Goal: Task Accomplishment & Management: Manage account settings

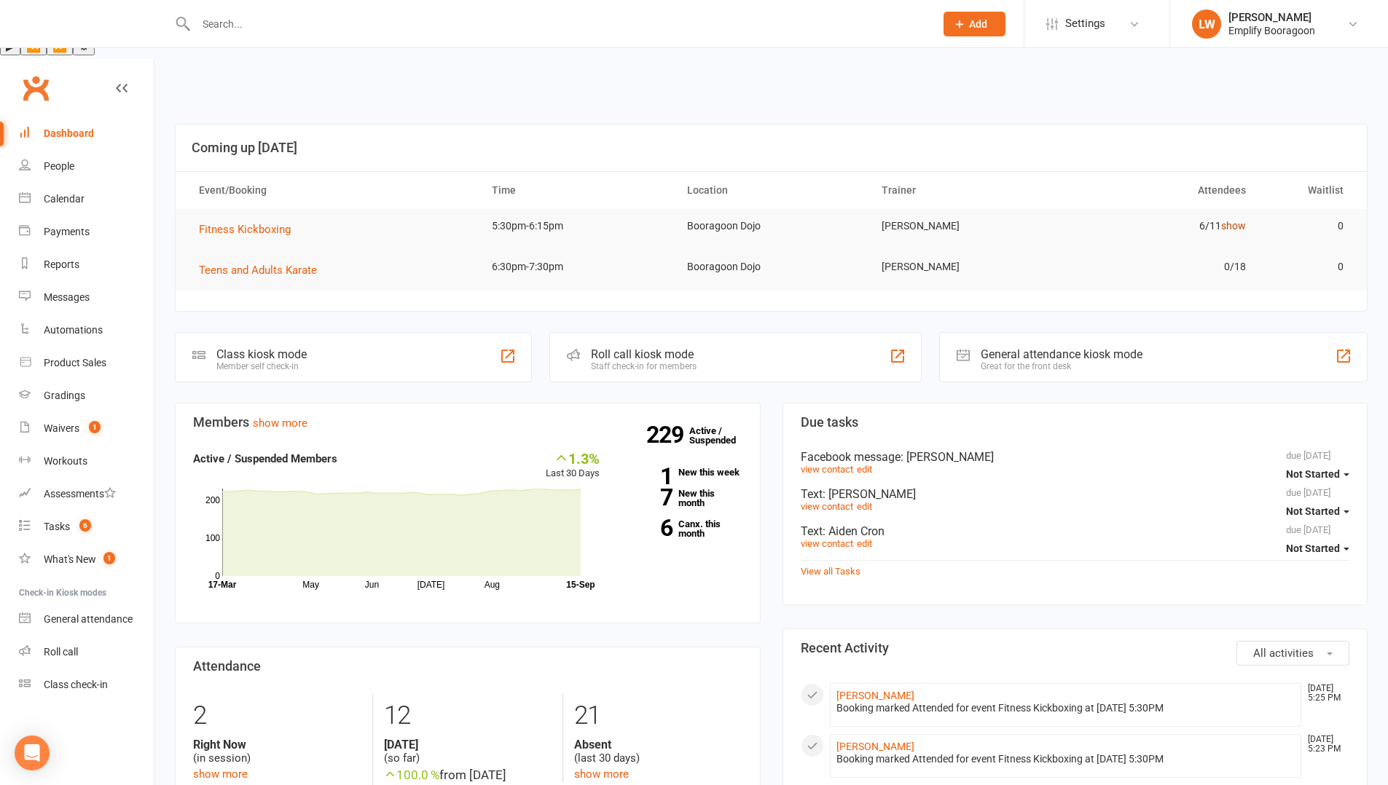
click at [1237, 220] on link "show" at bounding box center [1233, 226] width 25 height 12
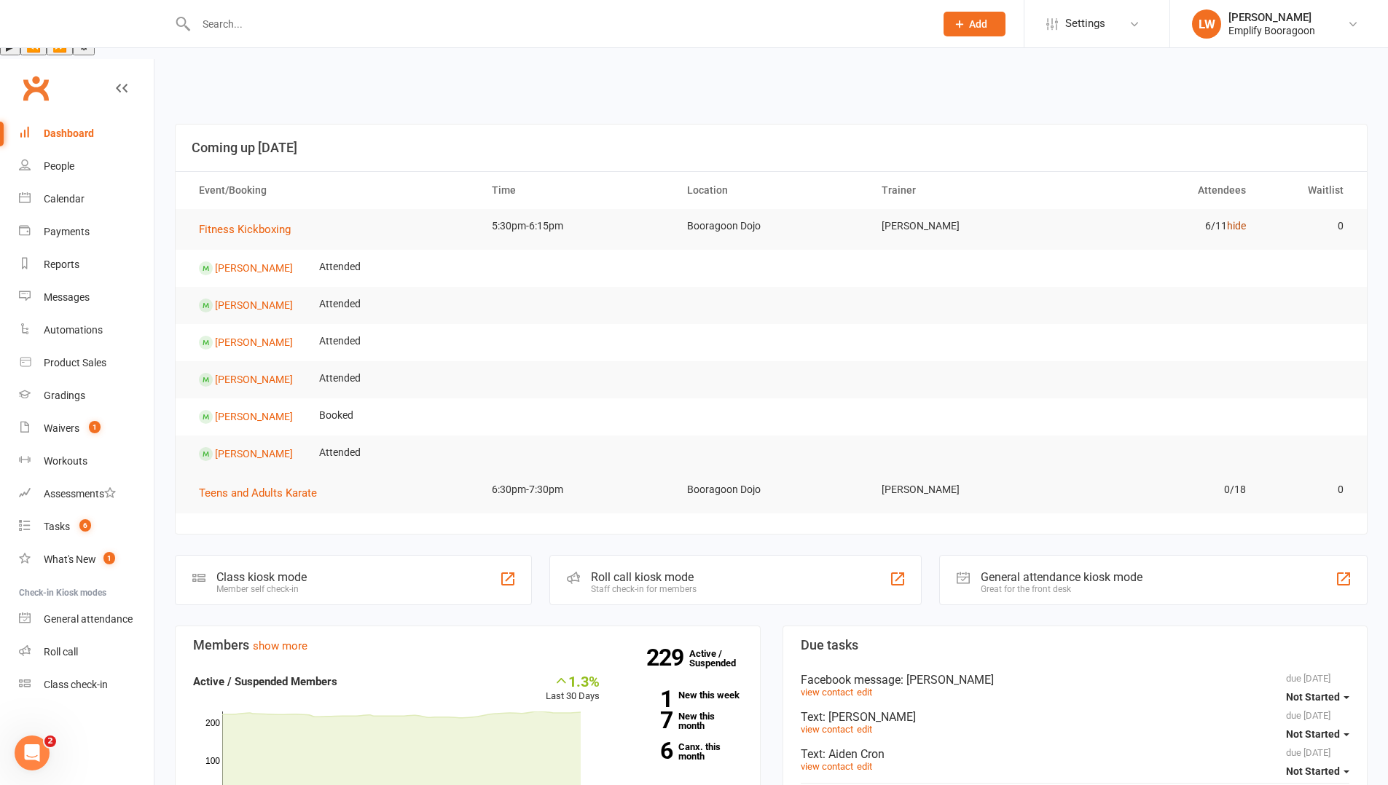
click at [1237, 220] on link "hide" at bounding box center [1236, 226] width 19 height 12
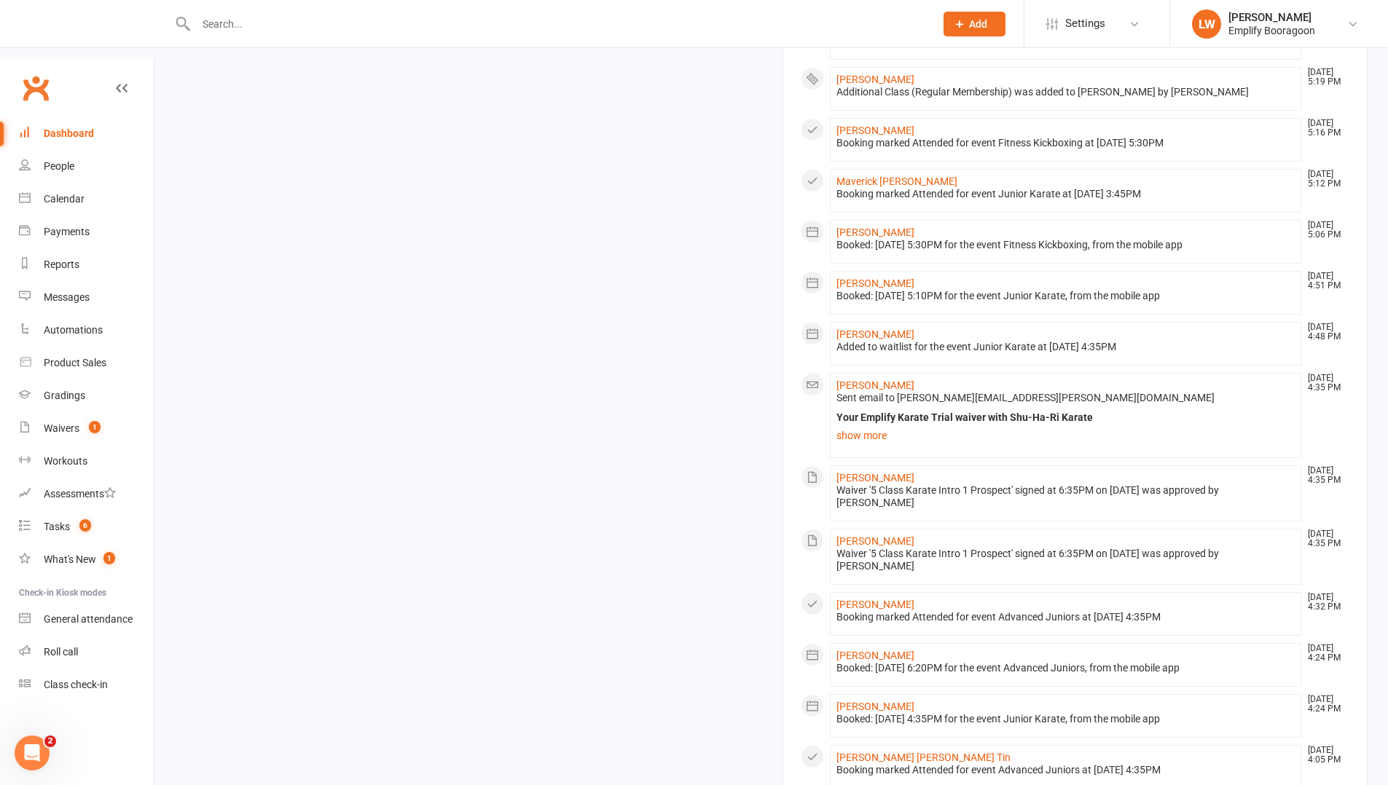
scroll to position [1038, 0]
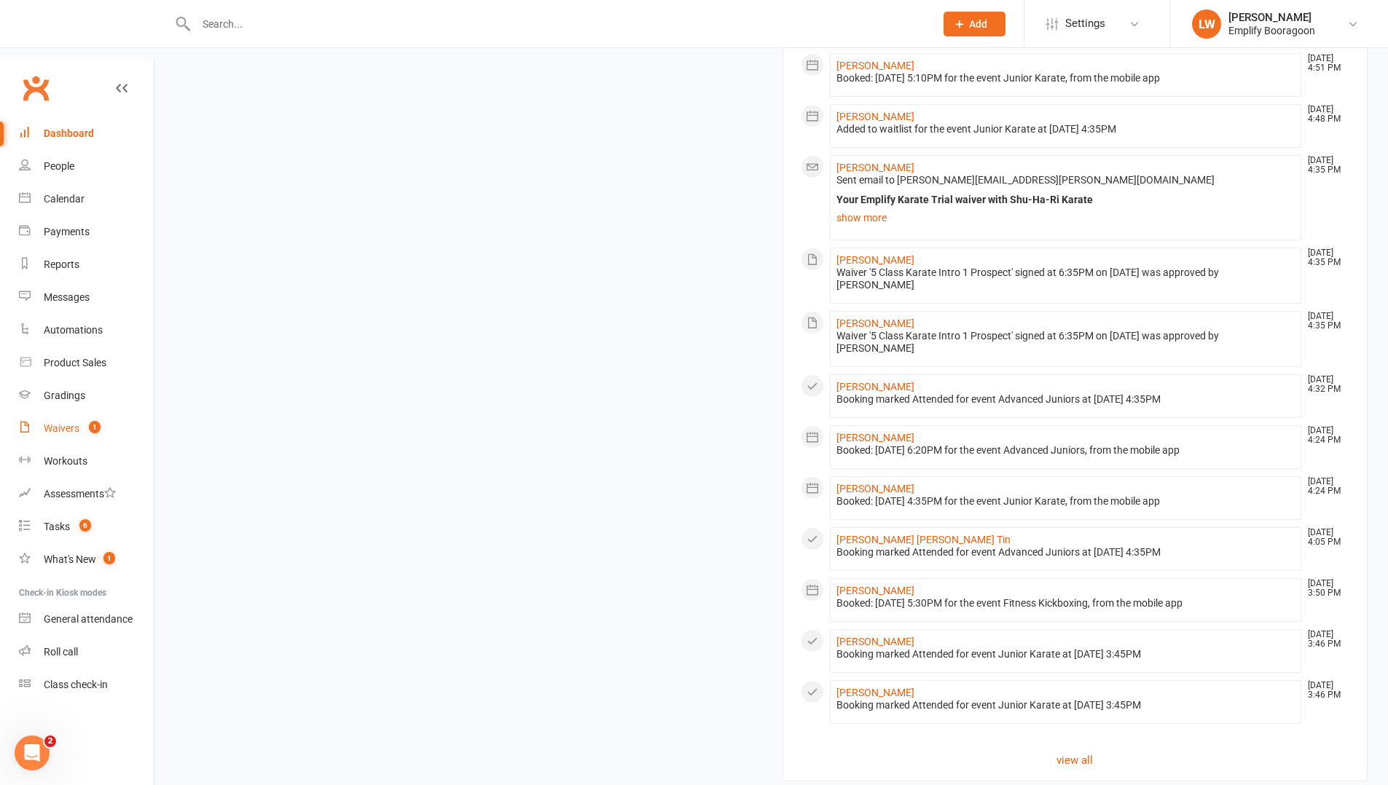
click at [80, 412] on link "Waivers 1" at bounding box center [86, 428] width 135 height 33
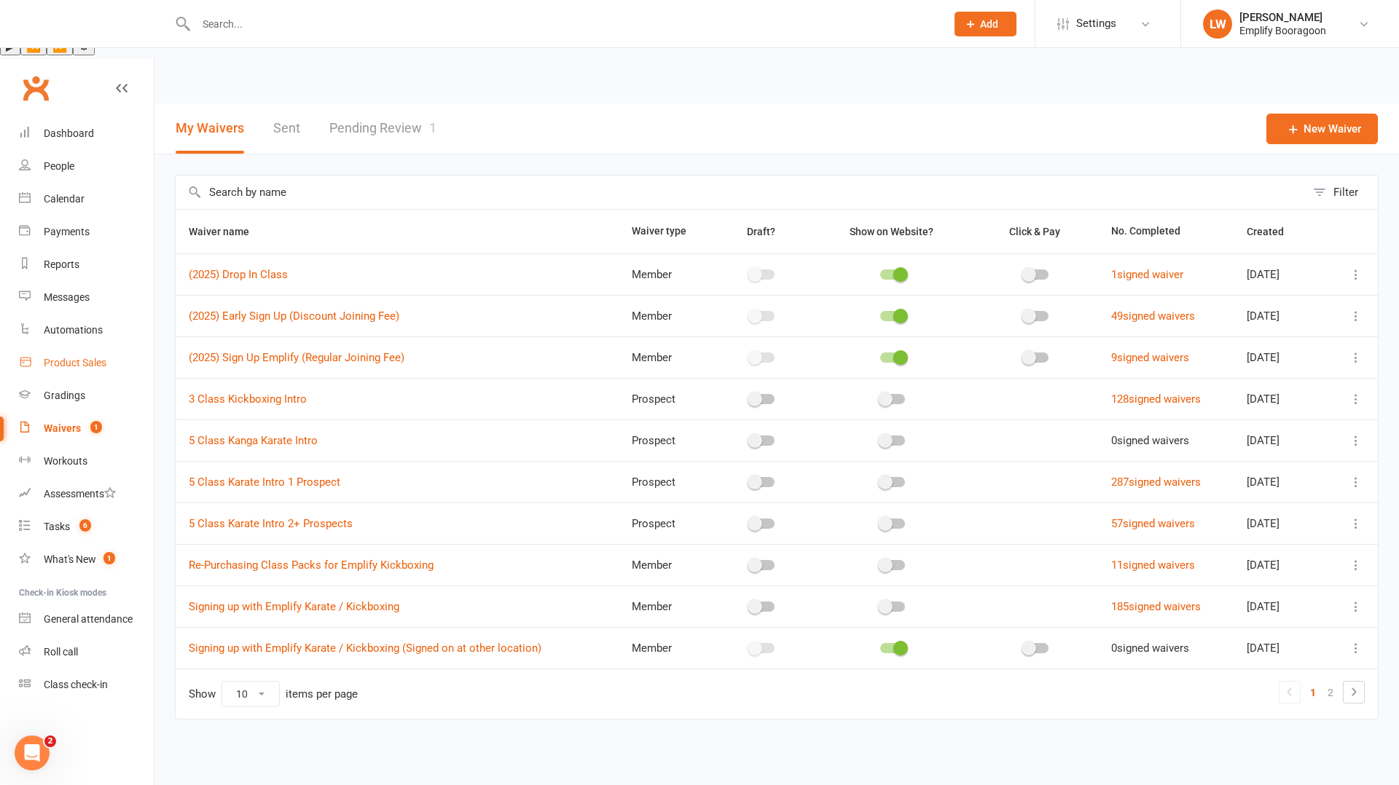
click at [82, 357] on div "Product Sales" at bounding box center [75, 363] width 63 height 12
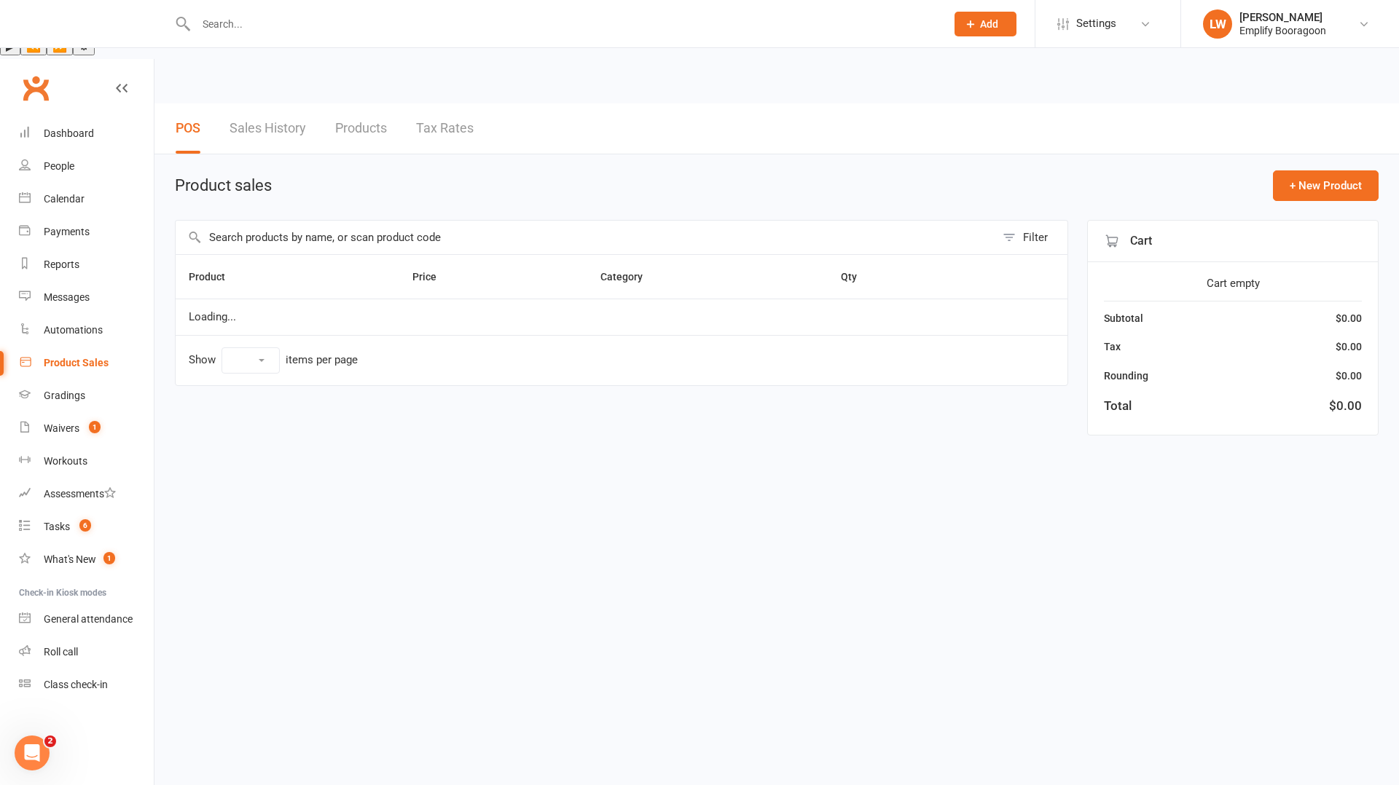
select select "10"
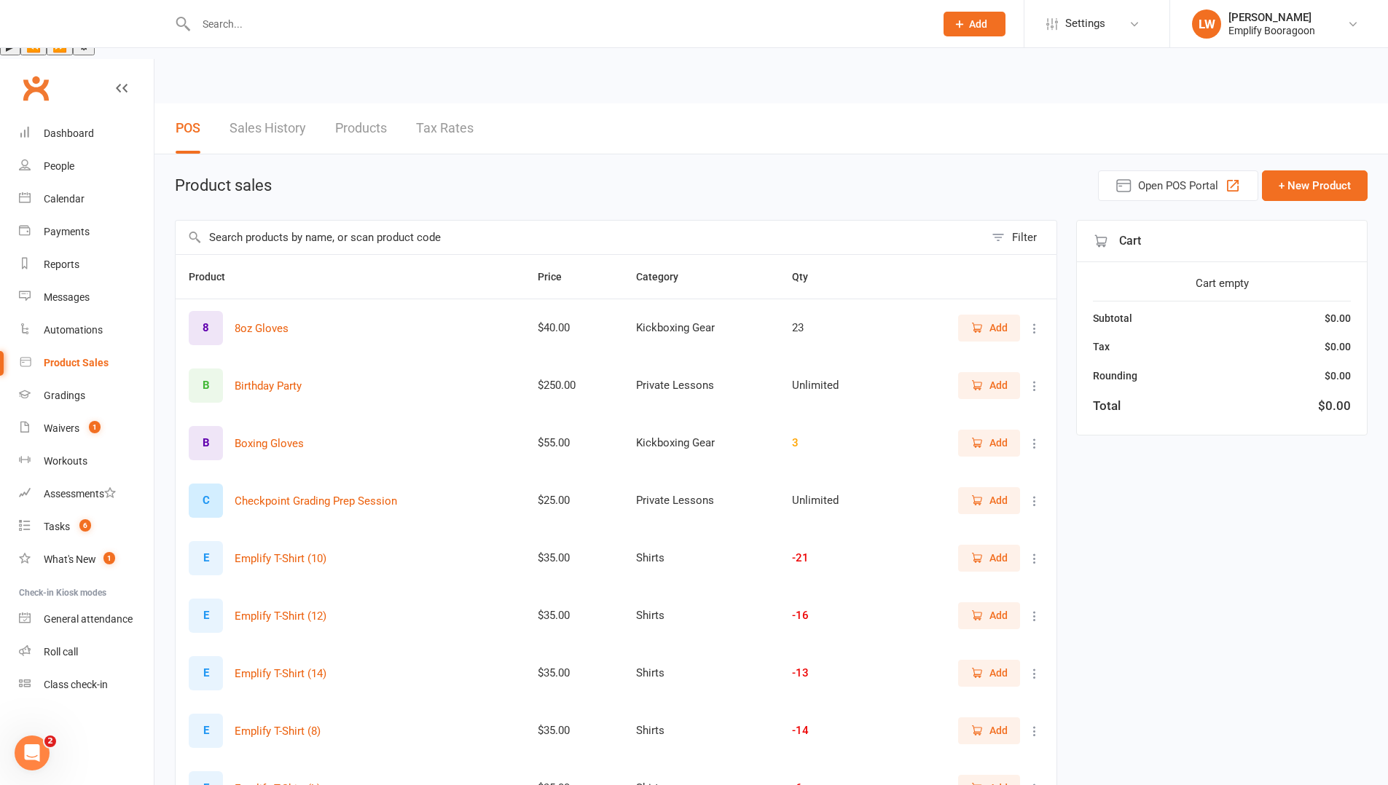
click at [979, 667] on icon "button" at bounding box center [977, 673] width 13 height 13
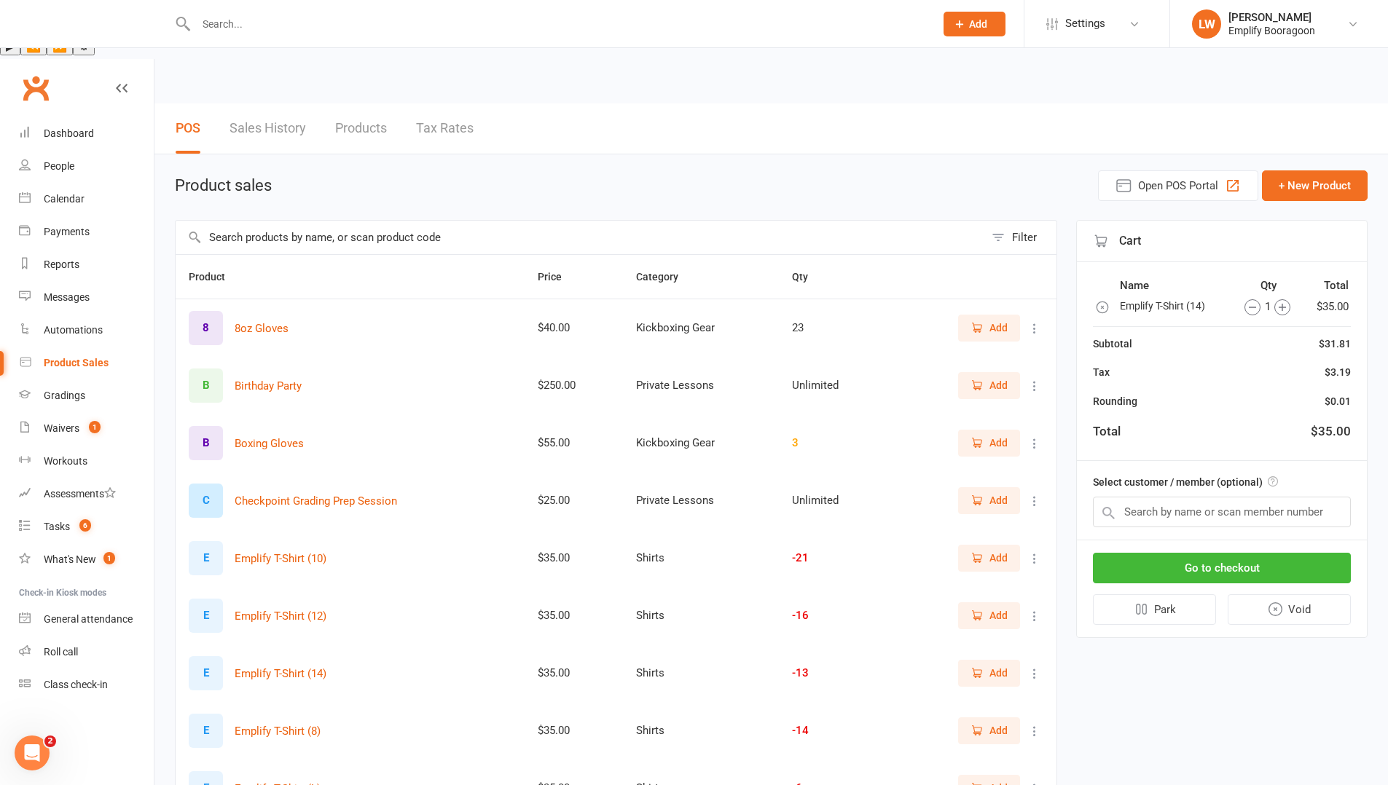
scroll to position [147, 0]
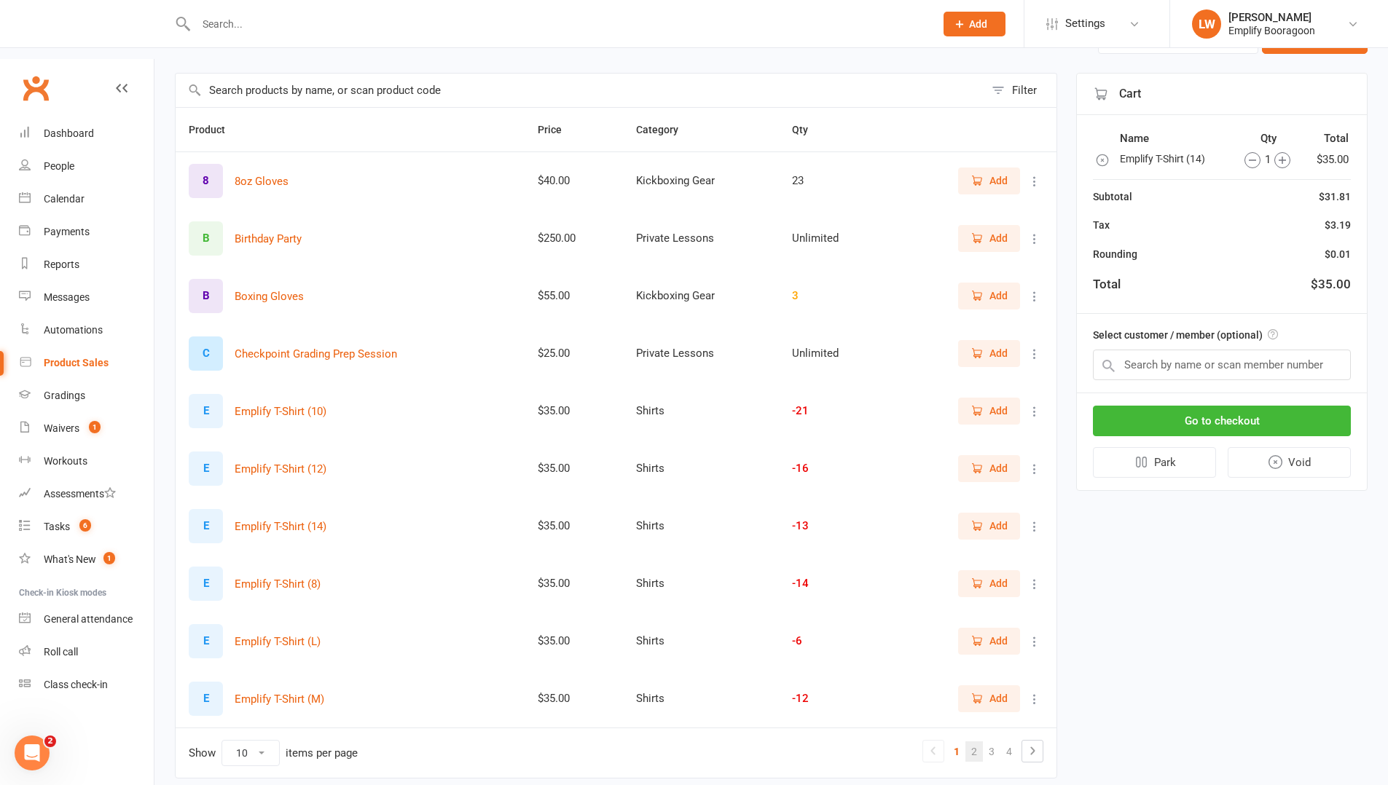
click at [980, 742] on link "2" at bounding box center [973, 752] width 17 height 20
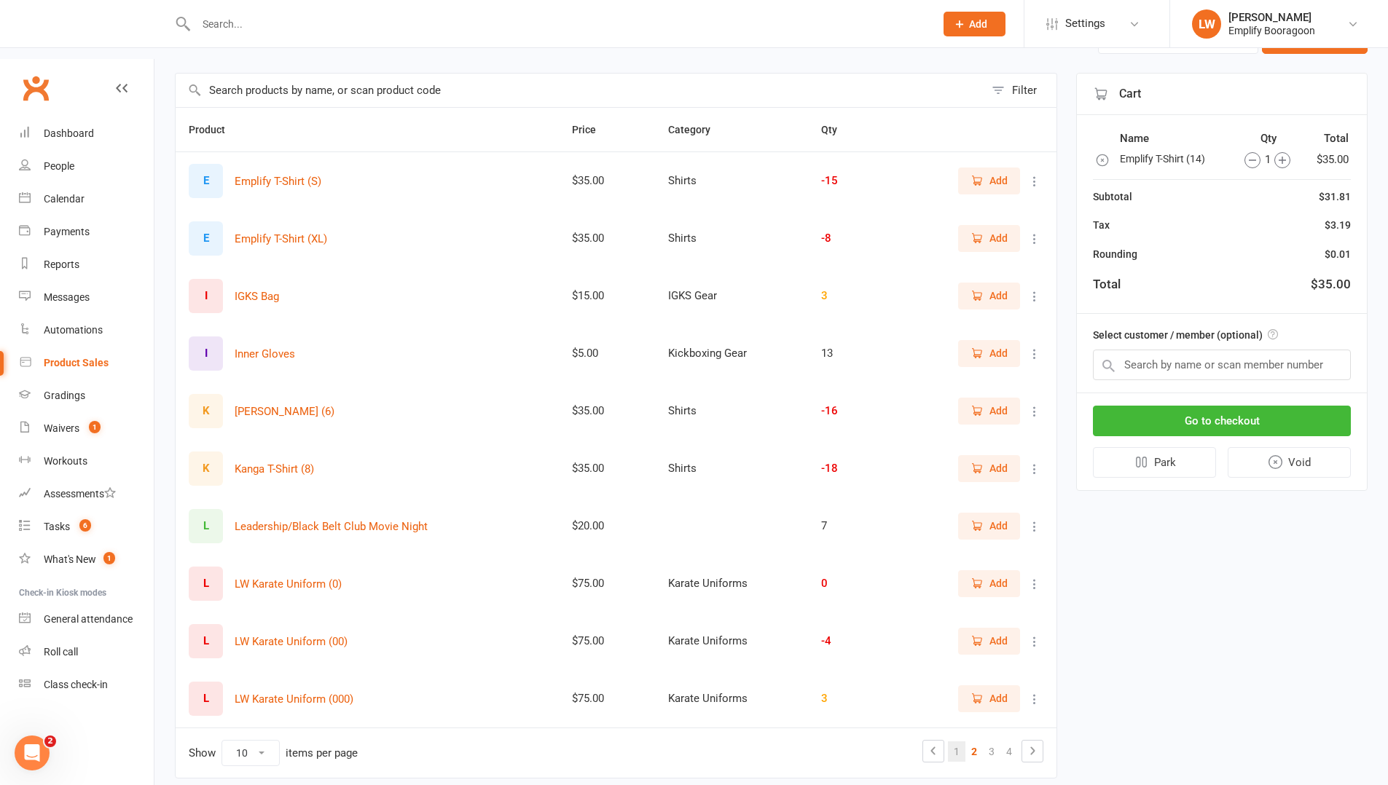
scroll to position [146, 0]
click at [990, 742] on link "3" at bounding box center [991, 752] width 17 height 20
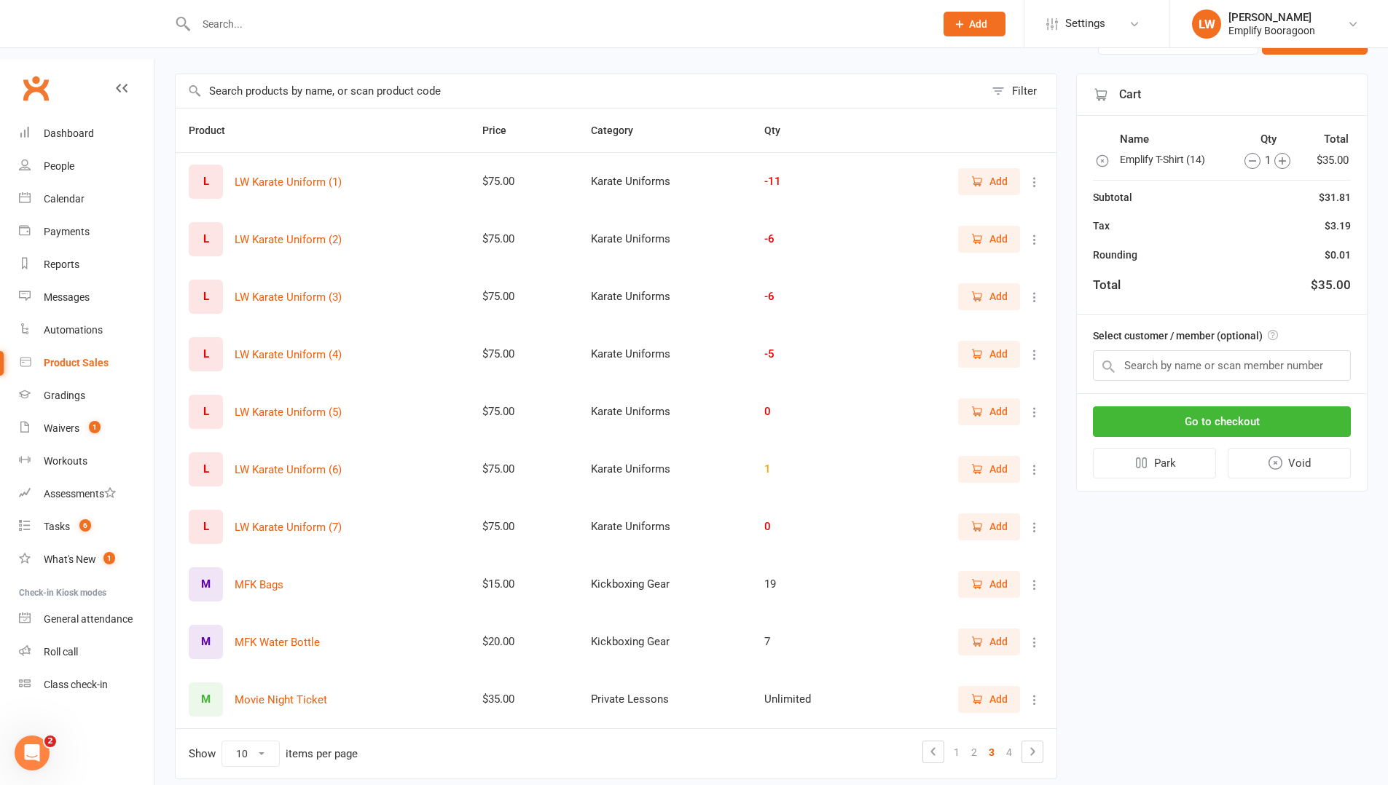
click at [968, 226] on button "Add" at bounding box center [989, 239] width 62 height 26
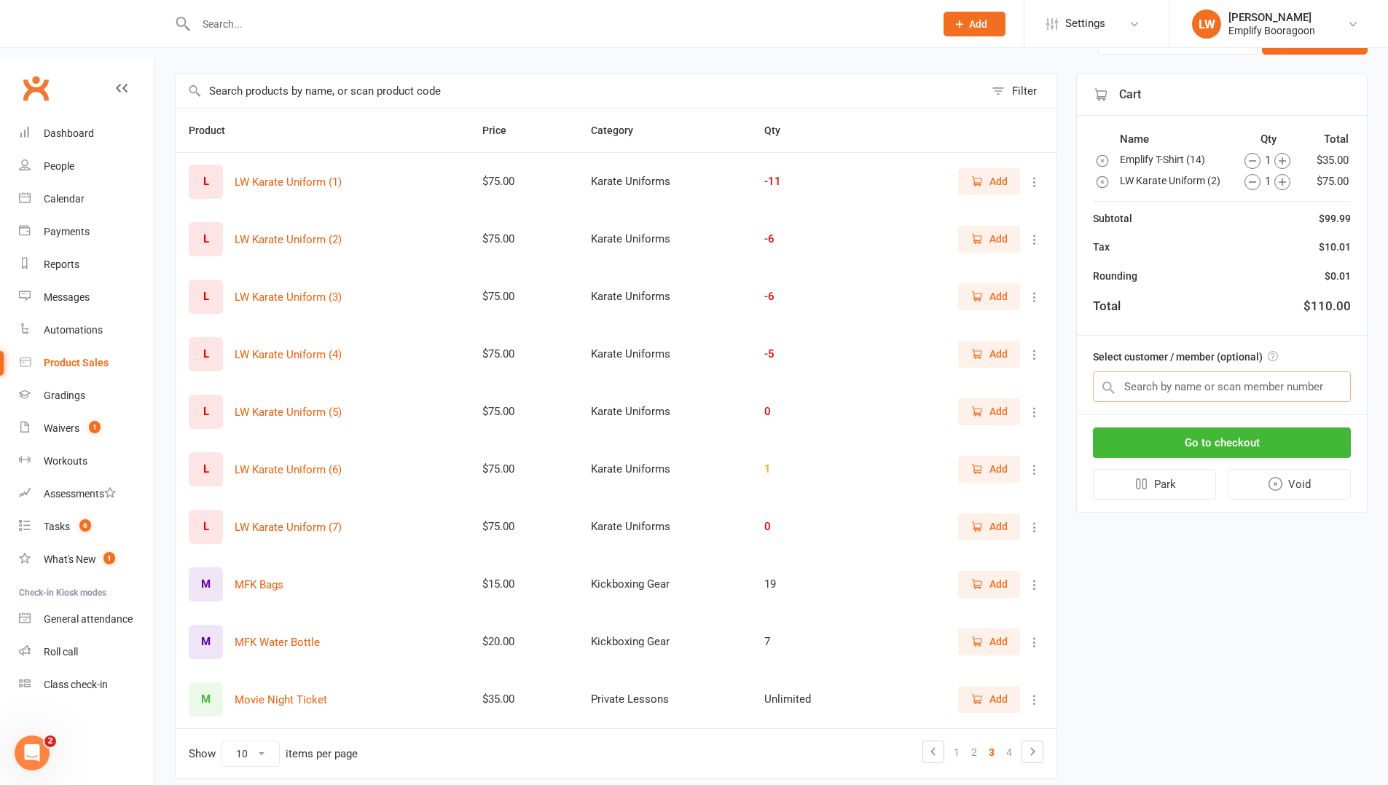
click at [1189, 377] on input "text" at bounding box center [1222, 387] width 258 height 31
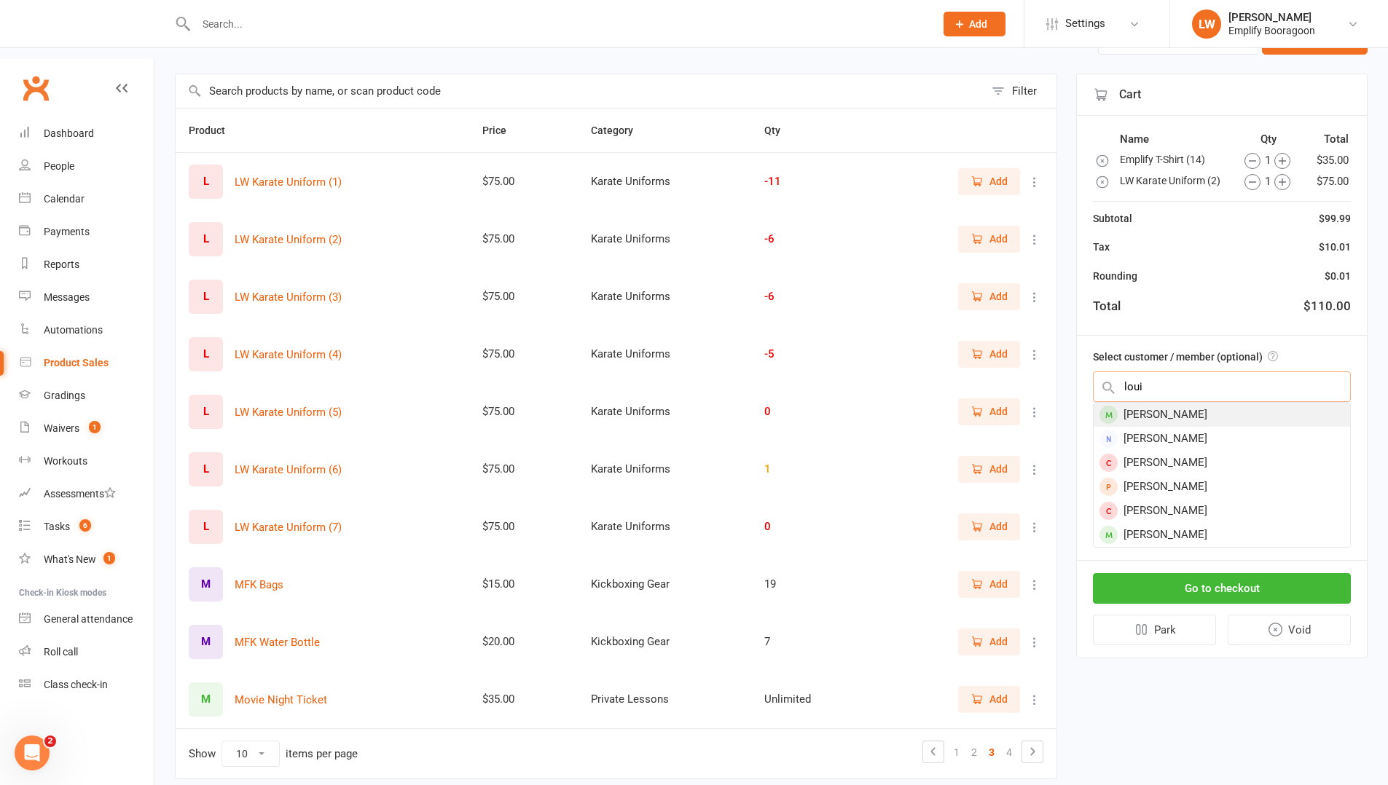
type input "loui"
click at [1223, 409] on div "[PERSON_NAME]" at bounding box center [1222, 415] width 256 height 24
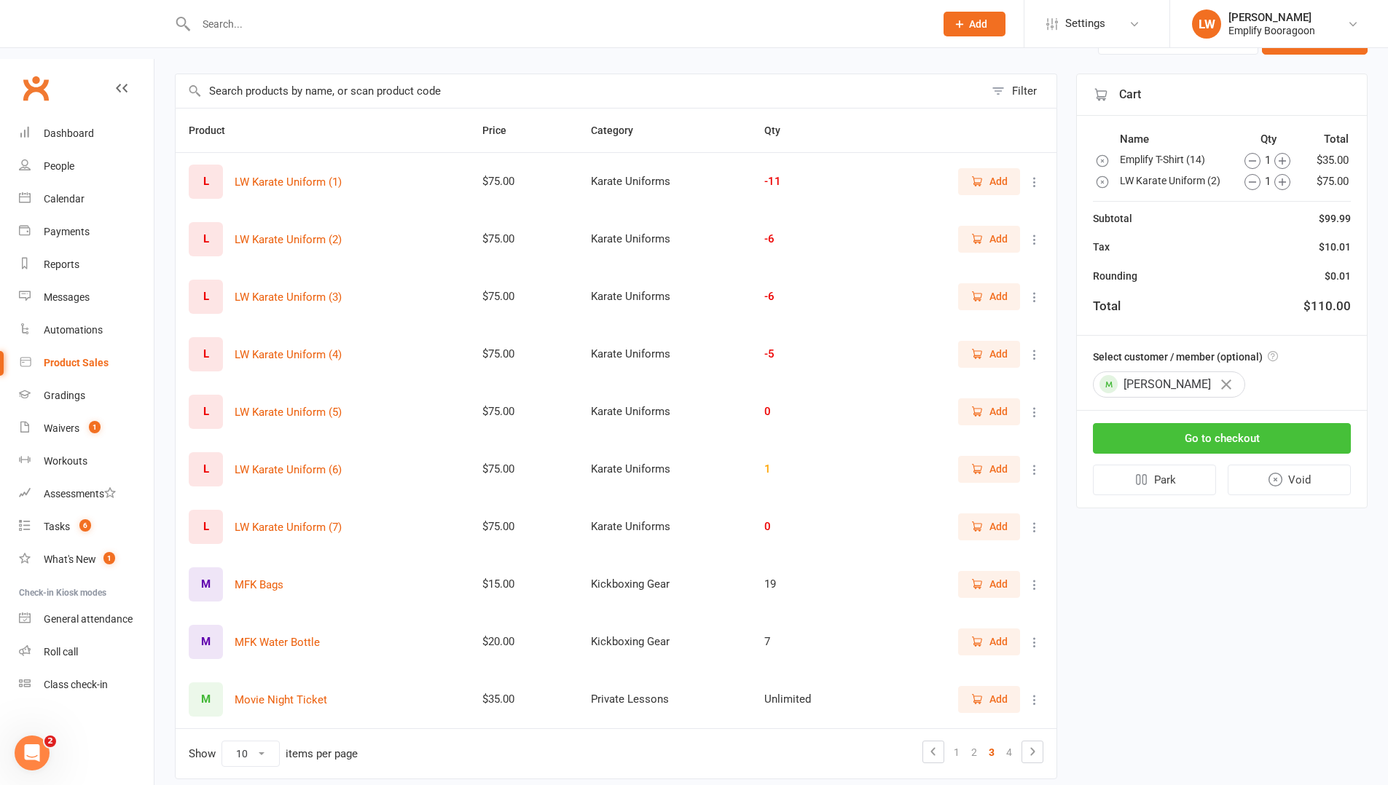
click at [1218, 434] on button "Go to checkout" at bounding box center [1222, 438] width 258 height 31
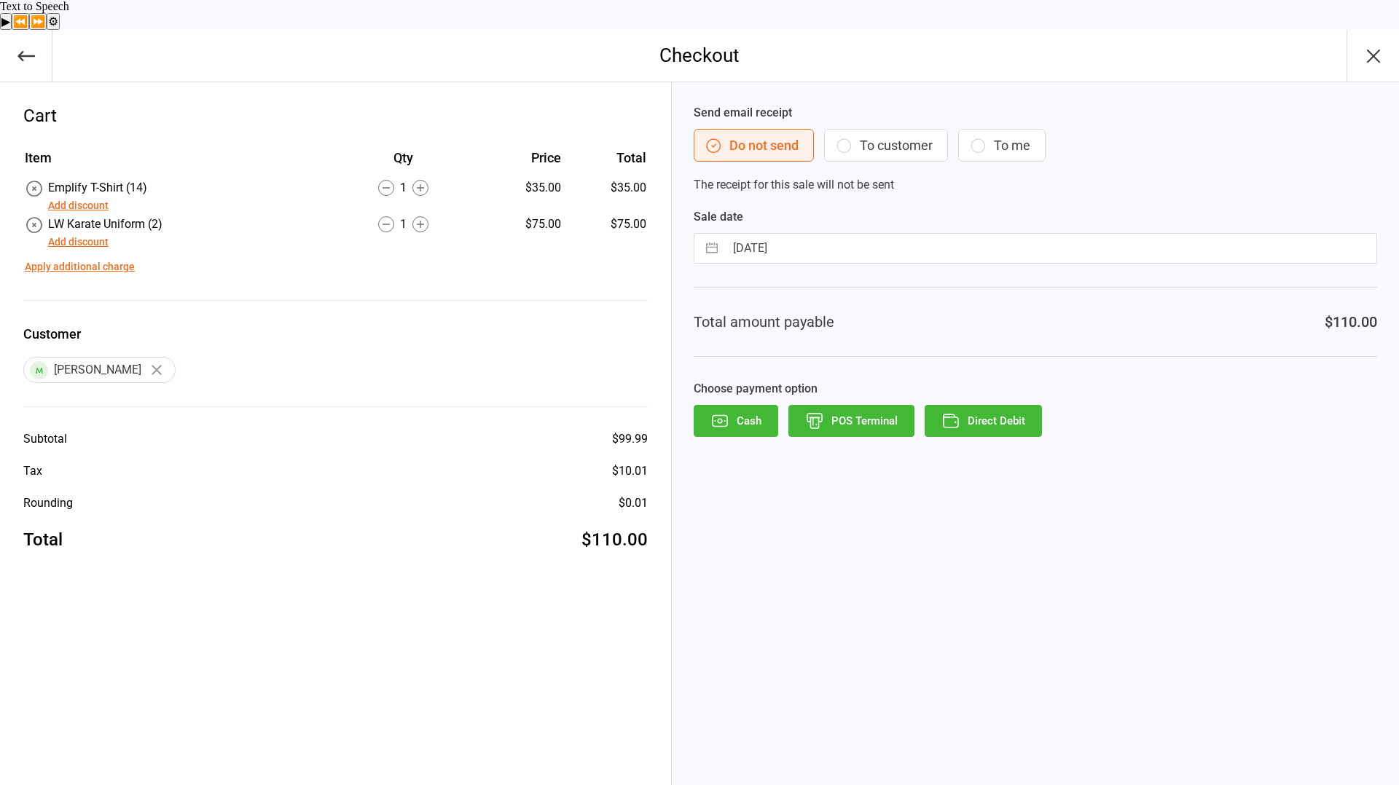
click at [907, 129] on button "To customer" at bounding box center [886, 145] width 124 height 33
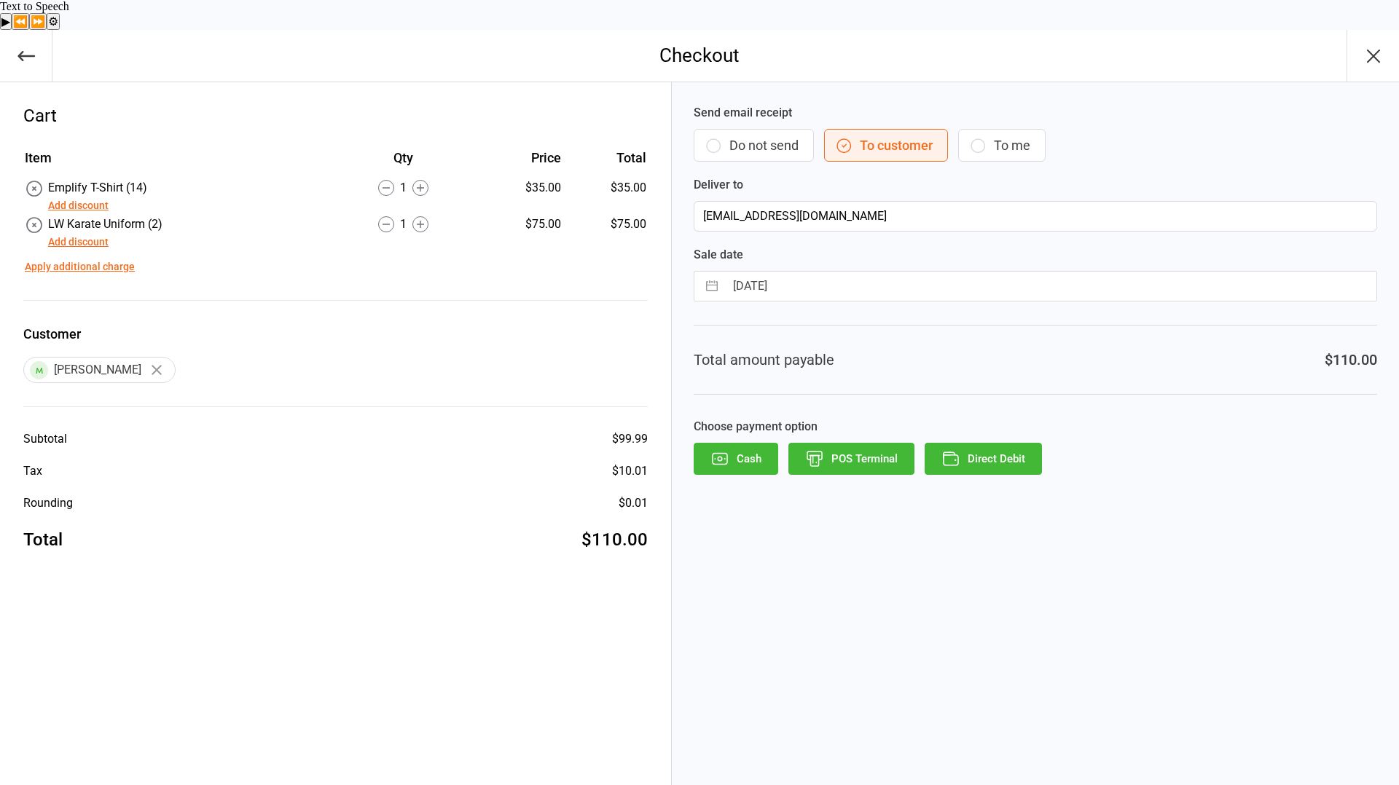
click at [965, 443] on button "Direct Debit" at bounding box center [983, 459] width 117 height 32
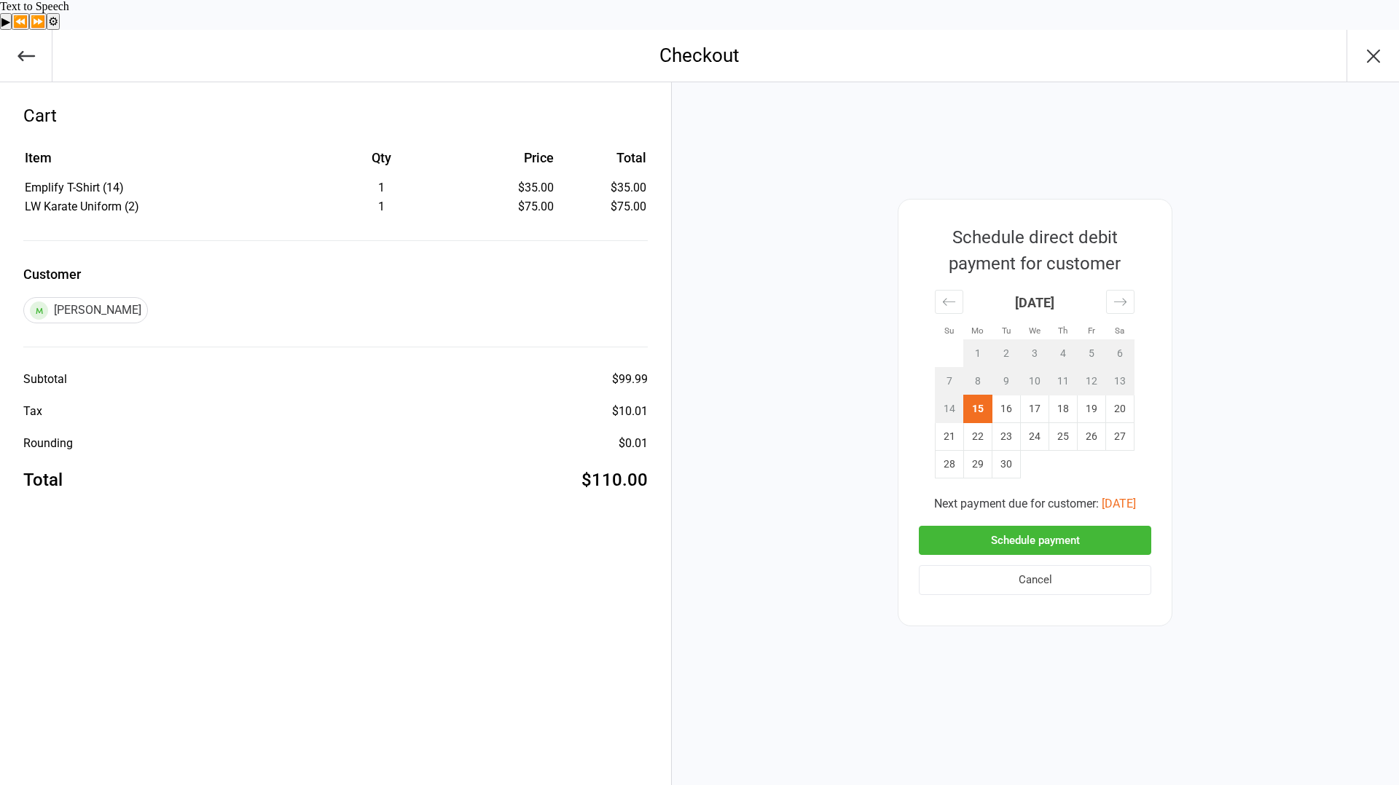
click at [954, 526] on button "Schedule payment" at bounding box center [1035, 541] width 232 height 30
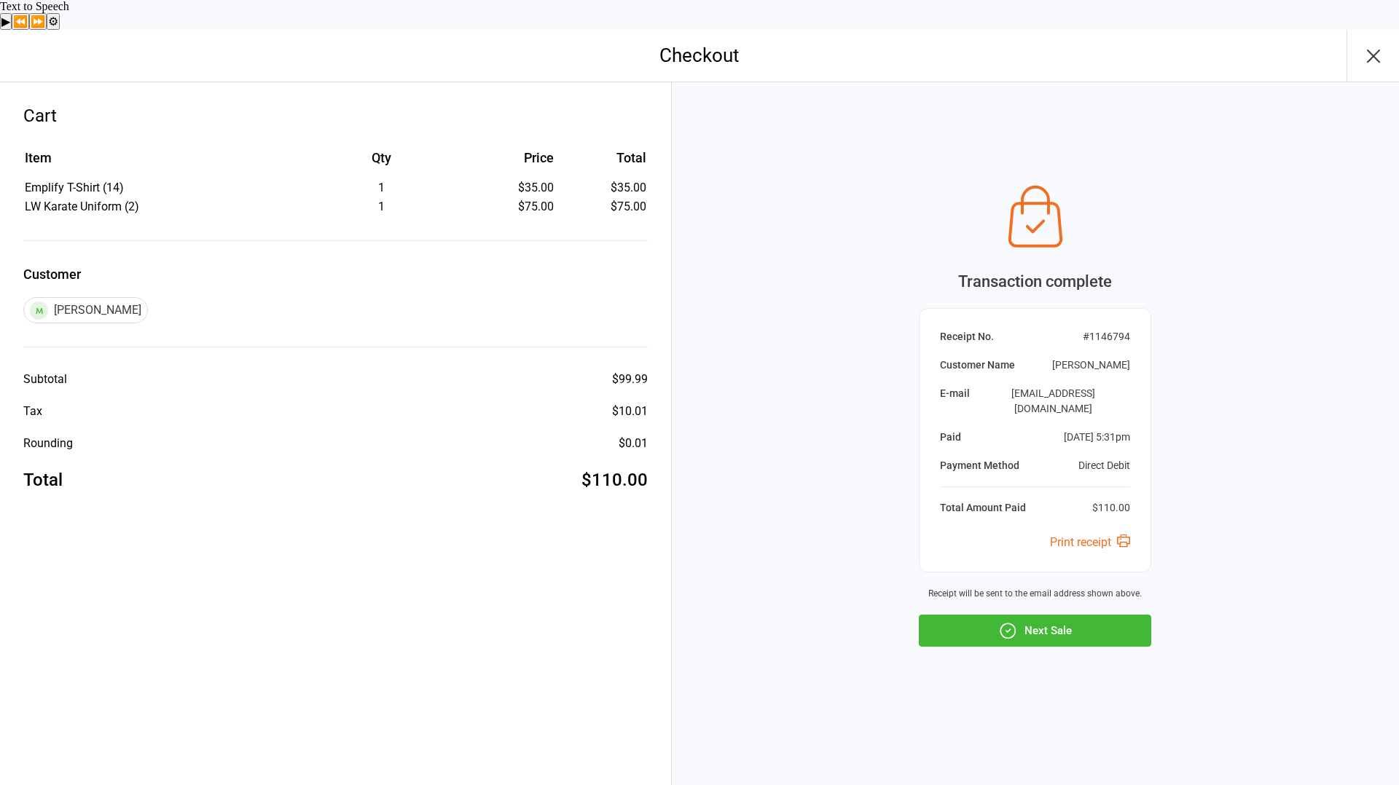
click at [1364, 44] on icon "button" at bounding box center [1373, 55] width 23 height 23
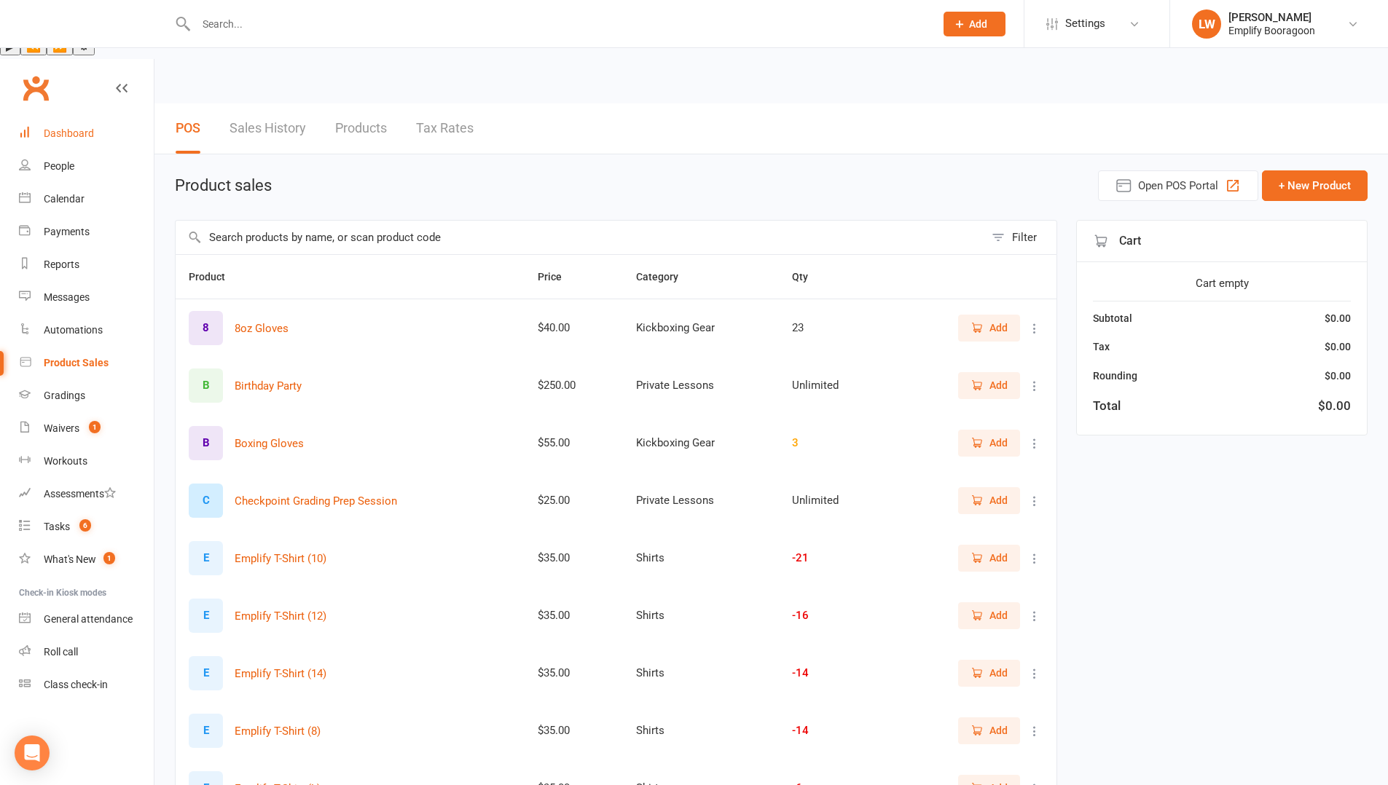
click at [60, 128] on div "Dashboard" at bounding box center [69, 134] width 50 height 12
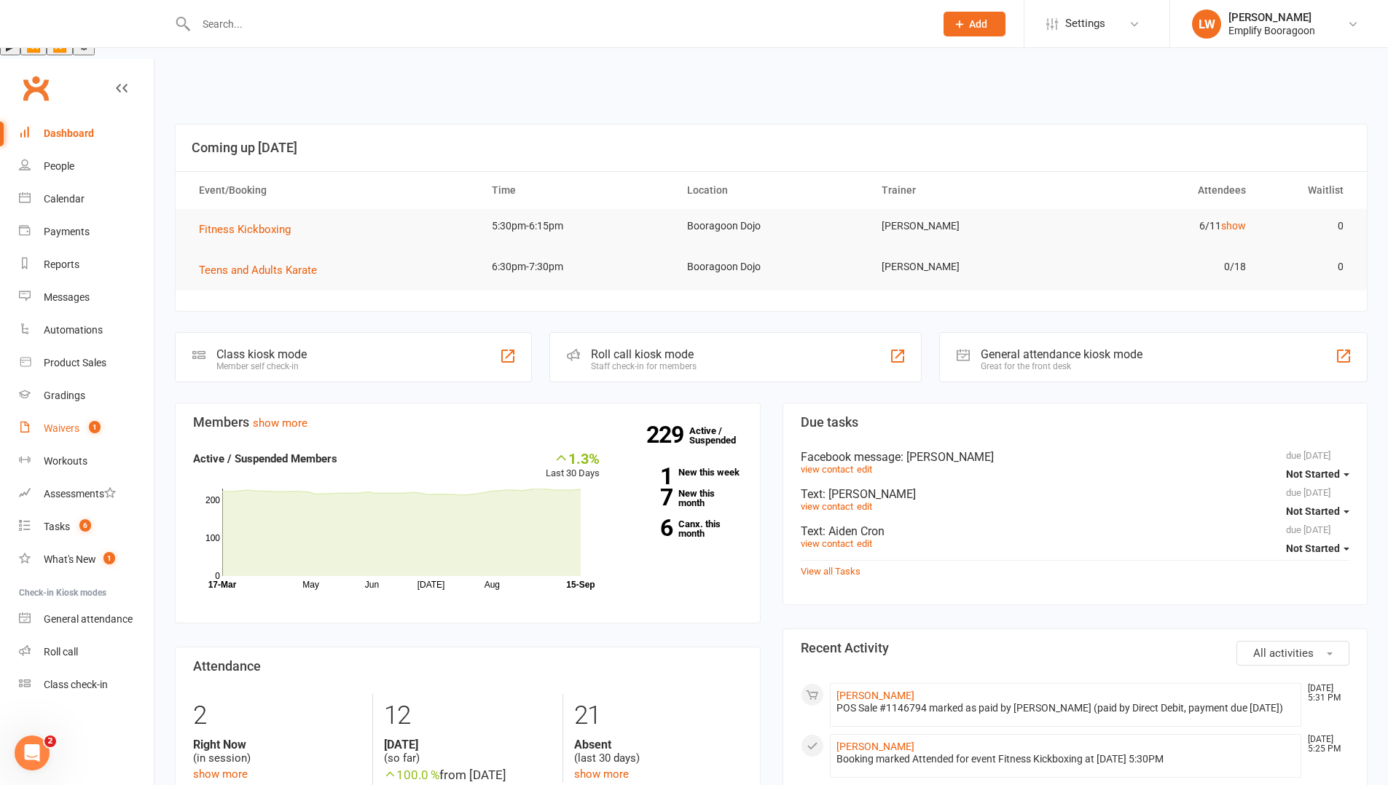
click at [50, 423] on div "Waivers" at bounding box center [62, 429] width 36 height 12
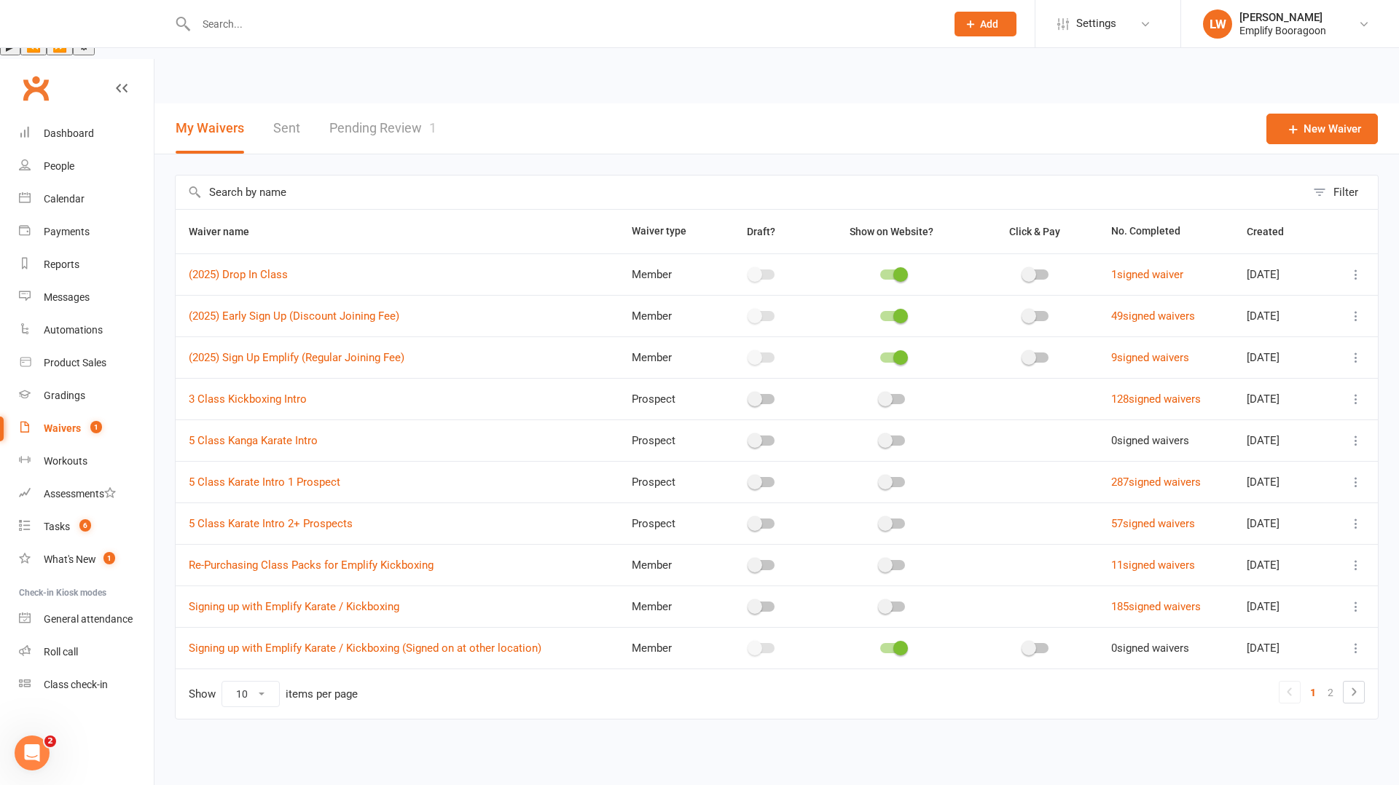
click at [387, 103] on link "Pending Review 1" at bounding box center [382, 128] width 107 height 50
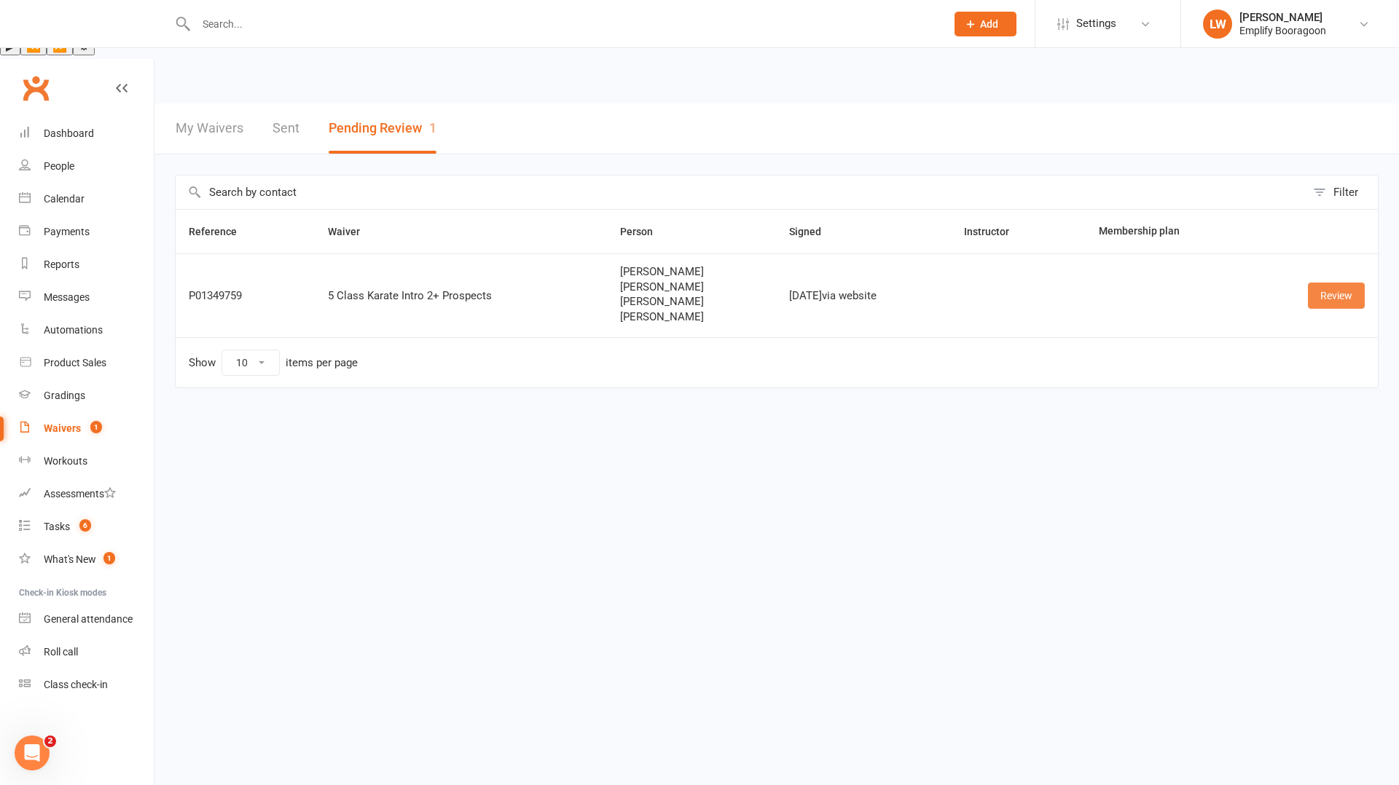
click at [1325, 283] on link "Review" at bounding box center [1336, 296] width 57 height 26
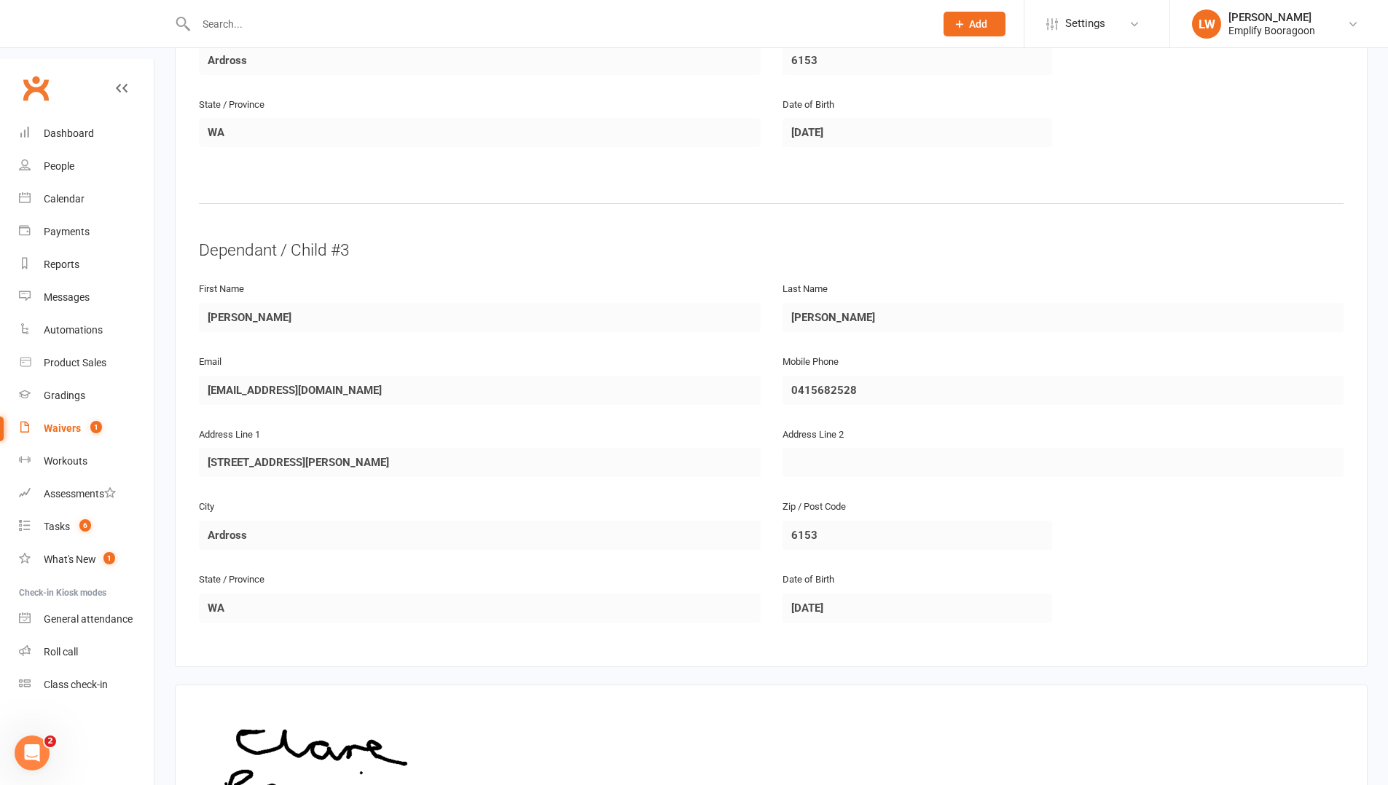
scroll to position [1695, 0]
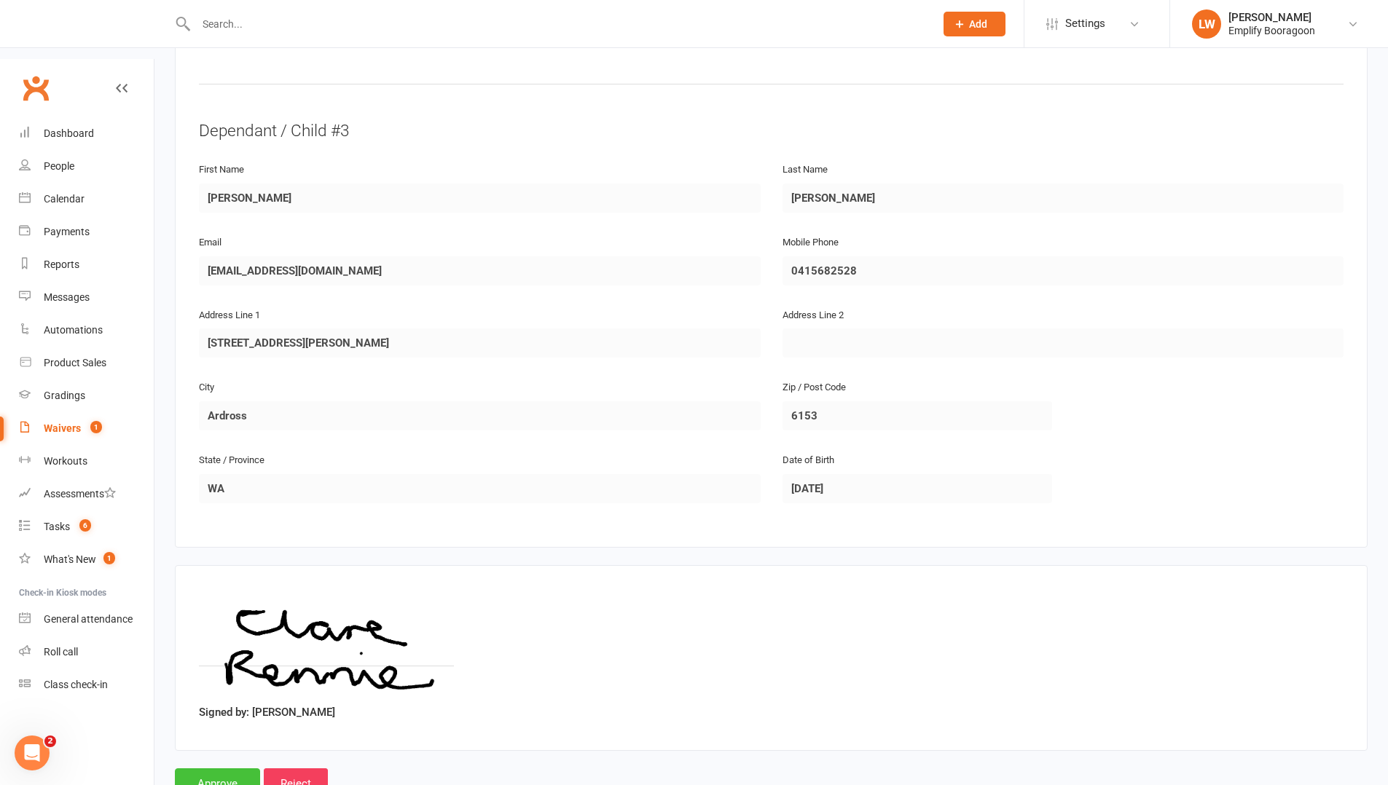
click at [209, 769] on input "Approve" at bounding box center [217, 784] width 85 height 31
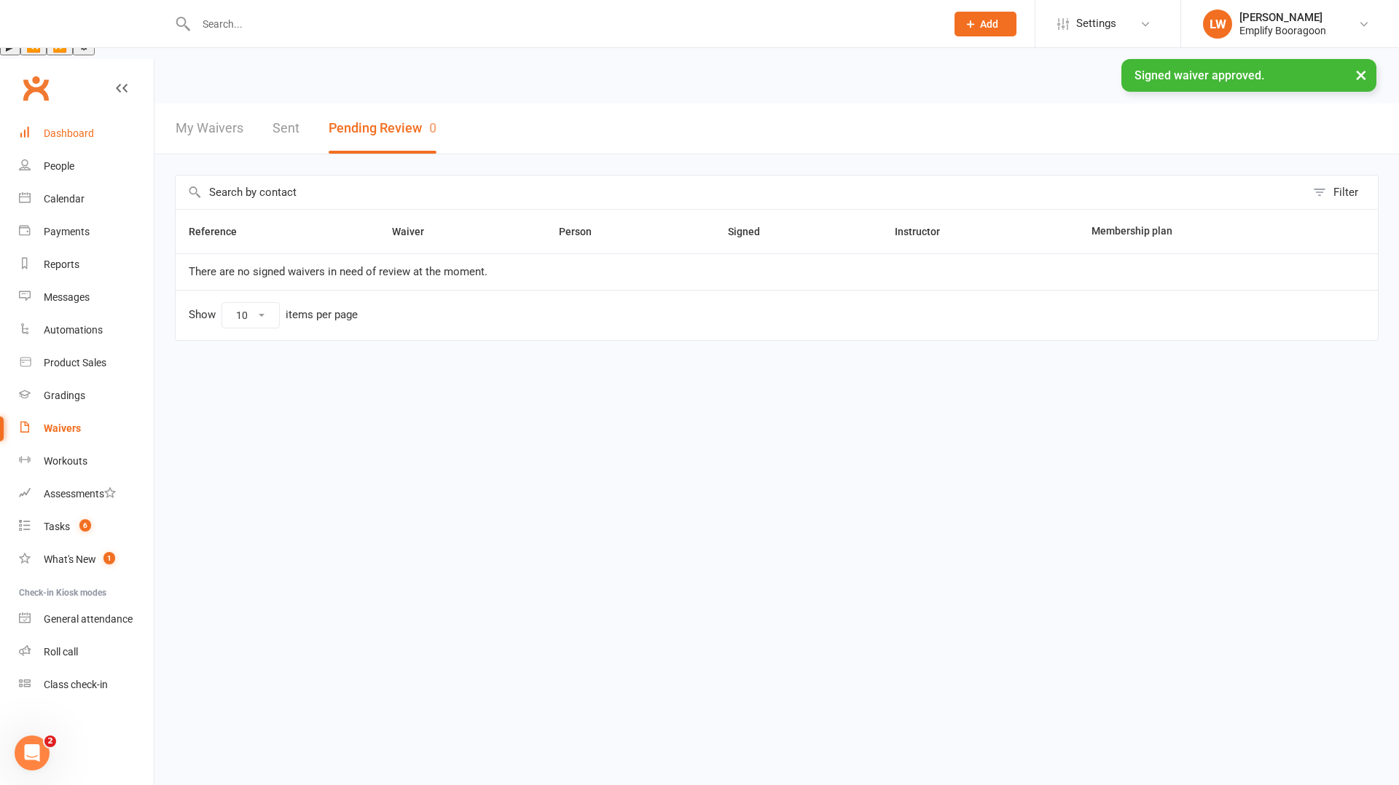
click at [82, 128] on div "Dashboard" at bounding box center [69, 134] width 50 height 12
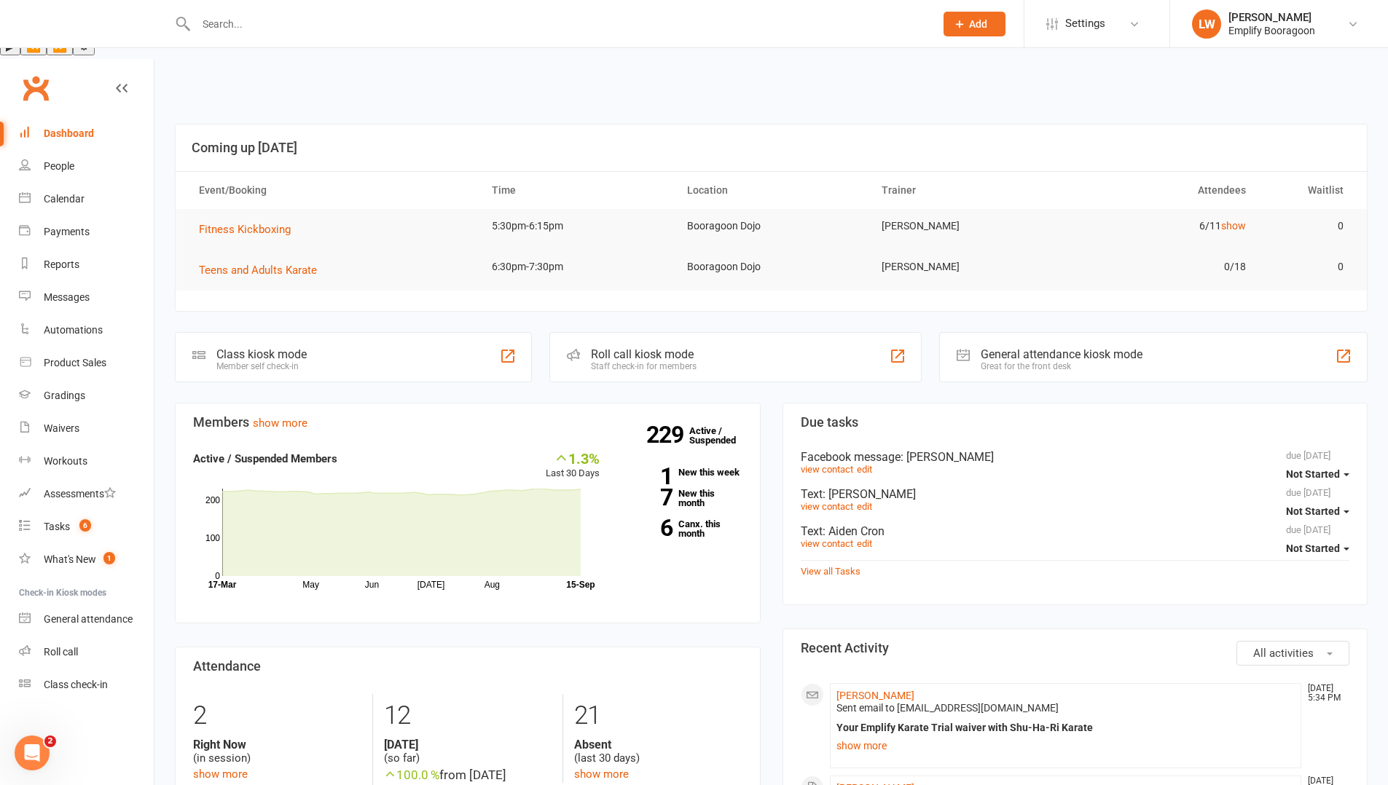
click at [203, 21] on input "text" at bounding box center [558, 24] width 733 height 20
click at [61, 521] on div "Tasks" at bounding box center [57, 527] width 26 height 12
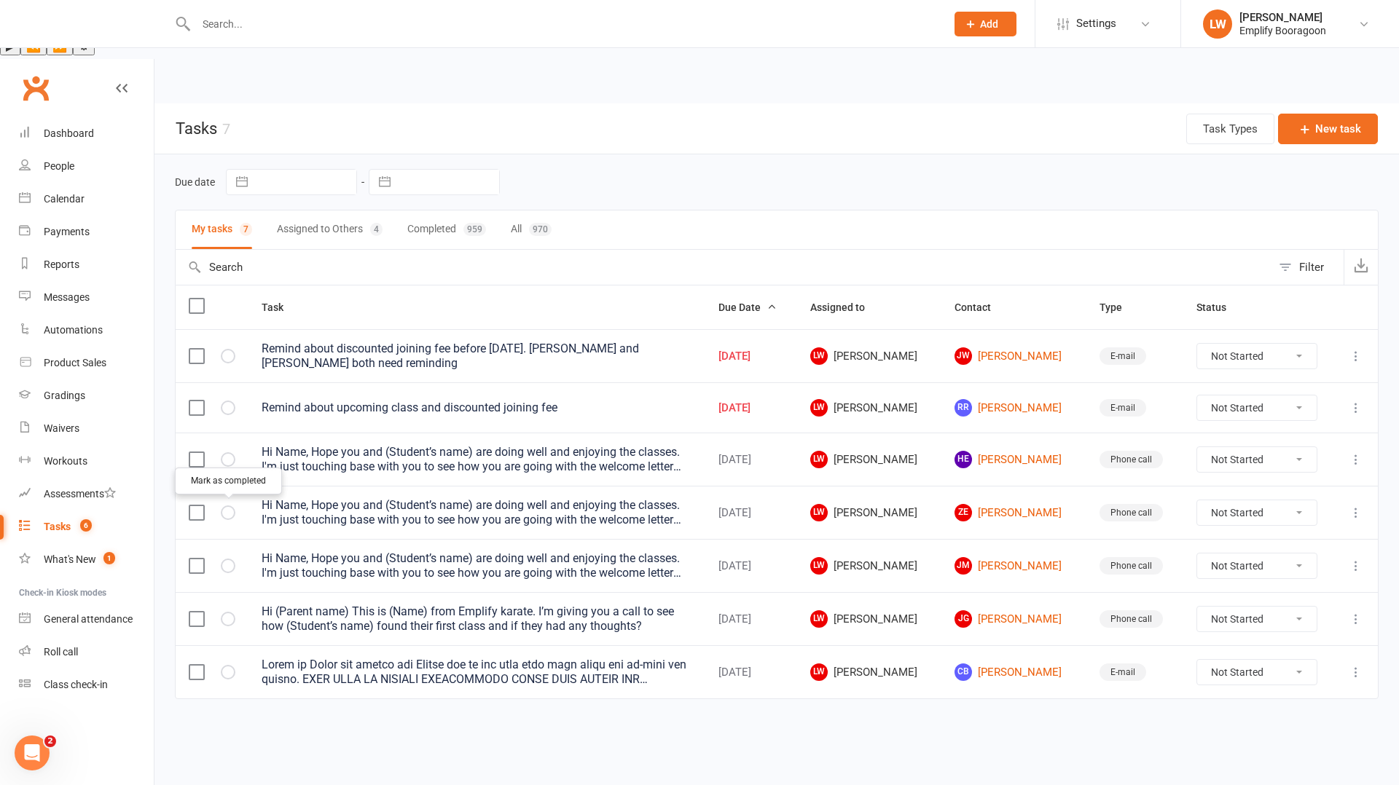
click at [0, 0] on icon "button" at bounding box center [0, 0] width 0 height 0
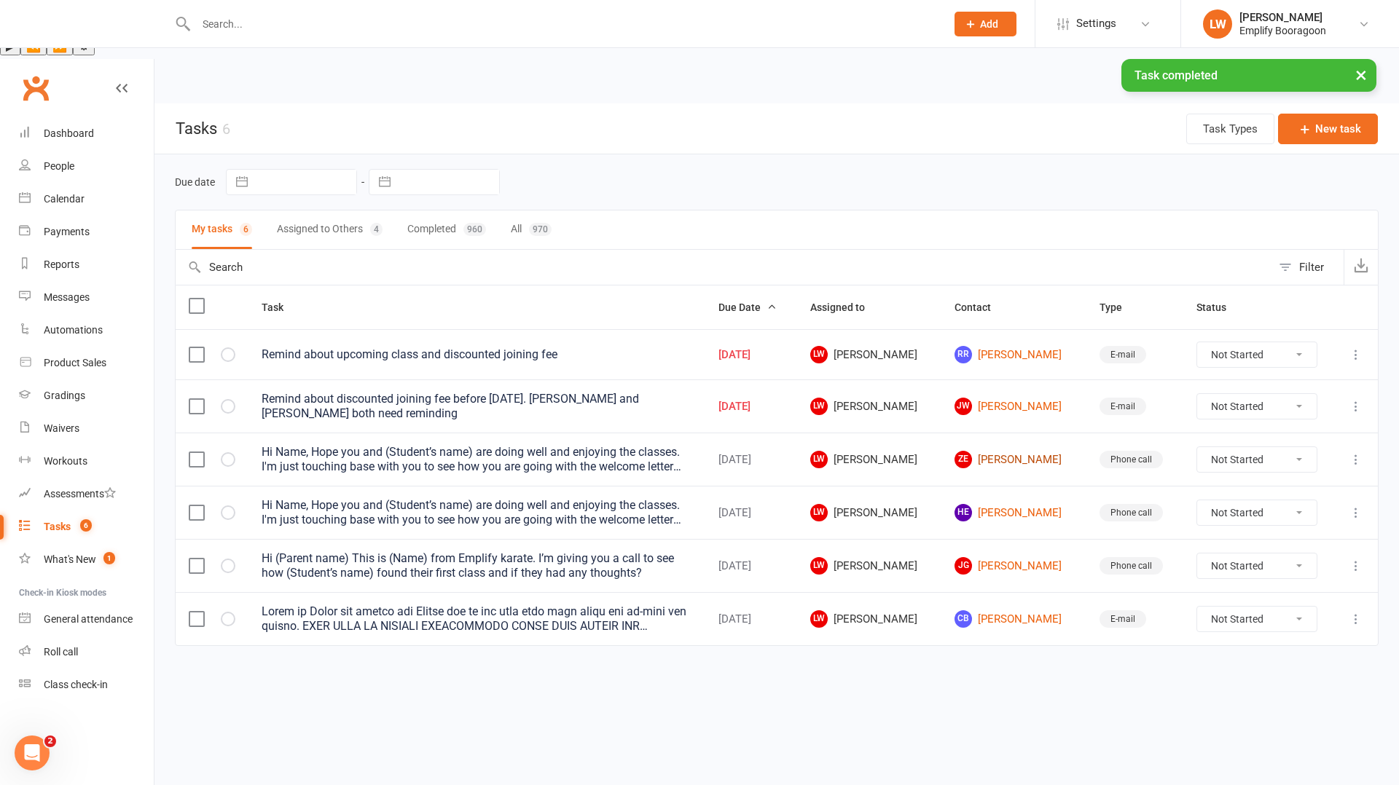
click at [987, 451] on link "ZE [PERSON_NAME]" at bounding box center [1013, 459] width 118 height 17
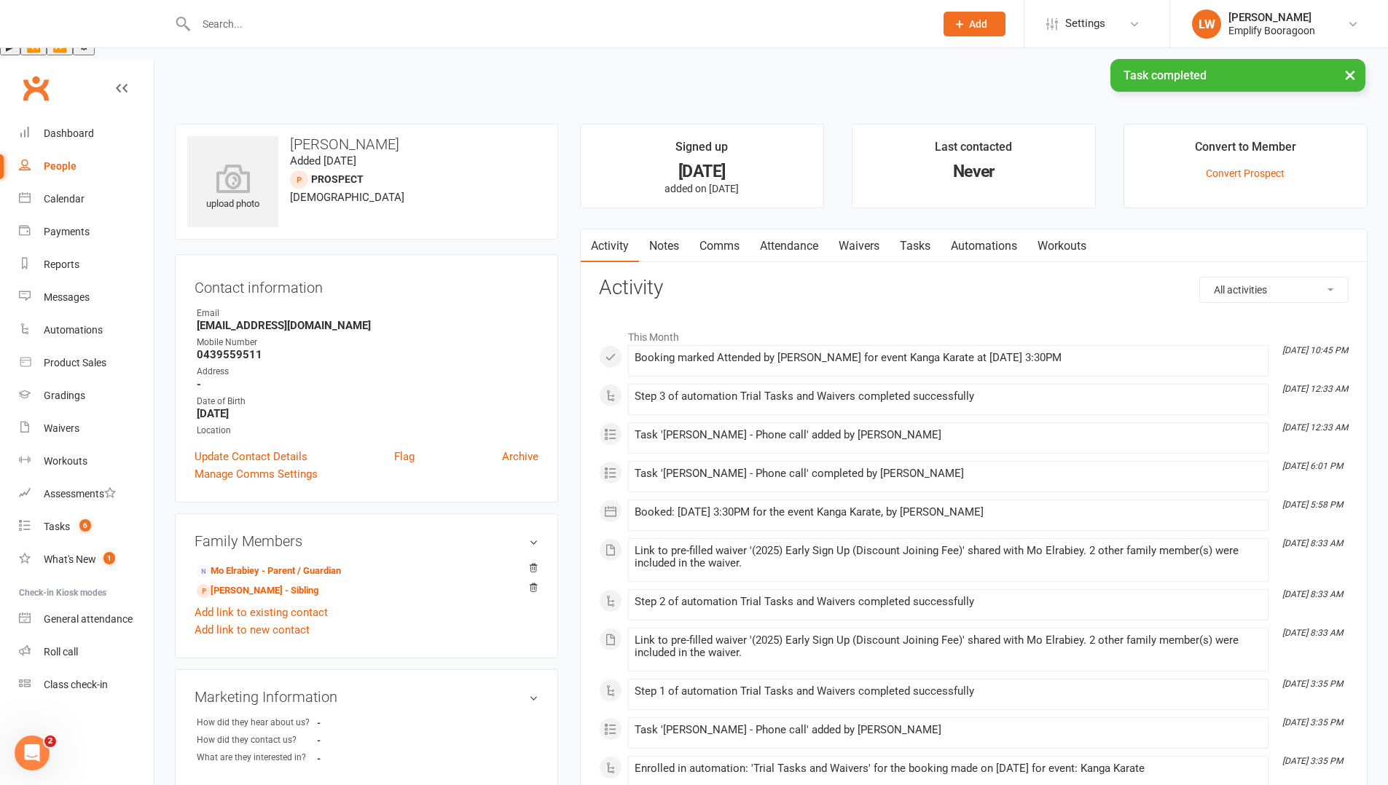
click at [774, 230] on link "Attendance" at bounding box center [789, 247] width 79 height 34
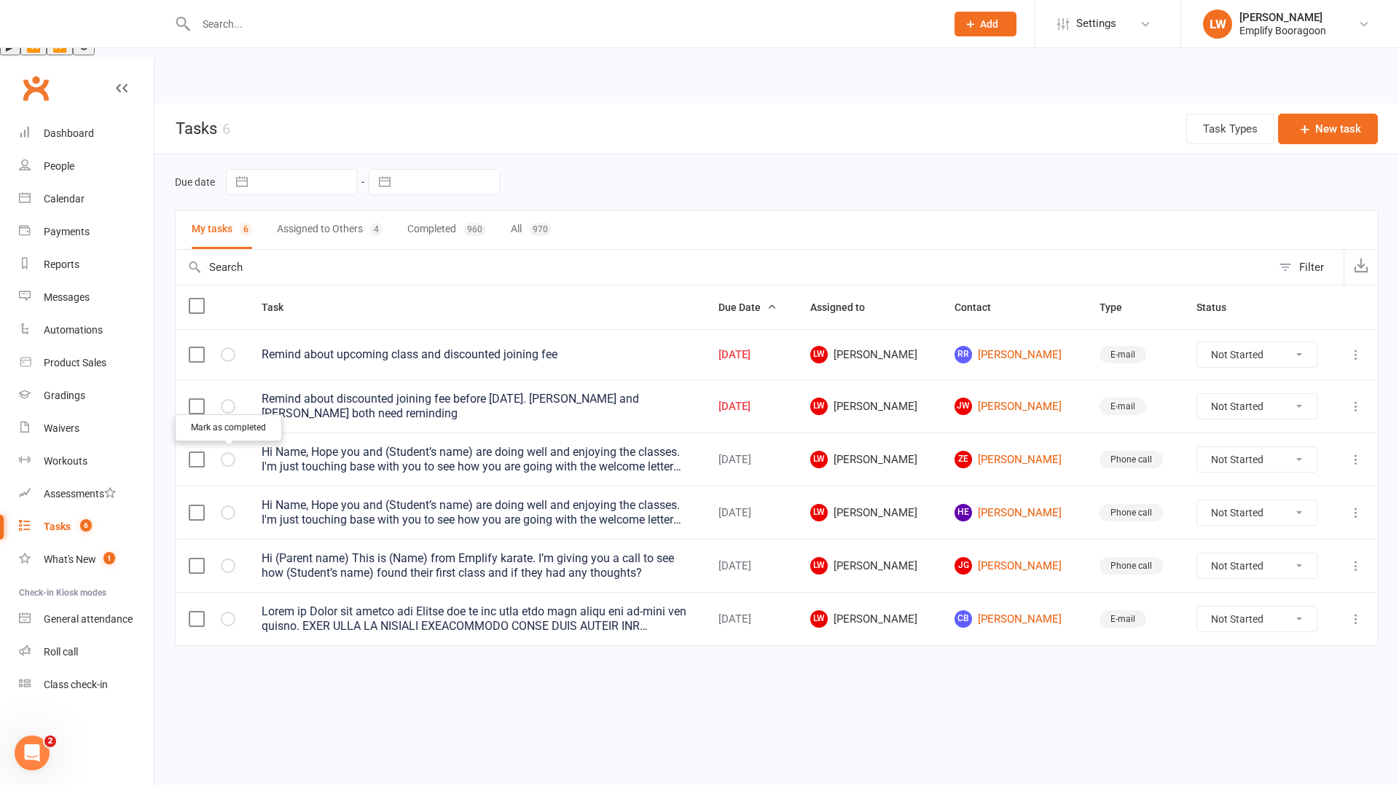
click at [0, 0] on icon "button" at bounding box center [0, 0] width 0 height 0
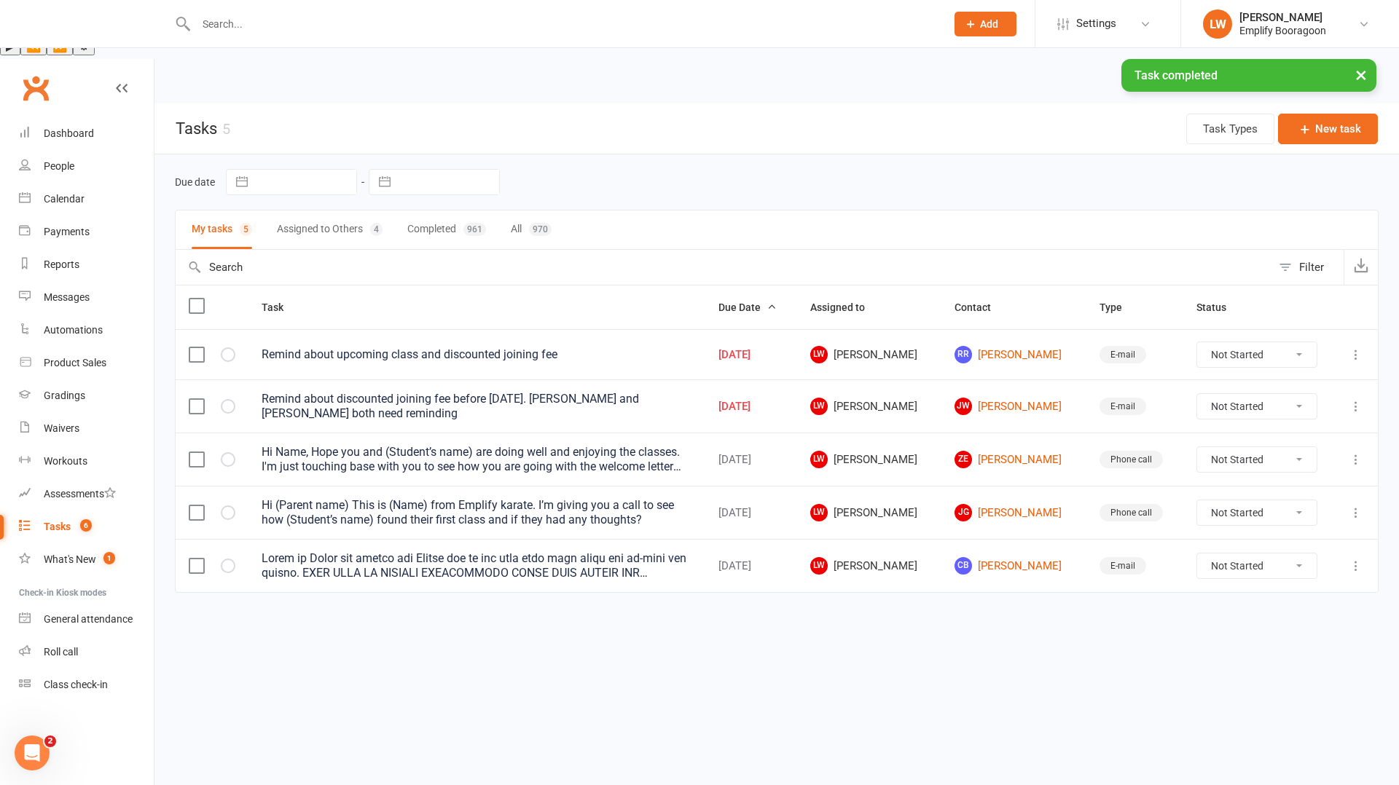
click at [645, 445] on div "Hi Name, Hope you and (Student’s name) are doing well and enjoying the classes.…" at bounding box center [477, 459] width 431 height 29
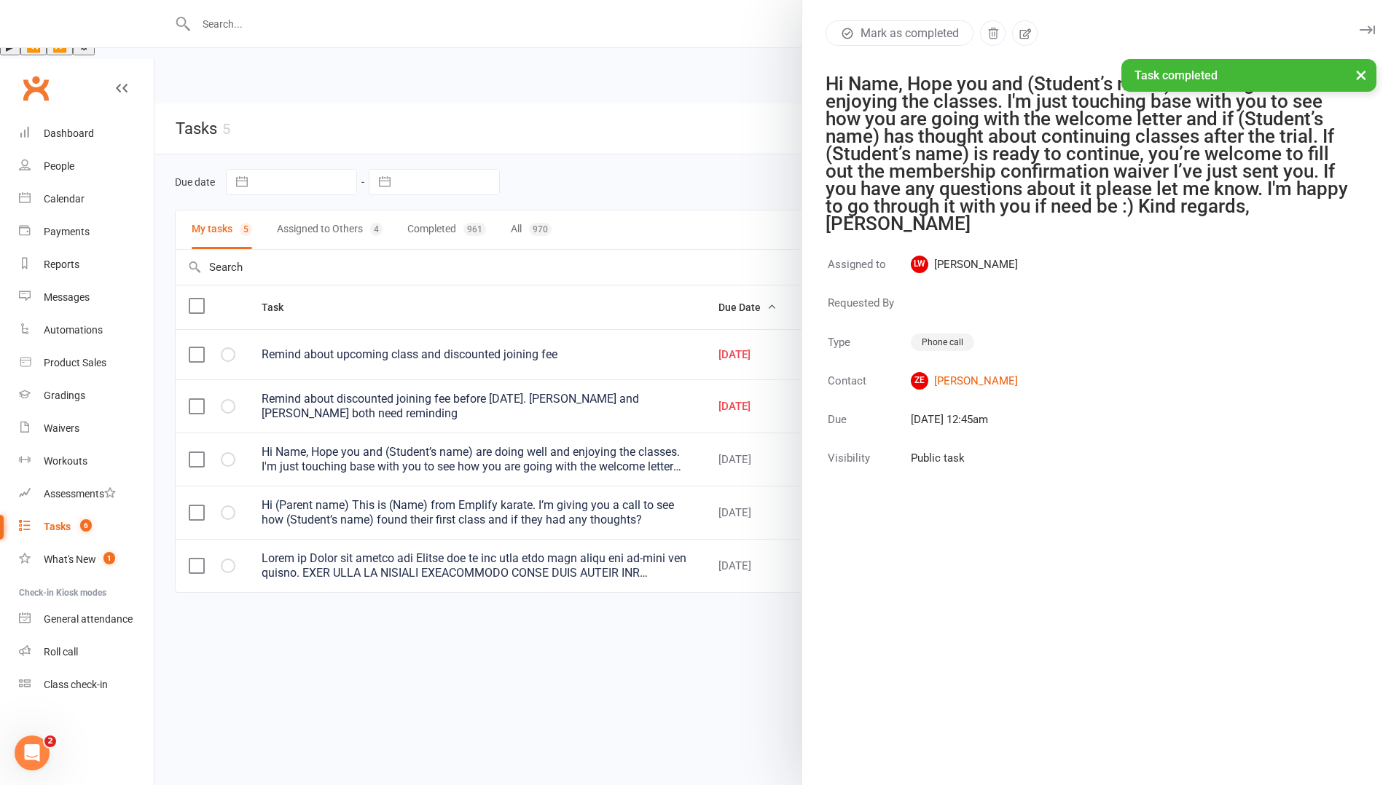
click at [1021, 59] on div "× Task completed" at bounding box center [690, 59] width 1380 height 0
click at [1019, 59] on div "× Task completed" at bounding box center [690, 59] width 1380 height 0
click at [1019, 34] on icon "button" at bounding box center [1025, 33] width 12 height 10
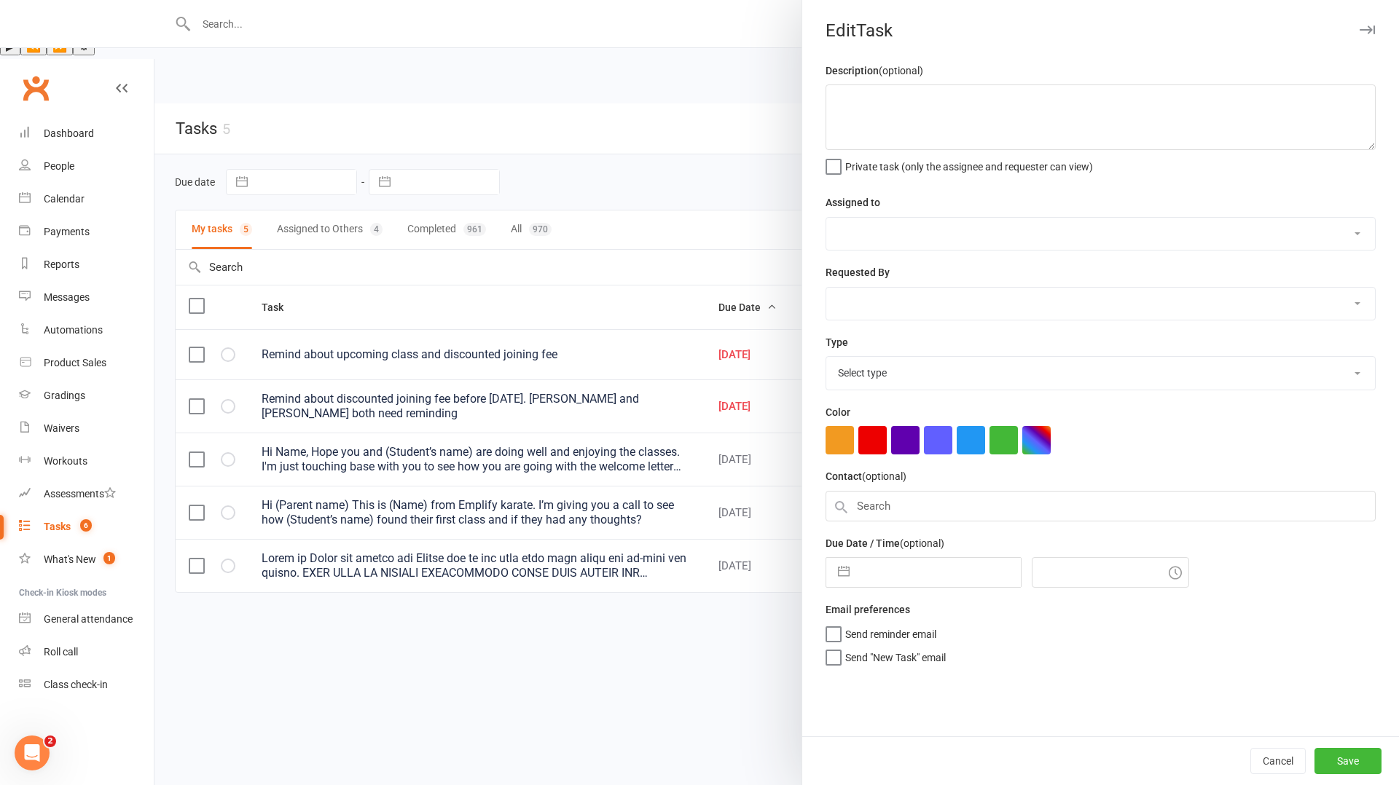
type textarea "Hi Name, Hope you and (Student’s name) are doing well and enjoying the classes.…"
select select "45051"
type input "[DATE]"
type input "12:45am"
select select "21369"
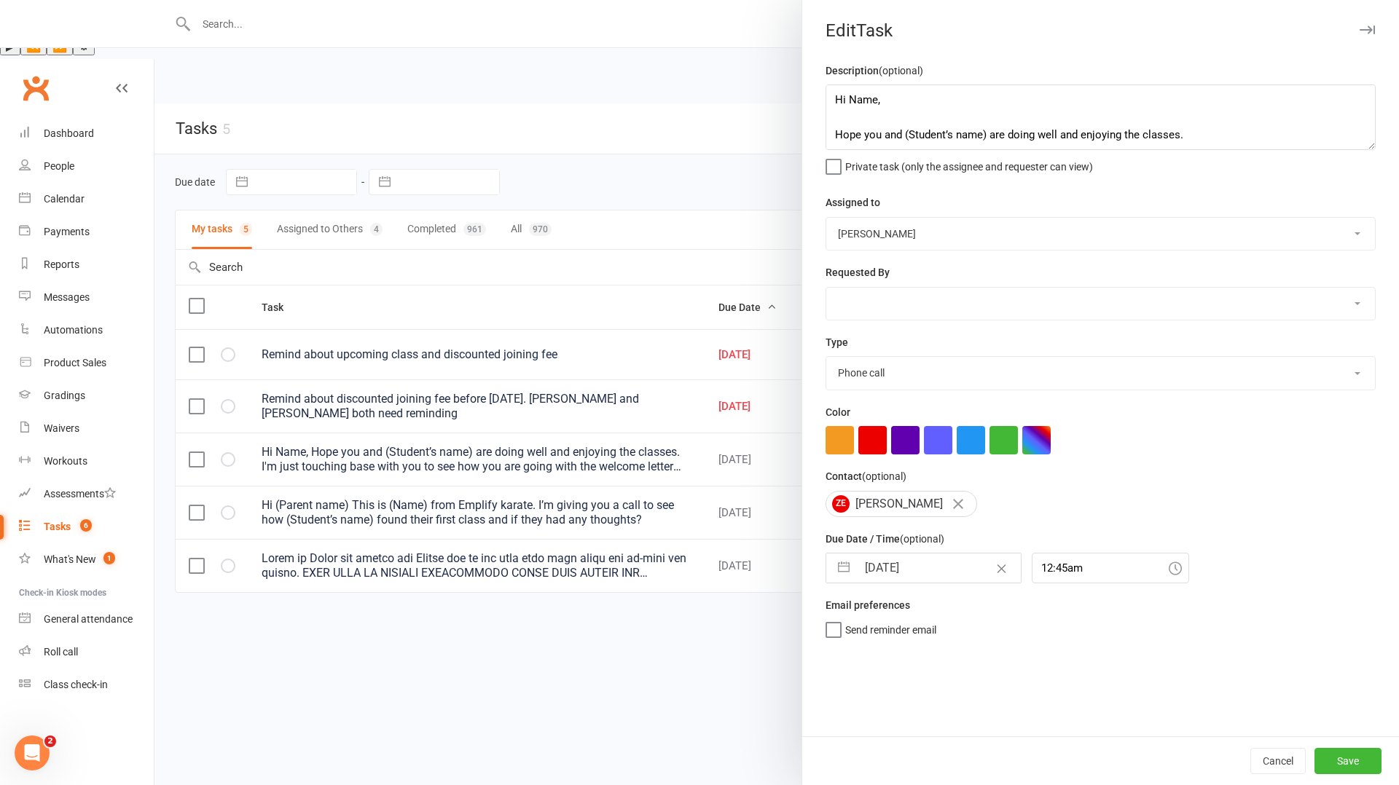
select select "7"
select select "2025"
select select "8"
select select "2025"
select select "9"
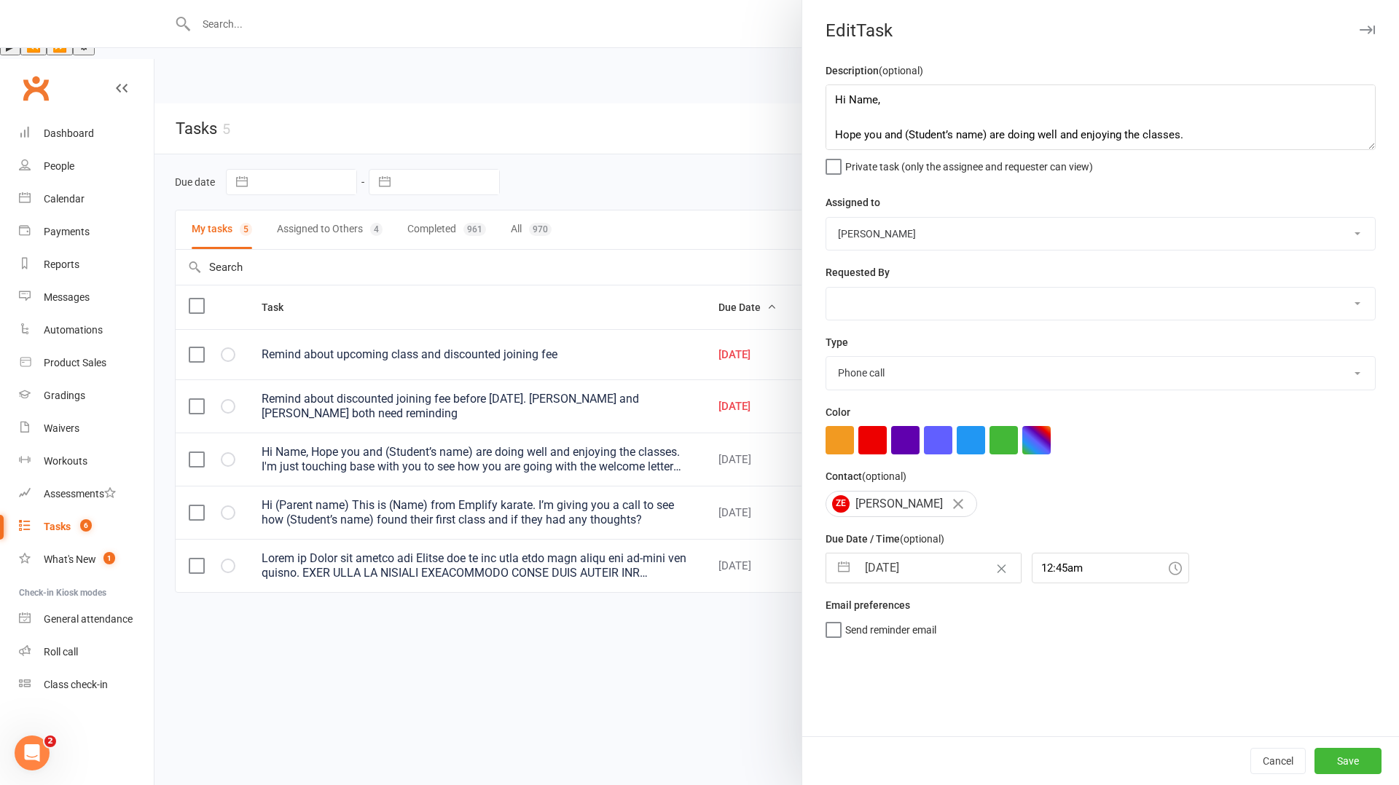
select select "2025"
click at [896, 554] on input "[DATE]" at bounding box center [939, 568] width 164 height 29
click at [882, 762] on td "22" at bounding box center [885, 762] width 28 height 28
type input "[DATE]"
click at [897, 130] on textarea "Hi Name, Hope you and (Student’s name) are doing well and enjoying the classes.…" at bounding box center [1101, 118] width 550 height 66
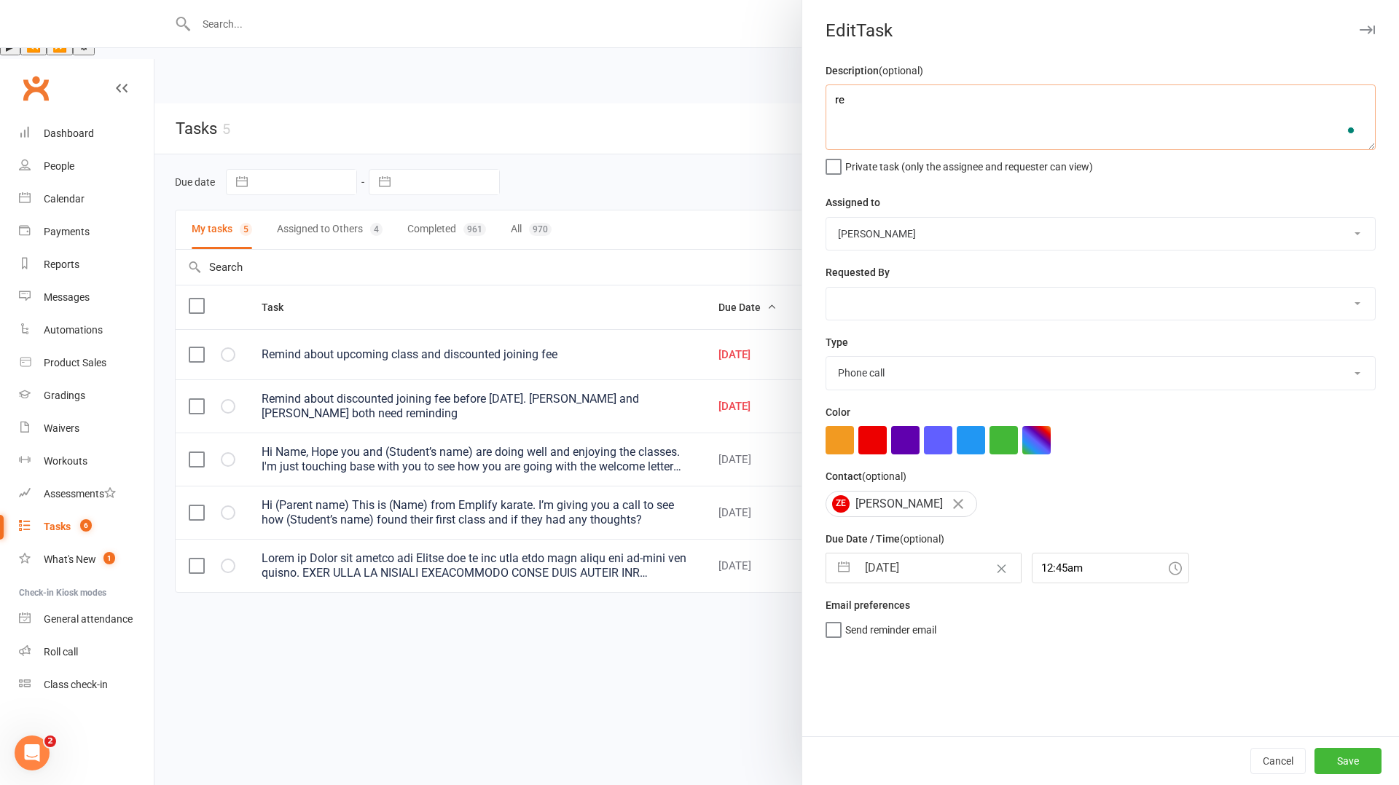
type textarea "r"
type textarea "Remind about discounted joining fee expires before next class"
click at [1344, 758] on button "Save" at bounding box center [1347, 761] width 67 height 26
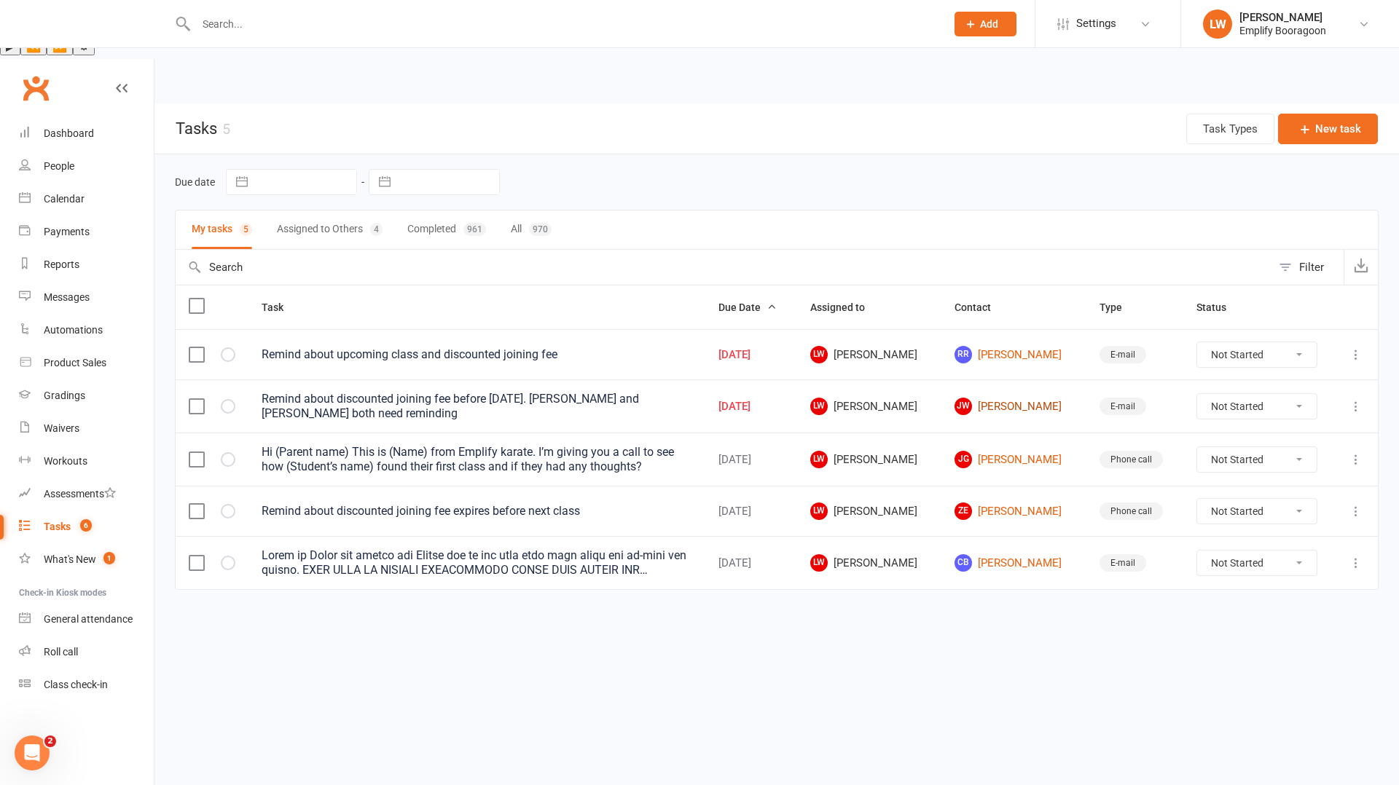
click at [989, 398] on link "[PERSON_NAME] [PERSON_NAME]" at bounding box center [1013, 406] width 118 height 17
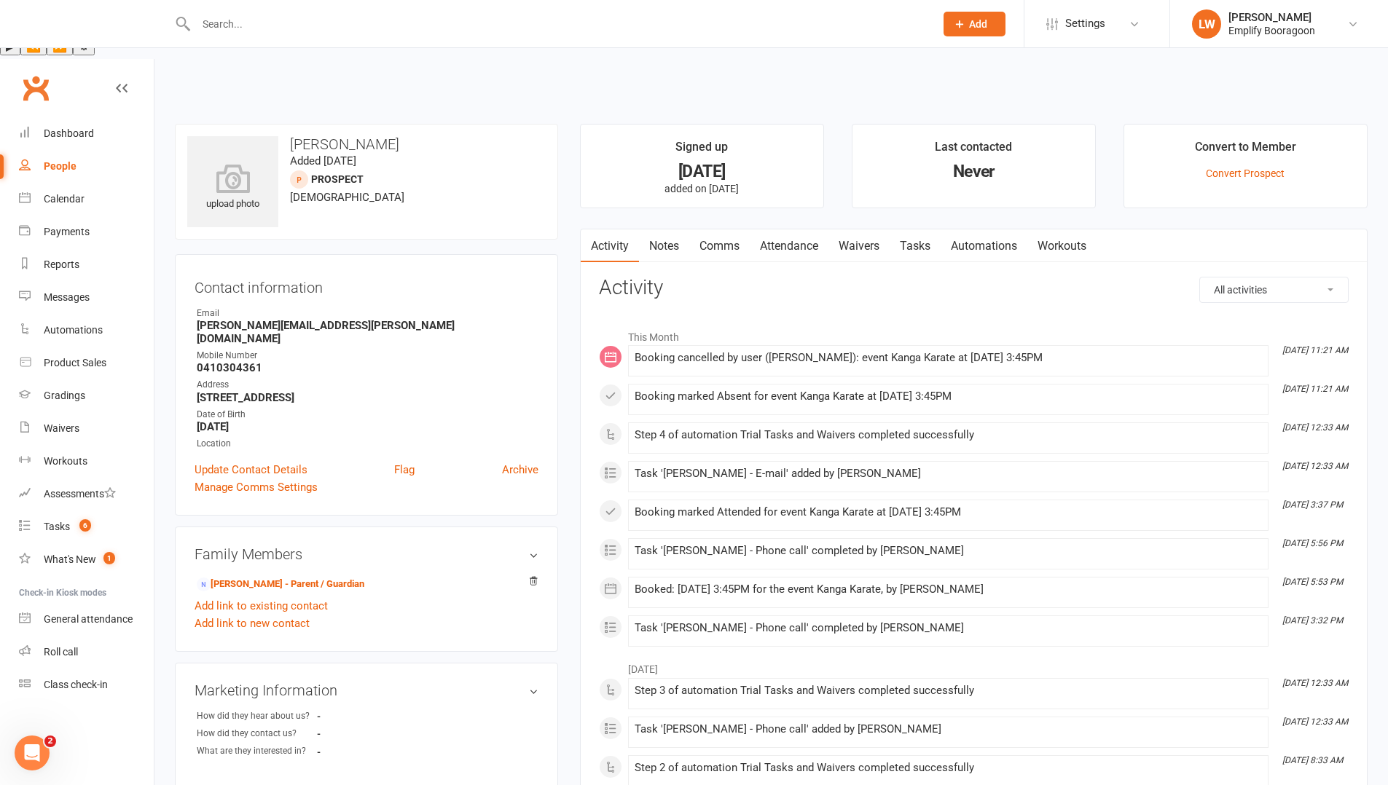
click at [805, 230] on link "Attendance" at bounding box center [789, 247] width 79 height 34
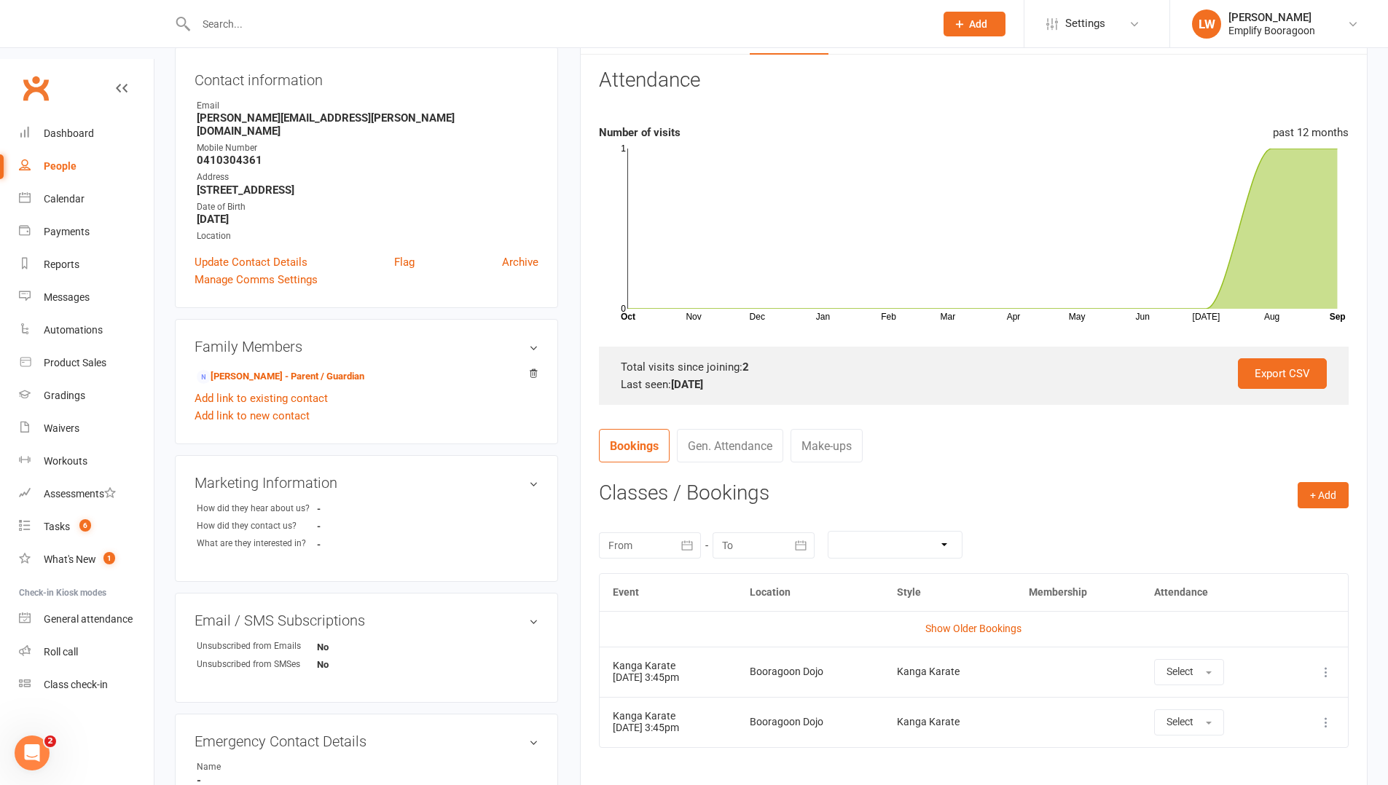
scroll to position [310, 0]
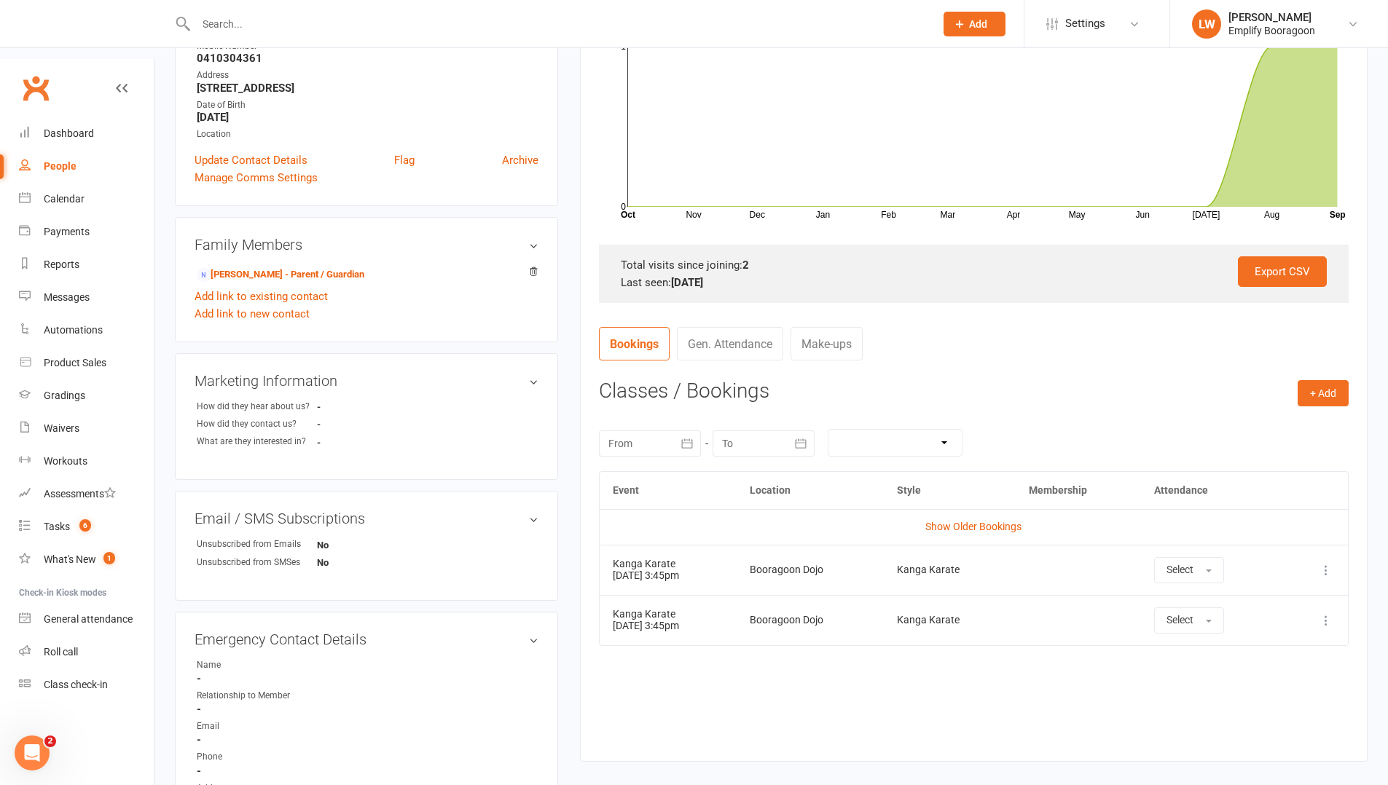
click at [965, 509] on td "Show Older Bookings" at bounding box center [974, 526] width 748 height 35
click at [960, 521] on link "Show Older Bookings" at bounding box center [973, 527] width 96 height 12
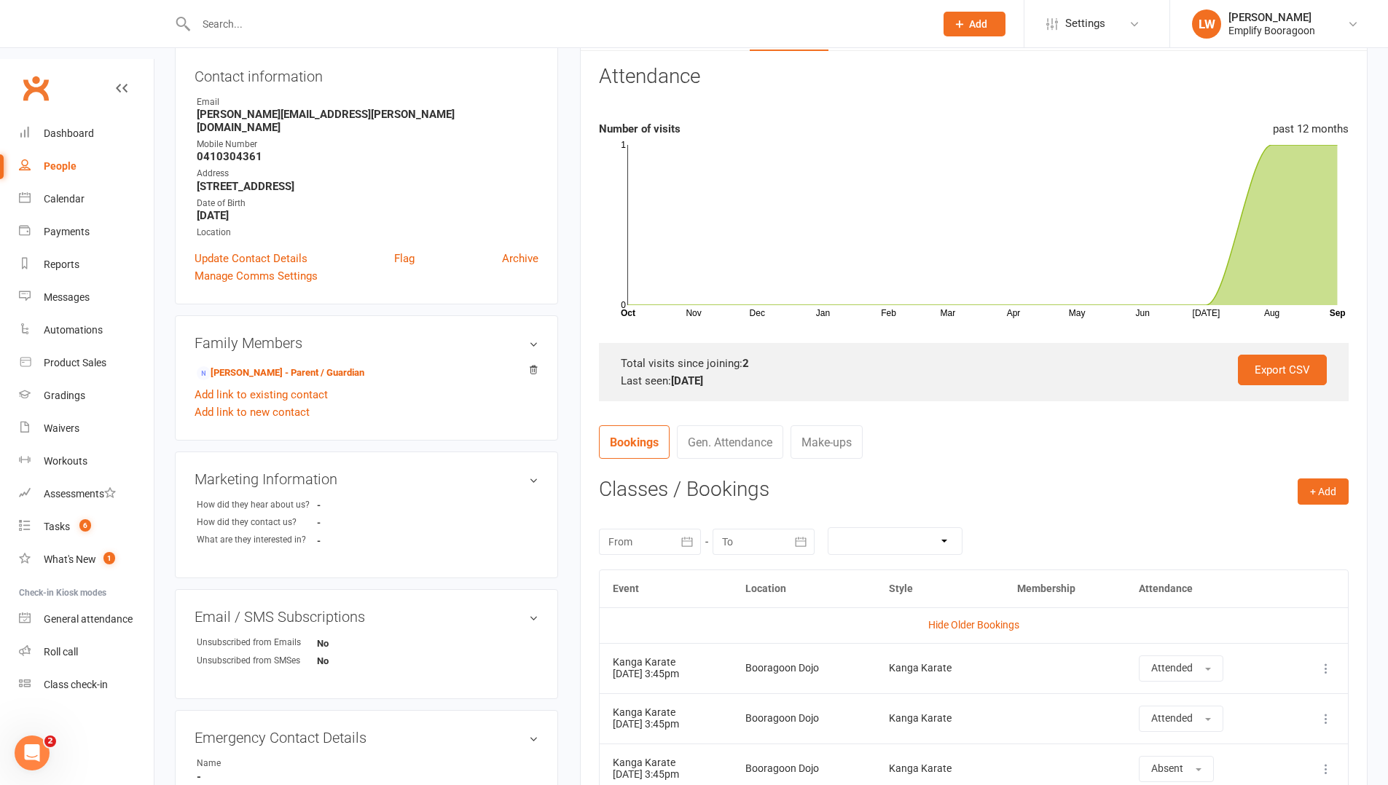
scroll to position [212, 0]
click at [79, 193] on div "Calendar" at bounding box center [64, 199] width 41 height 12
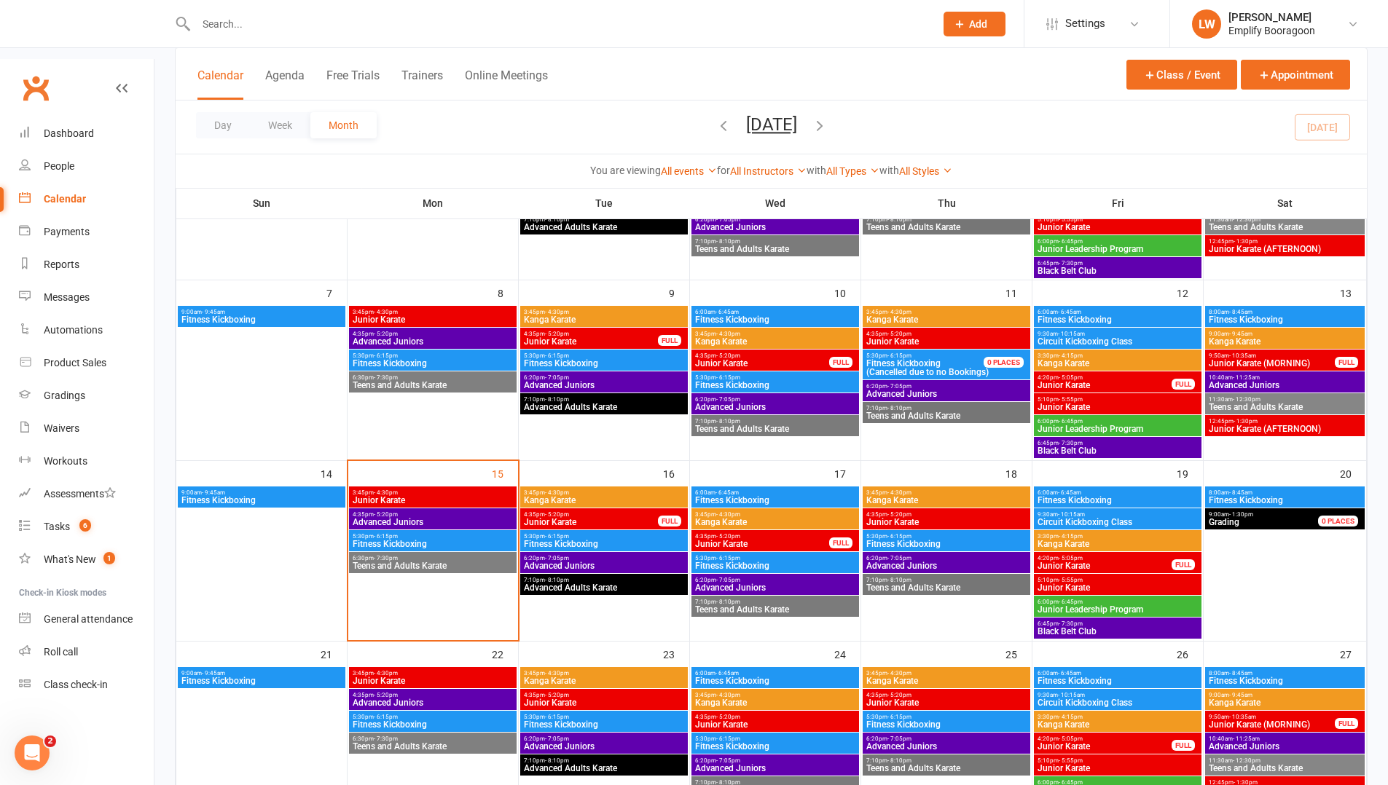
scroll to position [264, 0]
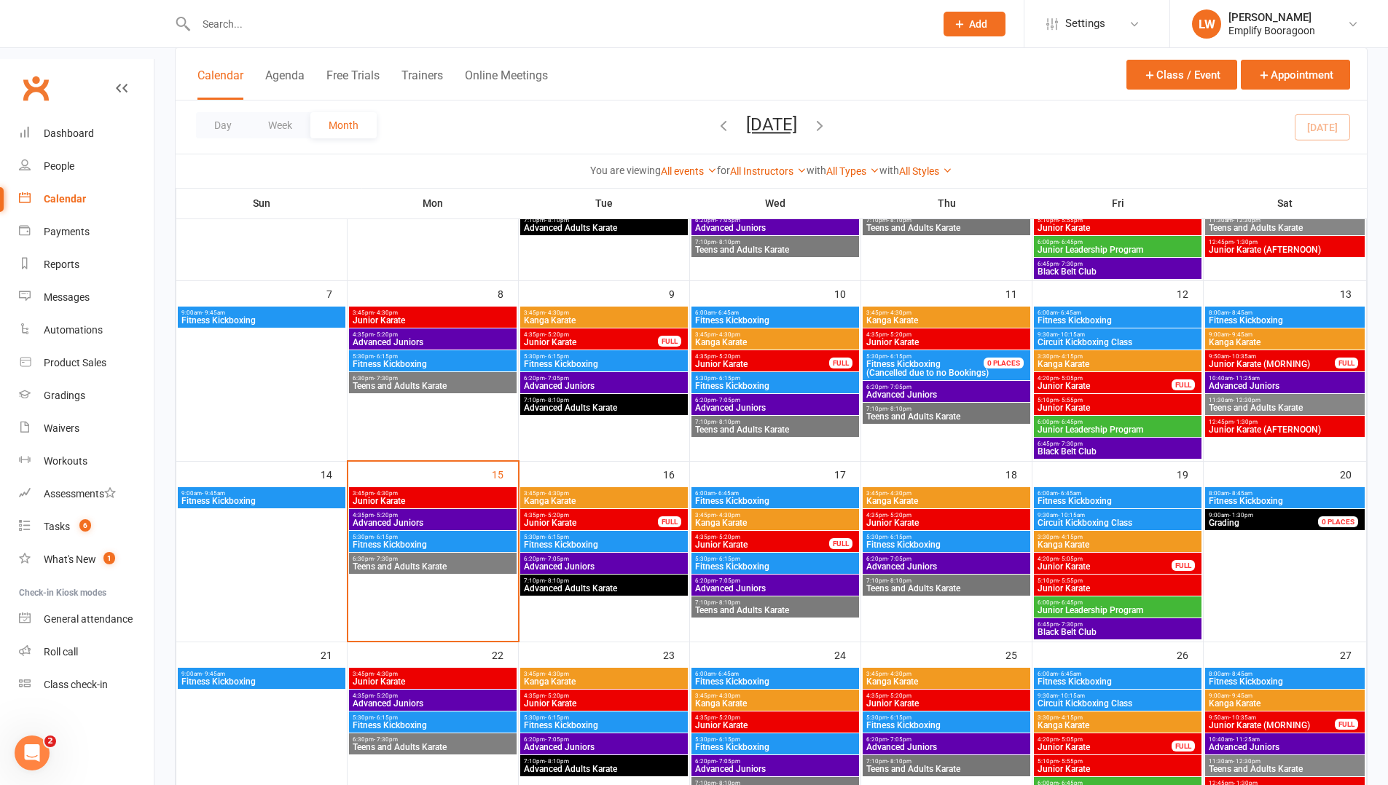
click at [589, 512] on span "4:35pm - 5:20pm" at bounding box center [591, 515] width 136 height 7
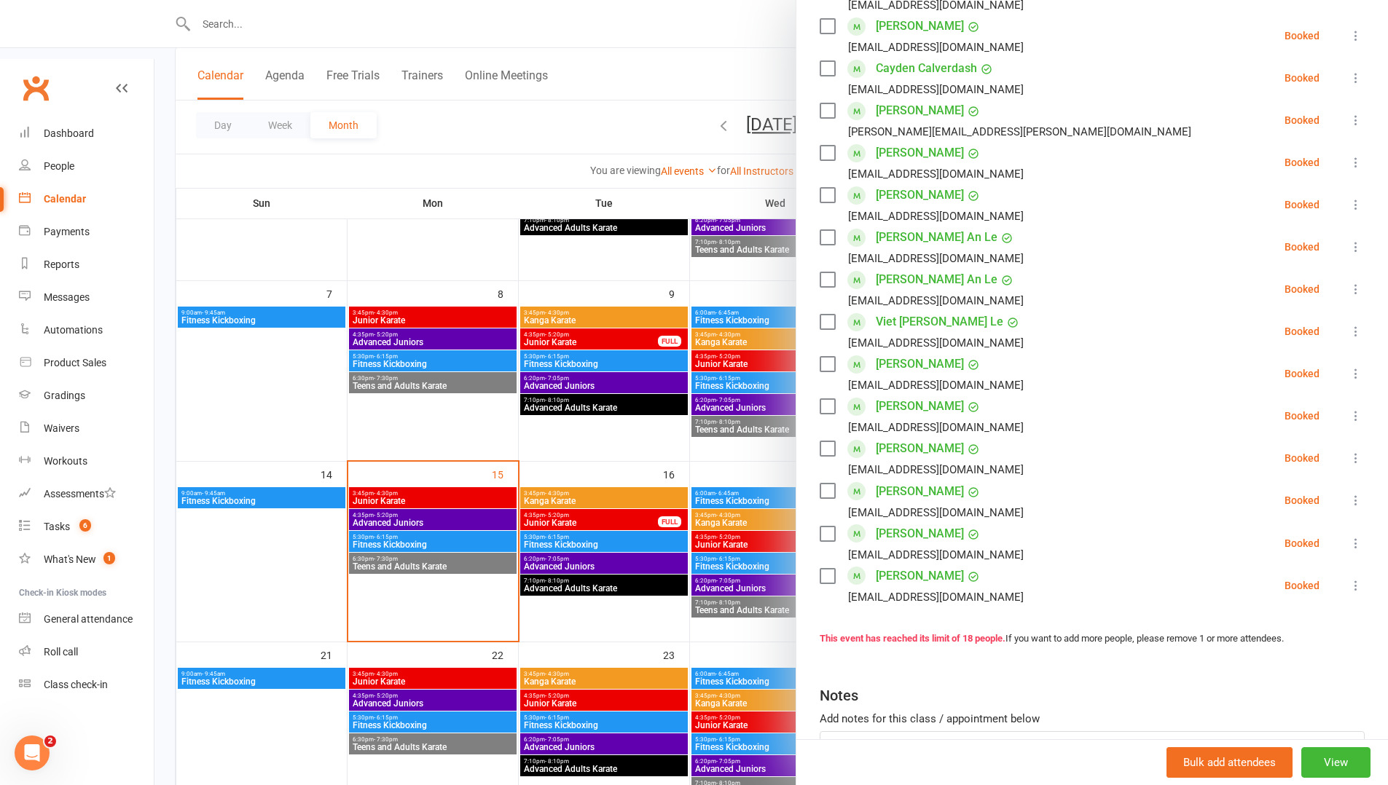
scroll to position [424, 0]
click at [597, 501] on div at bounding box center [771, 392] width 1234 height 785
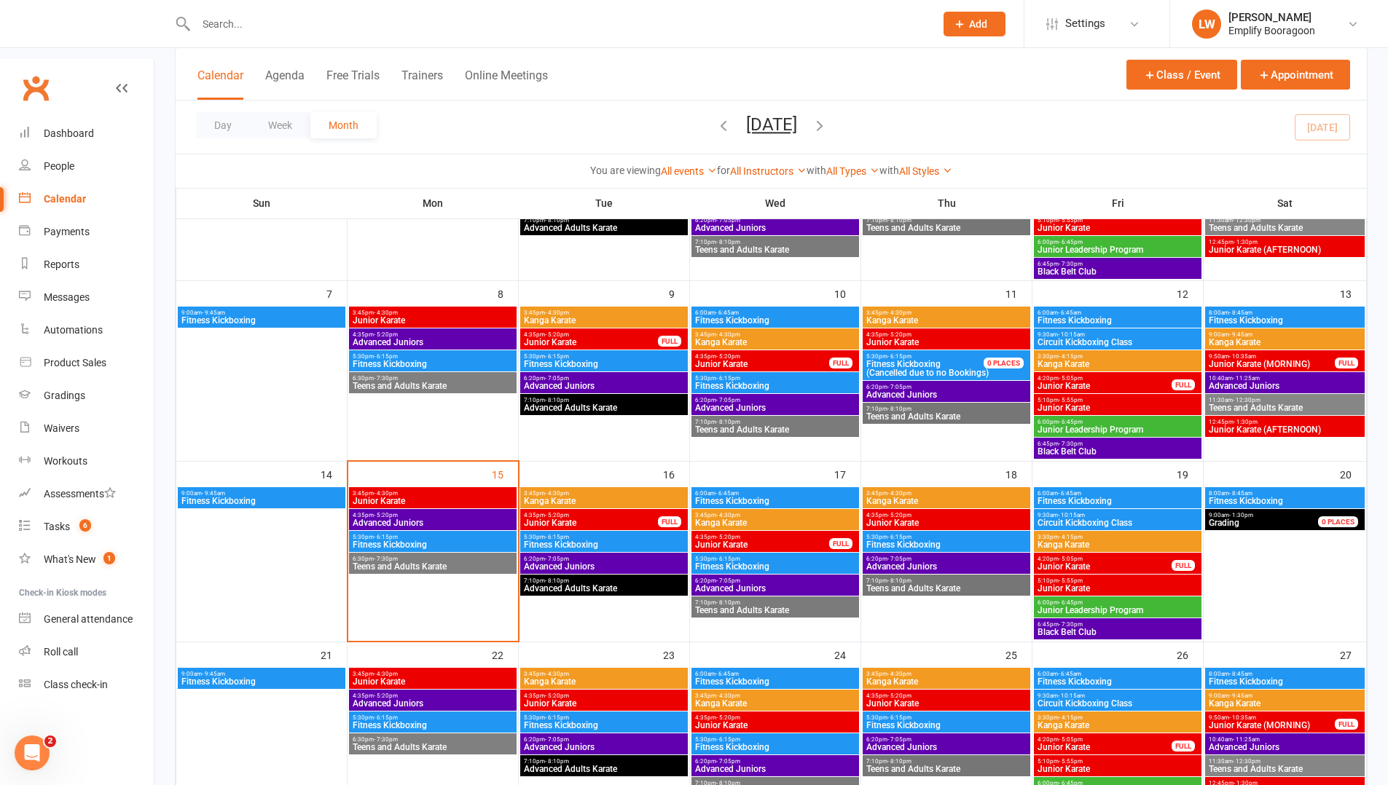
click at [614, 497] on span "Kanga Karate" at bounding box center [604, 501] width 162 height 9
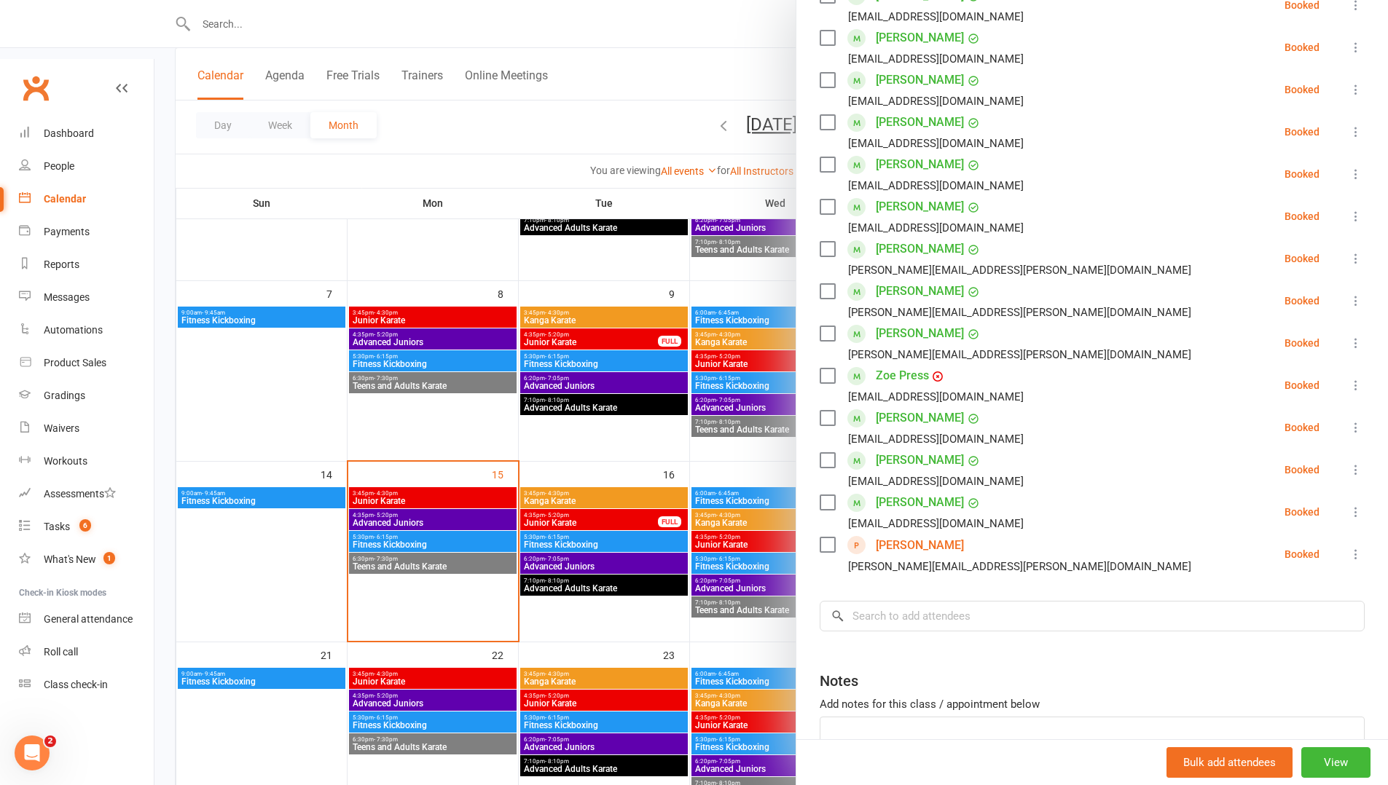
scroll to position [371, 0]
click at [880, 546] on link "[PERSON_NAME]" at bounding box center [920, 546] width 88 height 23
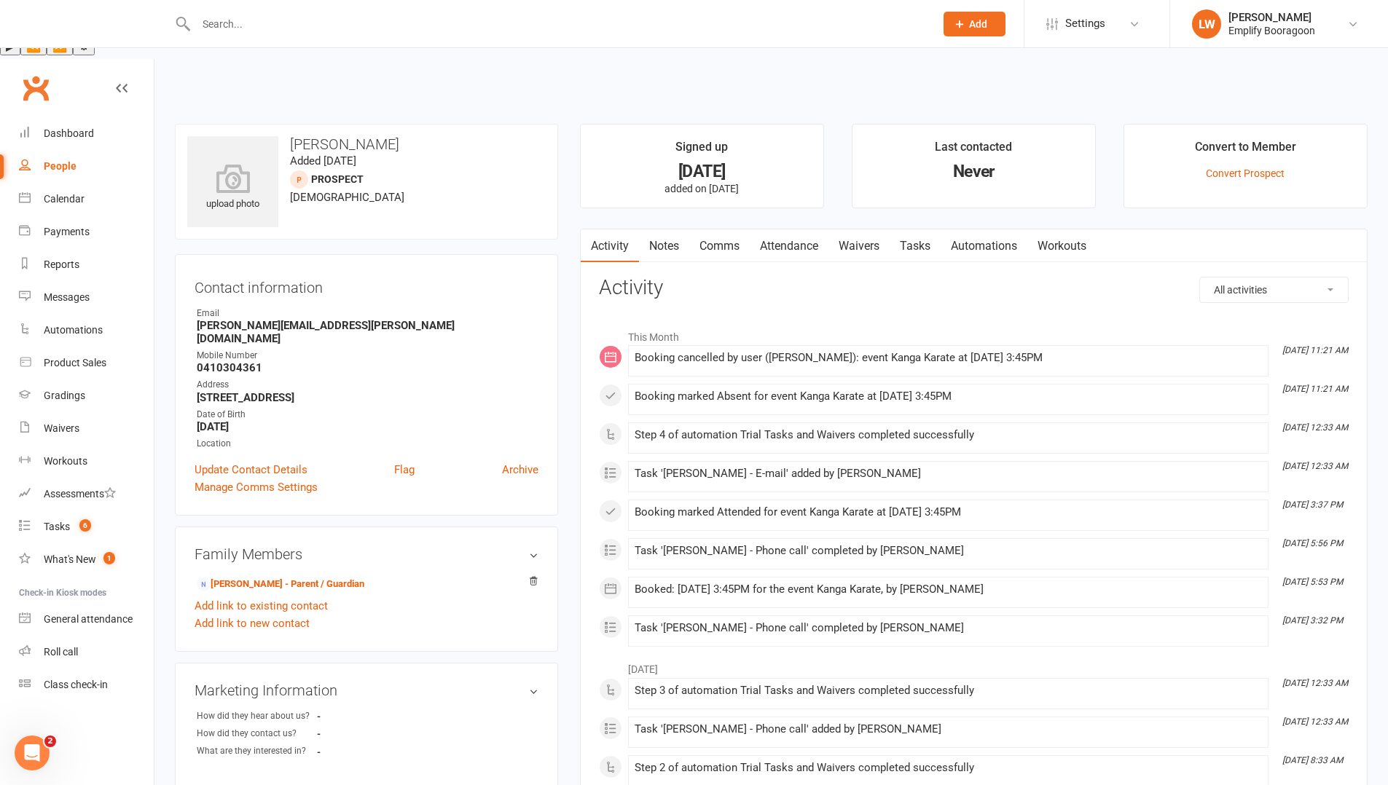
click at [782, 230] on link "Attendance" at bounding box center [789, 247] width 79 height 34
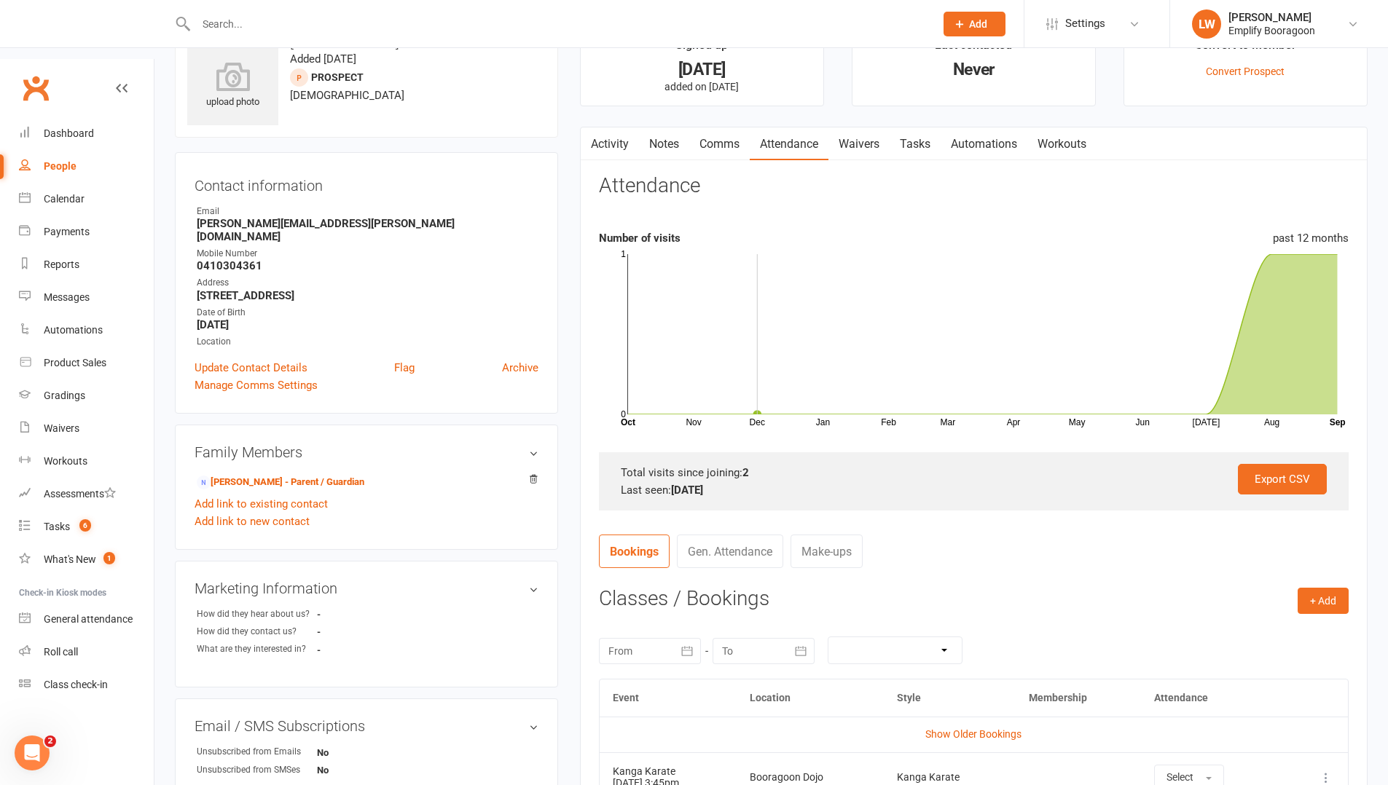
scroll to position [17, 0]
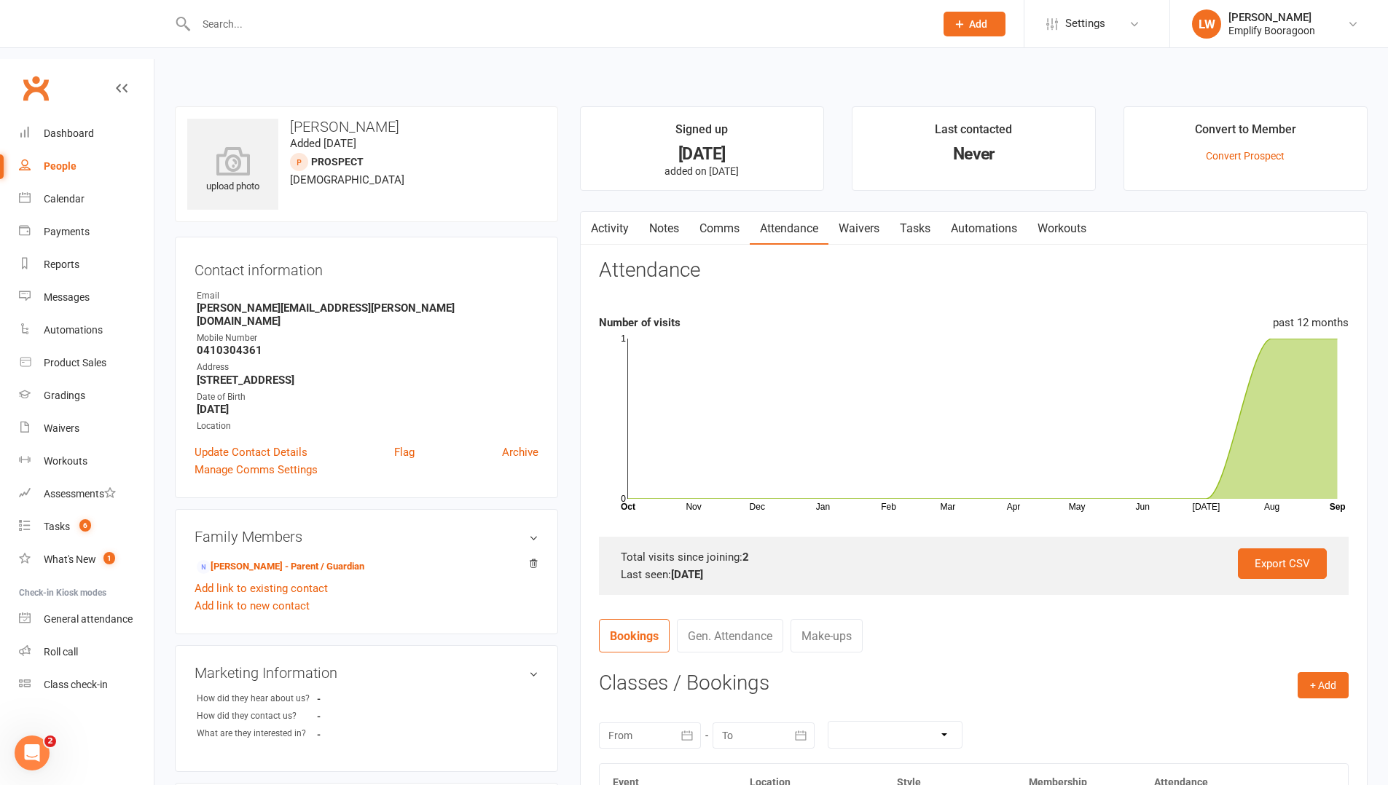
click at [610, 212] on link "Activity" at bounding box center [610, 229] width 58 height 34
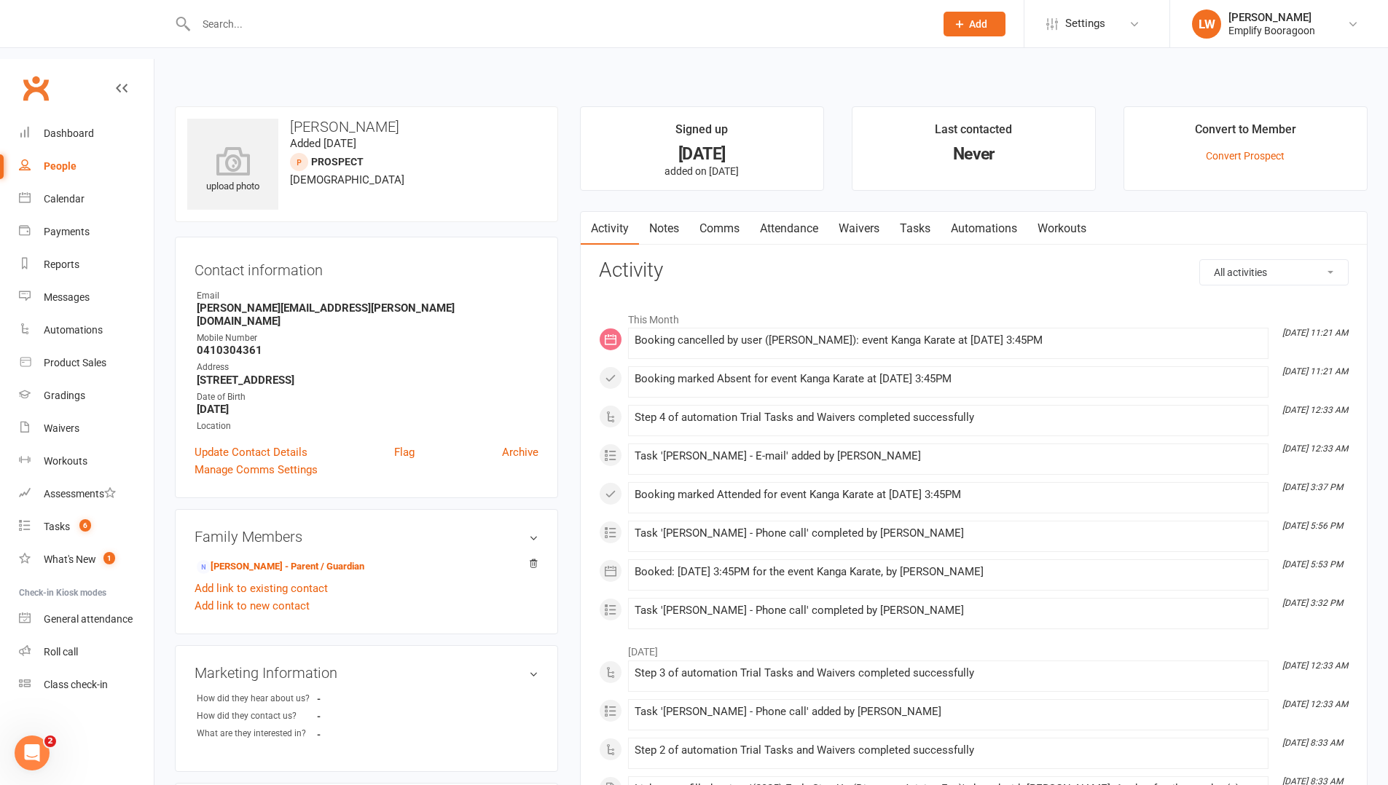
click at [232, 344] on strong "0410304361" at bounding box center [368, 350] width 342 height 13
copy strong "0410304361"
click at [281, 560] on link "[PERSON_NAME] - Parent / Guardian" at bounding box center [281, 567] width 168 height 15
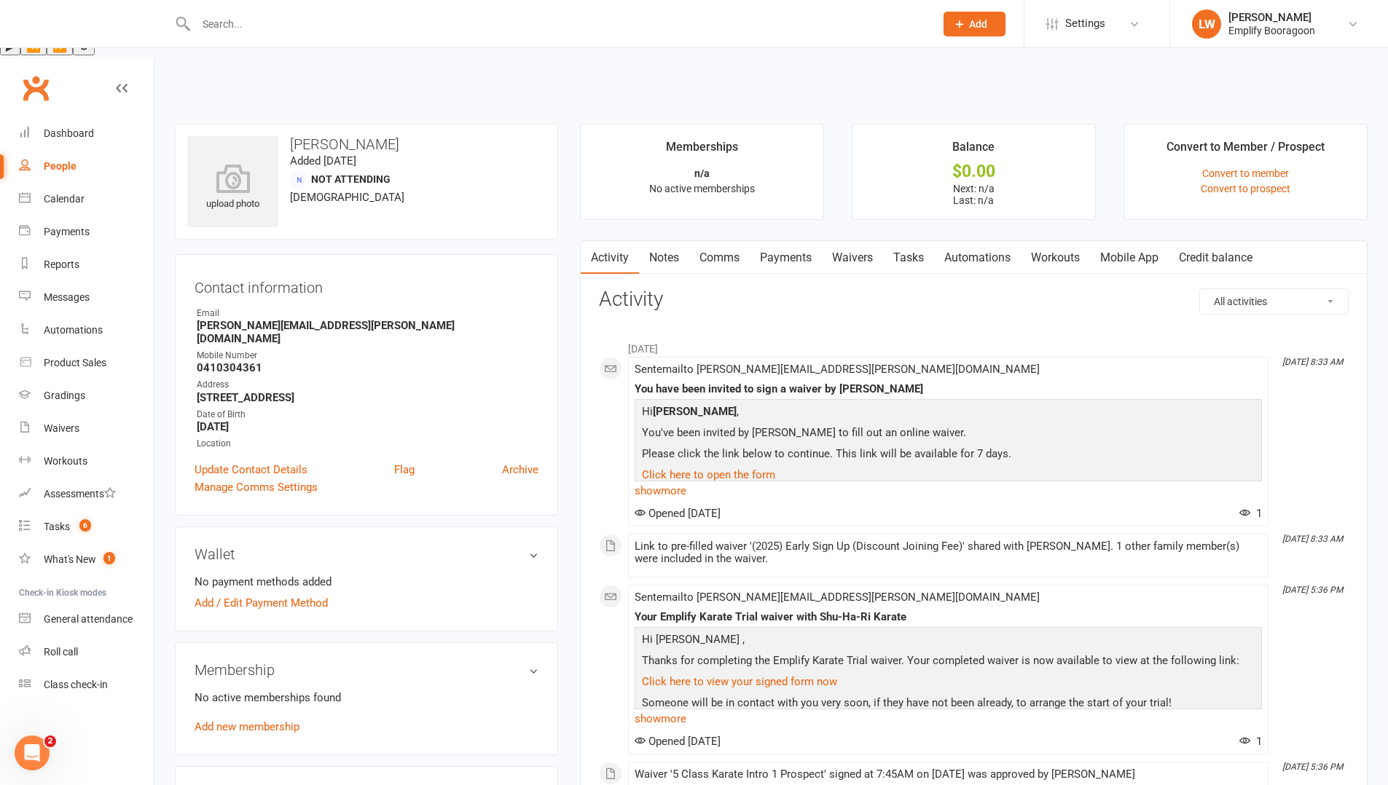
click at [863, 241] on link "Waivers" at bounding box center [852, 258] width 61 height 34
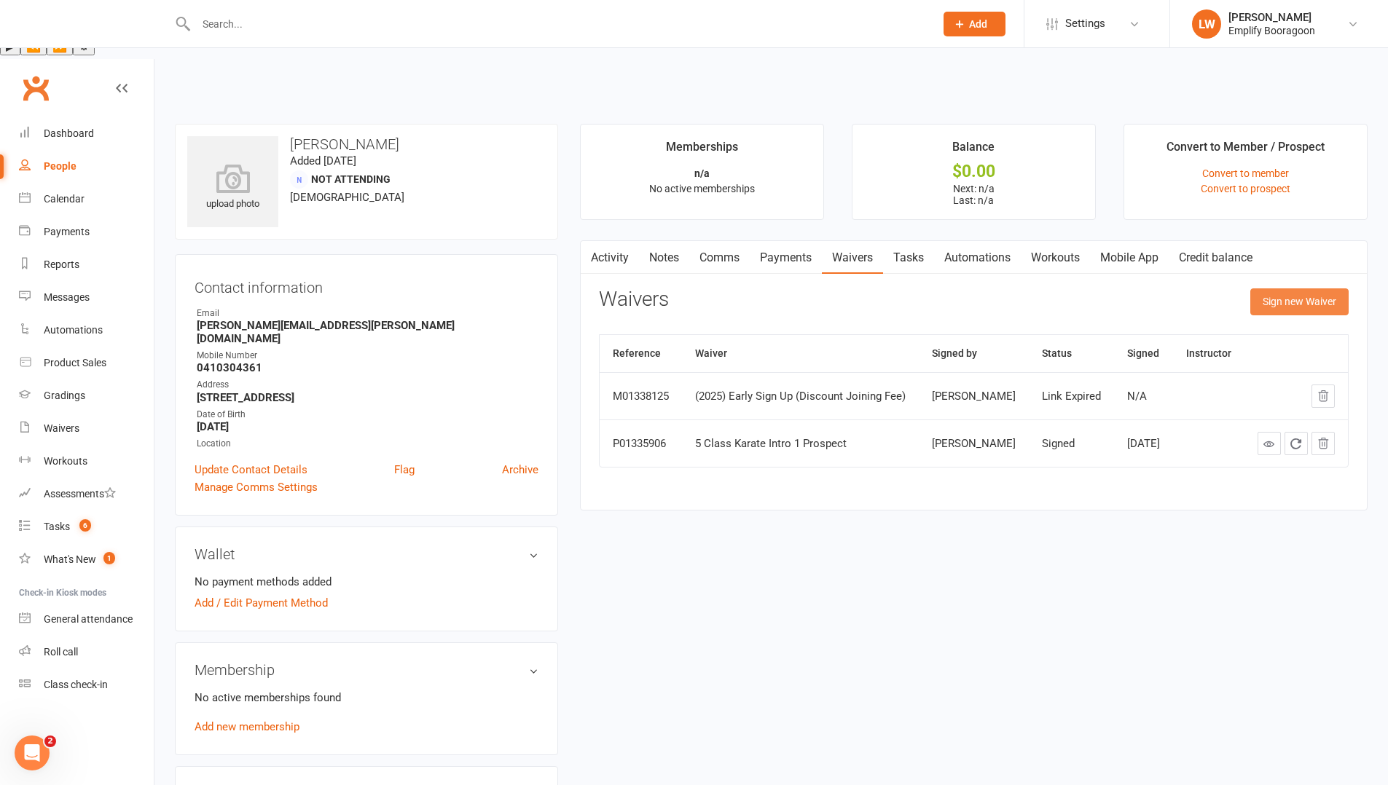
click at [1295, 289] on button "Sign new Waiver" at bounding box center [1299, 302] width 98 height 26
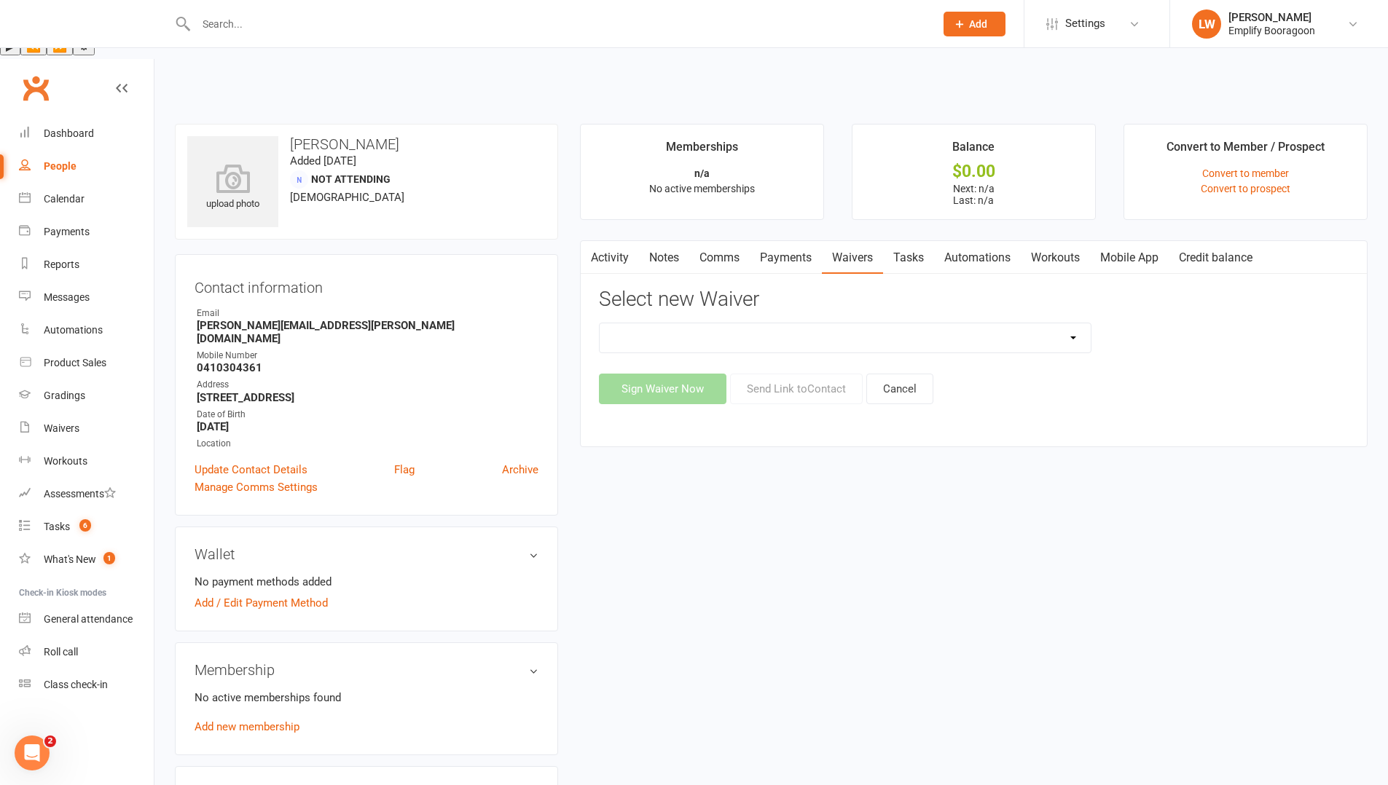
click at [852, 324] on select "(2025) Drop In Class (2025) Early Sign Up (Discount Joining Fee) (2025) Sign Up…" at bounding box center [845, 338] width 491 height 29
select select "13363"
click at [600, 324] on select "(2025) Drop In Class (2025) Early Sign Up (Discount Joining Fee) (2025) Sign Up…" at bounding box center [845, 338] width 491 height 29
click at [773, 374] on button "Send Link to Contact" at bounding box center [796, 389] width 133 height 31
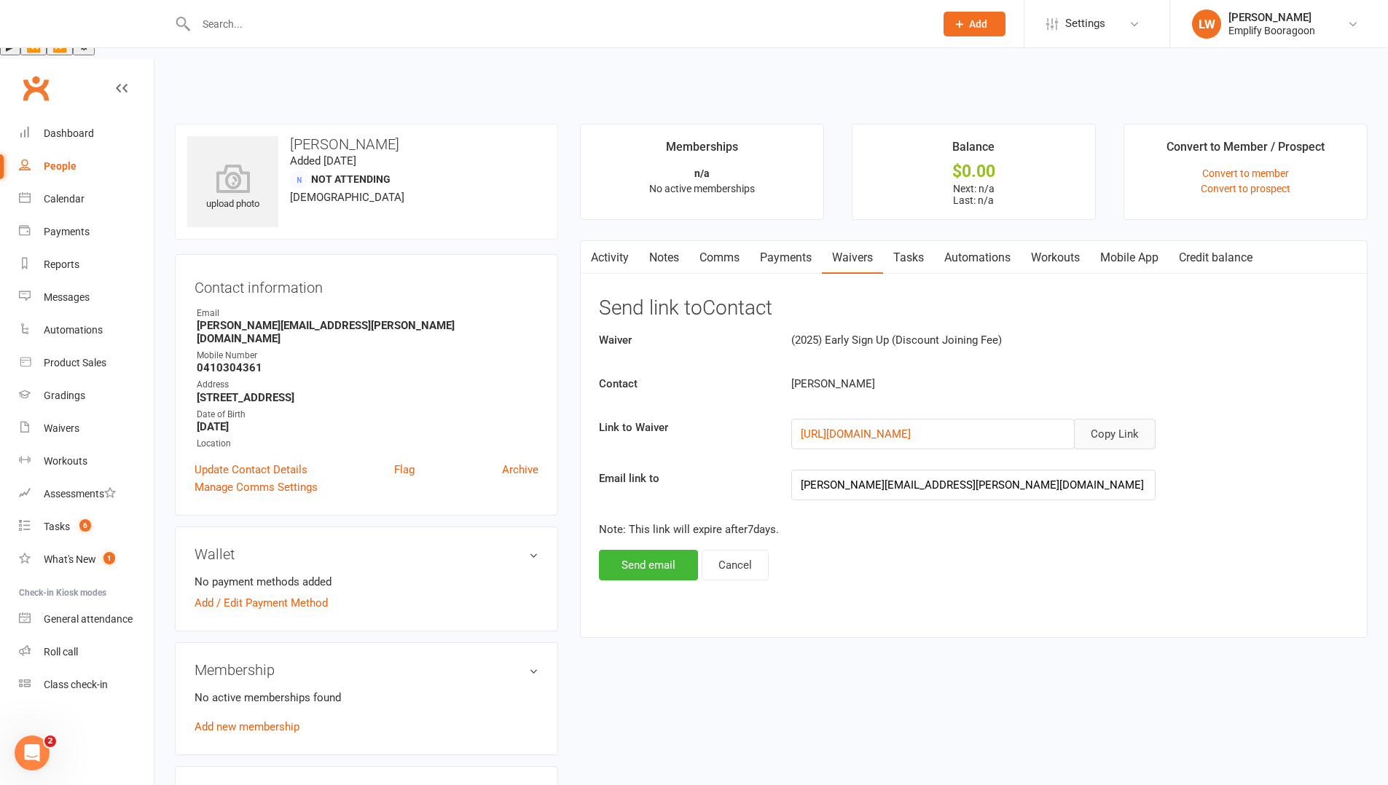
click at [1107, 419] on button "Copy Link" at bounding box center [1115, 434] width 82 height 31
click at [664, 550] on button "Send email" at bounding box center [648, 565] width 99 height 31
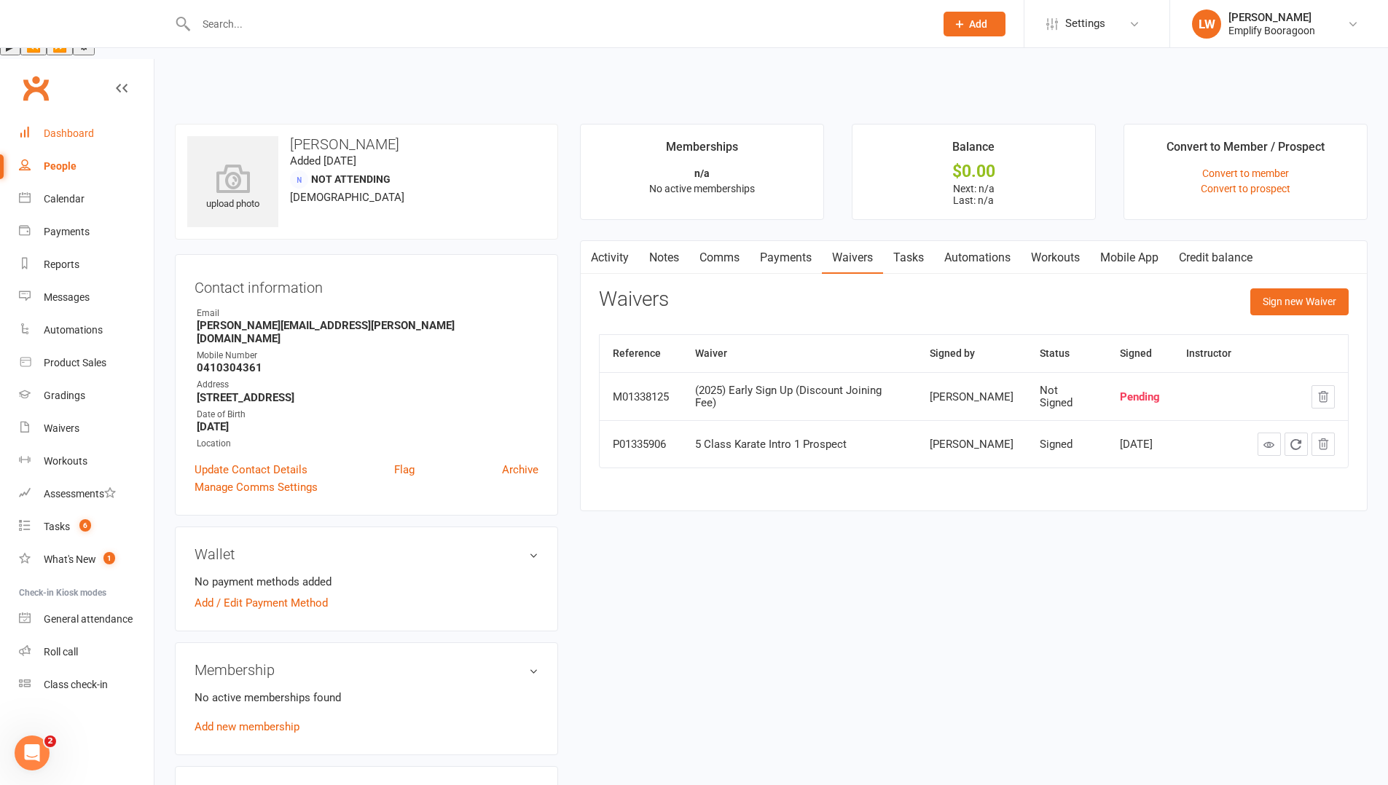
click at [39, 117] on link "Dashboard" at bounding box center [86, 133] width 135 height 33
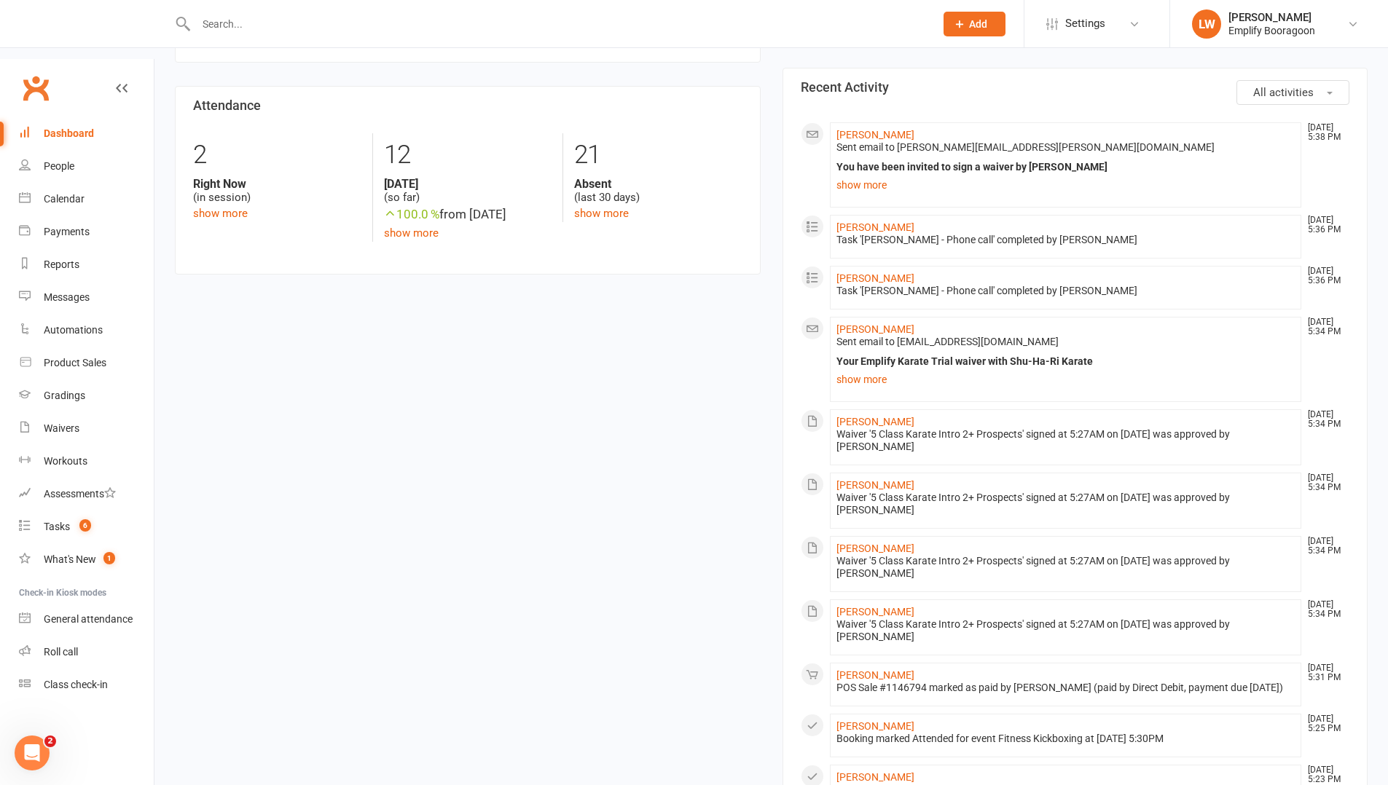
scroll to position [569, 0]
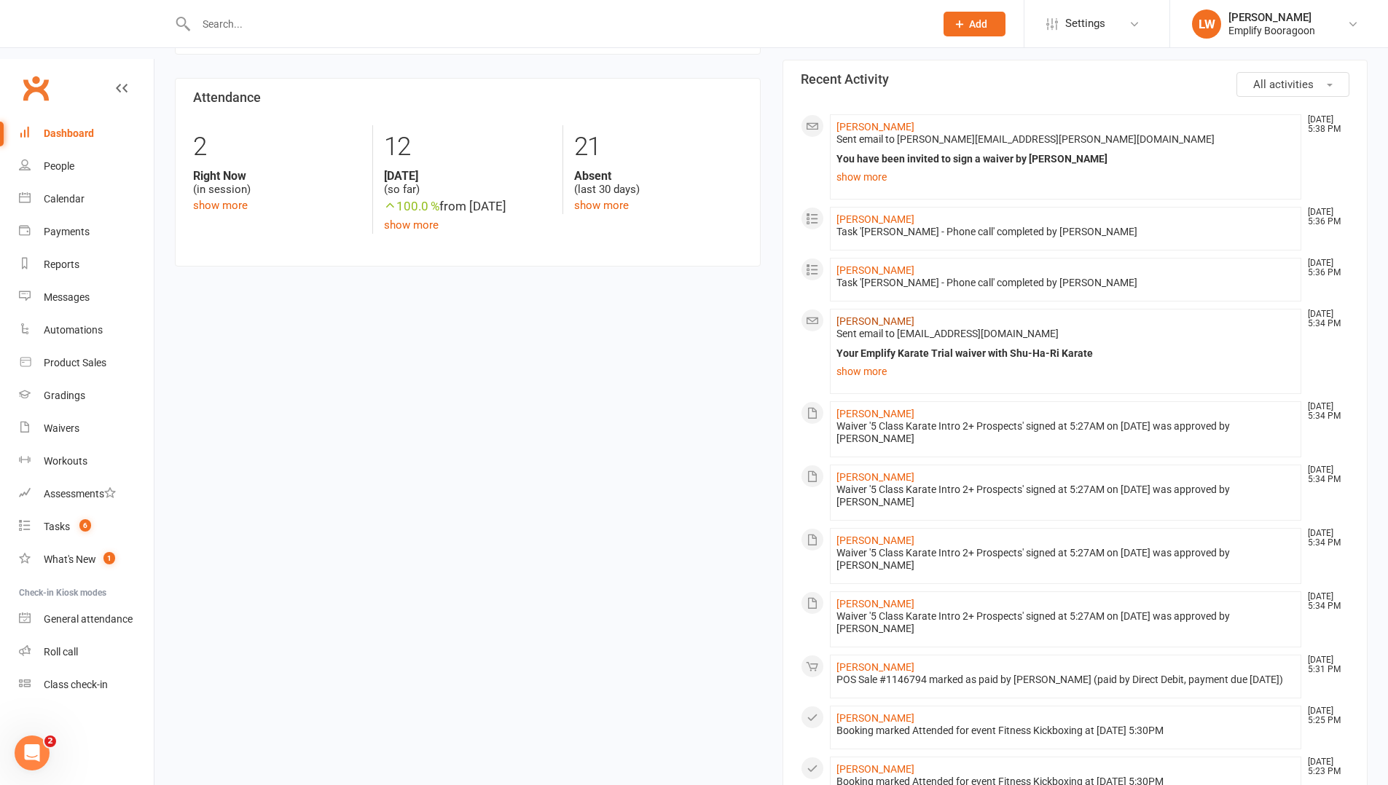
click at [872, 315] on link "[PERSON_NAME]" at bounding box center [875, 321] width 78 height 12
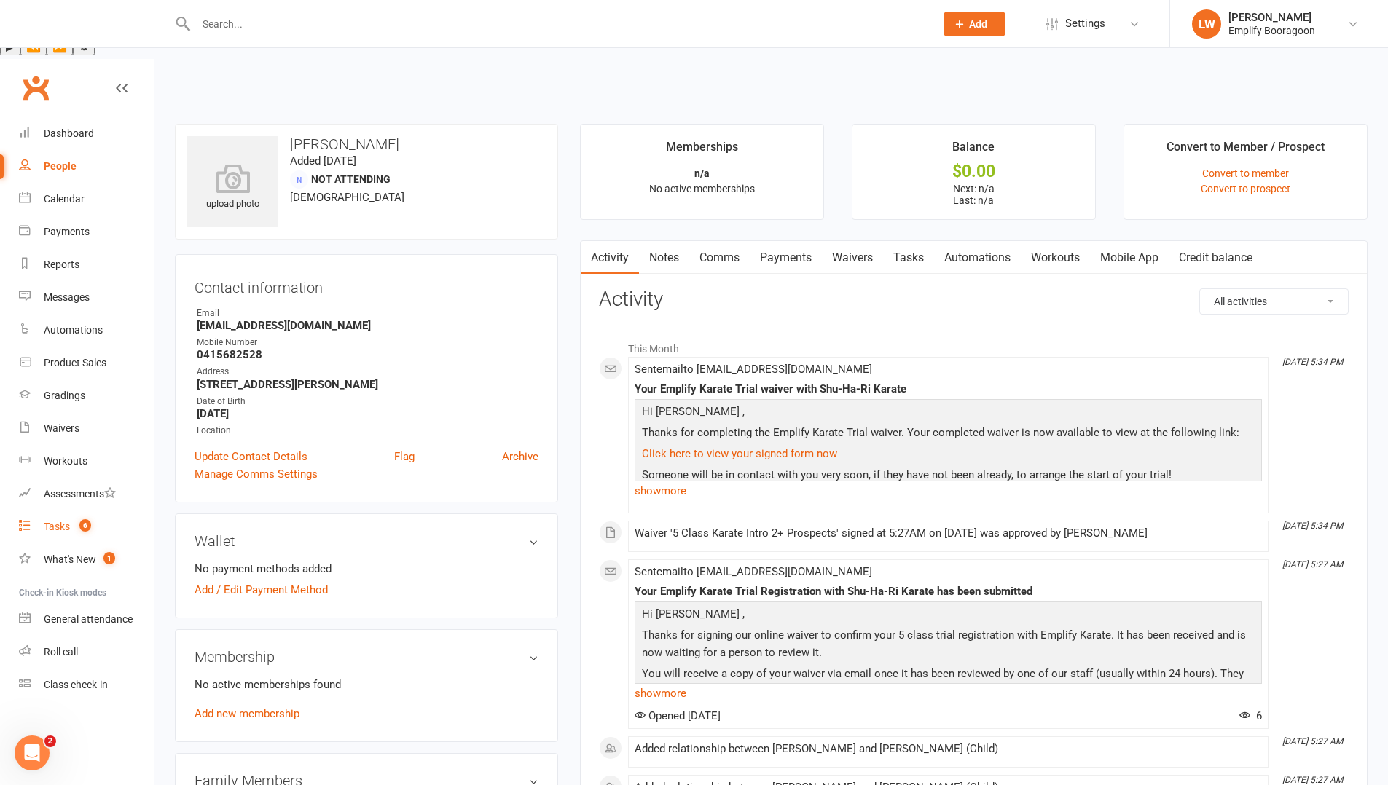
click at [70, 511] on link "Tasks 6" at bounding box center [86, 527] width 135 height 33
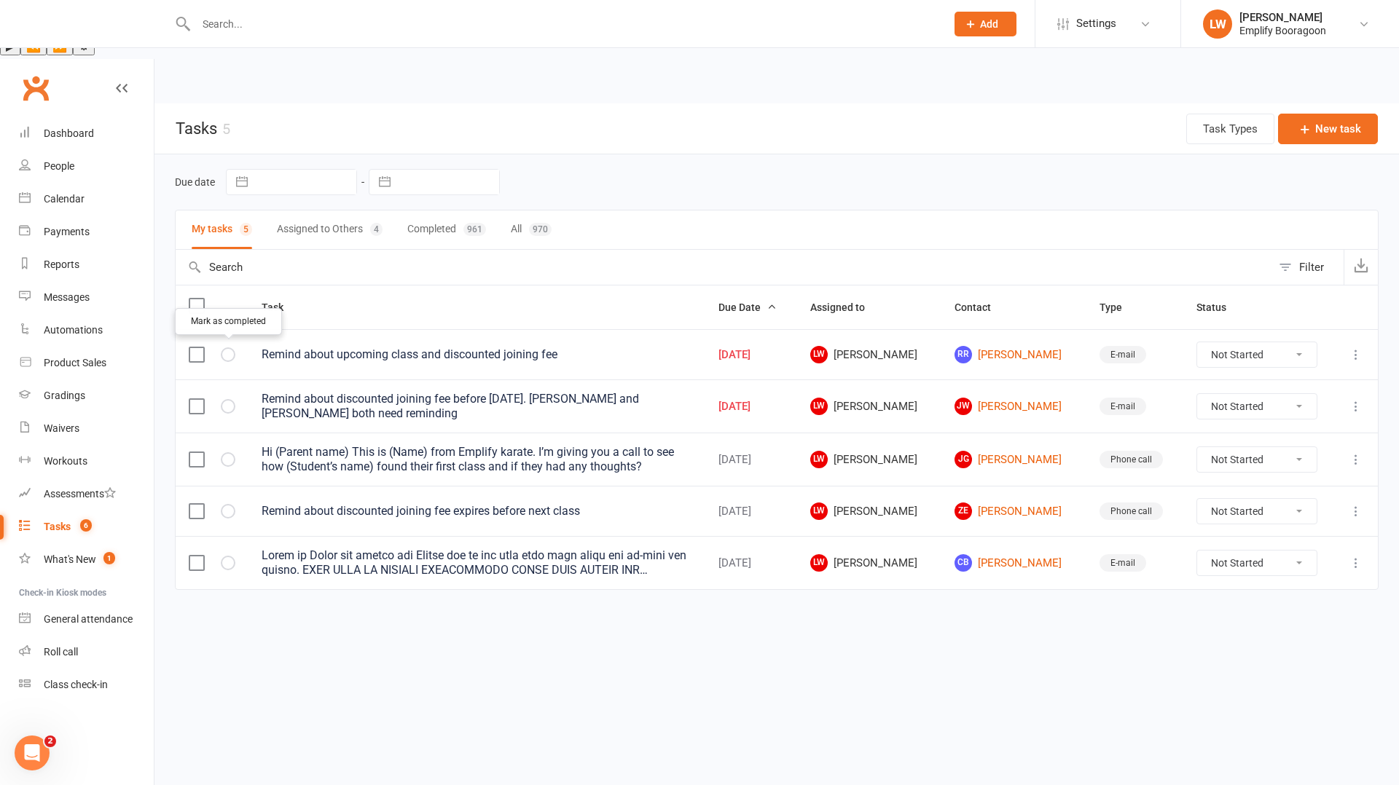
click at [0, 0] on icon "button" at bounding box center [0, 0] width 0 height 0
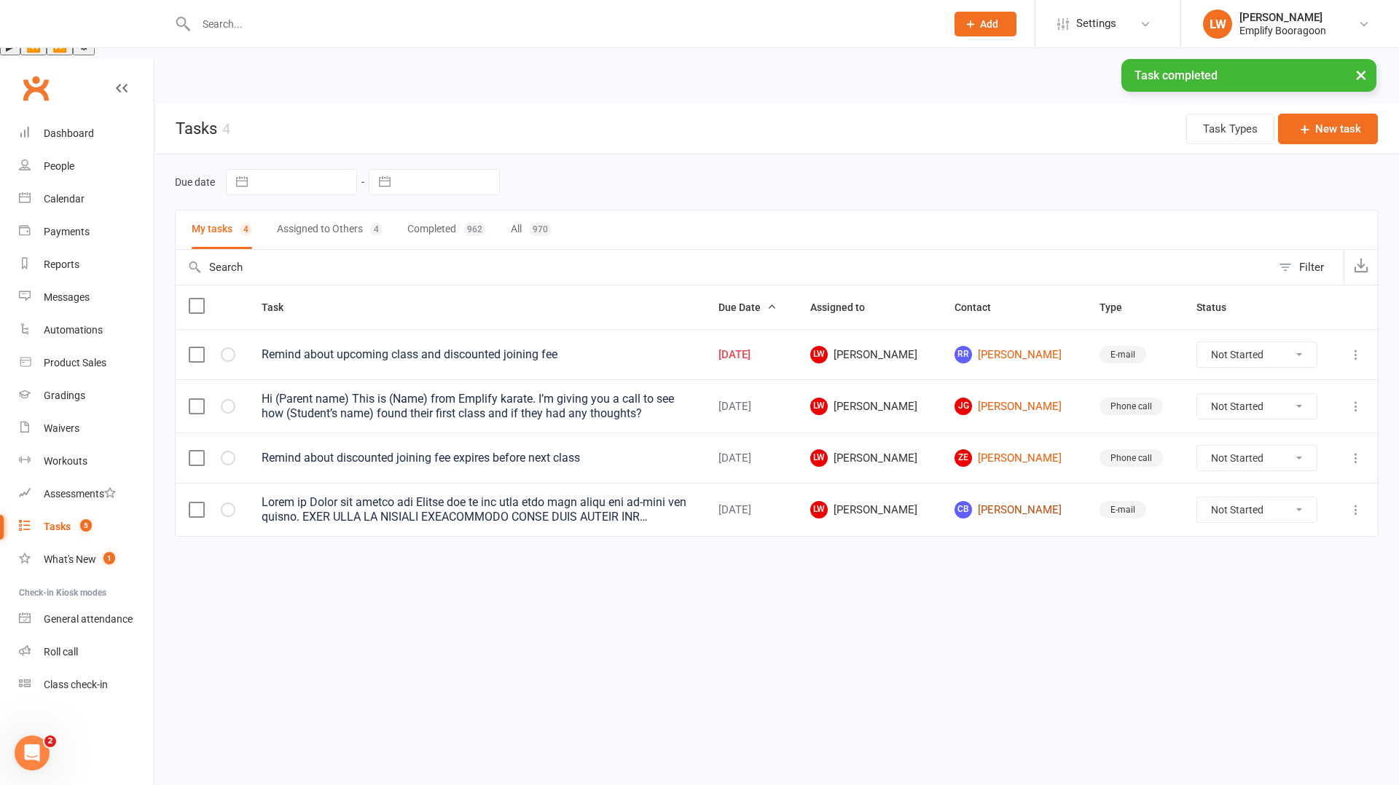
click at [995, 501] on link "CB [PERSON_NAME]" at bounding box center [1013, 509] width 118 height 17
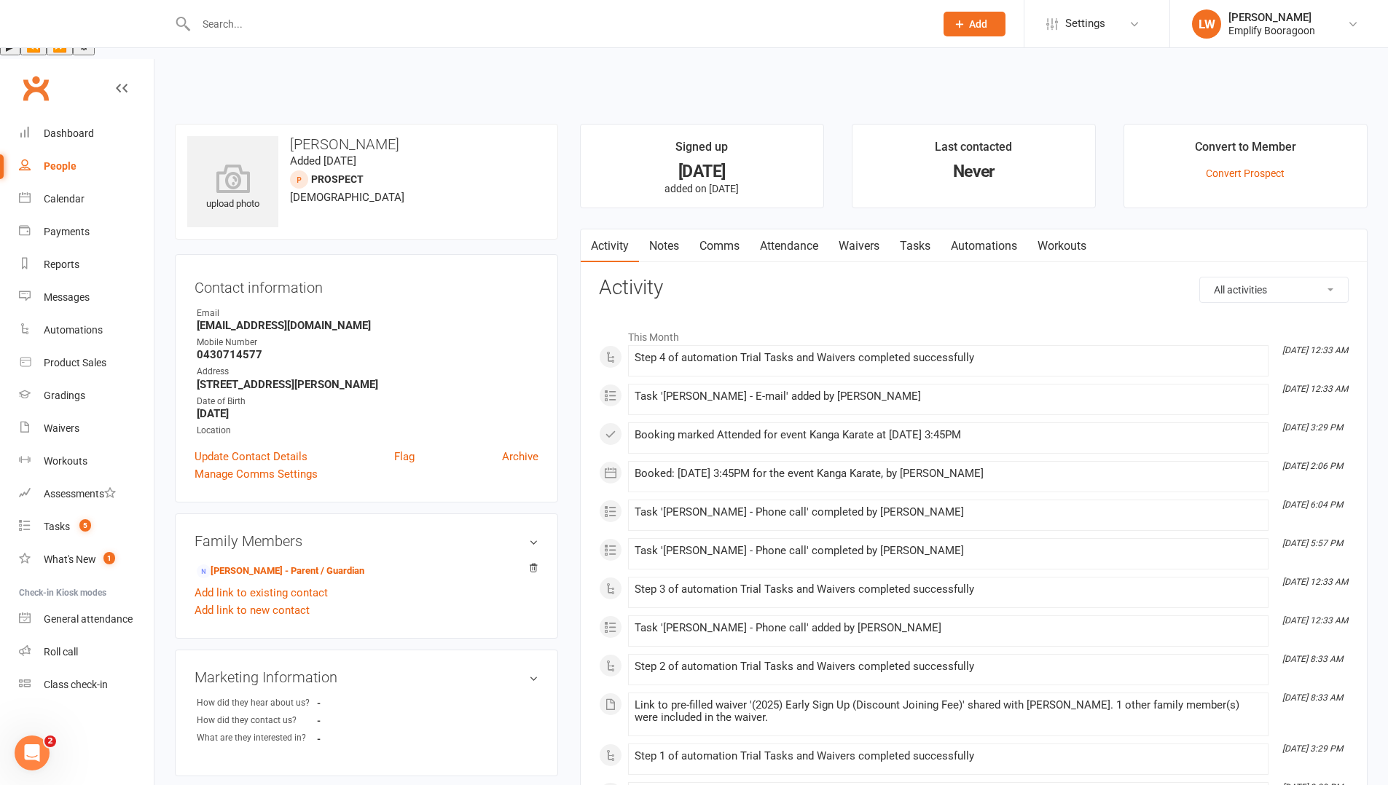
click at [796, 230] on link "Attendance" at bounding box center [789, 247] width 79 height 34
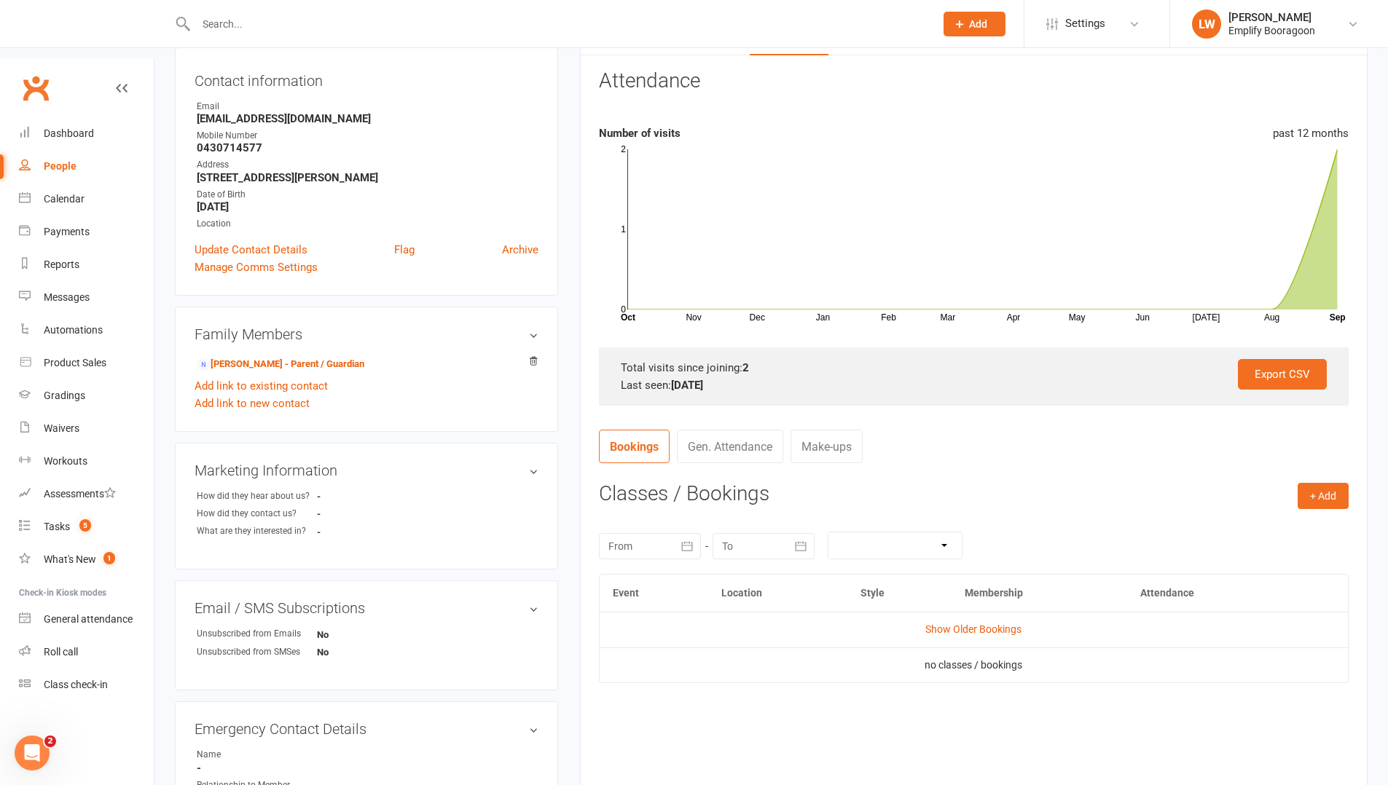
scroll to position [208, 0]
click at [981, 623] on link "Show Older Bookings" at bounding box center [973, 629] width 96 height 12
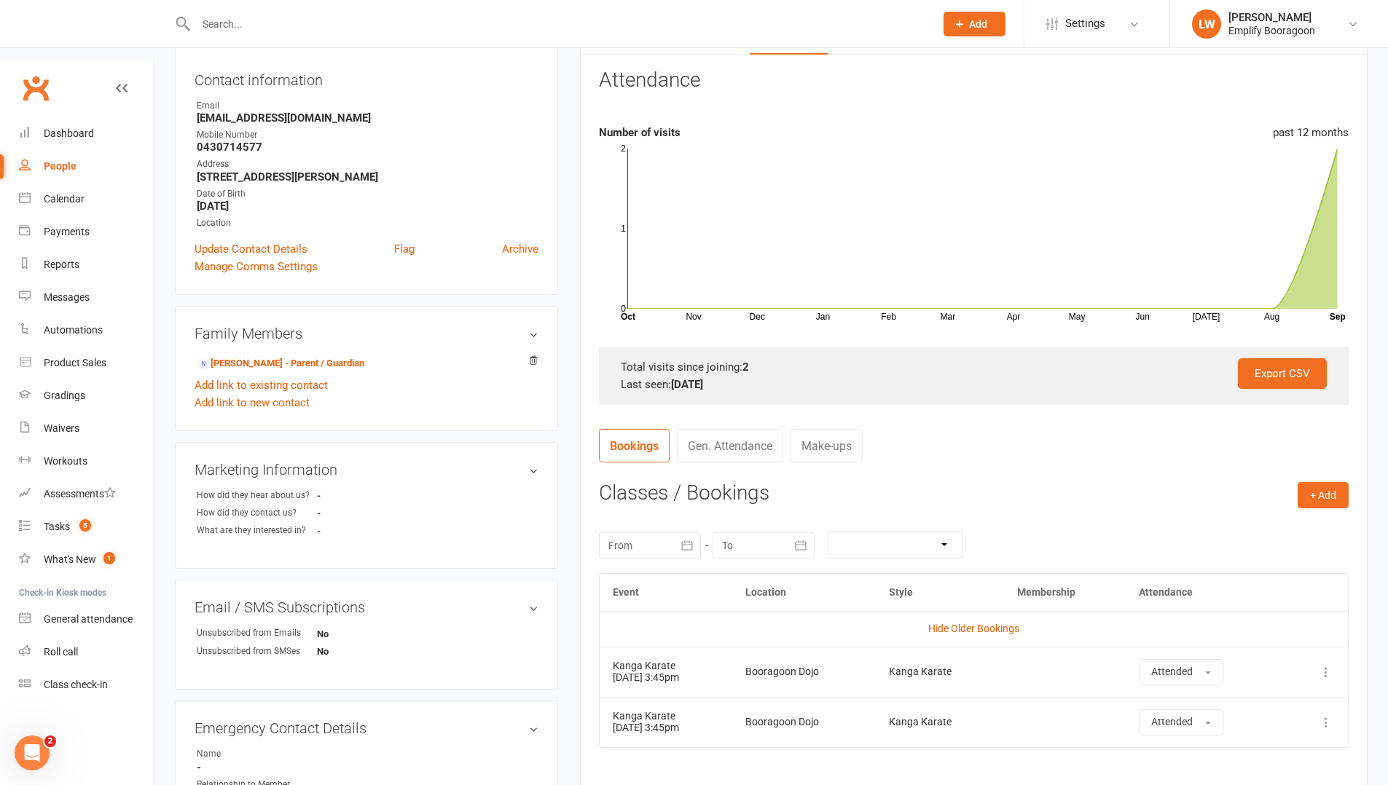
scroll to position [0, 0]
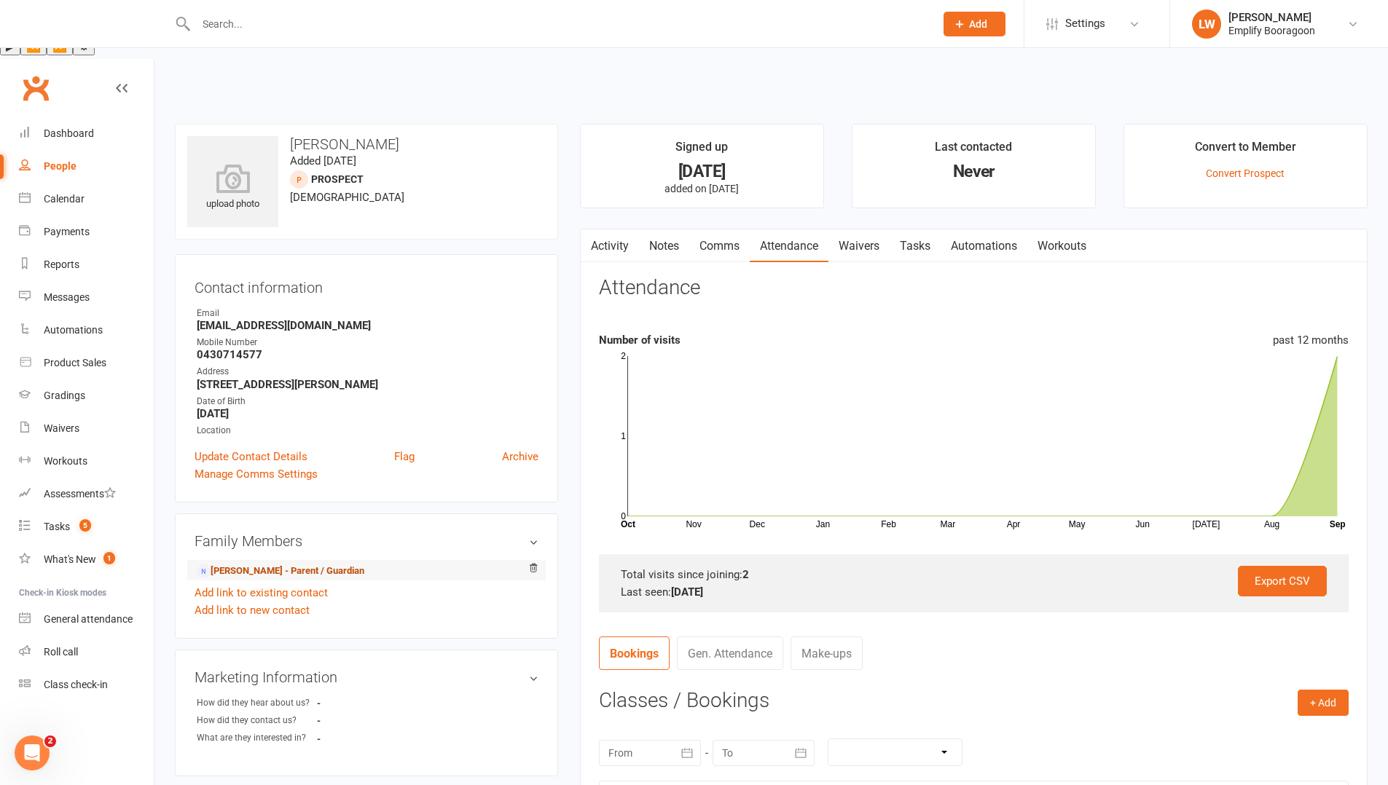
click at [278, 564] on link "[PERSON_NAME] - Parent / Guardian" at bounding box center [281, 571] width 168 height 15
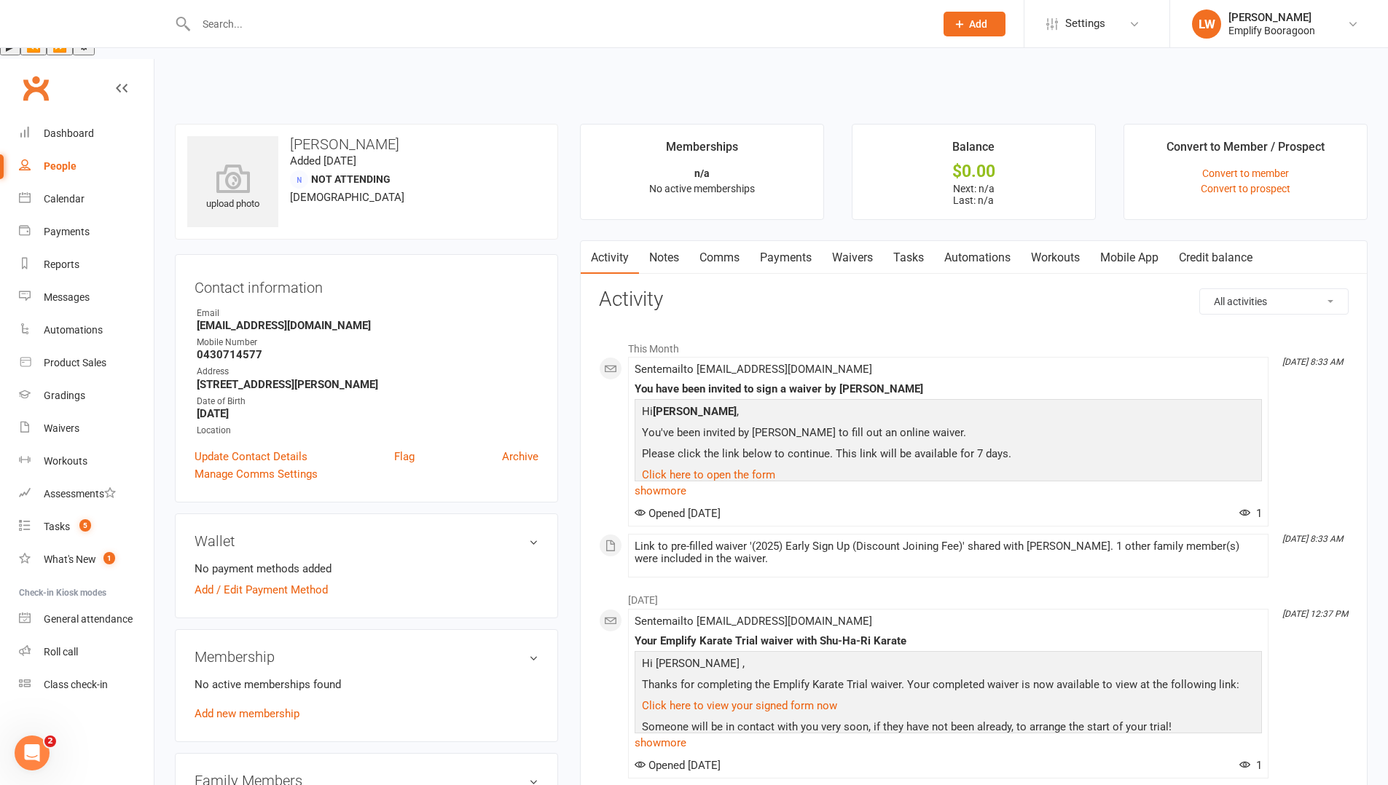
click at [238, 348] on strong "0430714577" at bounding box center [368, 354] width 342 height 13
copy strong "0430714577"
click at [83, 193] on div "Calendar" at bounding box center [64, 199] width 41 height 12
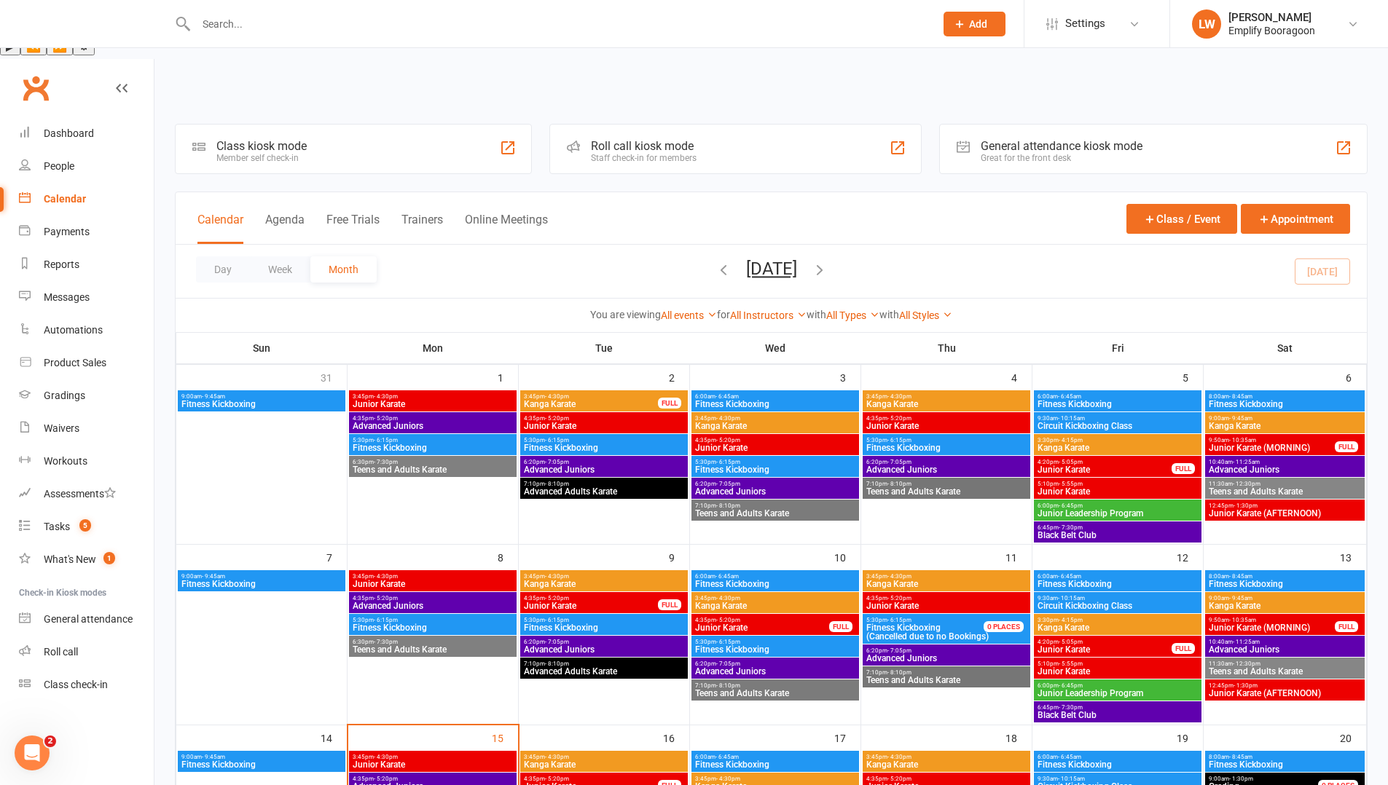
click at [740, 646] on span "Fitness Kickboxing" at bounding box center [775, 650] width 162 height 9
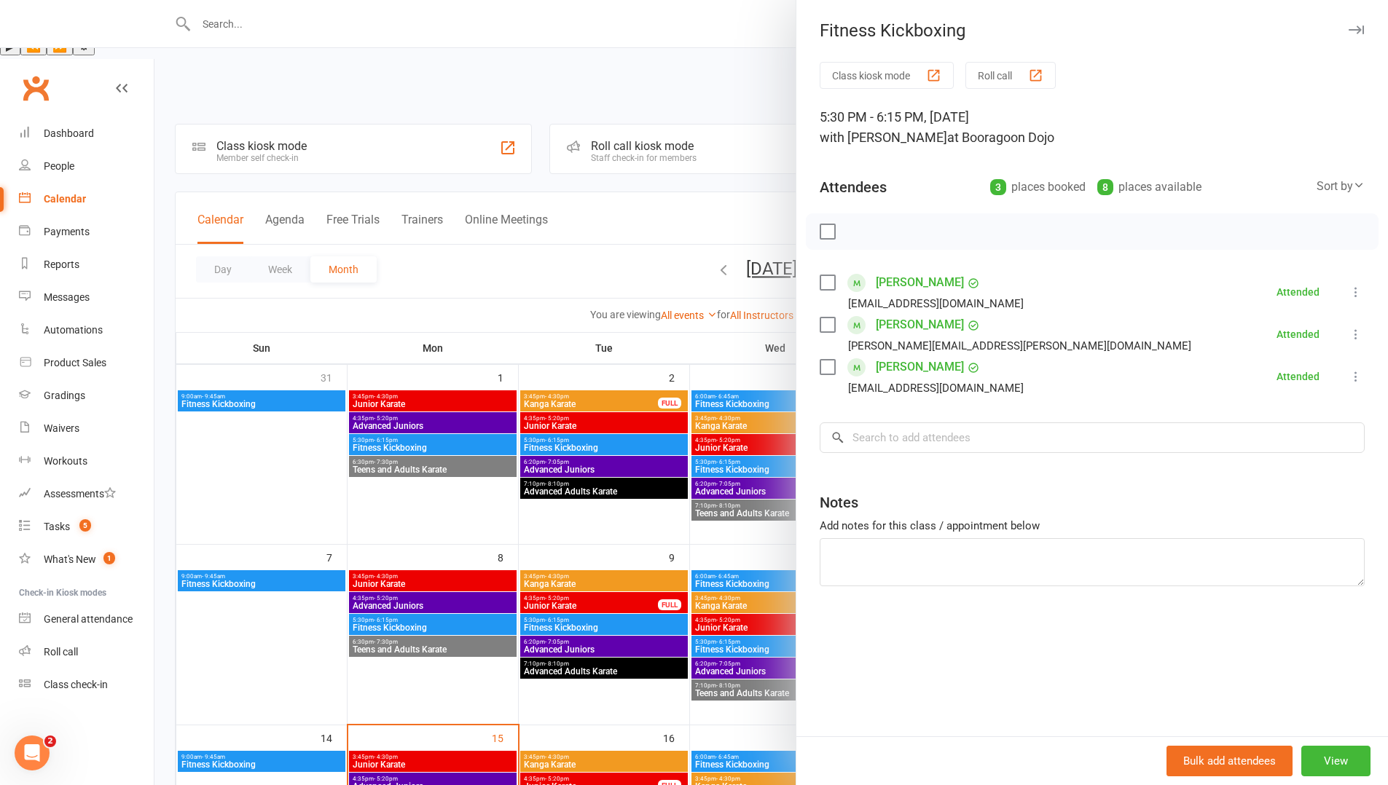
click at [777, 550] on div at bounding box center [771, 392] width 1234 height 785
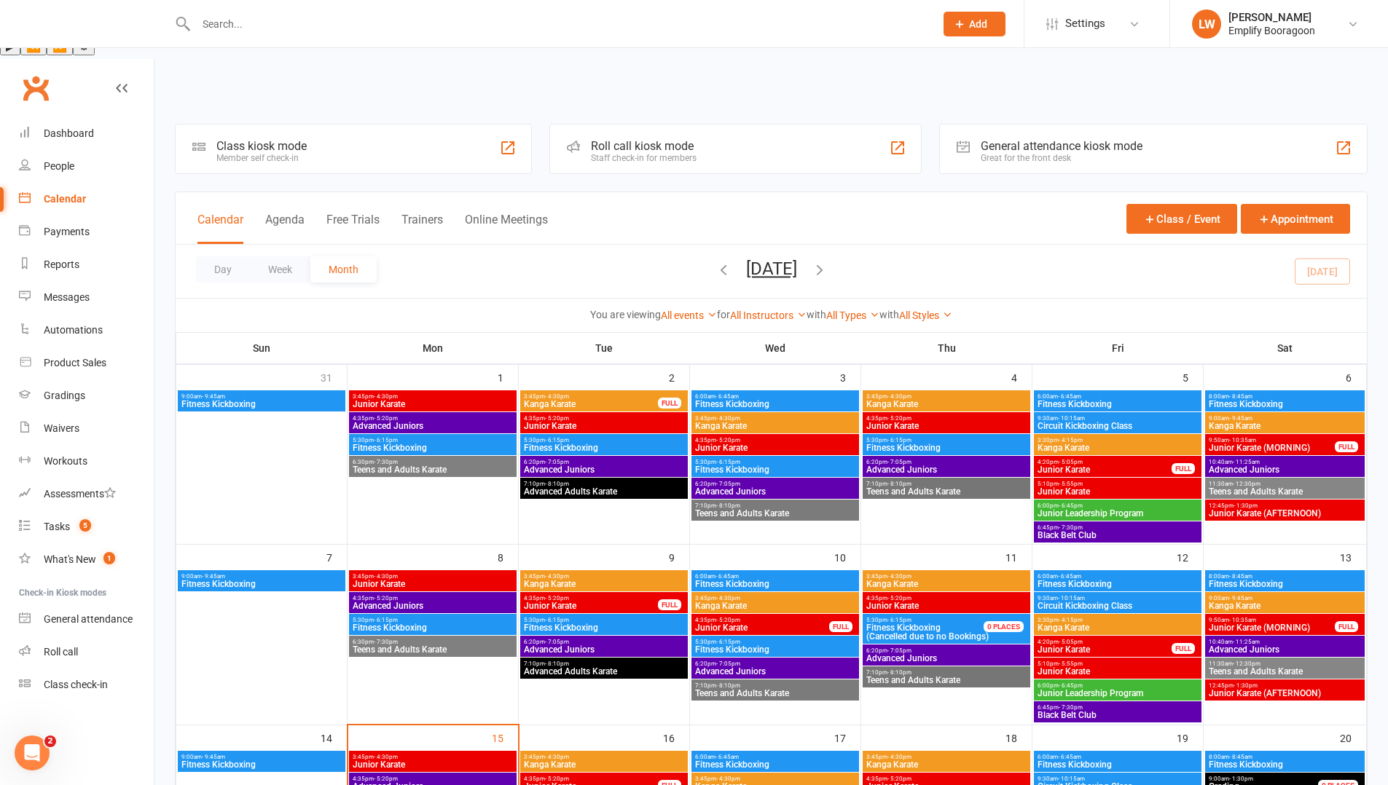
click at [750, 602] on span "Kanga Karate" at bounding box center [775, 606] width 162 height 9
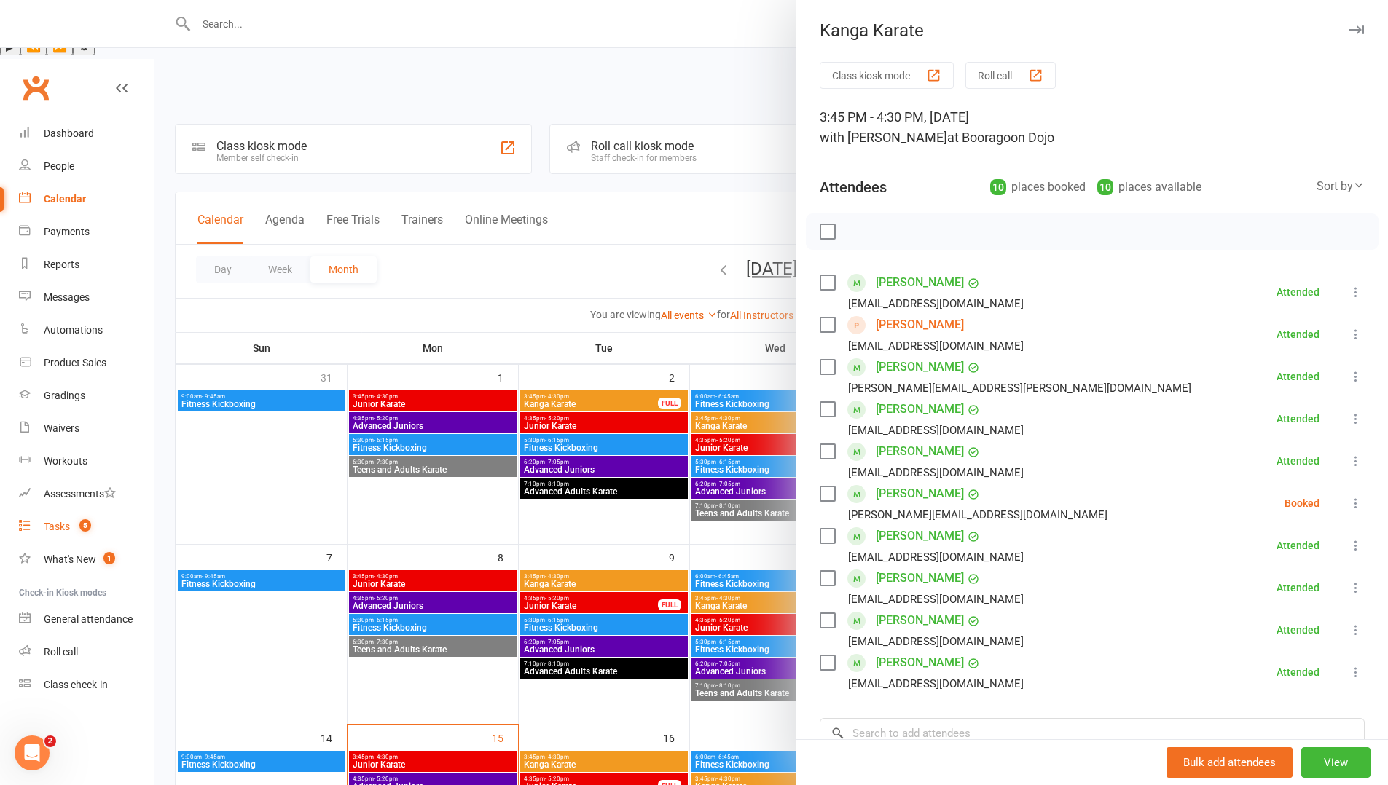
click at [79, 520] on span "5" at bounding box center [85, 526] width 12 height 12
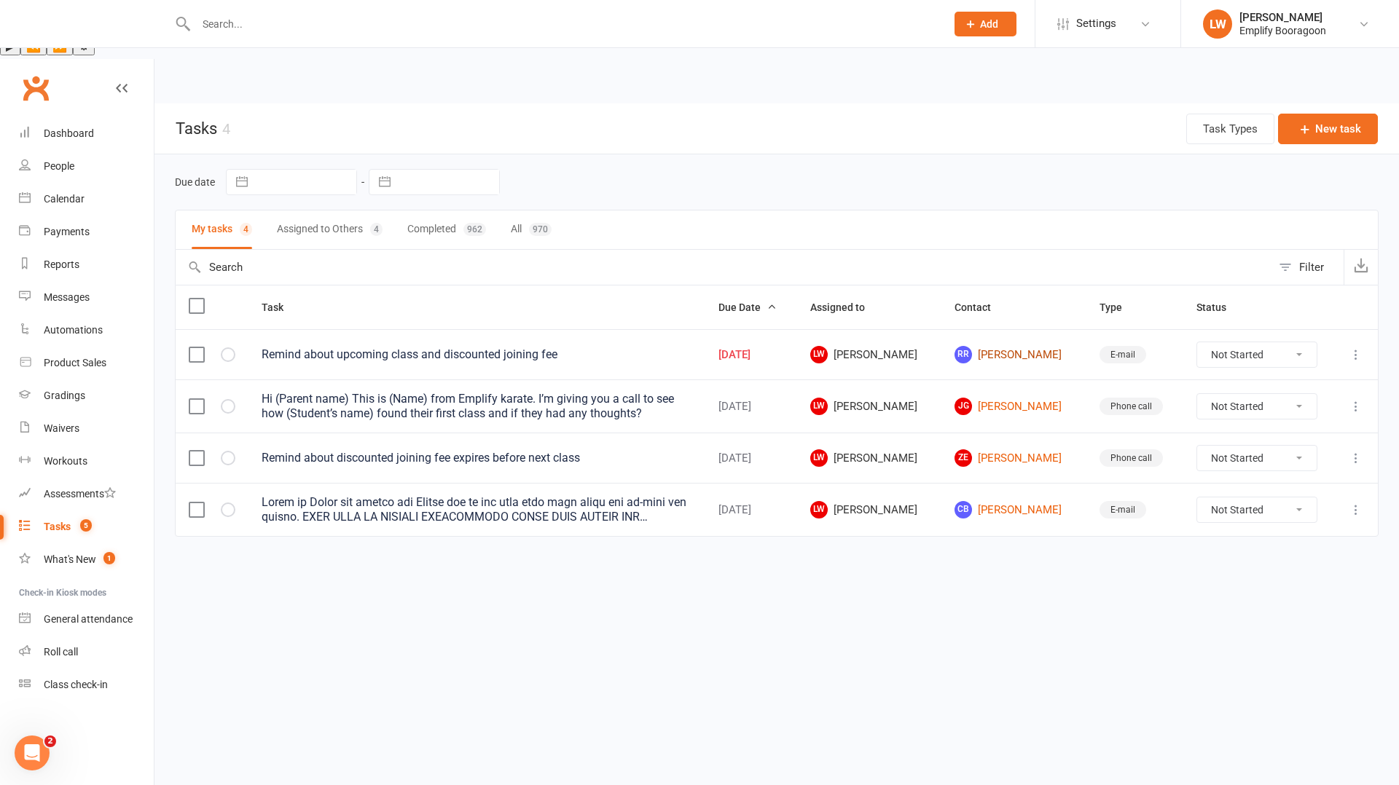
click at [987, 346] on link "RR [PERSON_NAME]" at bounding box center [1013, 354] width 118 height 17
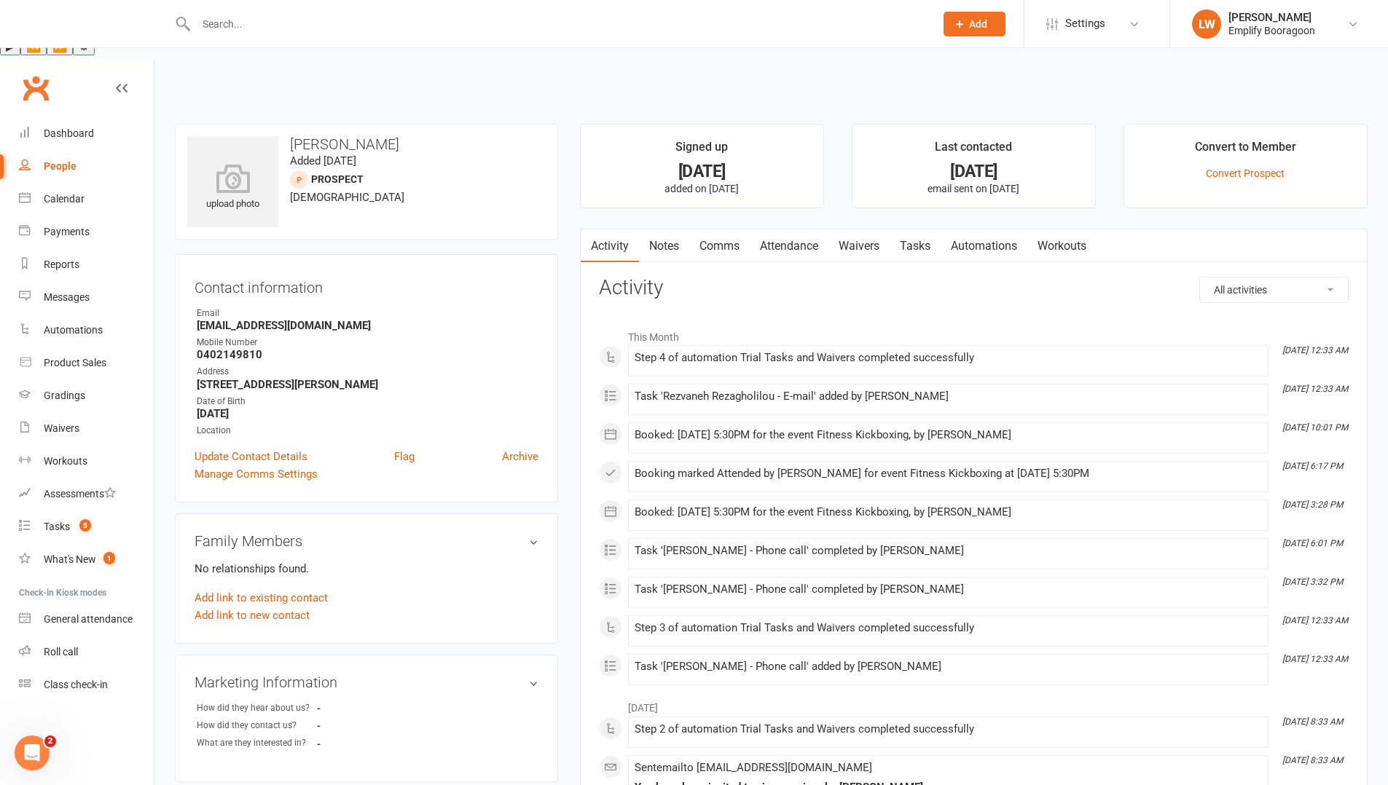
click at [803, 230] on link "Attendance" at bounding box center [789, 247] width 79 height 34
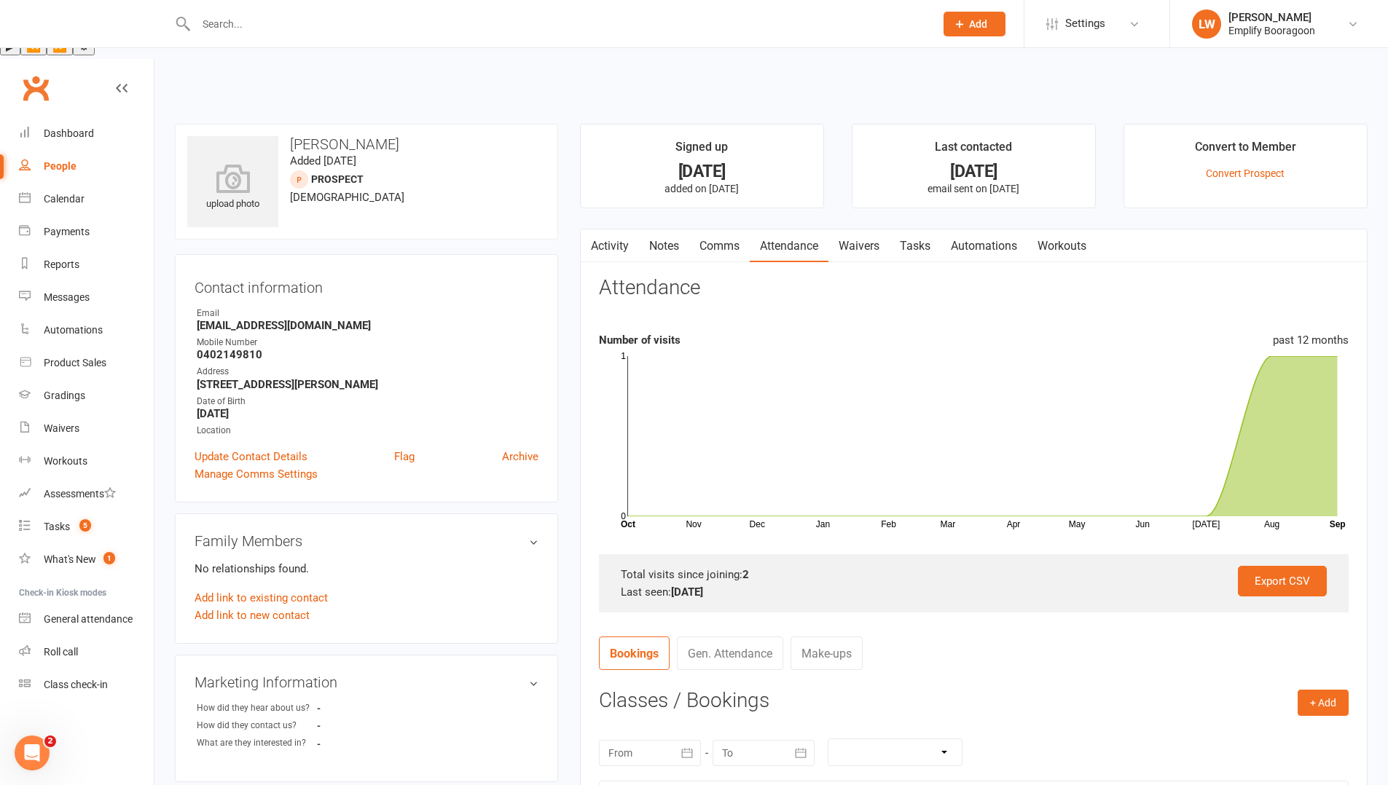
click at [223, 348] on strong "0402149810" at bounding box center [368, 354] width 342 height 13
copy strong "0402149810"
click at [317, 136] on h3 "[PERSON_NAME]" at bounding box center [366, 144] width 358 height 16
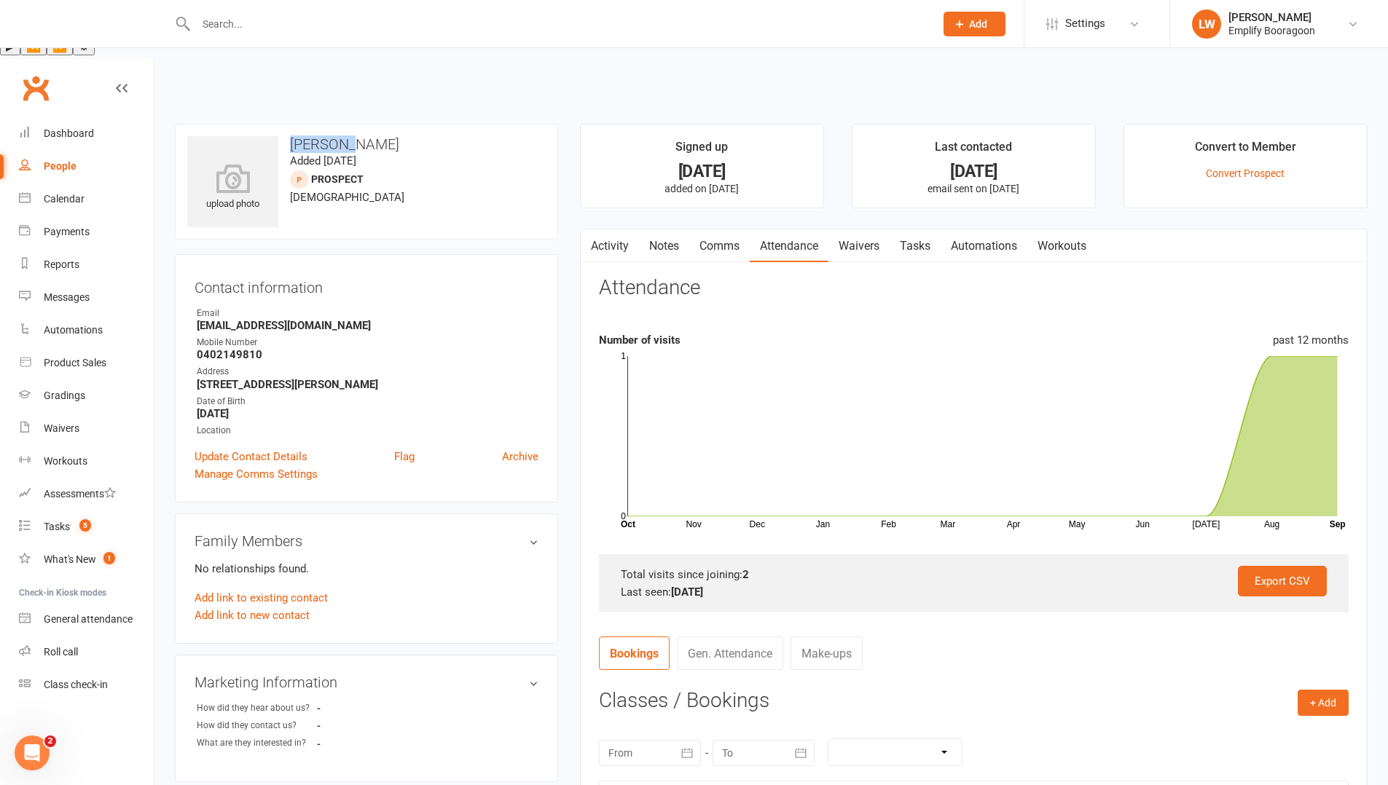
copy h3 "Rezvaneh"
click at [855, 230] on link "Waivers" at bounding box center [858, 247] width 61 height 34
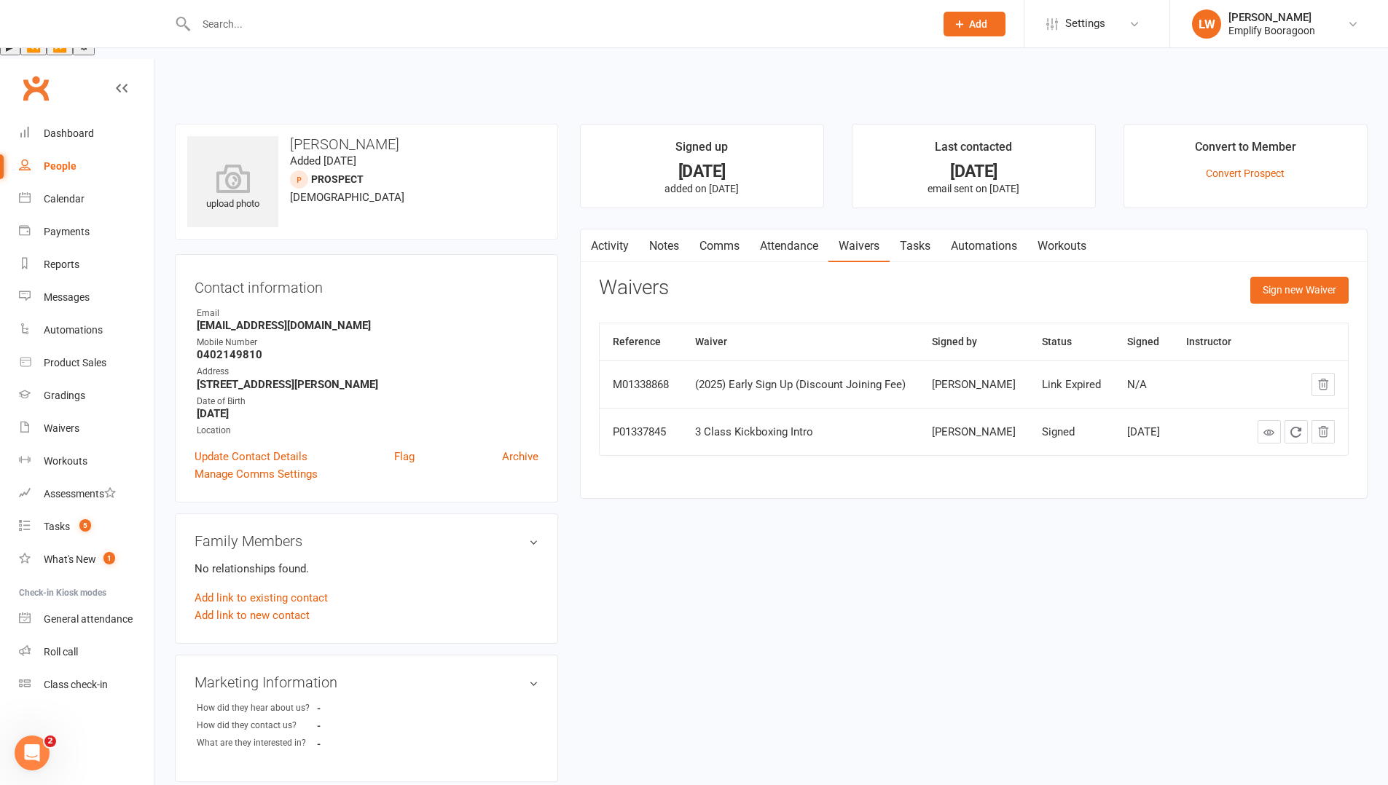
click at [1279, 277] on div "Sign new Waiver" at bounding box center [1299, 294] width 98 height 34
click at [1289, 277] on button "Sign new Waiver" at bounding box center [1299, 290] width 98 height 26
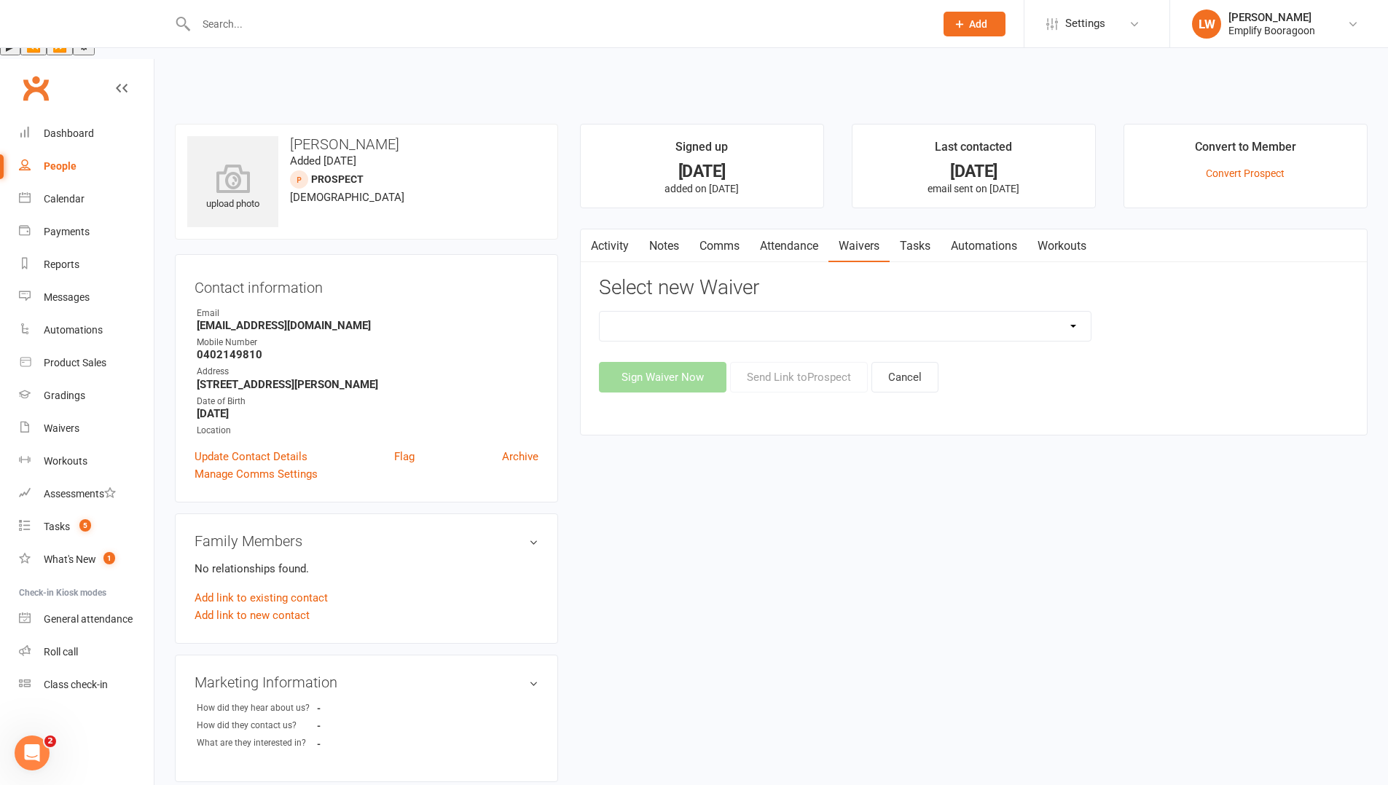
click at [921, 312] on select "(2025) Drop In Class (2025) Early Sign Up (Discount Joining Fee) (2025) Sign Up…" at bounding box center [845, 326] width 491 height 29
select select "13363"
click at [600, 312] on select "(2025) Drop In Class (2025) Early Sign Up (Discount Joining Fee) (2025) Sign Up…" at bounding box center [845, 326] width 491 height 29
click at [812, 362] on button "Send Link to [GEOGRAPHIC_DATA]" at bounding box center [799, 377] width 138 height 31
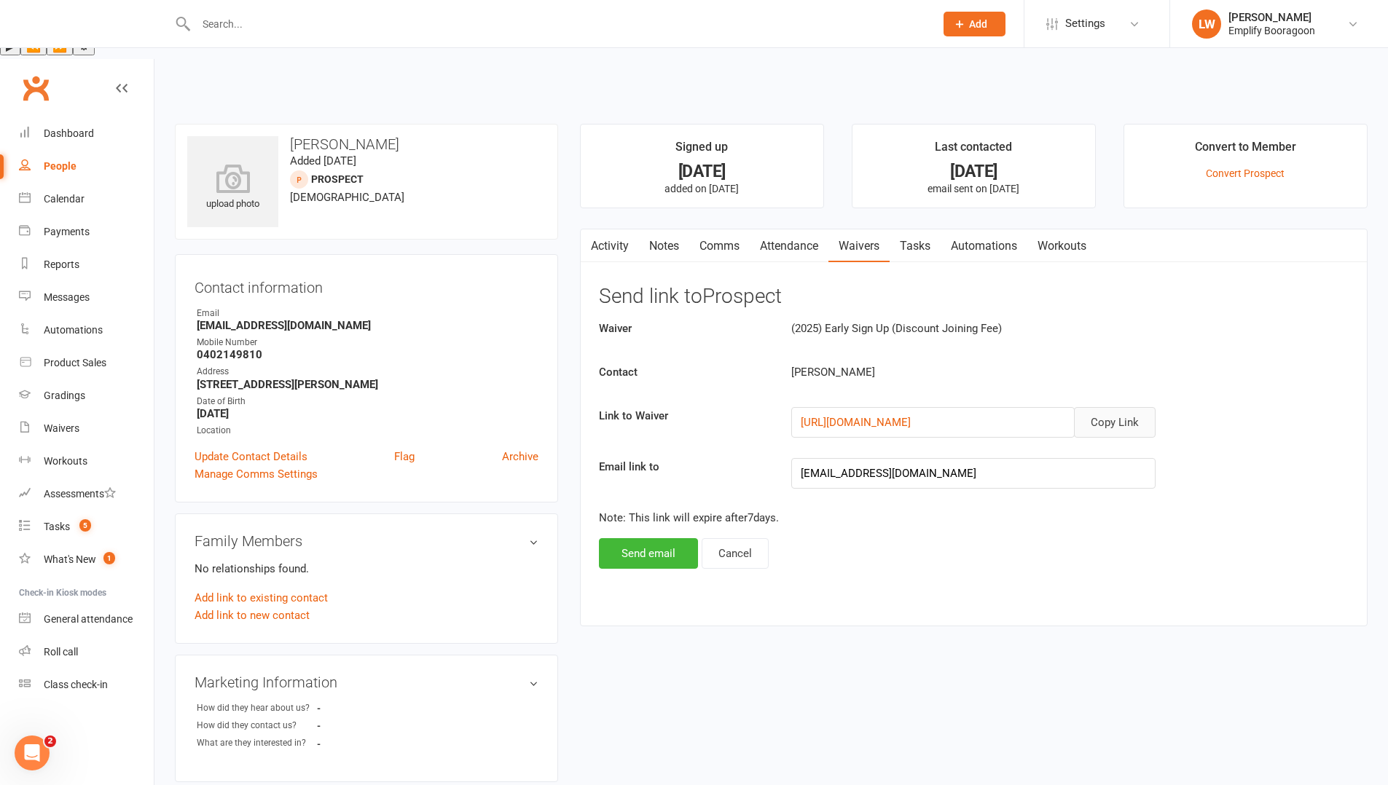
click at [1111, 407] on button "Copy Link" at bounding box center [1115, 422] width 82 height 31
click at [648, 538] on button "Send email" at bounding box center [648, 553] width 99 height 31
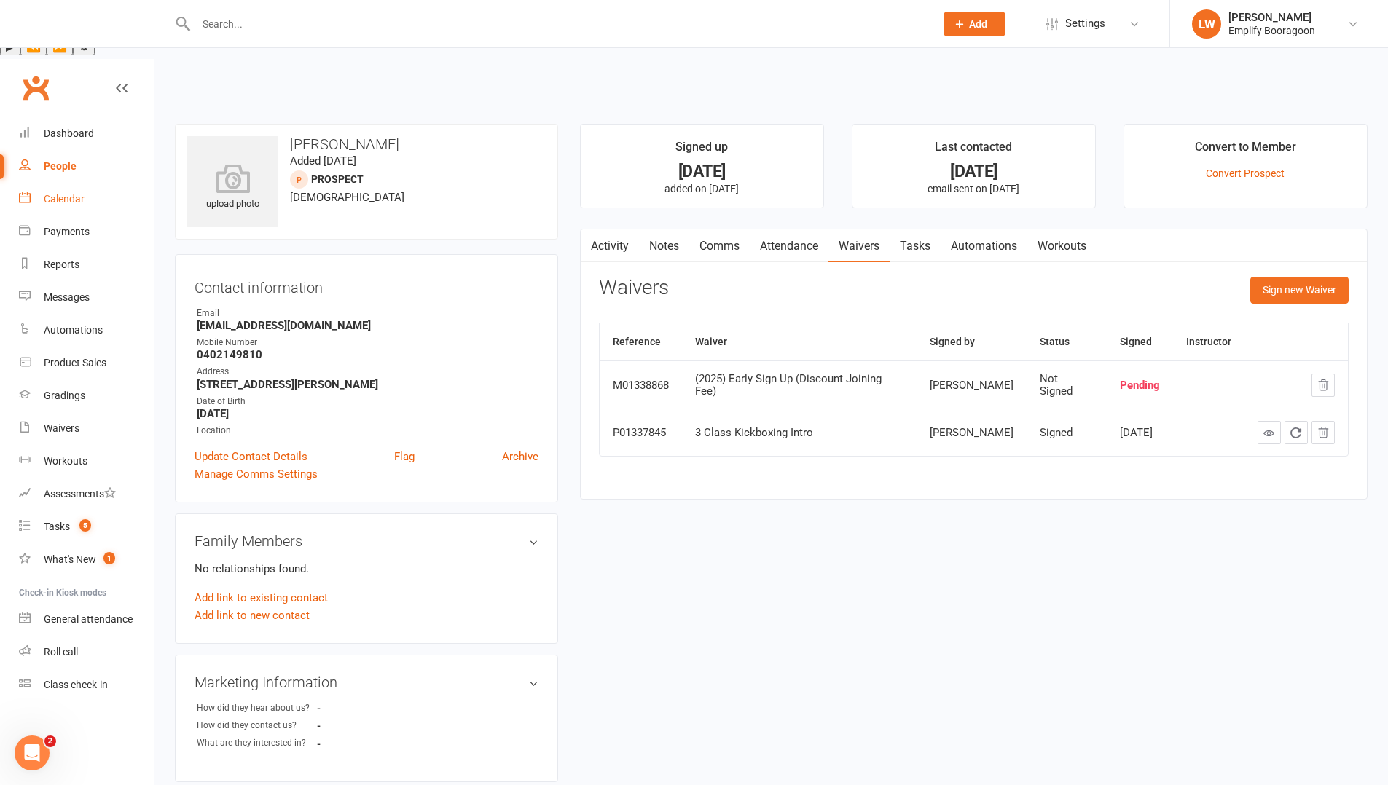
click at [97, 183] on link "Calendar" at bounding box center [86, 199] width 135 height 33
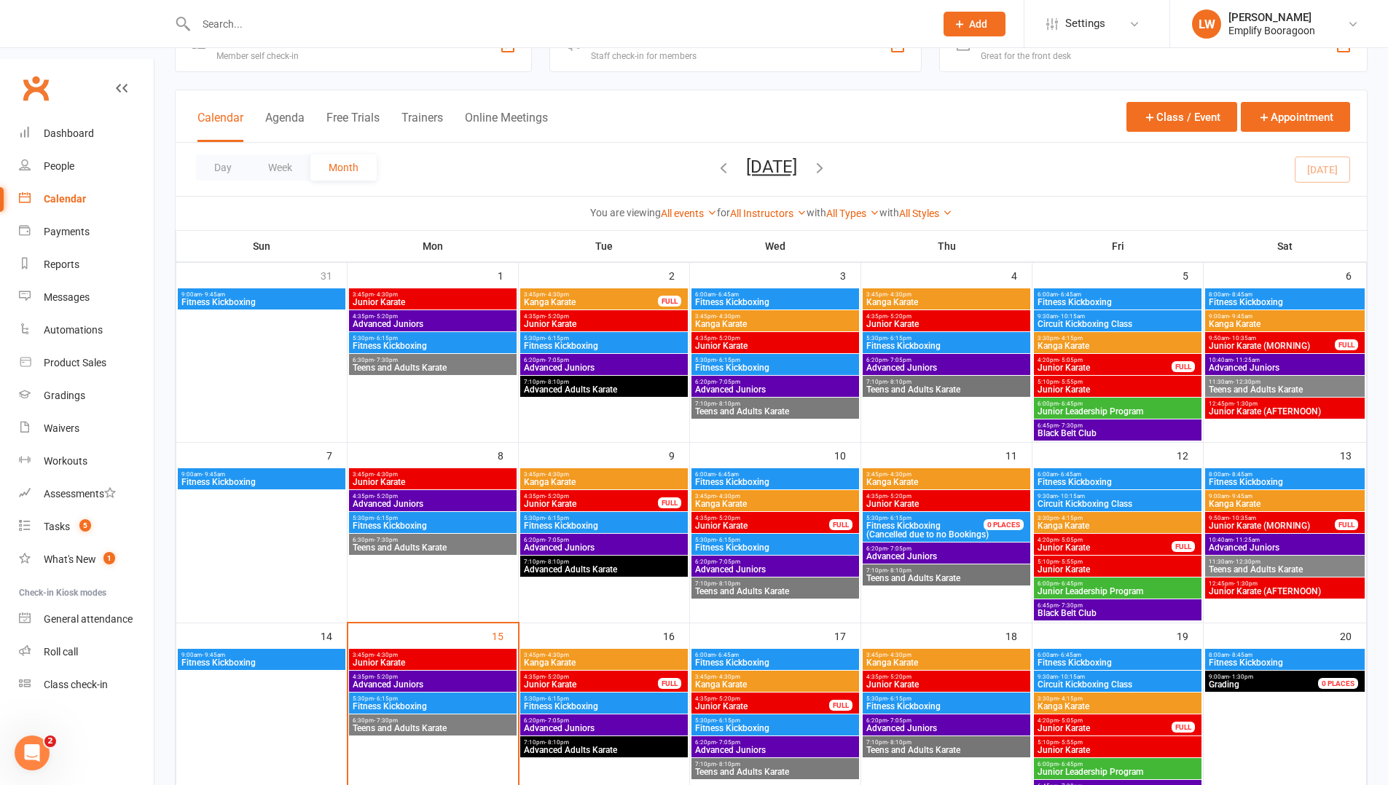
scroll to position [165, 0]
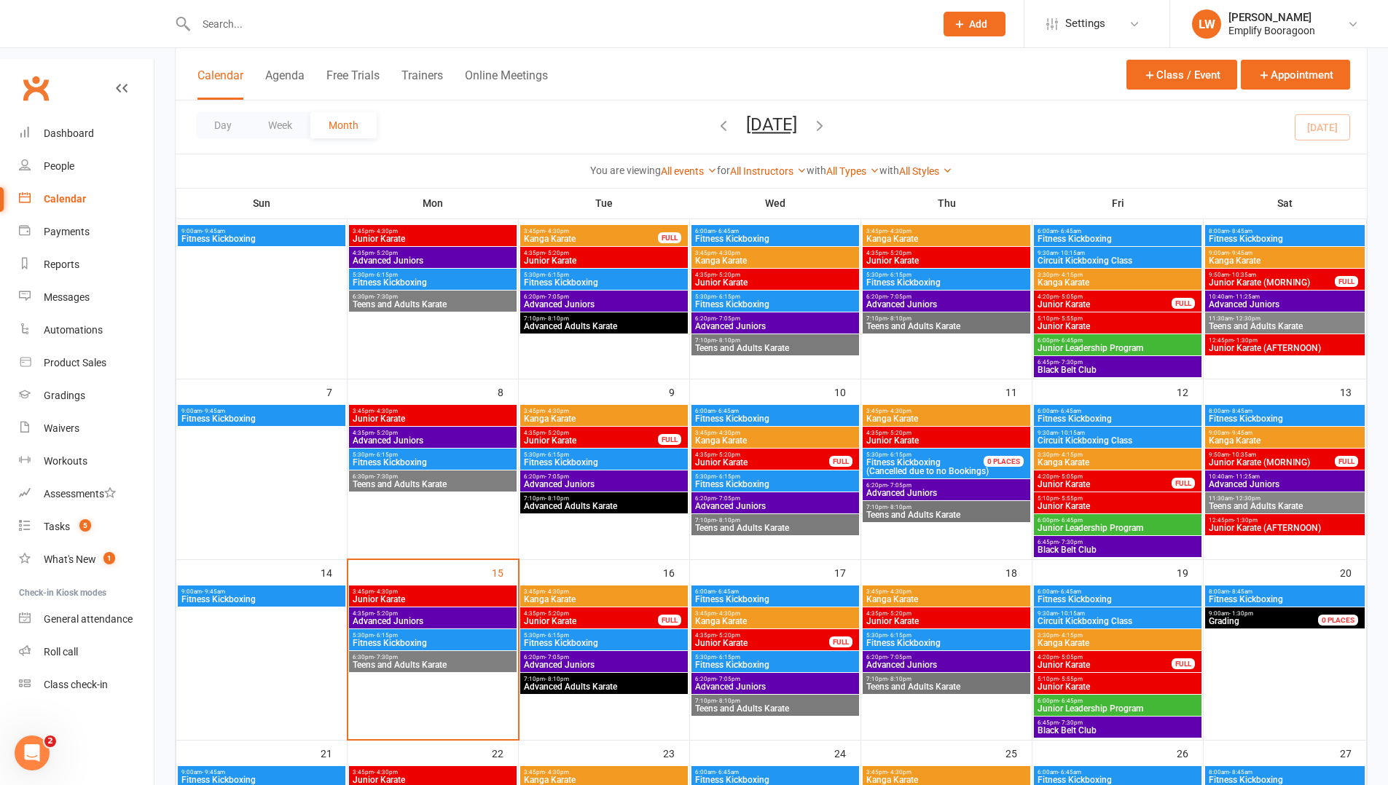
click at [597, 595] on span "Kanga Karate" at bounding box center [604, 599] width 162 height 9
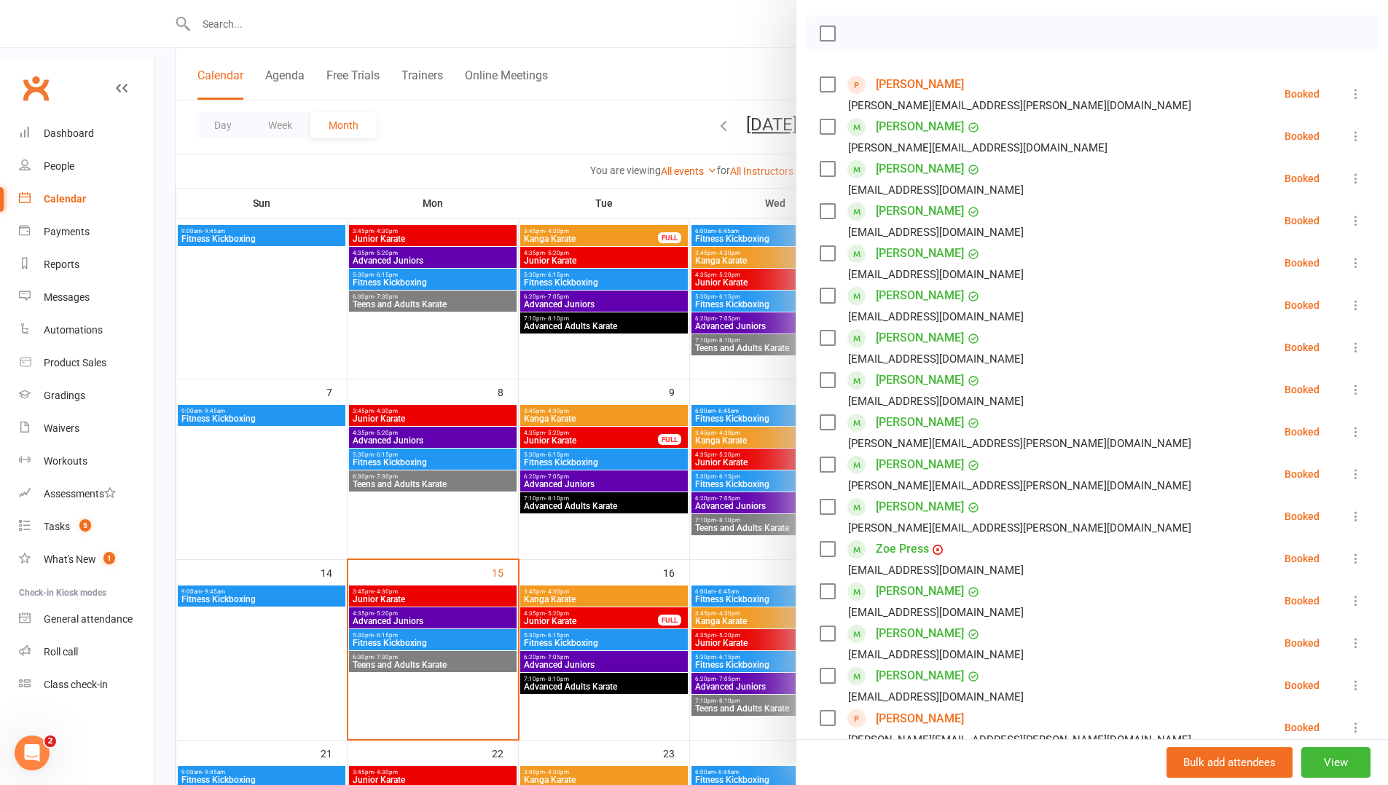
scroll to position [196, 0]
click at [525, 551] on div at bounding box center [771, 392] width 1234 height 785
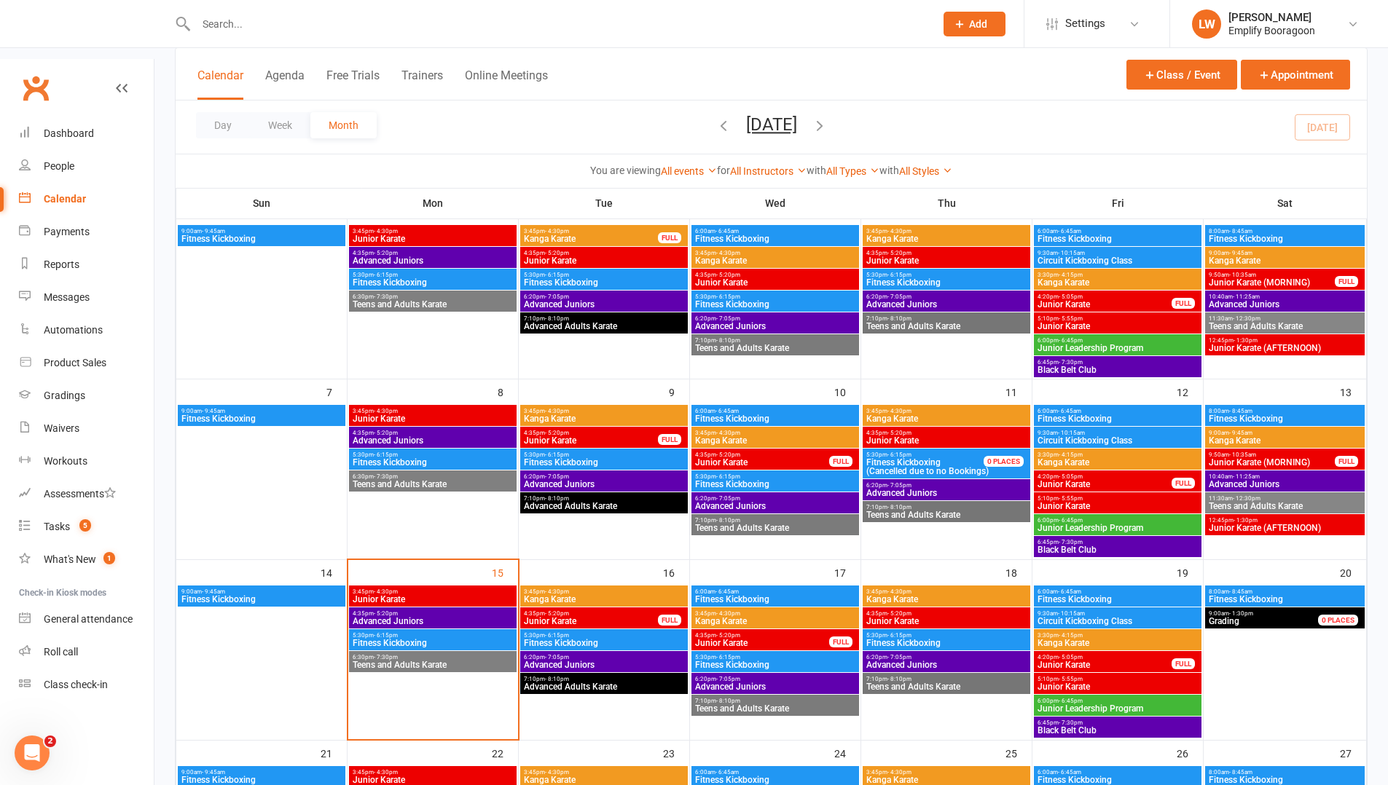
click at [746, 617] on span "Kanga Karate" at bounding box center [775, 621] width 162 height 9
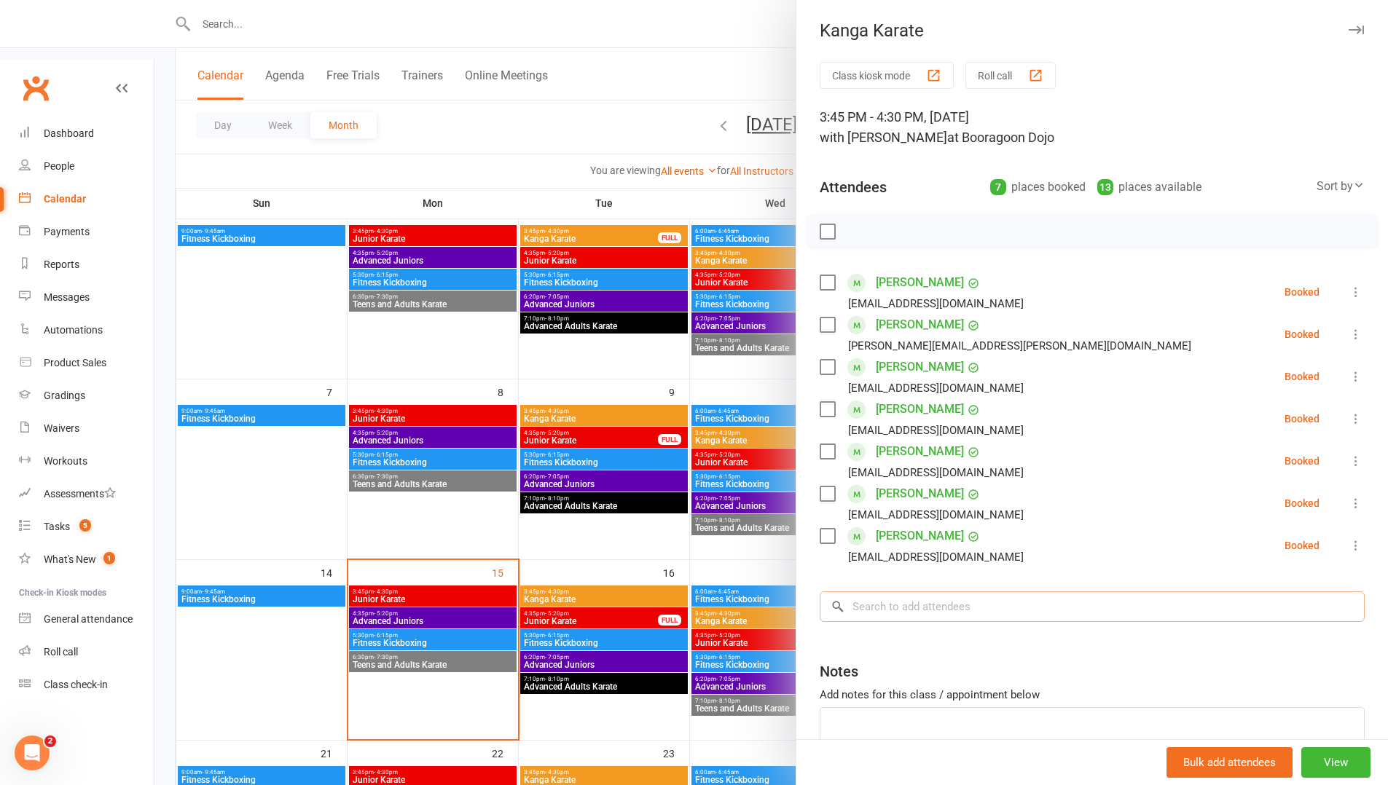
click at [893, 595] on input "search" at bounding box center [1092, 607] width 545 height 31
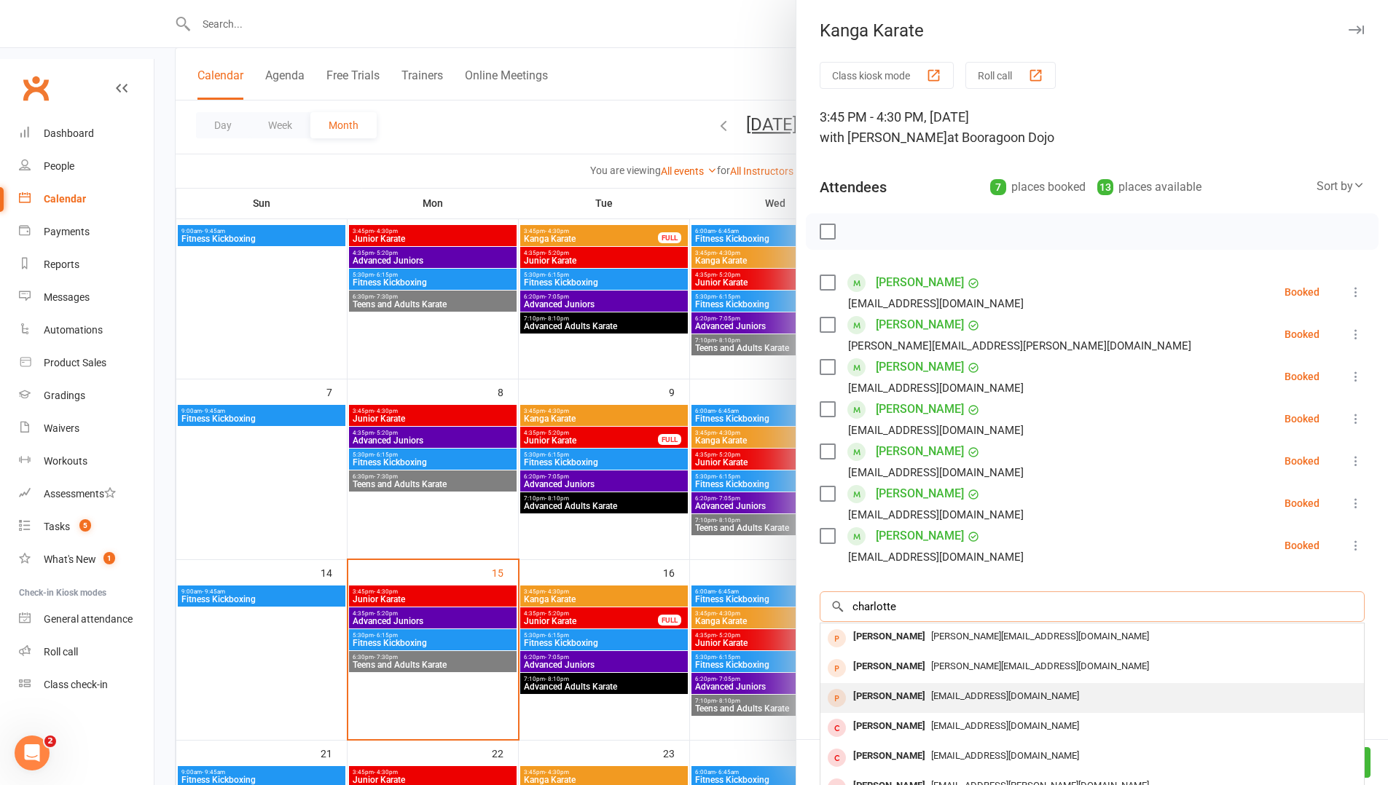
type input "charlotte"
click at [1008, 702] on div "[EMAIL_ADDRESS][DOMAIN_NAME]" at bounding box center [1092, 696] width 532 height 21
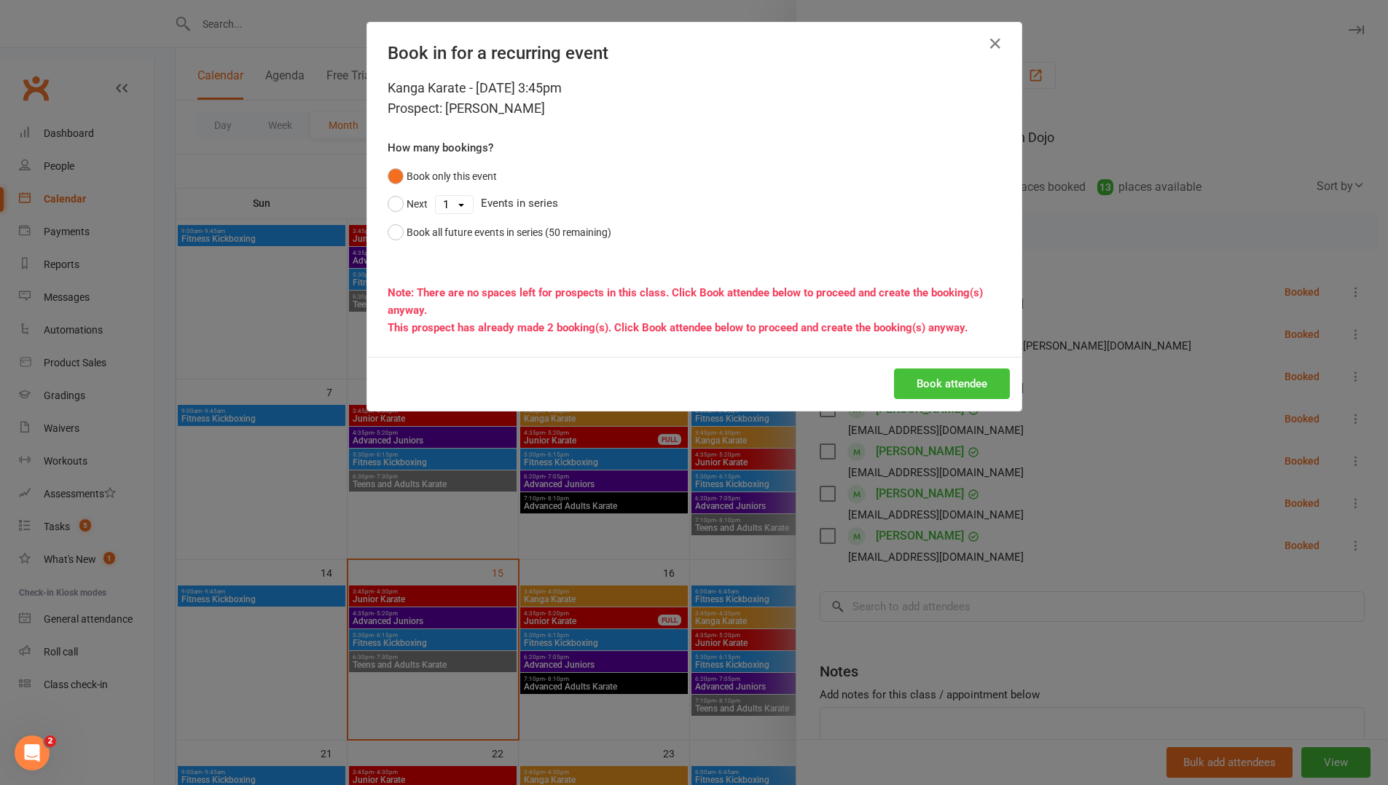
click at [922, 383] on button "Book attendee" at bounding box center [952, 384] width 116 height 31
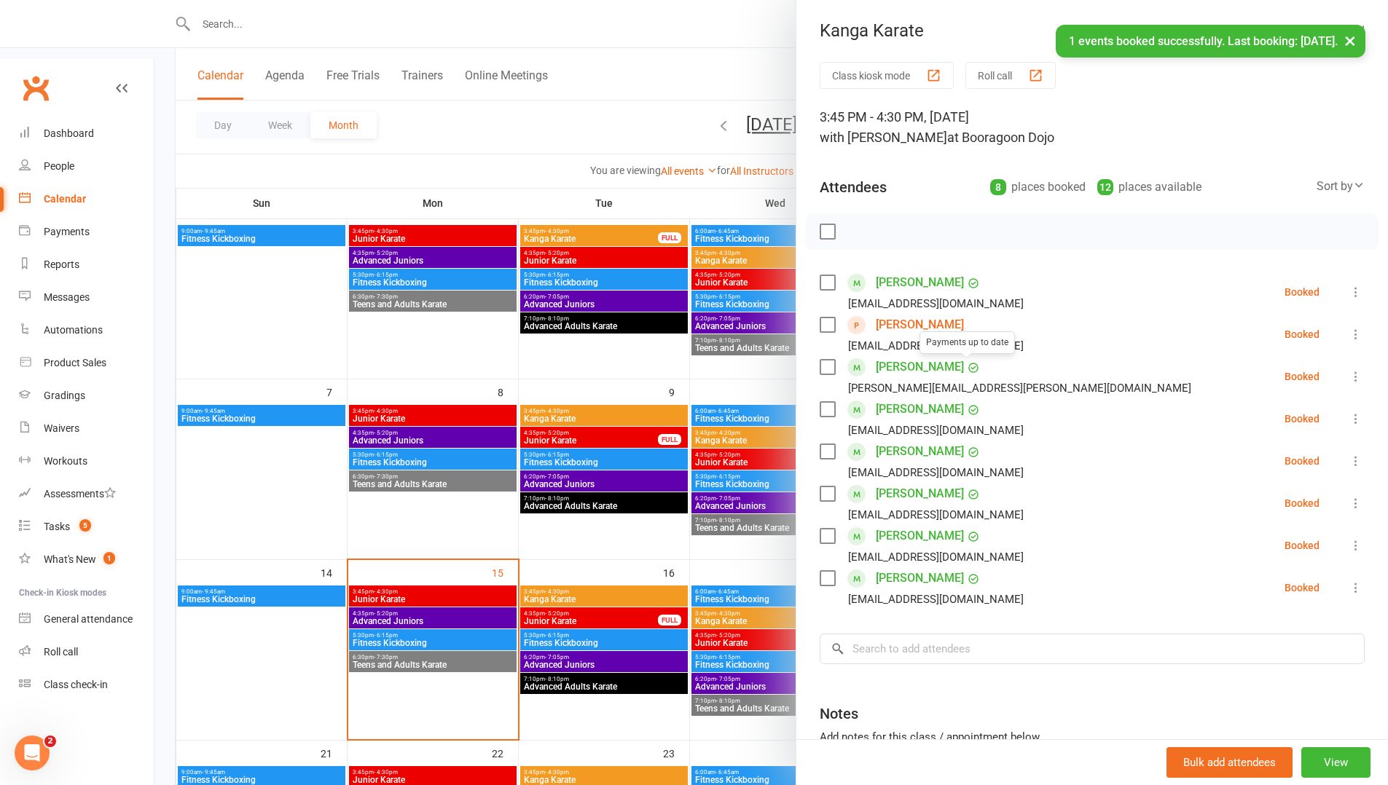
click at [899, 324] on link "[PERSON_NAME]" at bounding box center [920, 324] width 88 height 23
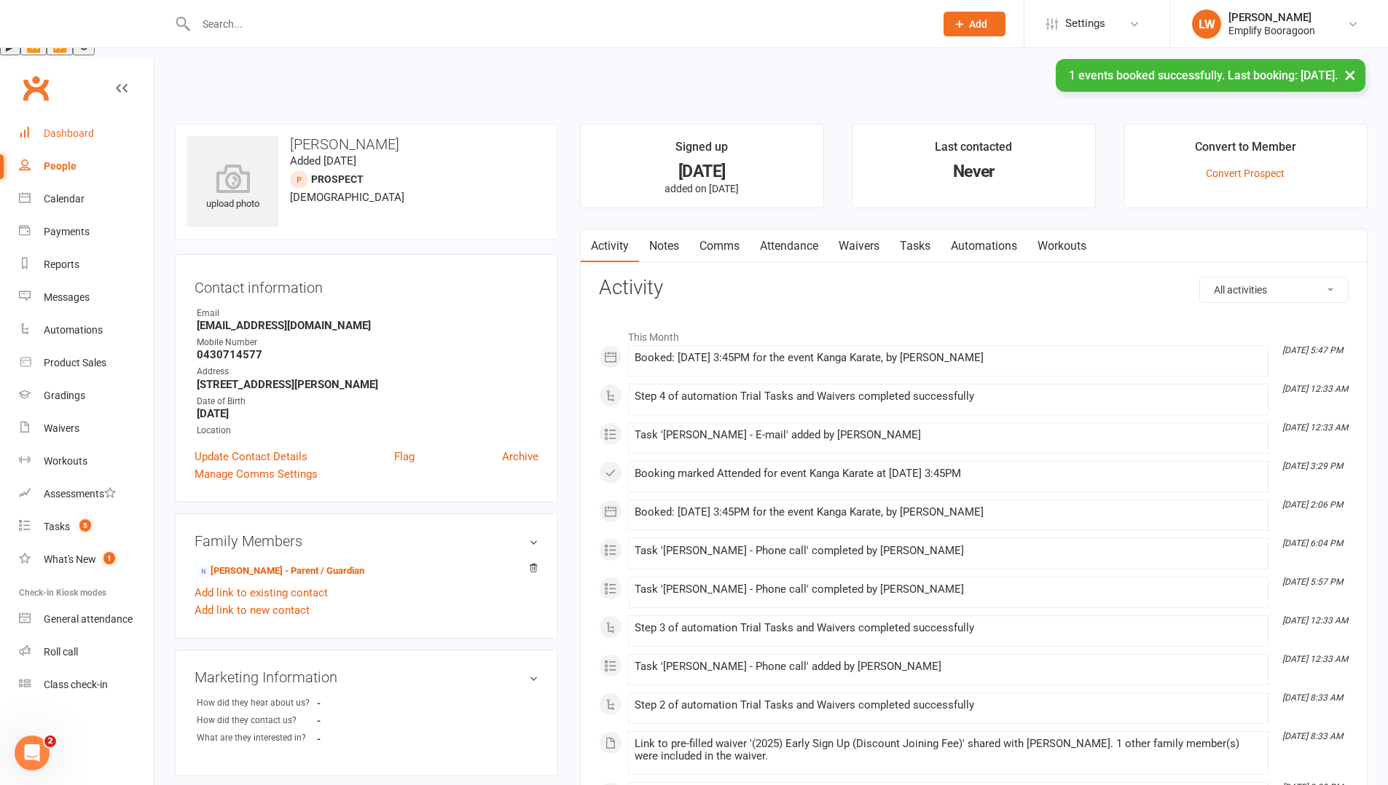
click at [80, 128] on div "Dashboard" at bounding box center [69, 134] width 50 height 12
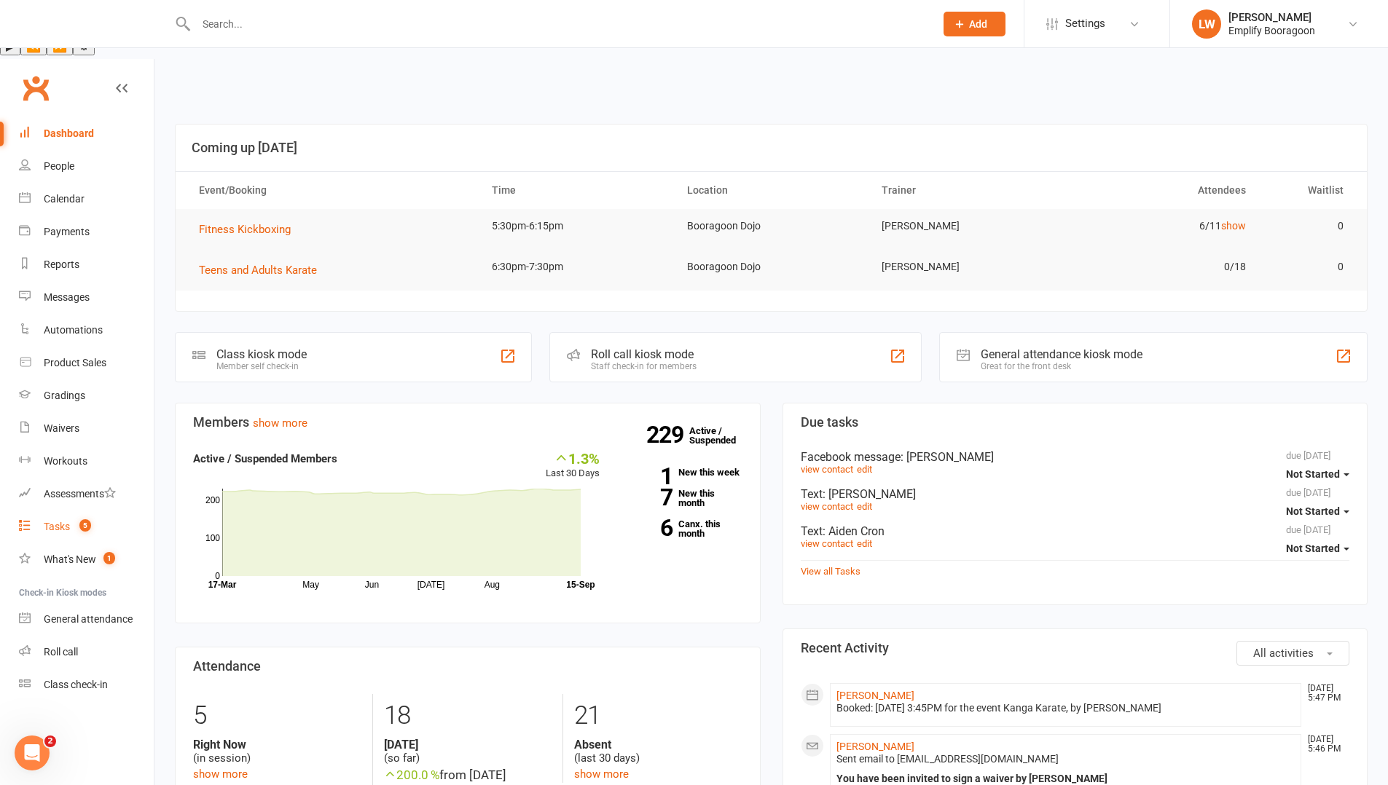
click at [61, 511] on link "Tasks 5" at bounding box center [86, 527] width 135 height 33
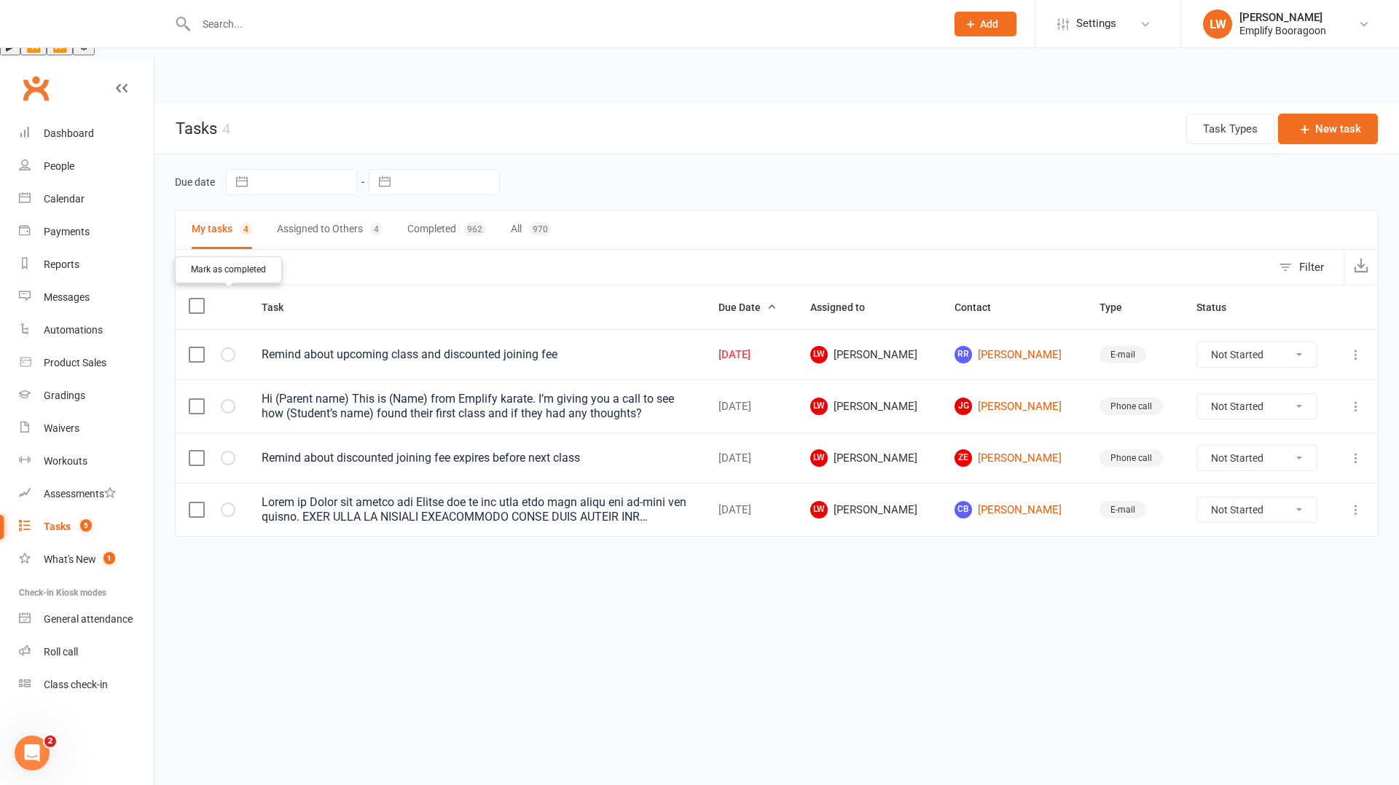
click at [226, 348] on button "button" at bounding box center [228, 355] width 15 height 15
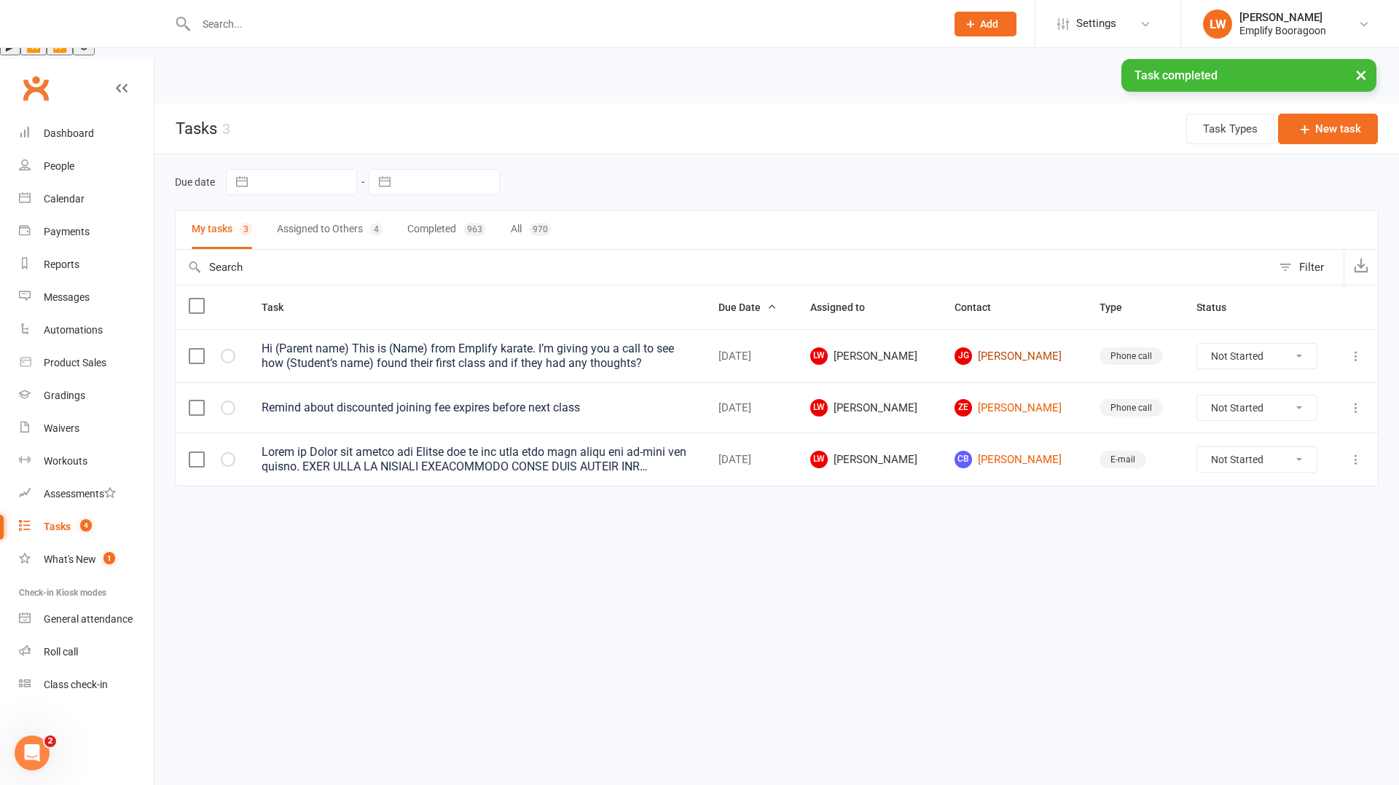
click at [1002, 348] on link "[PERSON_NAME]" at bounding box center [1013, 356] width 118 height 17
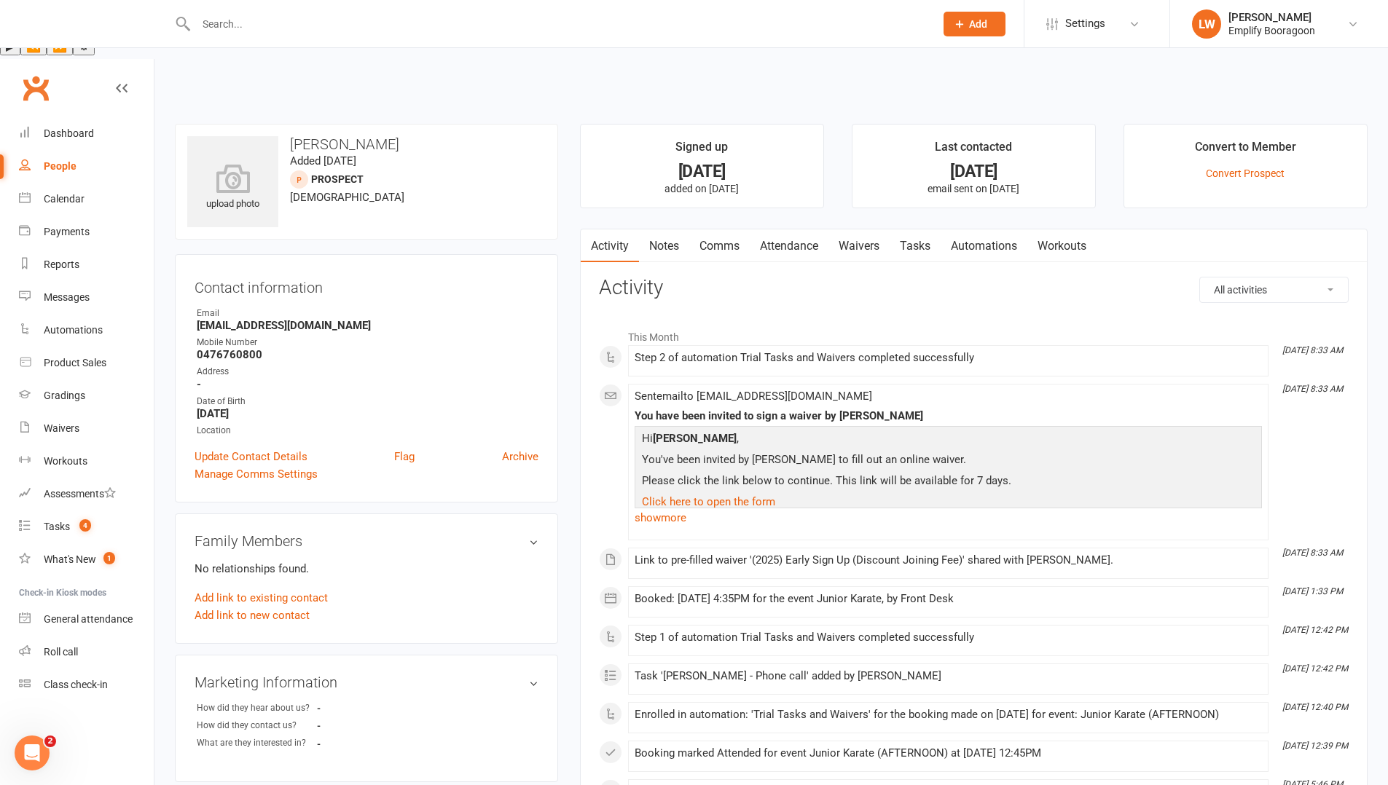
click at [228, 348] on strong "0476760800" at bounding box center [368, 354] width 342 height 13
copy strong "0476760800"
click at [777, 230] on link "Attendance" at bounding box center [789, 247] width 79 height 34
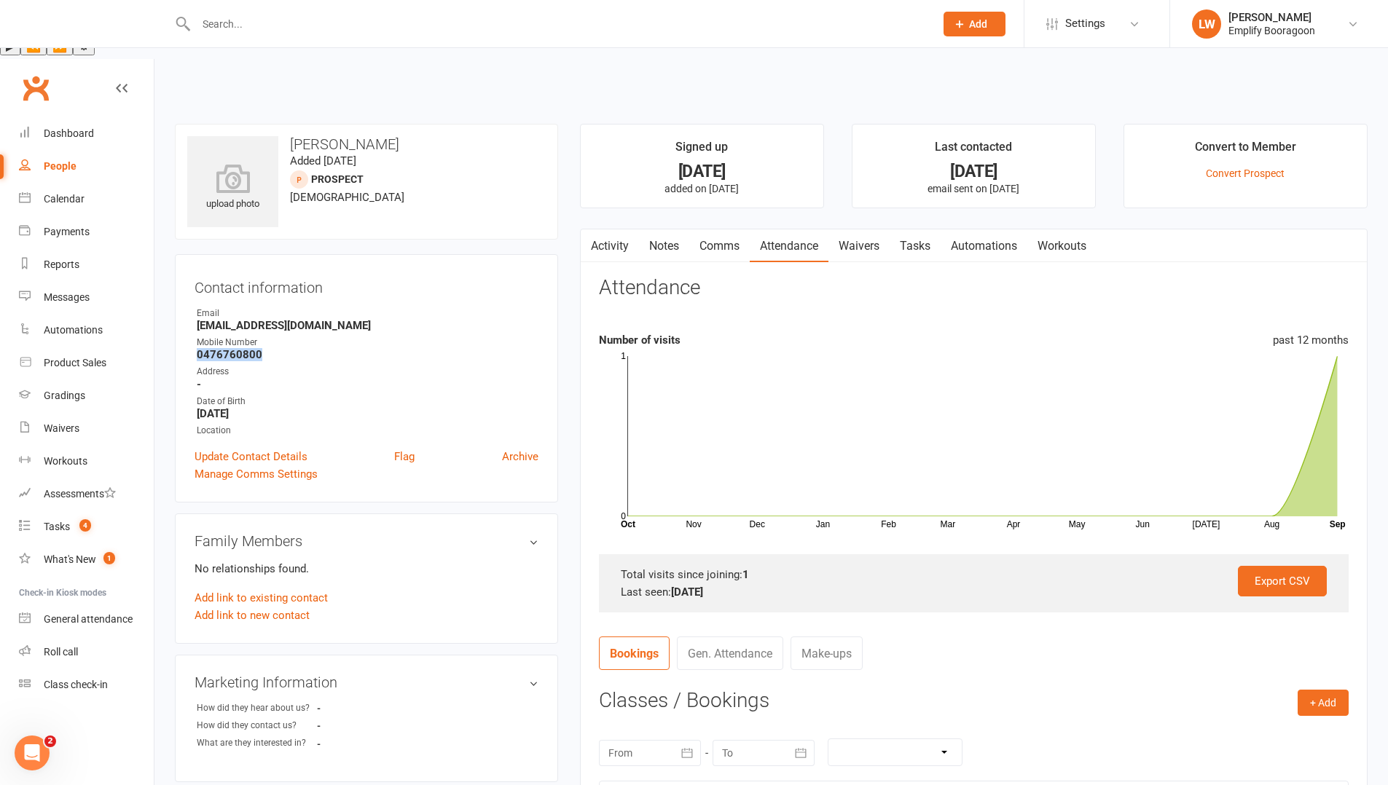
click at [589, 235] on icon "button" at bounding box center [589, 242] width 9 height 15
click at [590, 235] on icon "button" at bounding box center [589, 242] width 9 height 15
click at [608, 230] on link "Activity" at bounding box center [610, 247] width 58 height 34
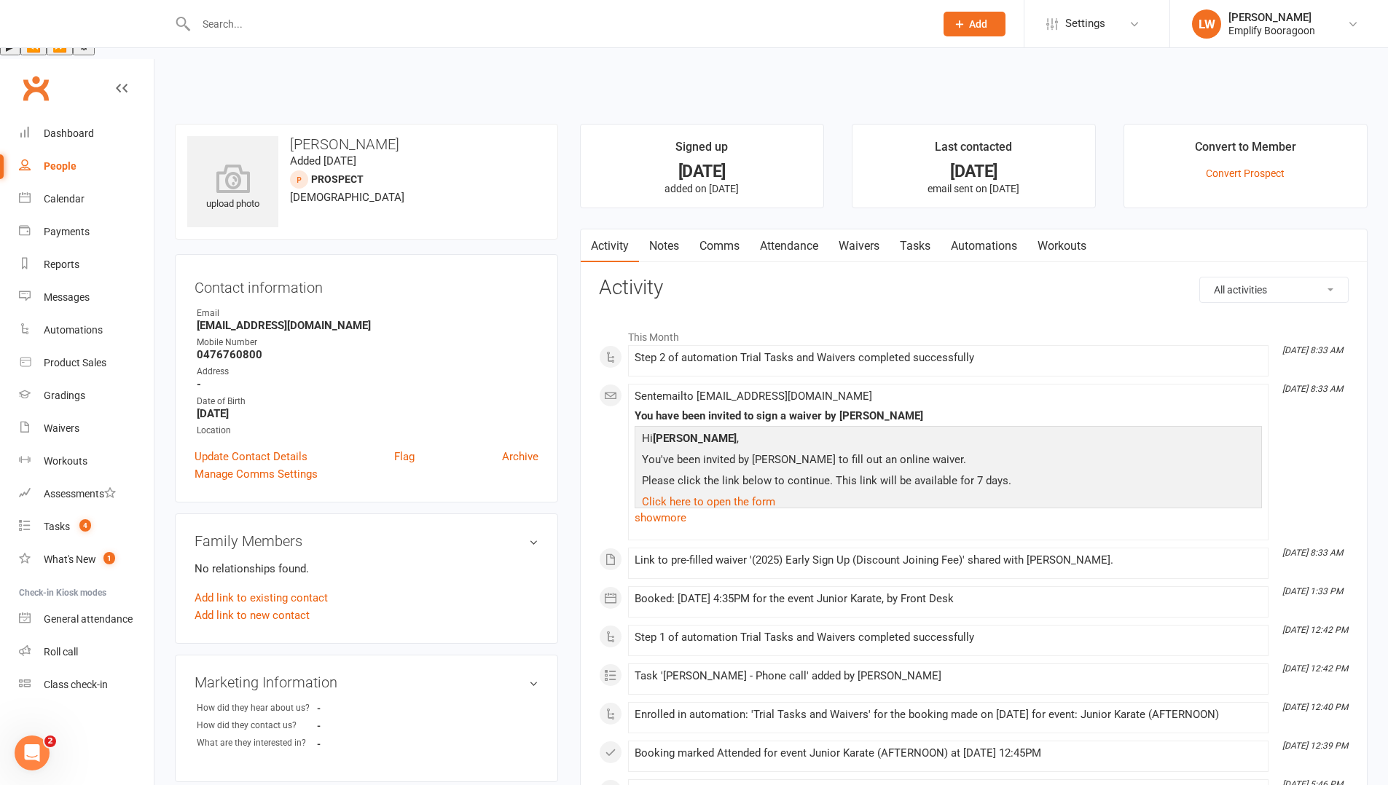
click at [732, 352] on div "Step 2 of automation Trial Tasks and Waivers completed successfully" at bounding box center [948, 358] width 627 height 12
click at [834, 277] on h3 "Activity" at bounding box center [974, 288] width 750 height 23
click at [82, 520] on span "4" at bounding box center [85, 526] width 12 height 12
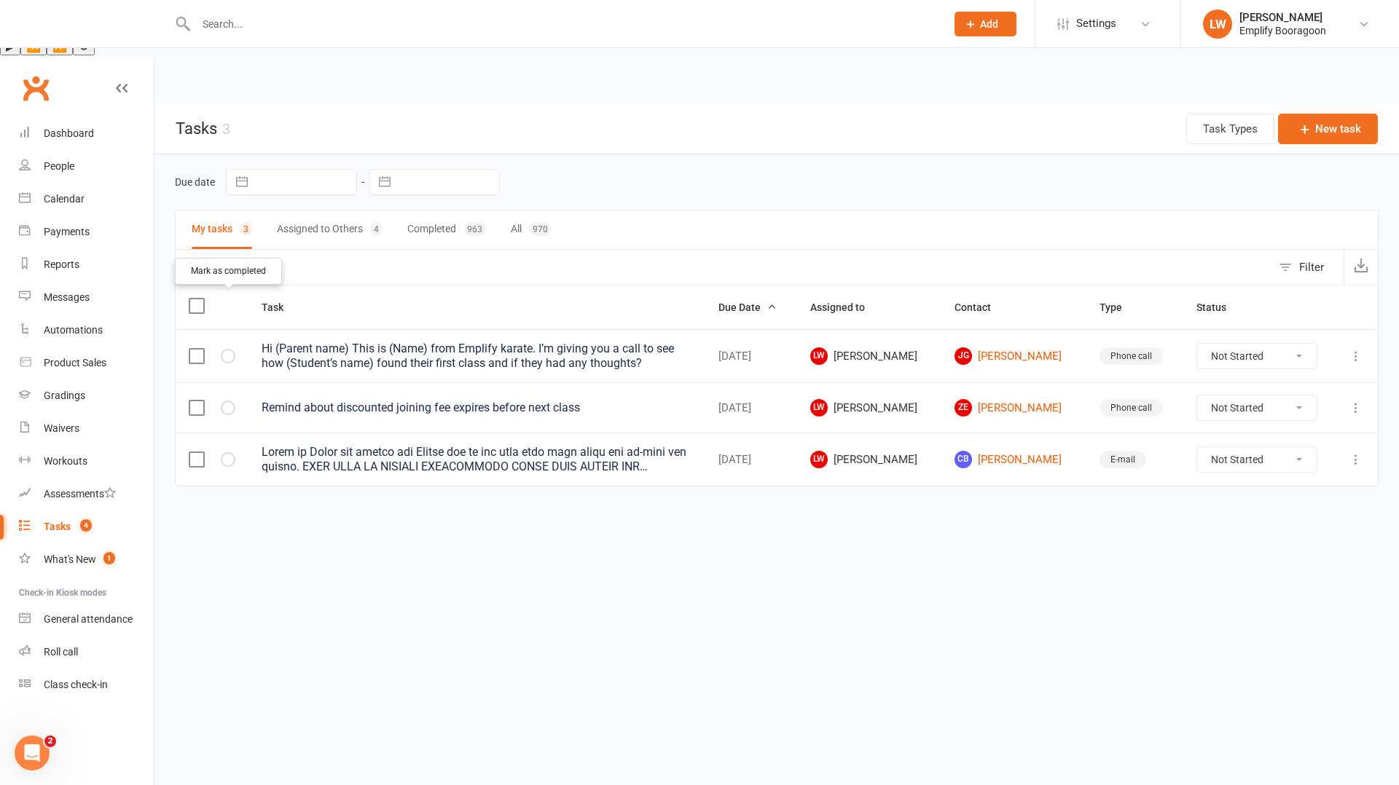
click at [233, 349] on button "button" at bounding box center [228, 356] width 15 height 15
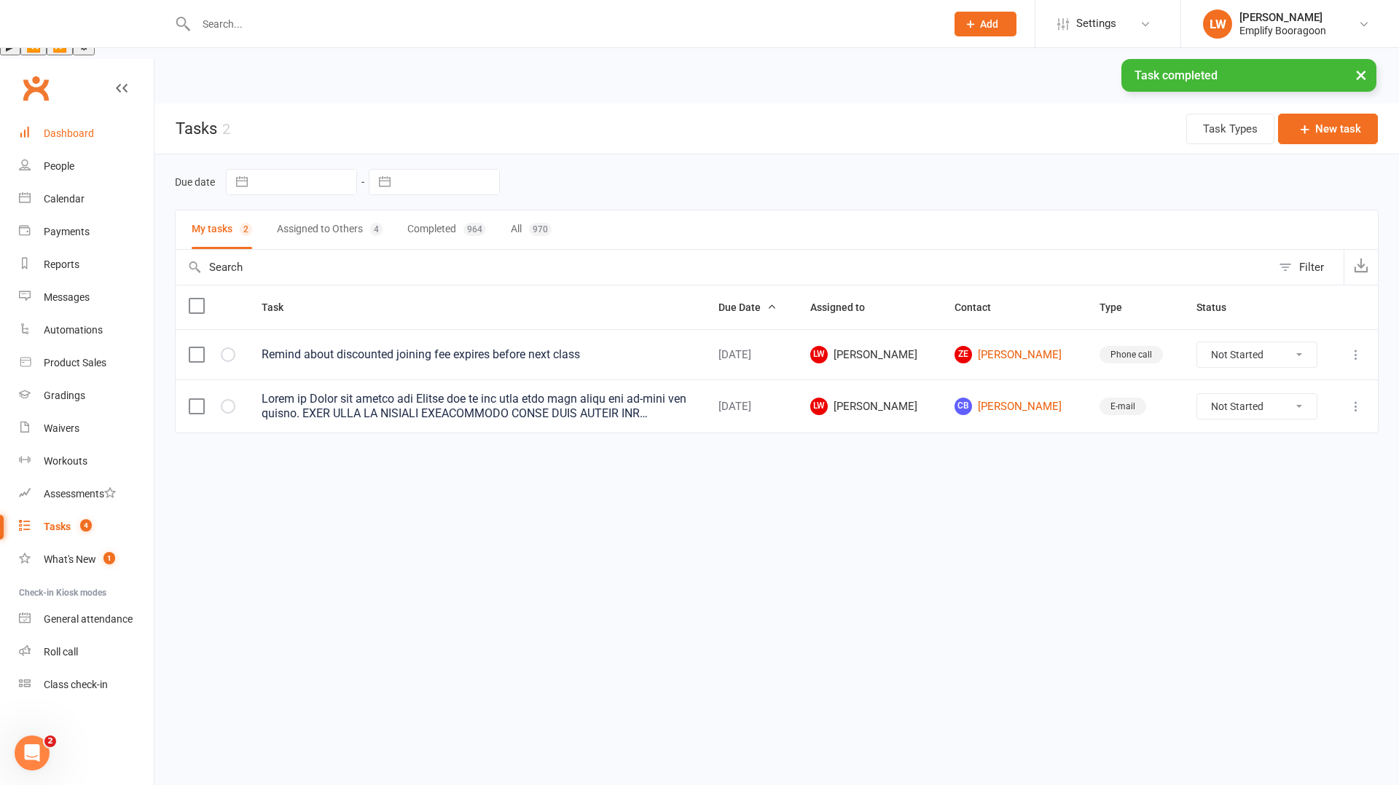
click at [76, 117] on link "Dashboard" at bounding box center [86, 133] width 135 height 33
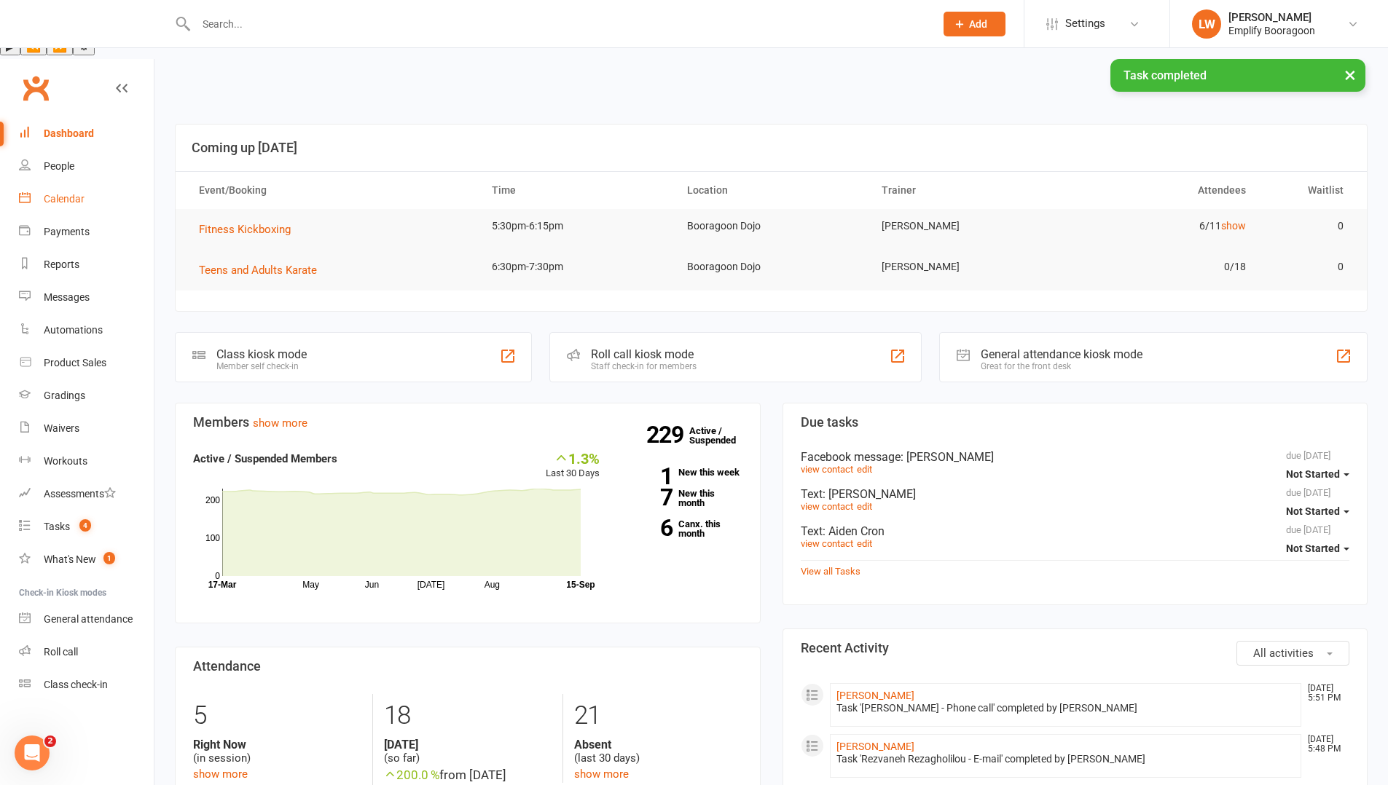
click at [70, 193] on div "Calendar" at bounding box center [64, 199] width 41 height 12
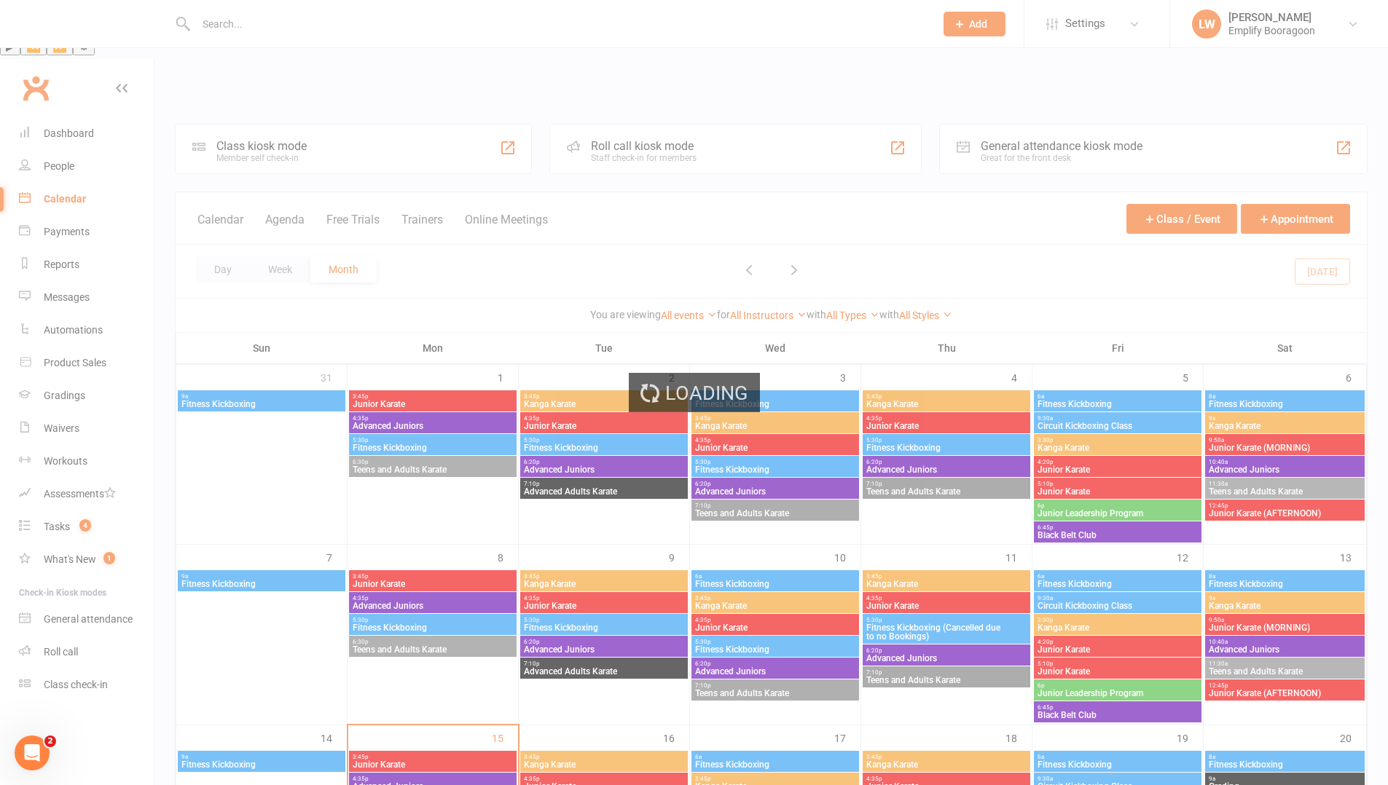
click at [57, 114] on ui-view "Prospect Member Non-attending contact Class / event Appointment Grading event T…" at bounding box center [694, 763] width 1388 height 1408
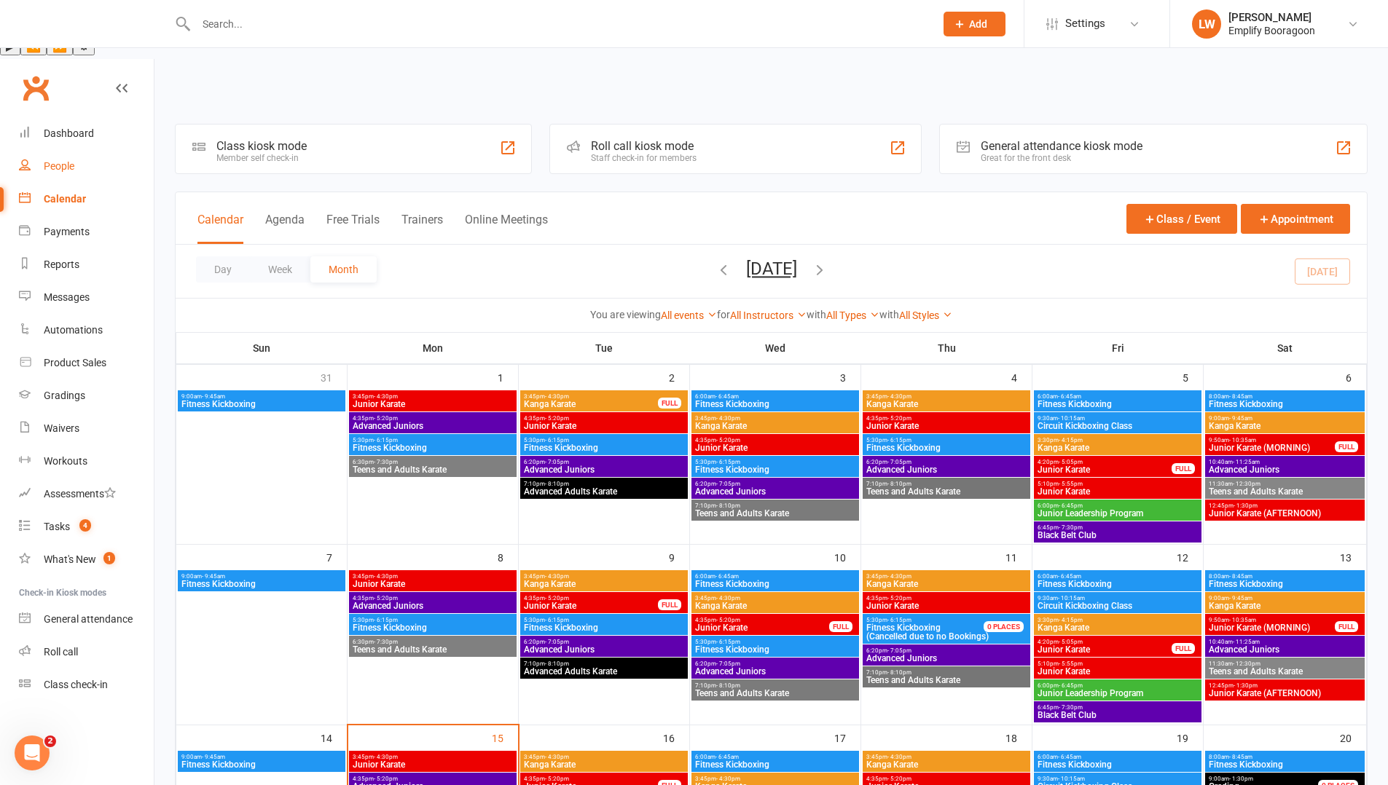
click at [58, 160] on div "People" at bounding box center [59, 166] width 31 height 12
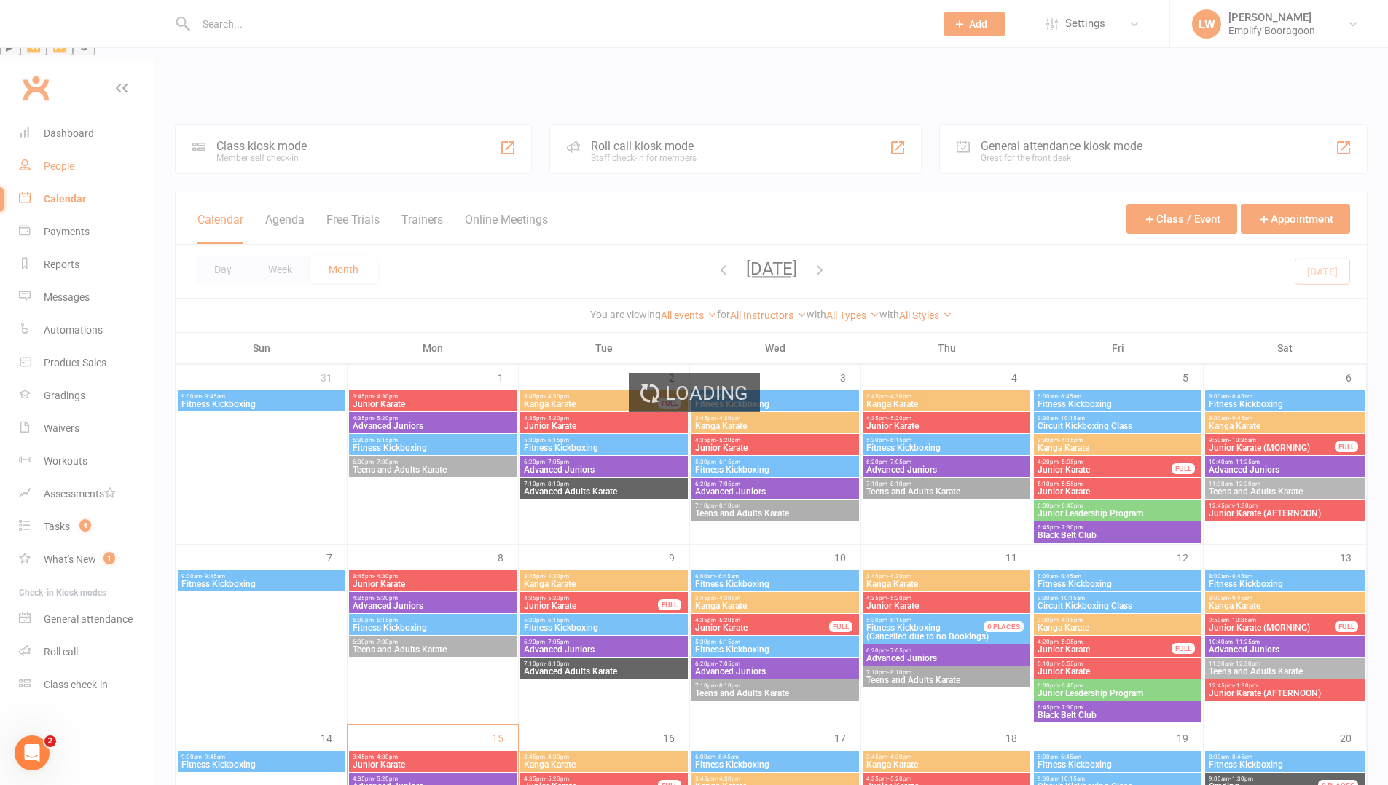
select select "100"
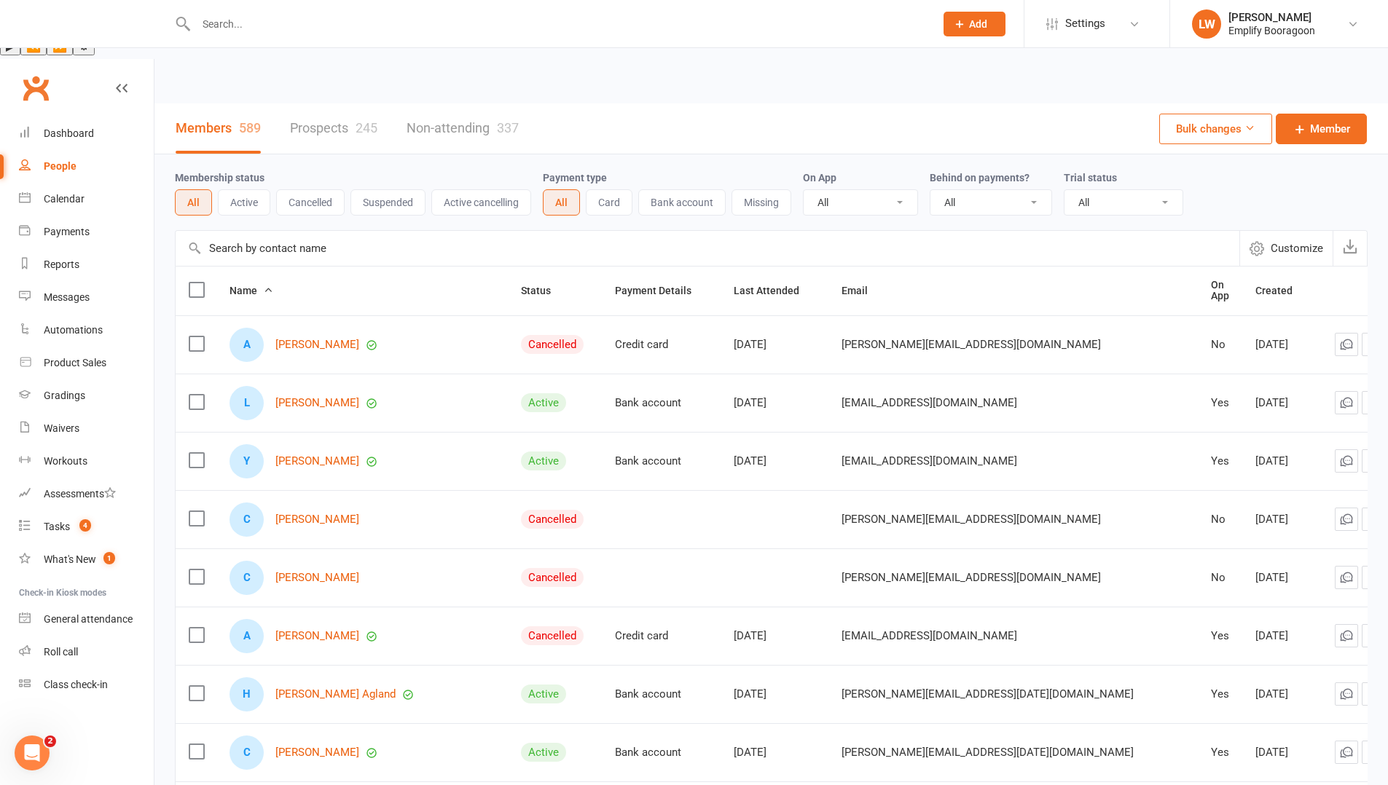
click at [307, 103] on link "Prospects 245" at bounding box center [333, 128] width 87 height 50
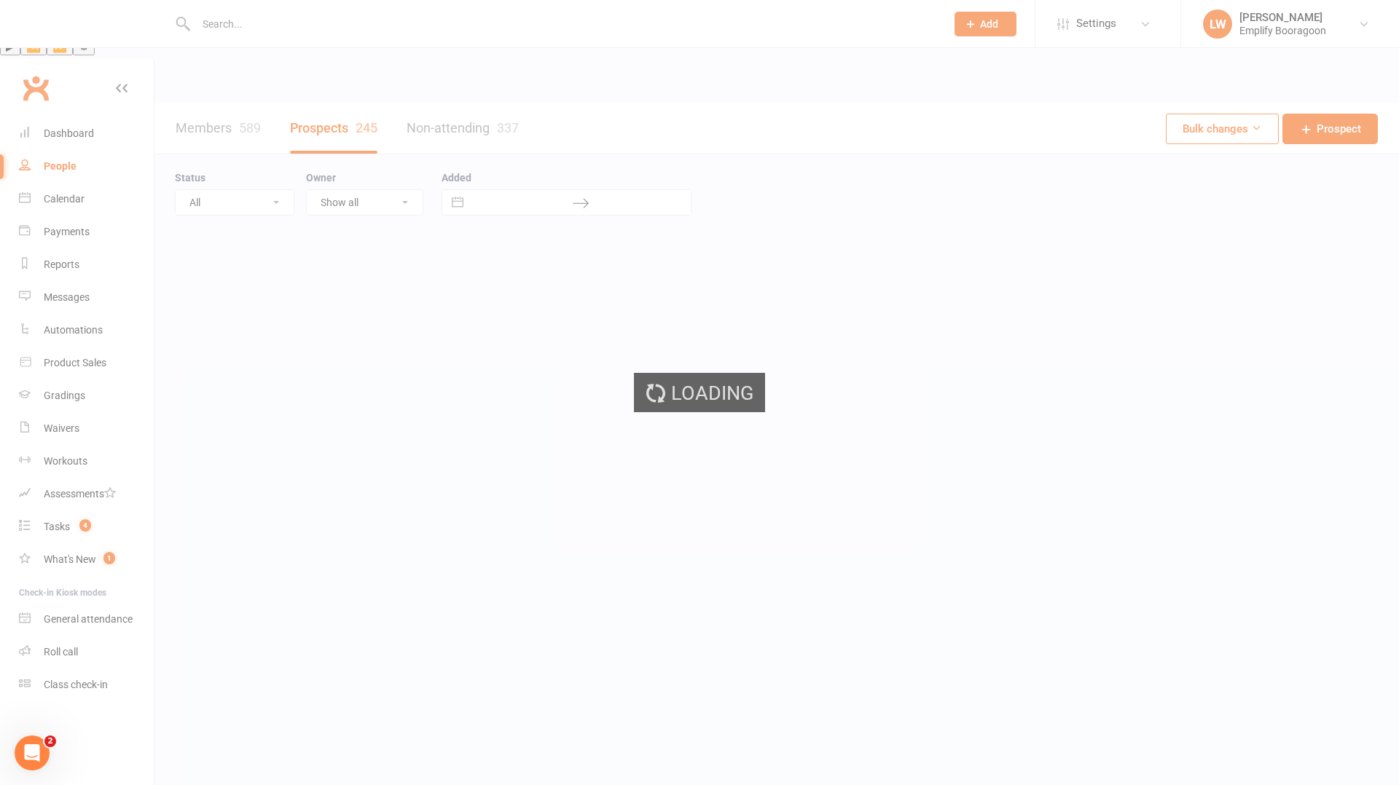
select select "100"
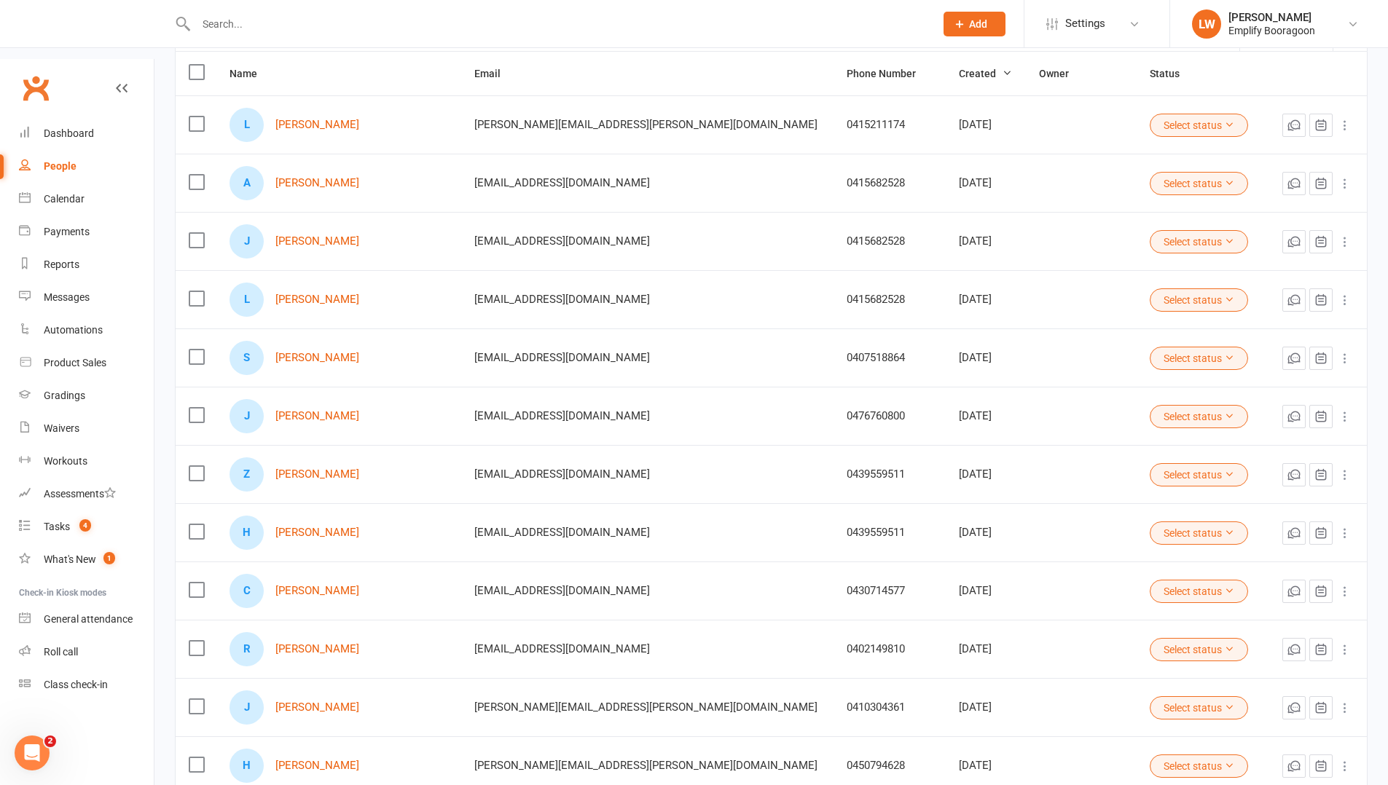
scroll to position [216, 0]
click at [60, 128] on div "Dashboard" at bounding box center [69, 134] width 50 height 12
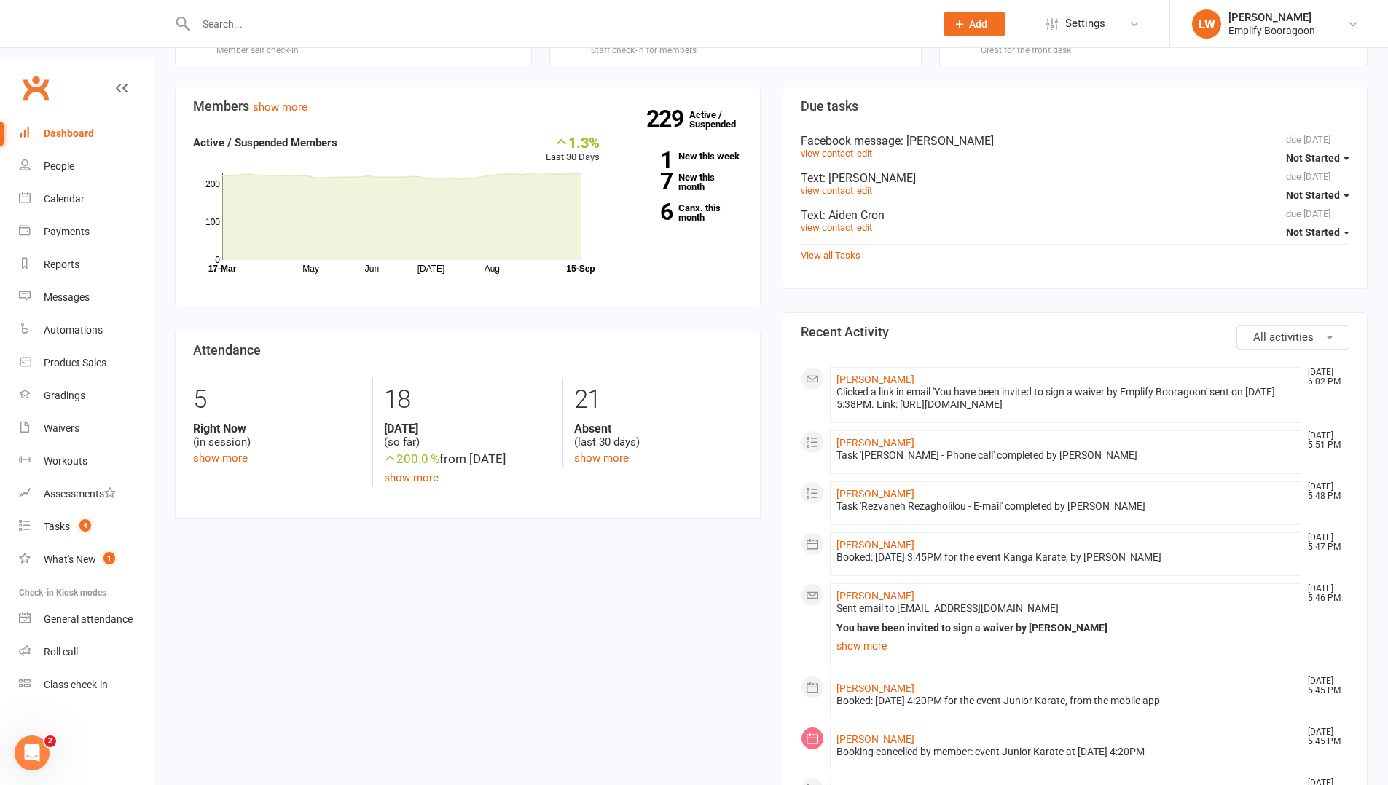
scroll to position [315, 0]
click at [103, 183] on link "Calendar" at bounding box center [86, 199] width 135 height 33
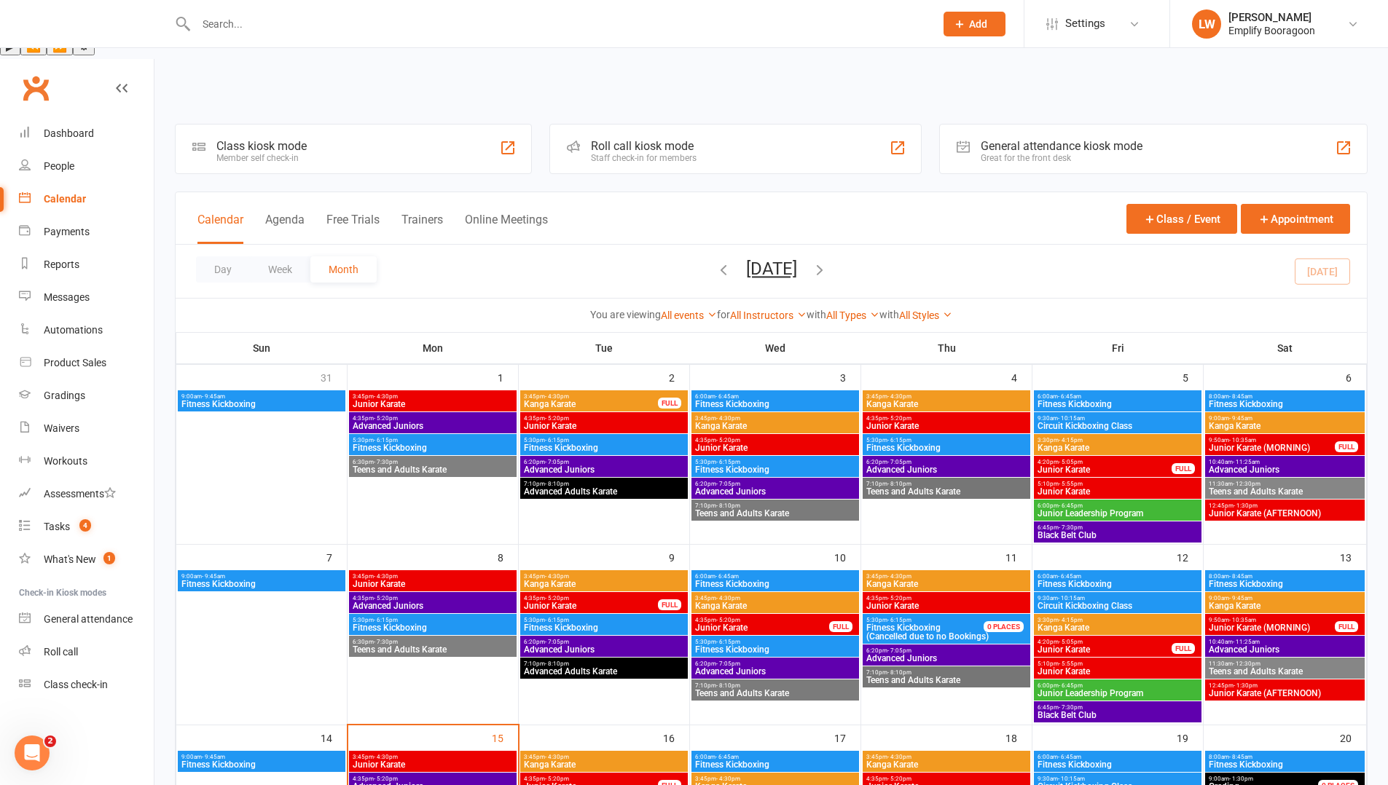
click at [571, 761] on span "Kanga Karate" at bounding box center [604, 765] width 162 height 9
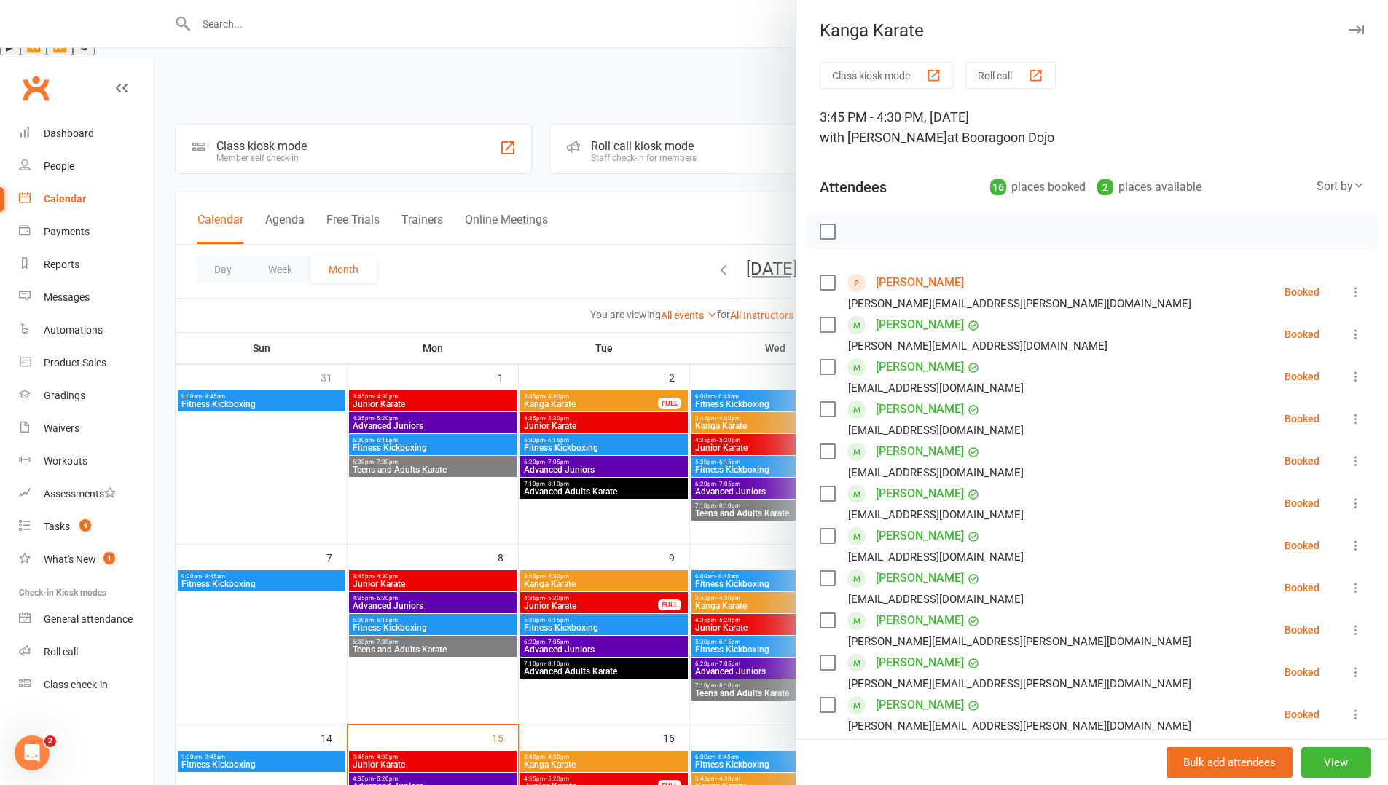
click at [917, 281] on link "[PERSON_NAME]" at bounding box center [920, 282] width 88 height 23
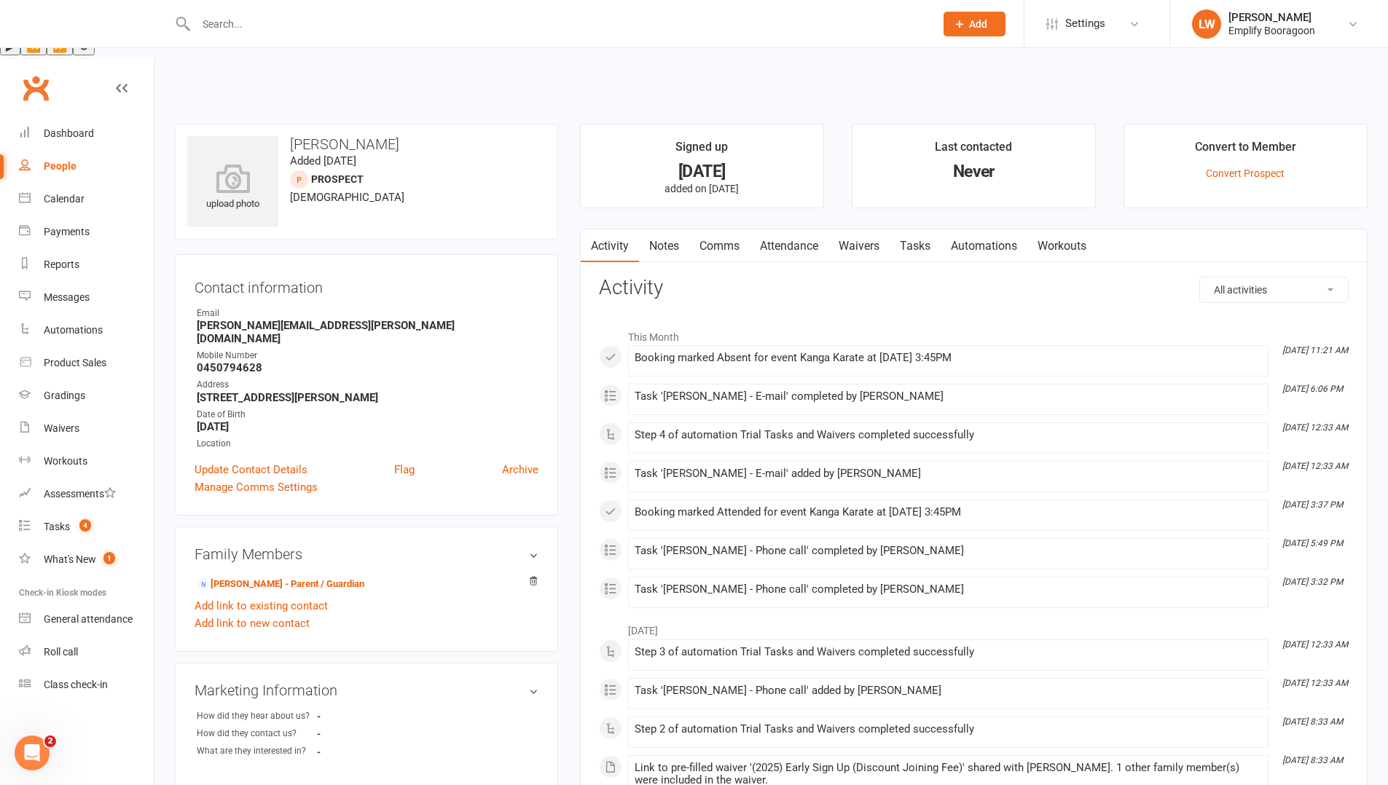
click at [218, 361] on strong "0450794628" at bounding box center [368, 367] width 342 height 13
copy strong "0450794628"
click at [251, 577] on link "[PERSON_NAME] - Parent / Guardian" at bounding box center [281, 584] width 168 height 15
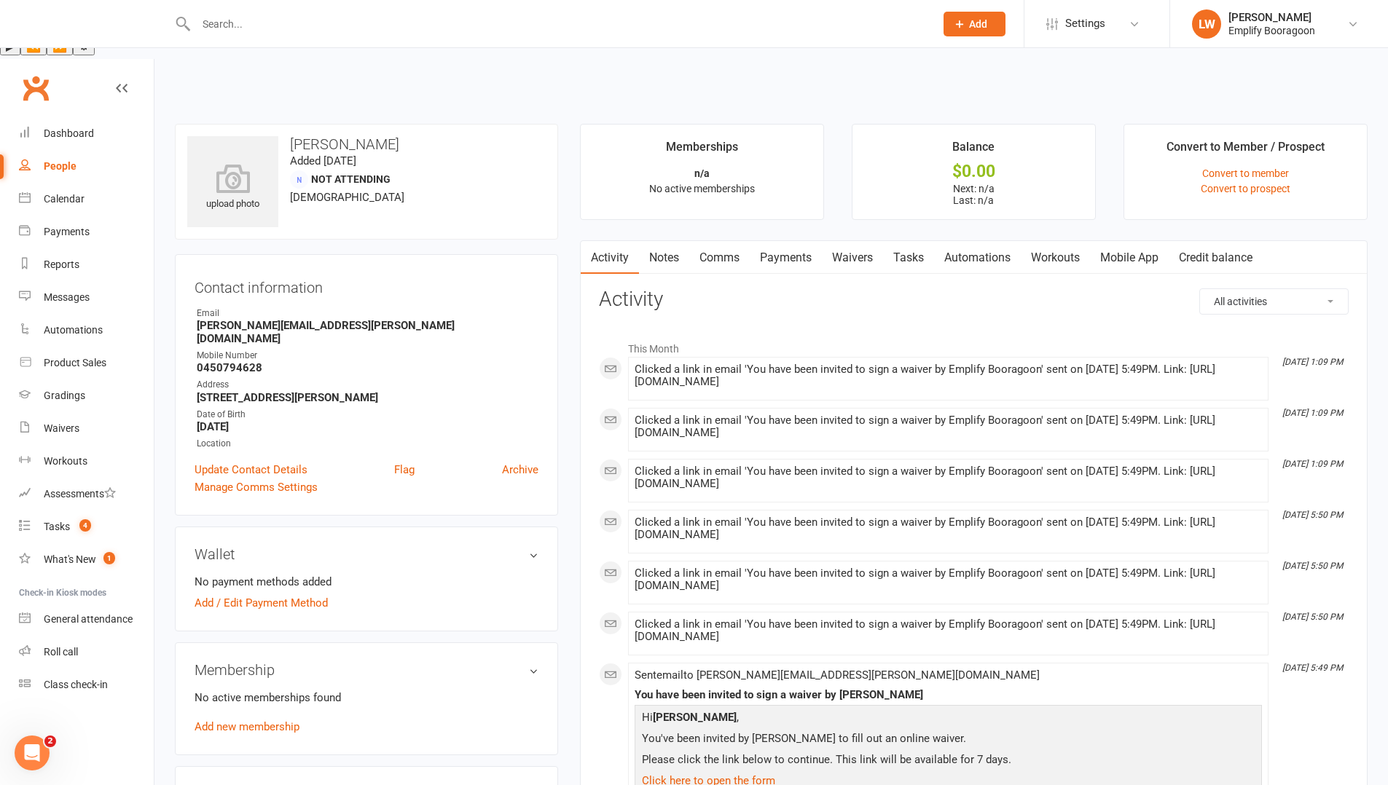
click at [846, 241] on link "Waivers" at bounding box center [852, 258] width 61 height 34
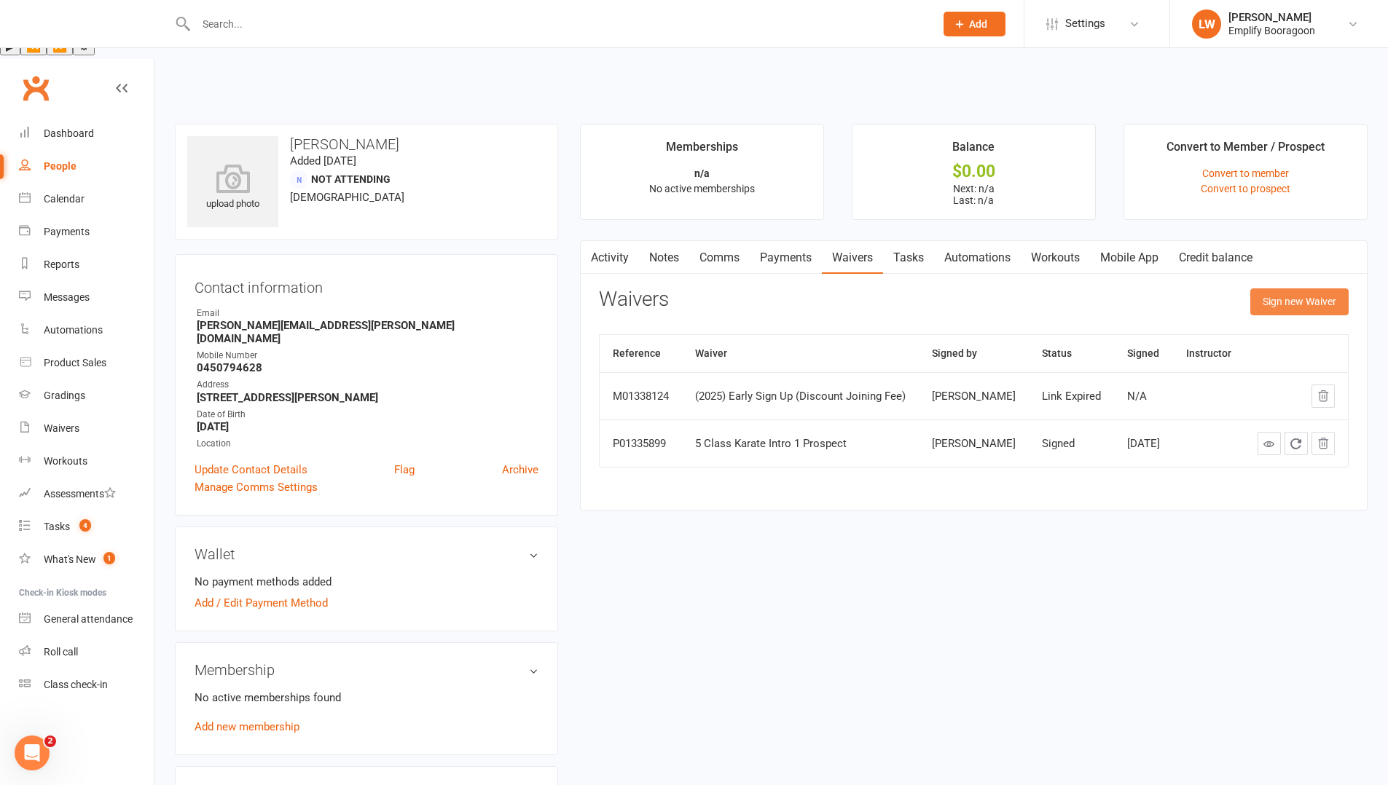
click at [1330, 289] on button "Sign new Waiver" at bounding box center [1299, 302] width 98 height 26
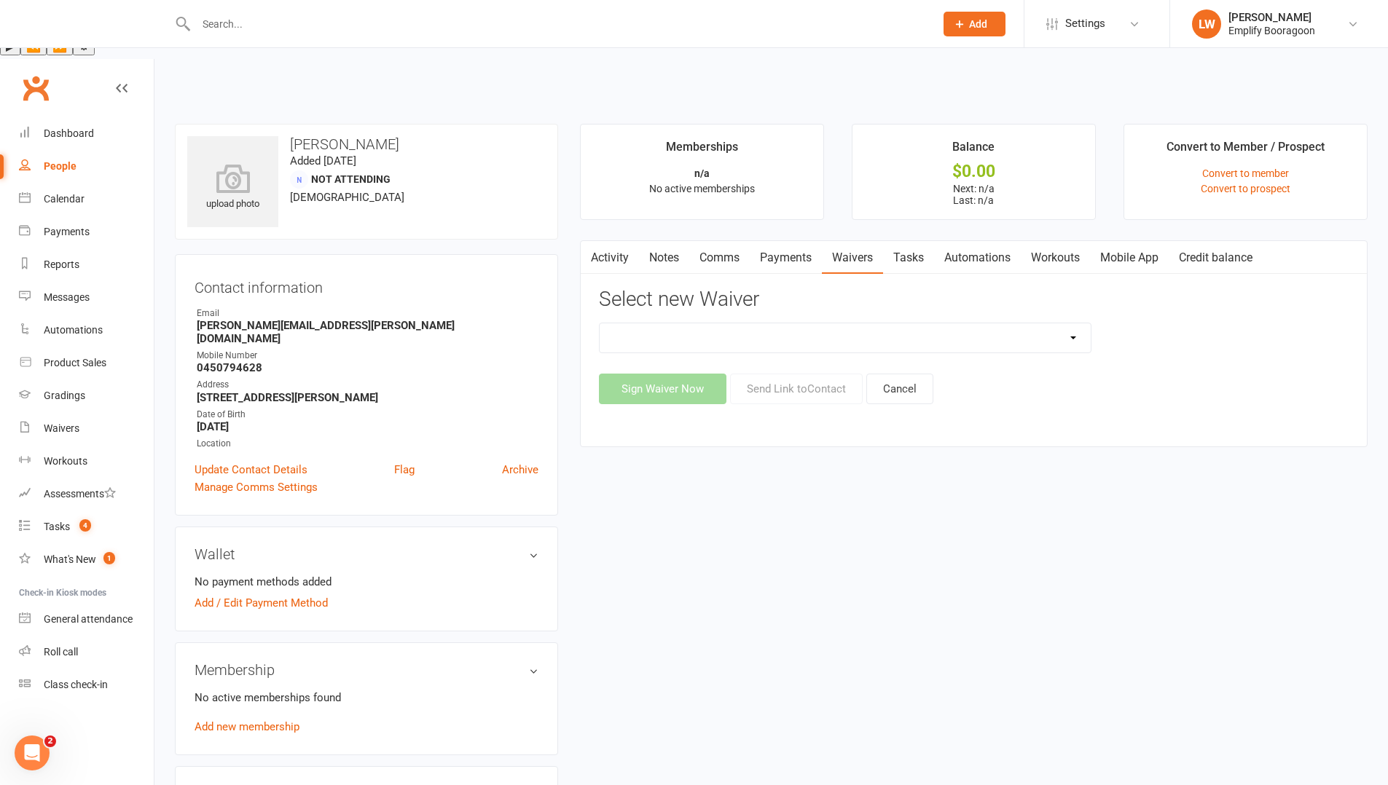
click at [864, 324] on select "(2025) Drop In Class (2025) Early Sign Up (Discount Joining Fee) (2025) Sign Up…" at bounding box center [845, 338] width 491 height 29
select select "13363"
click at [600, 324] on select "(2025) Drop In Class (2025) Early Sign Up (Discount Joining Fee) (2025) Sign Up…" at bounding box center [845, 338] width 491 height 29
click at [815, 374] on button "Send Link to Contact" at bounding box center [796, 389] width 133 height 31
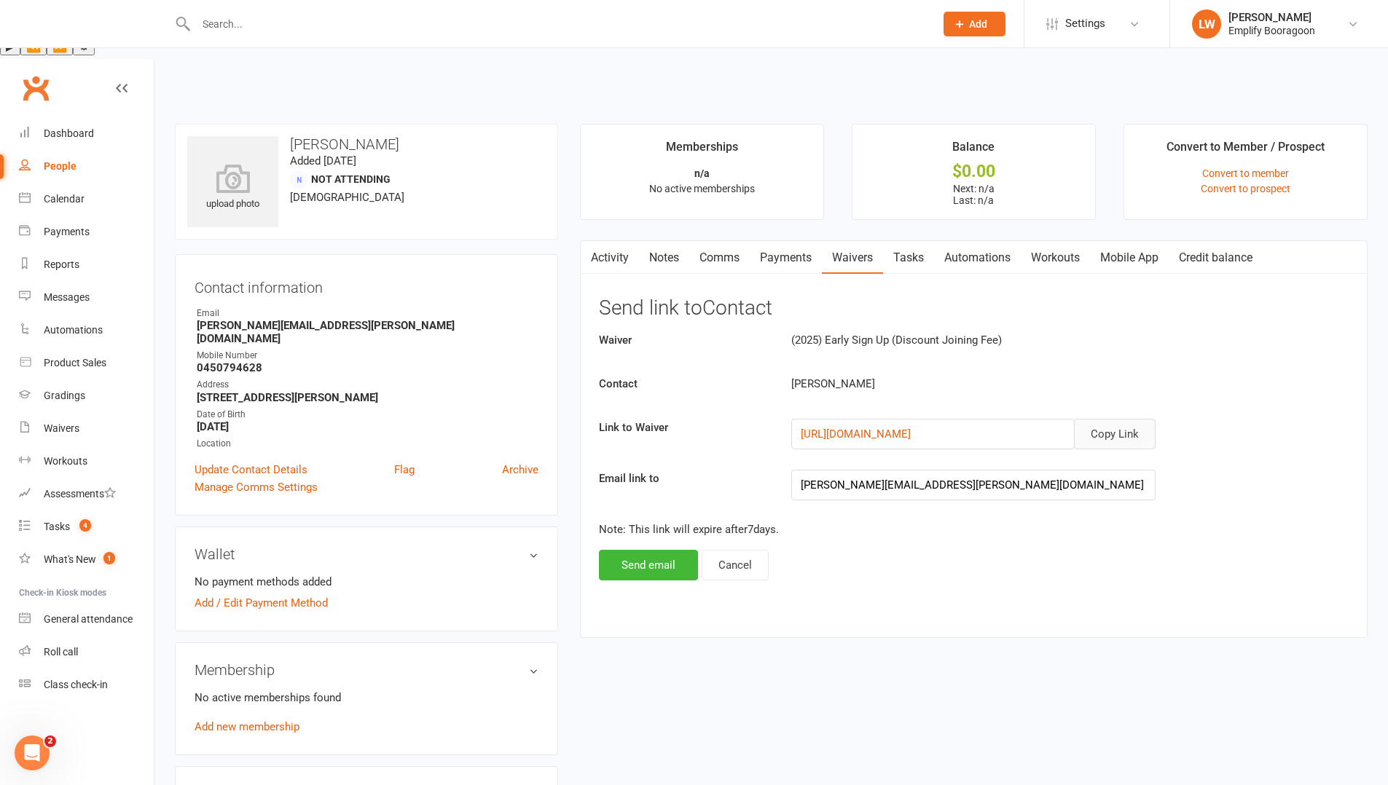
click at [1099, 419] on button "Copy Link" at bounding box center [1115, 434] width 82 height 31
click at [631, 550] on button "Send email" at bounding box center [648, 565] width 99 height 31
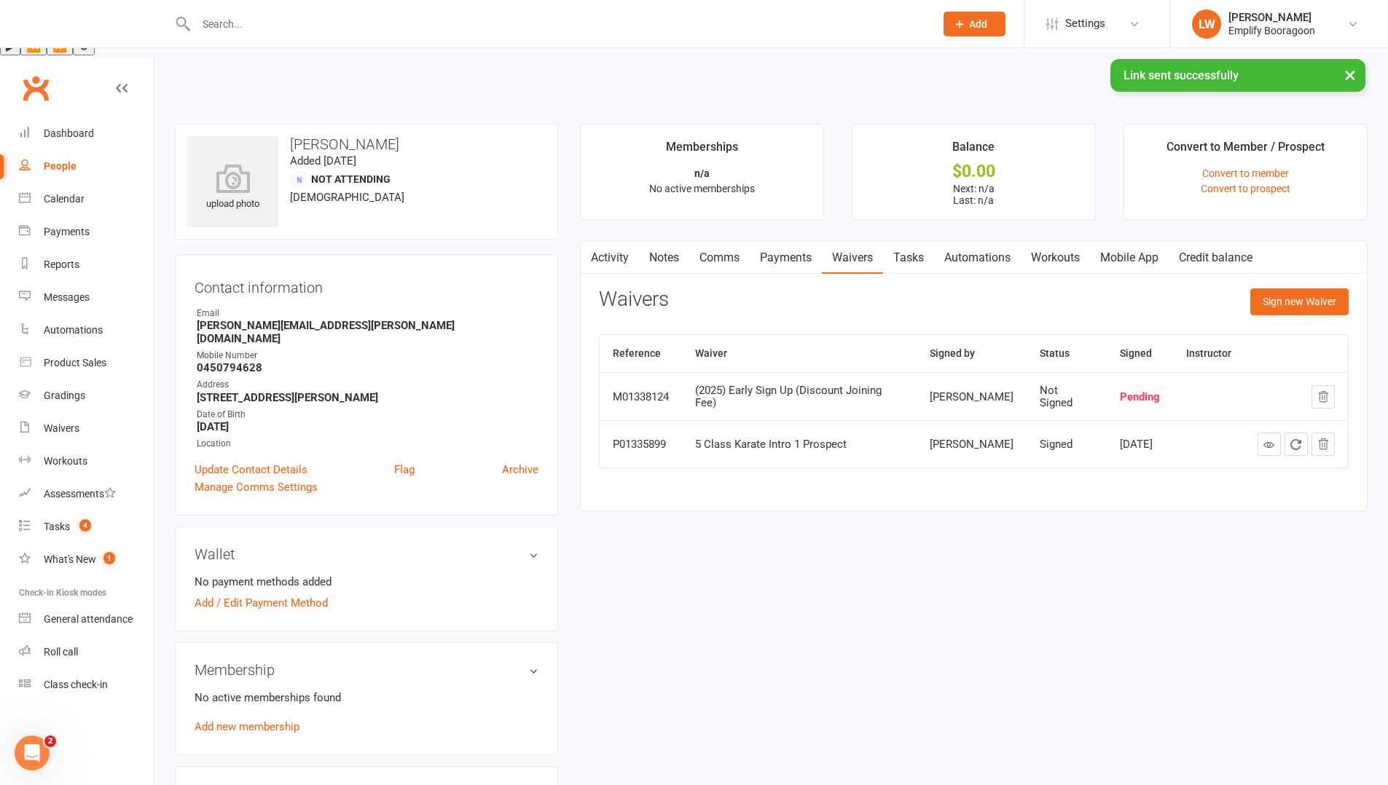
click at [604, 241] on link "Activity" at bounding box center [610, 258] width 58 height 34
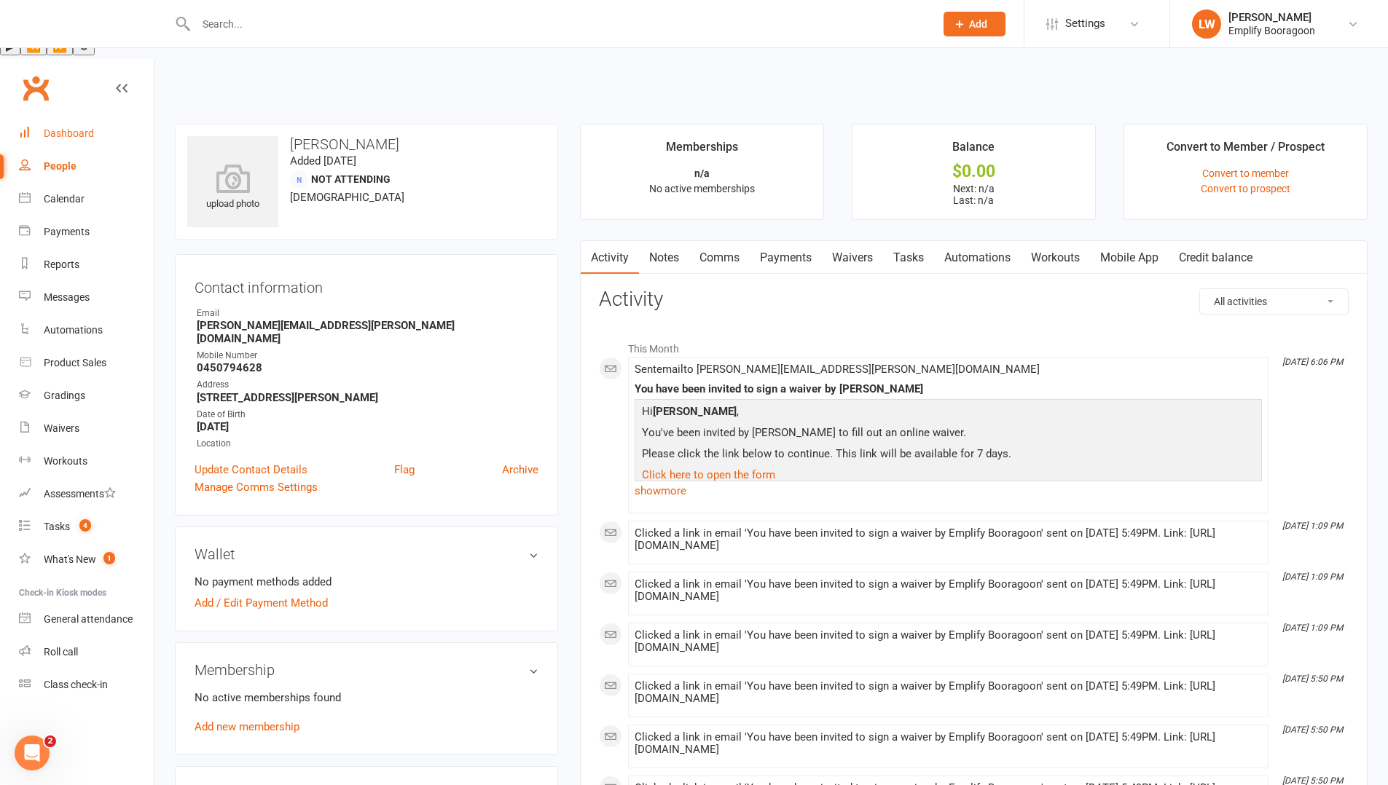
click at [100, 117] on link "Dashboard" at bounding box center [86, 133] width 135 height 33
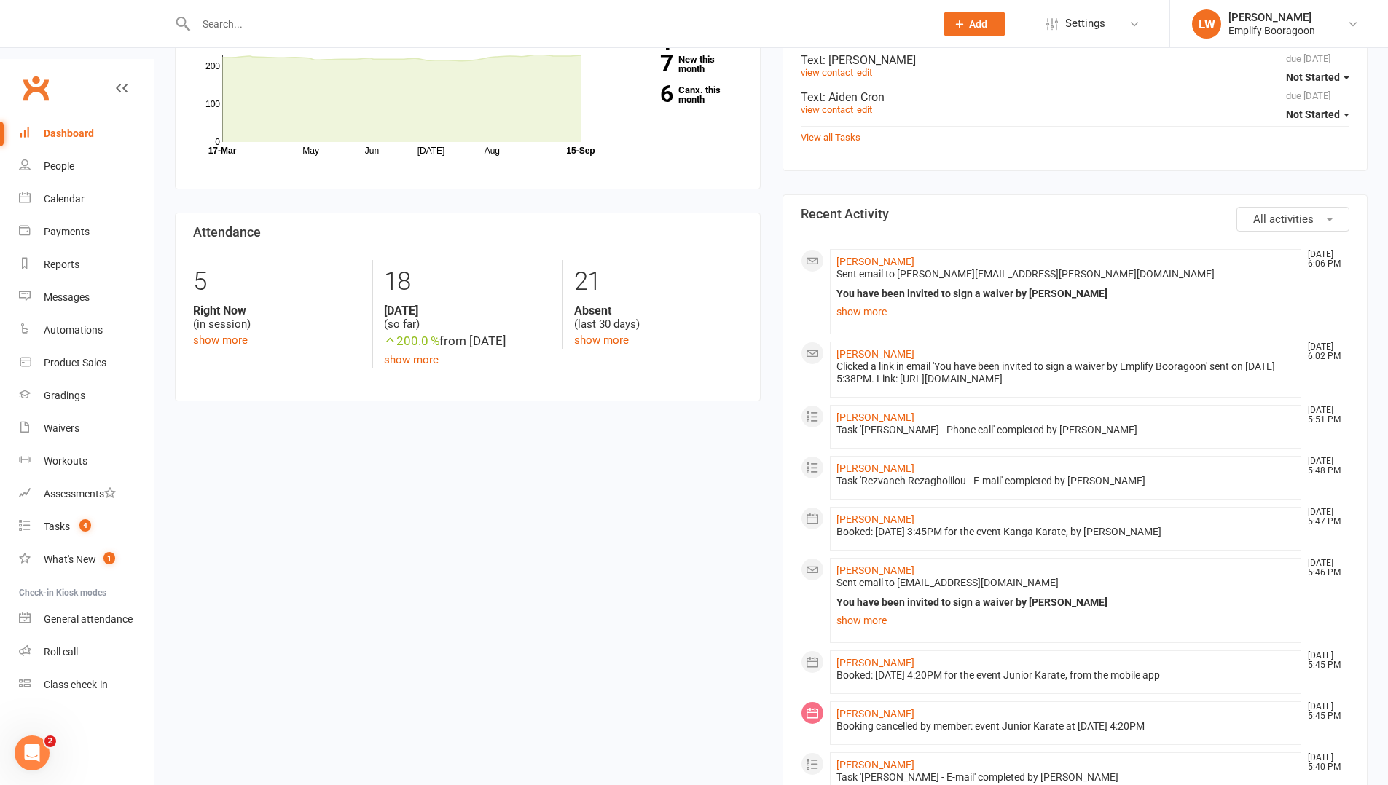
scroll to position [442, 0]
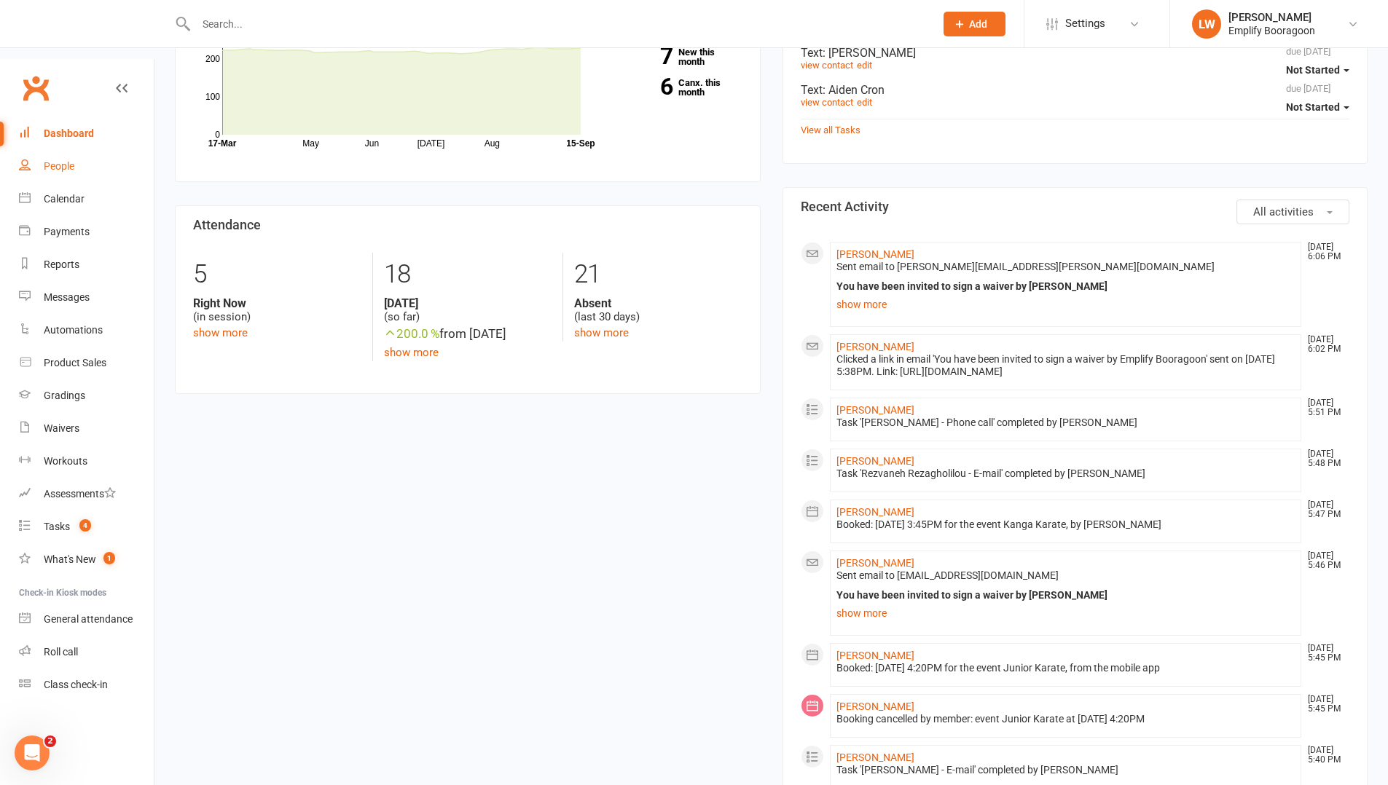
click at [66, 150] on link "People" at bounding box center [86, 166] width 135 height 33
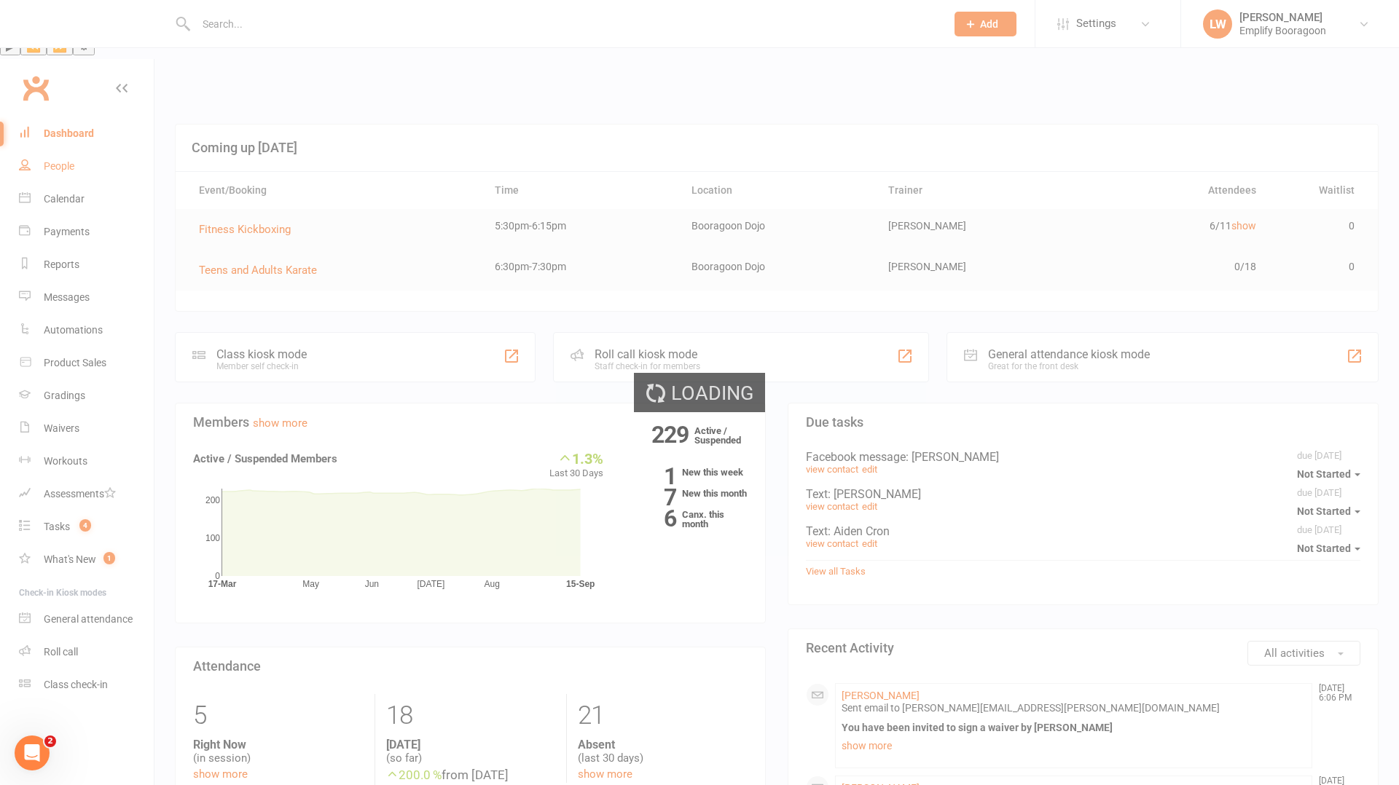
select select "100"
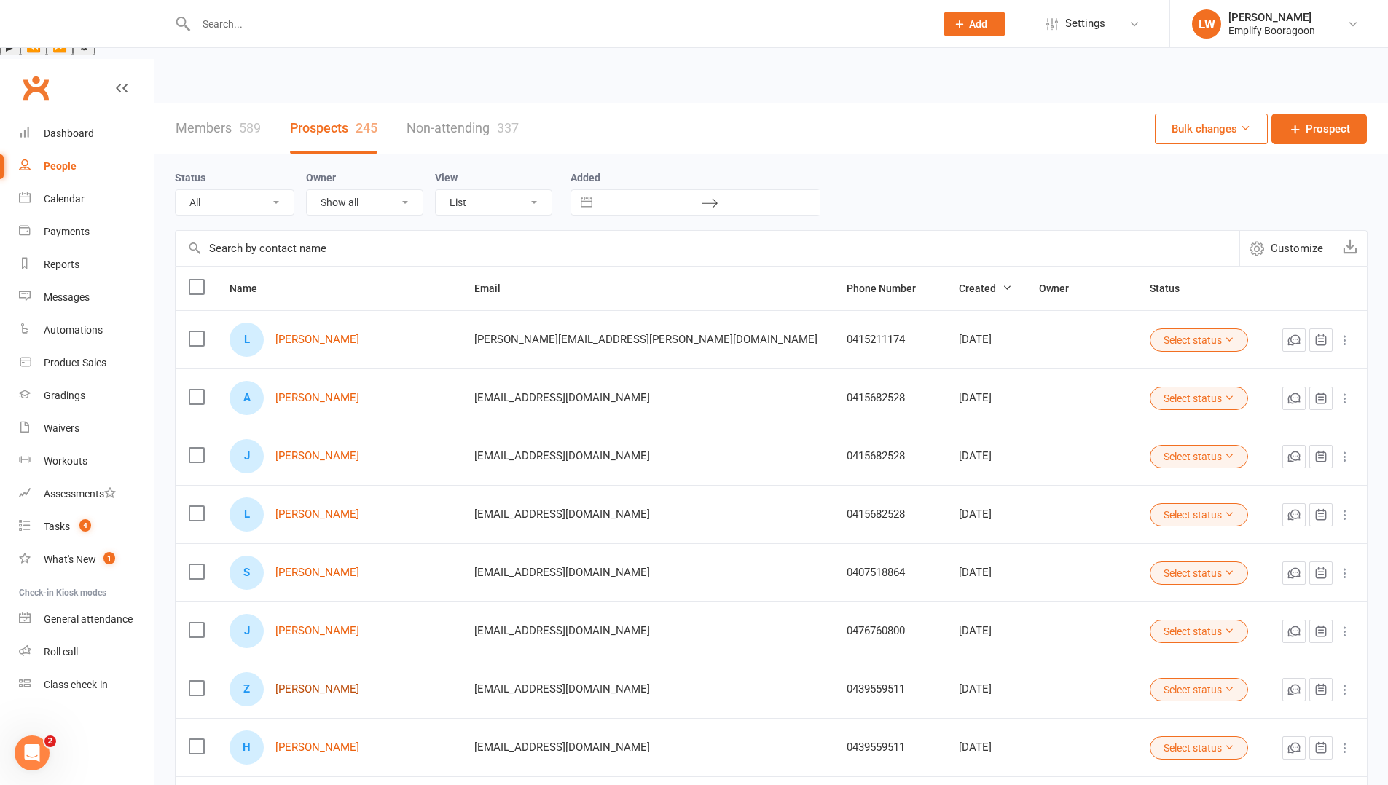
click at [329, 683] on link "[PERSON_NAME]" at bounding box center [317, 689] width 84 height 12
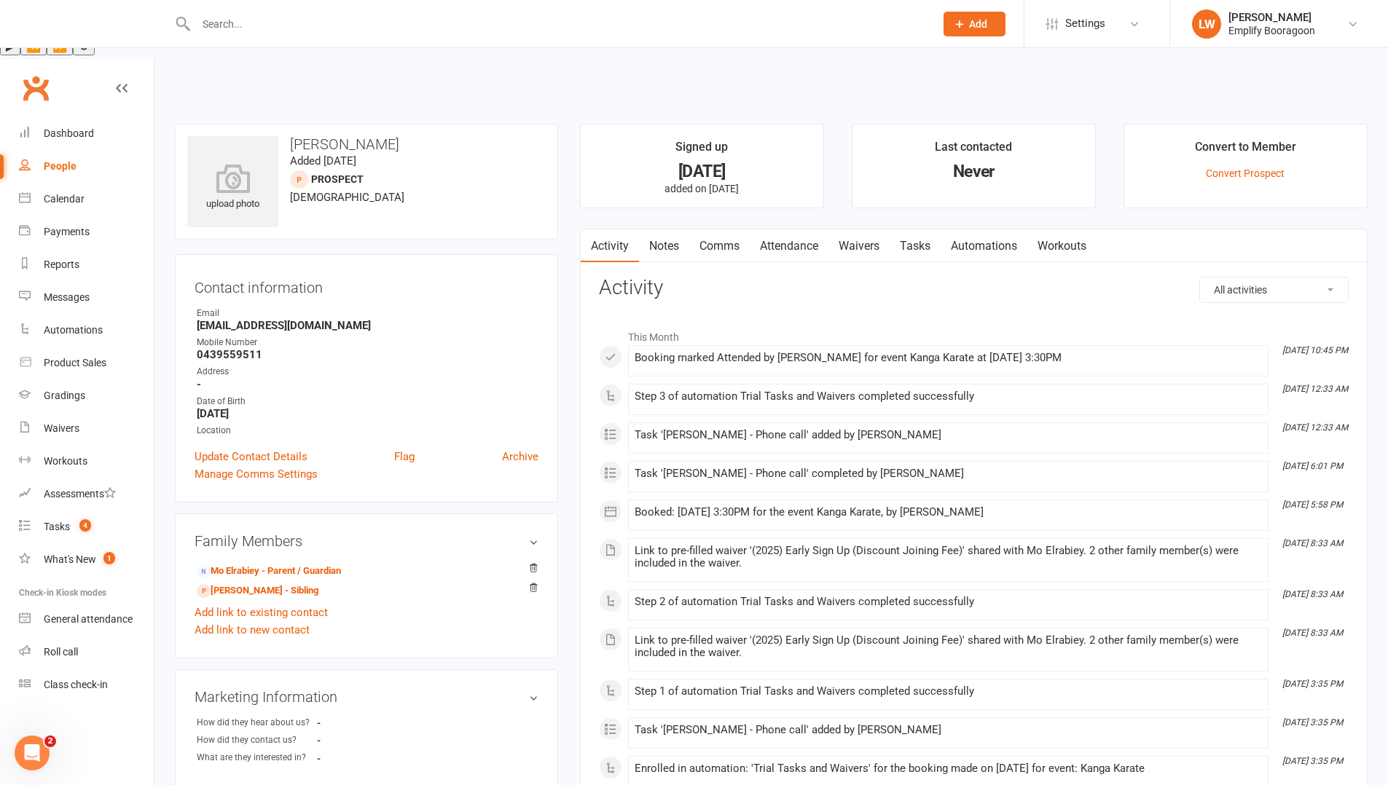
click at [784, 230] on link "Attendance" at bounding box center [789, 247] width 79 height 34
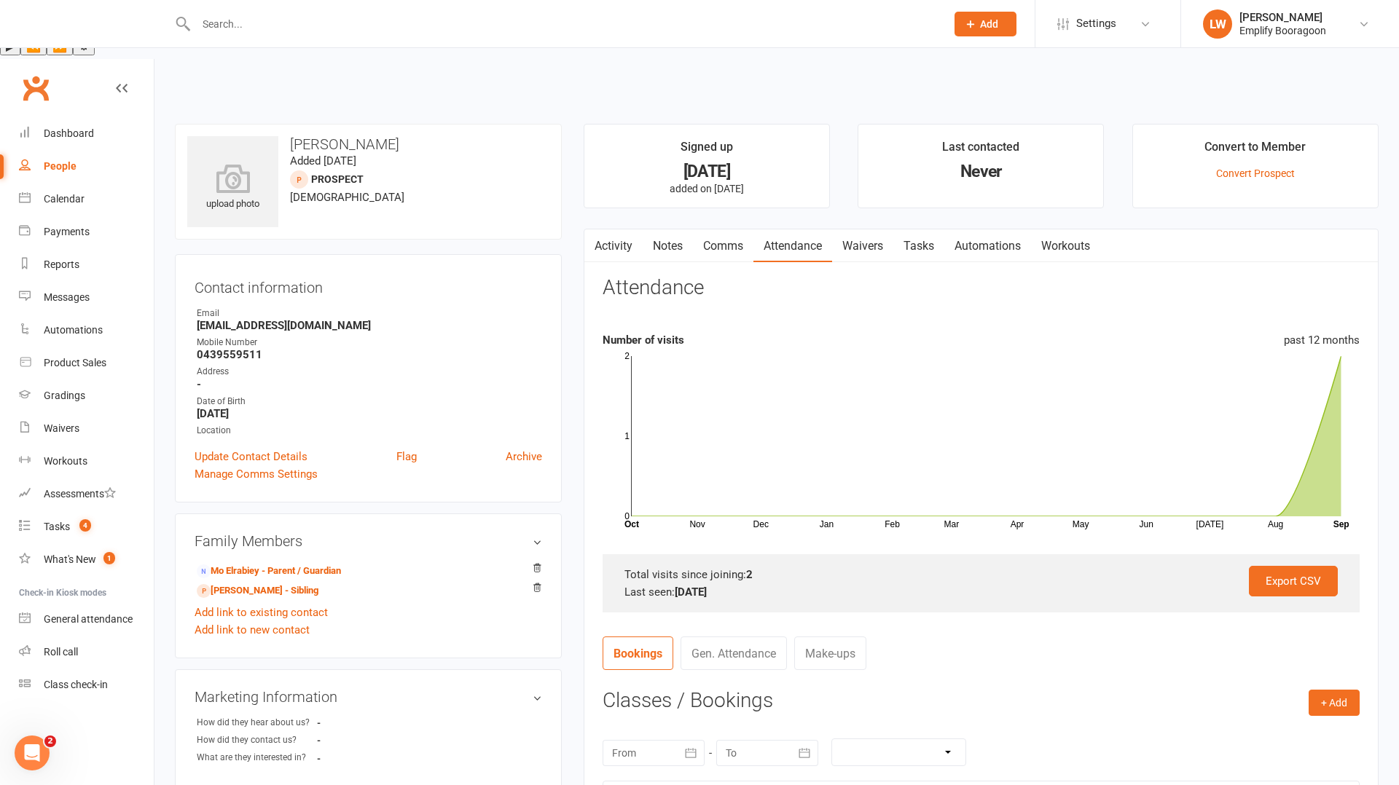
select select "100"
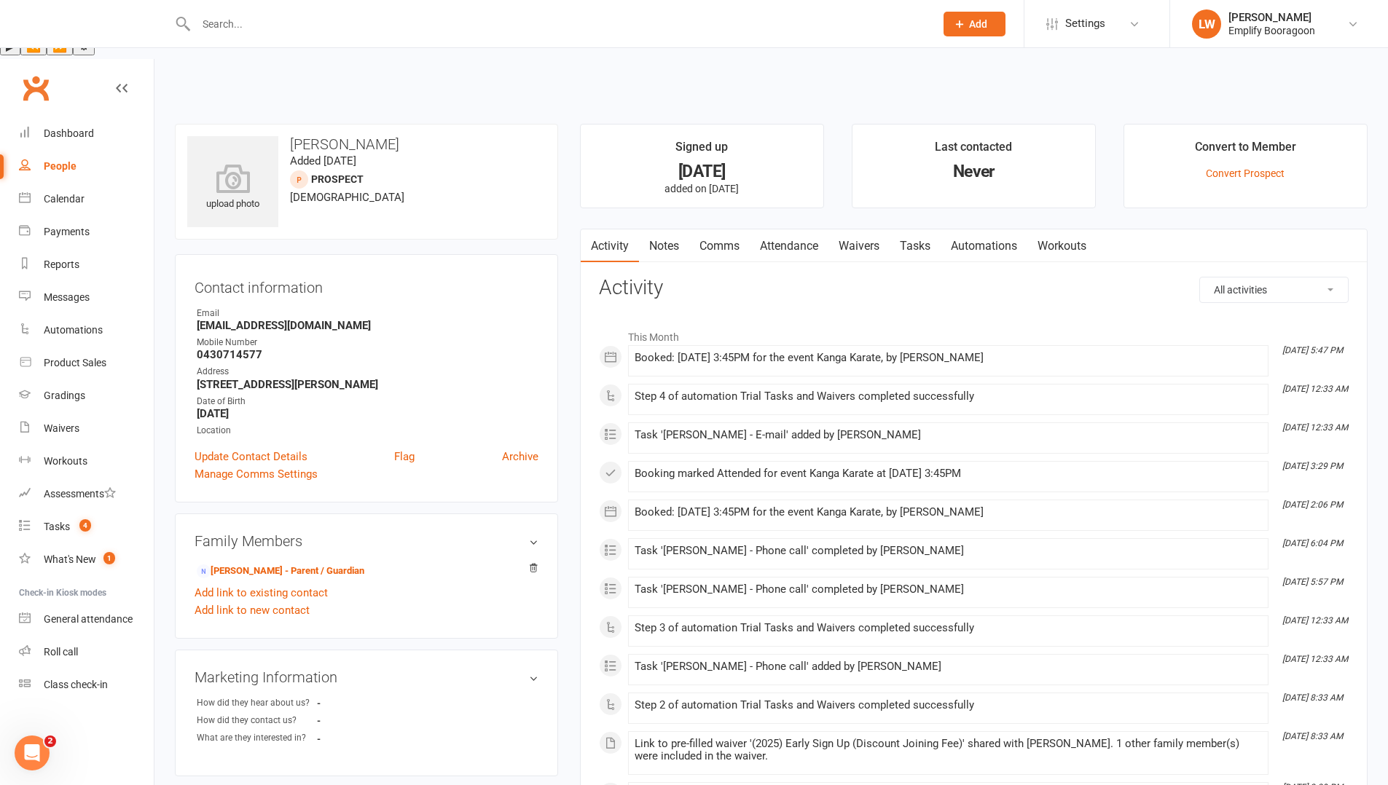
click at [806, 230] on link "Attendance" at bounding box center [789, 247] width 79 height 34
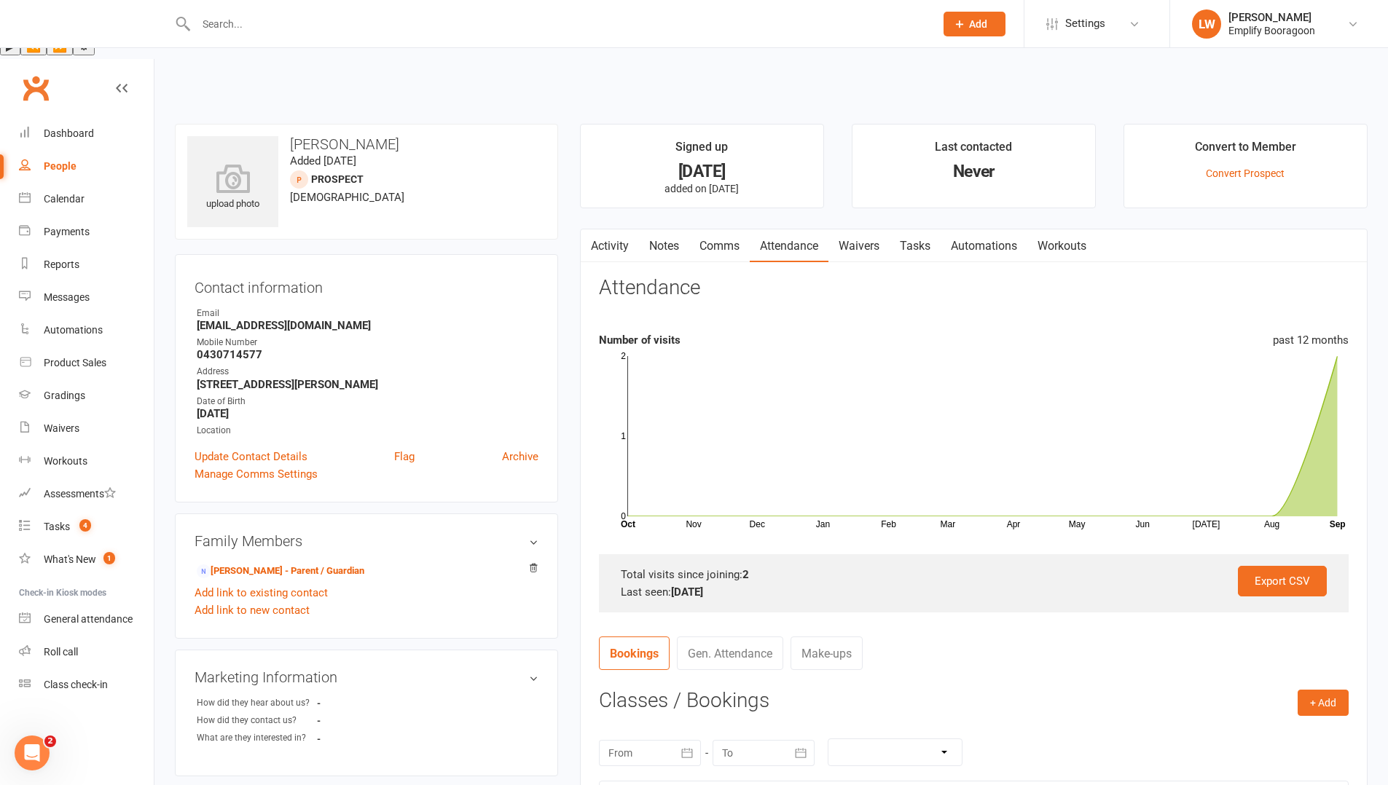
click at [66, 160] on div "People" at bounding box center [60, 166] width 33 height 12
select select "100"
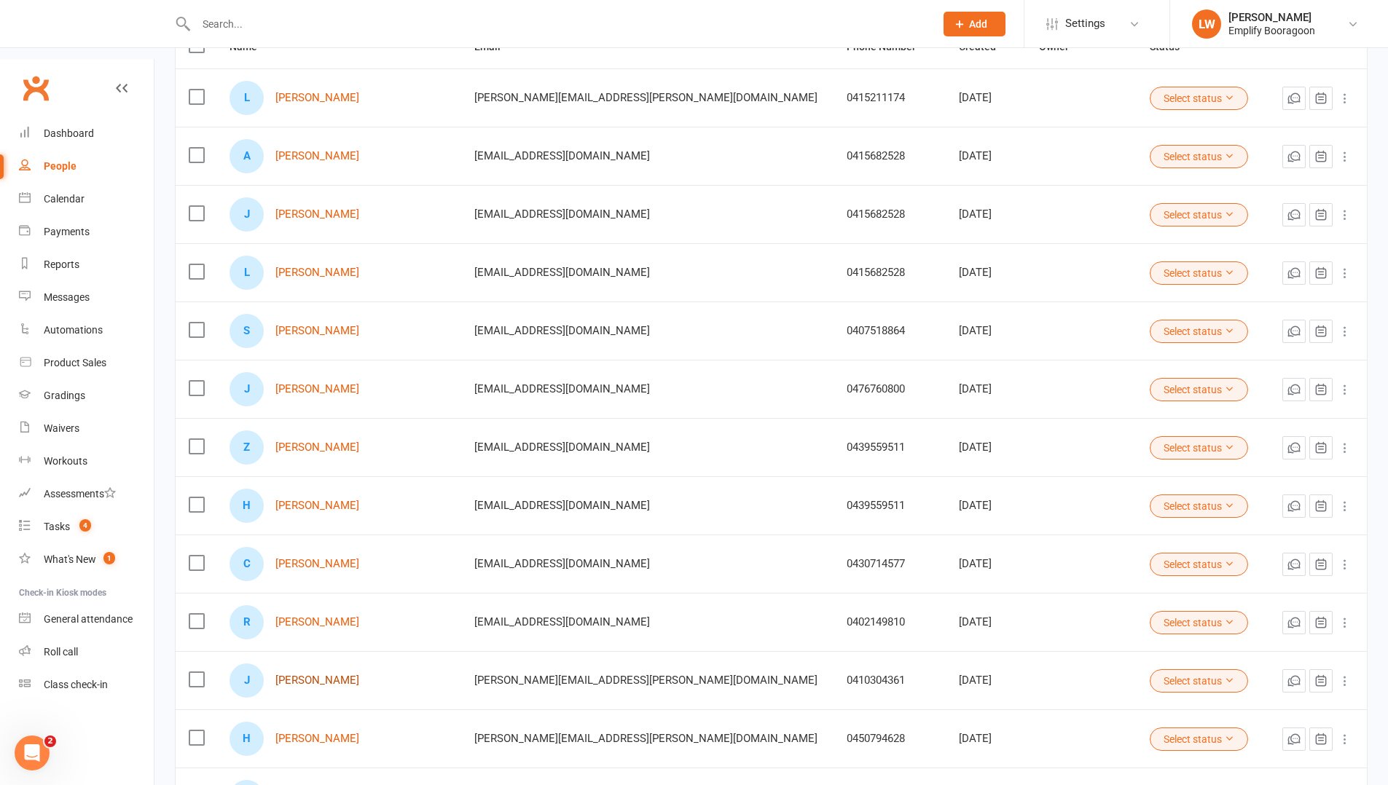
scroll to position [262, 0]
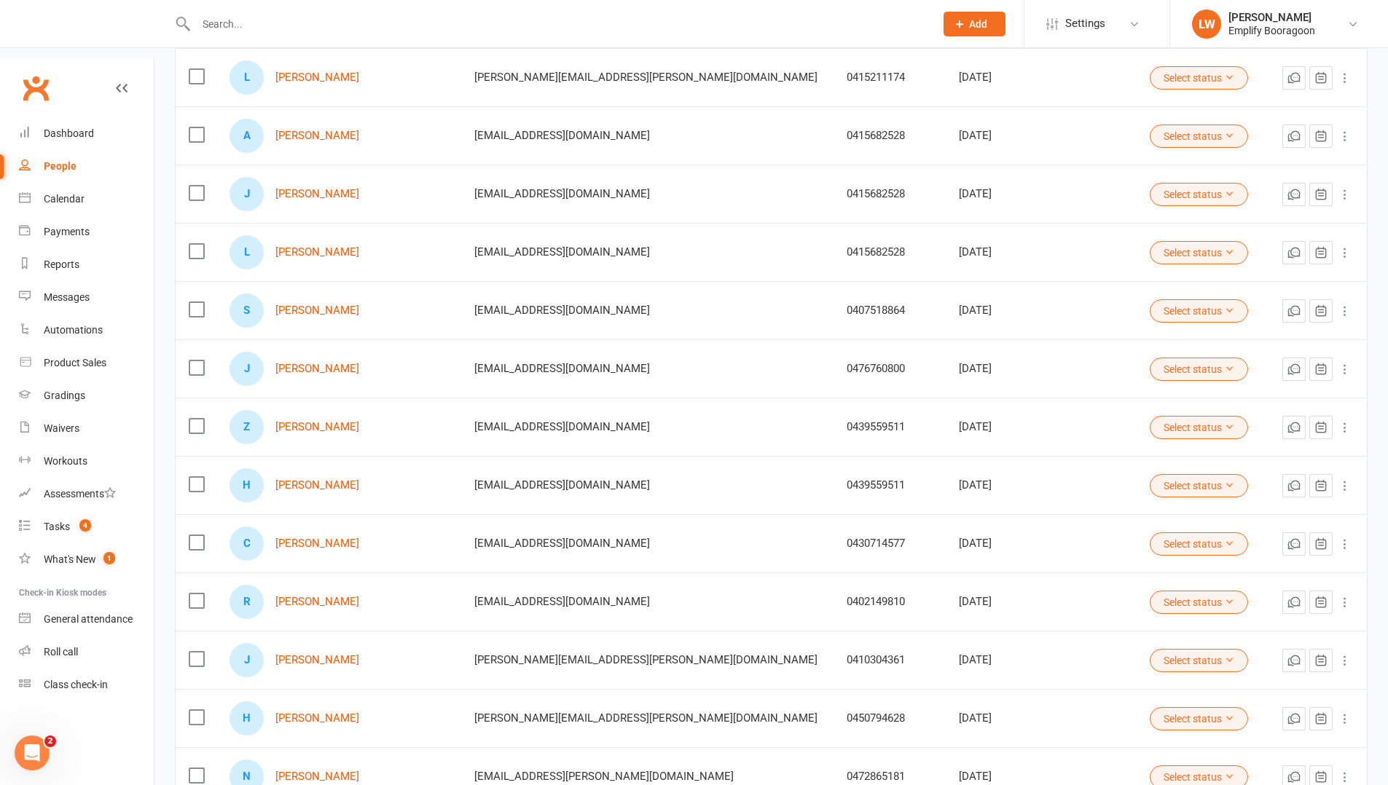
click at [326, 760] on div "N [PERSON_NAME]" at bounding box center [339, 777] width 219 height 34
click at [321, 771] on link "[PERSON_NAME]" at bounding box center [317, 777] width 84 height 12
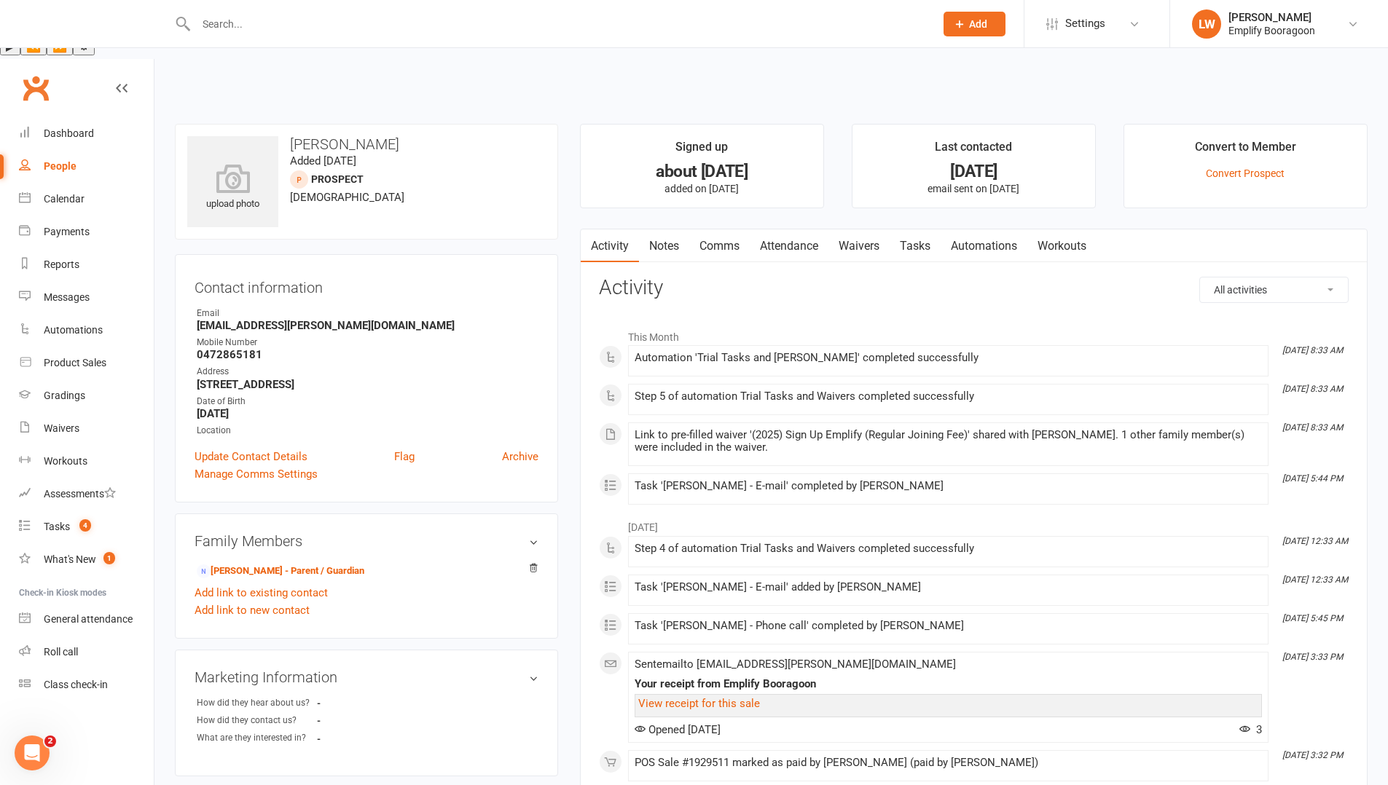
click at [851, 230] on link "Waivers" at bounding box center [858, 247] width 61 height 34
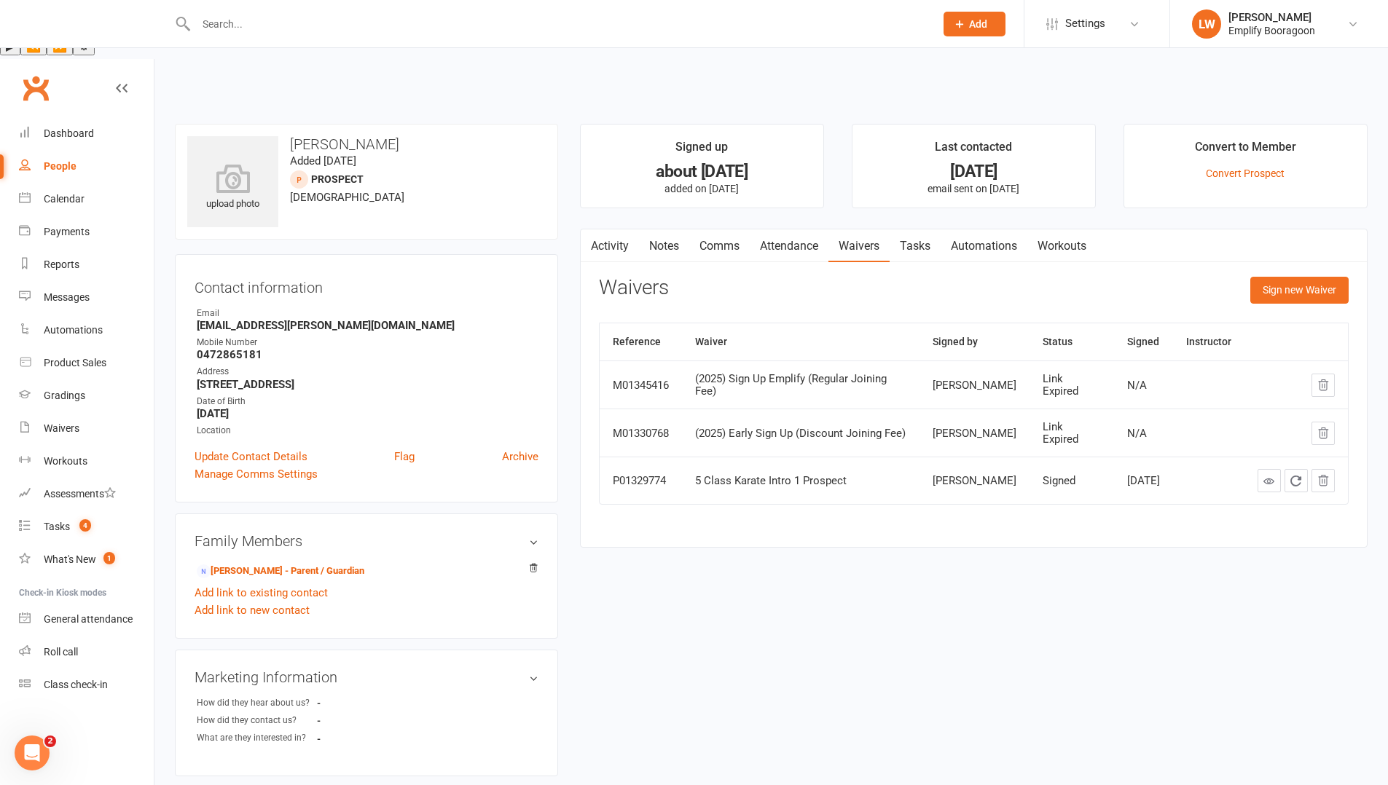
click at [772, 230] on link "Attendance" at bounding box center [789, 247] width 79 height 34
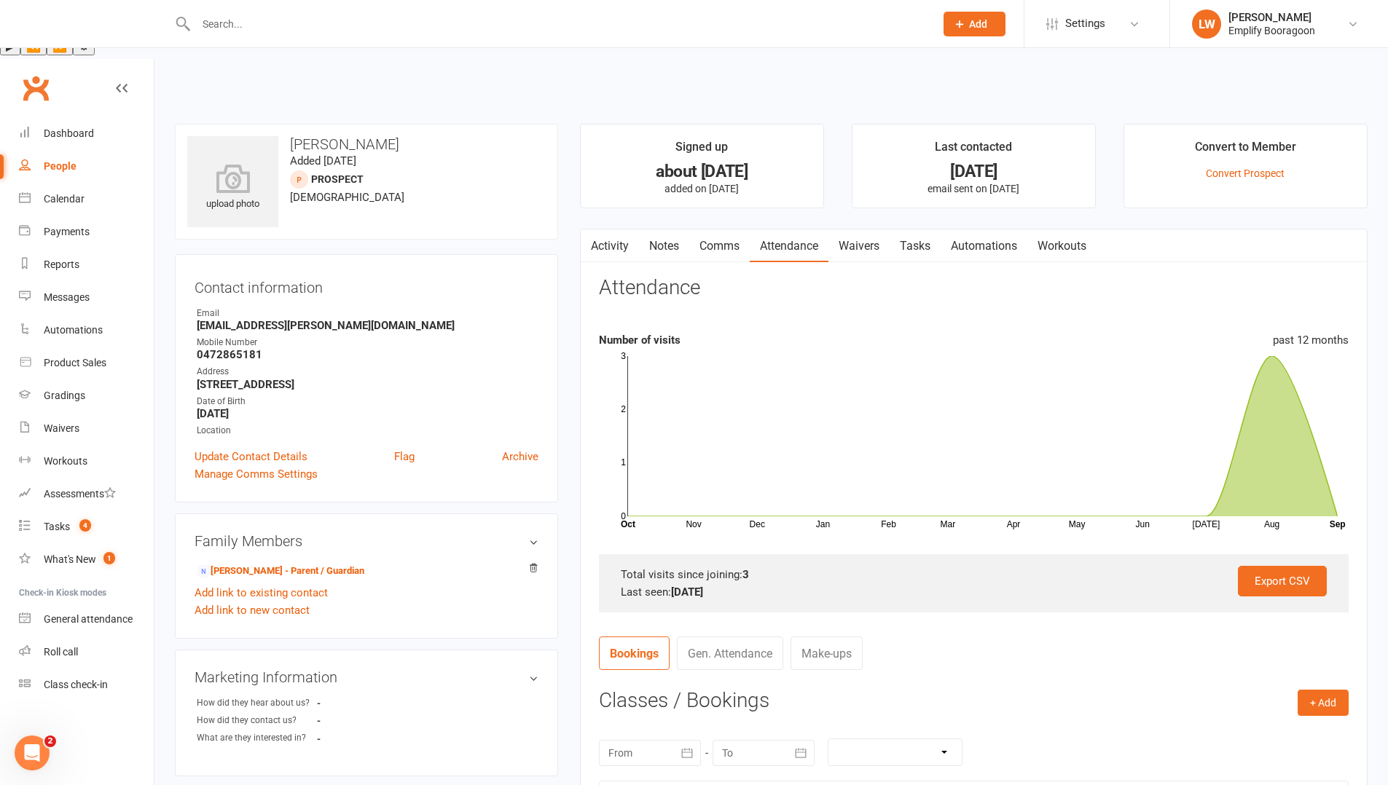
scroll to position [29, 0]
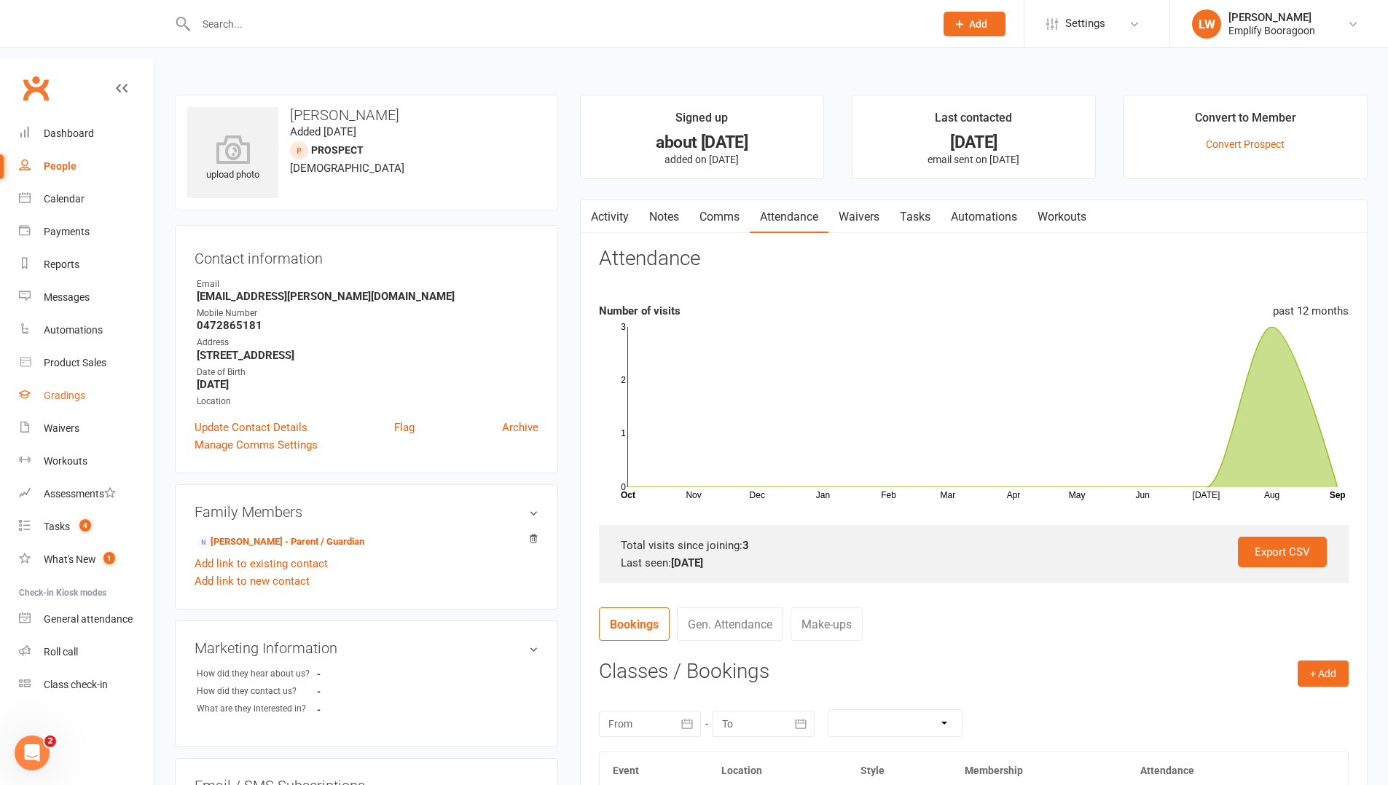
click at [60, 390] on div "Gradings" at bounding box center [65, 396] width 42 height 12
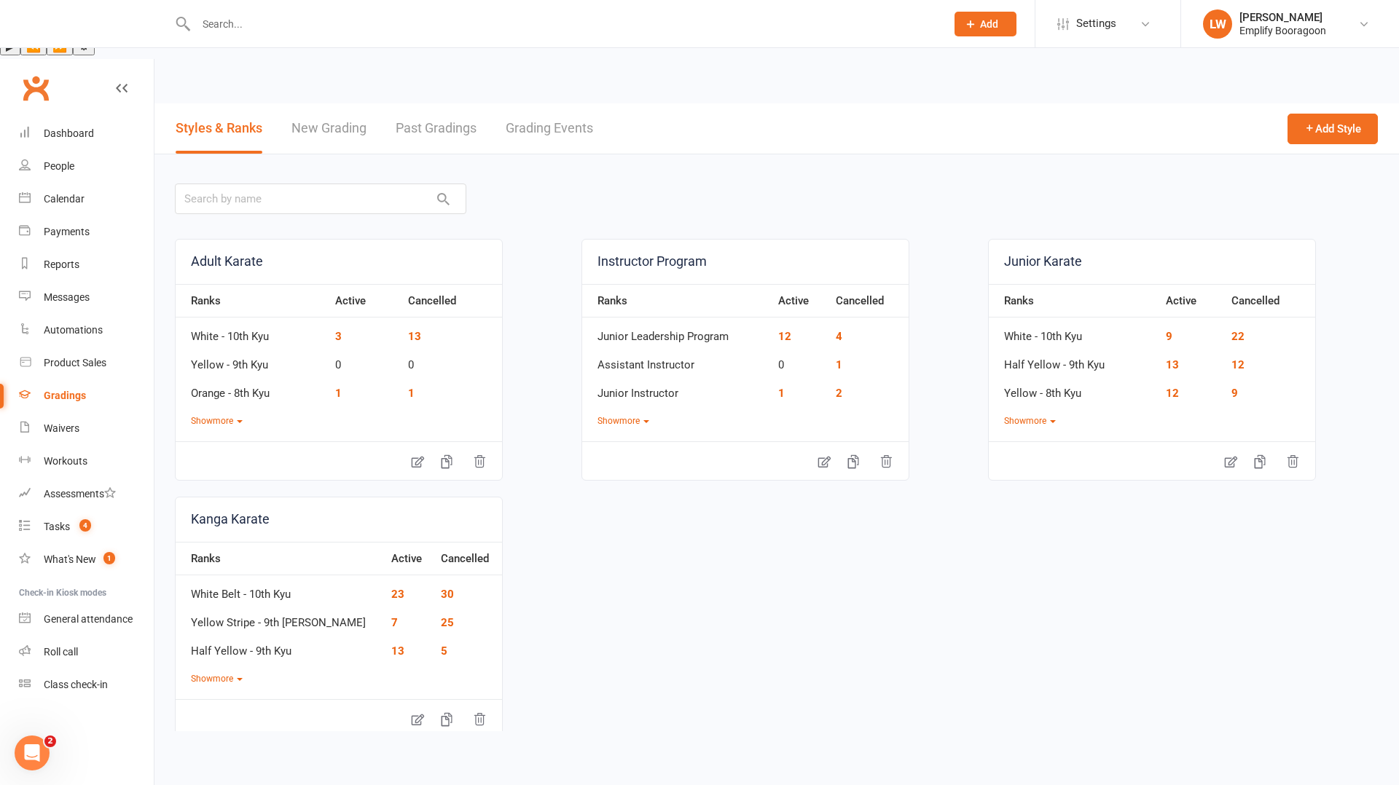
click at [529, 103] on link "Grading Events" at bounding box center [549, 128] width 87 height 50
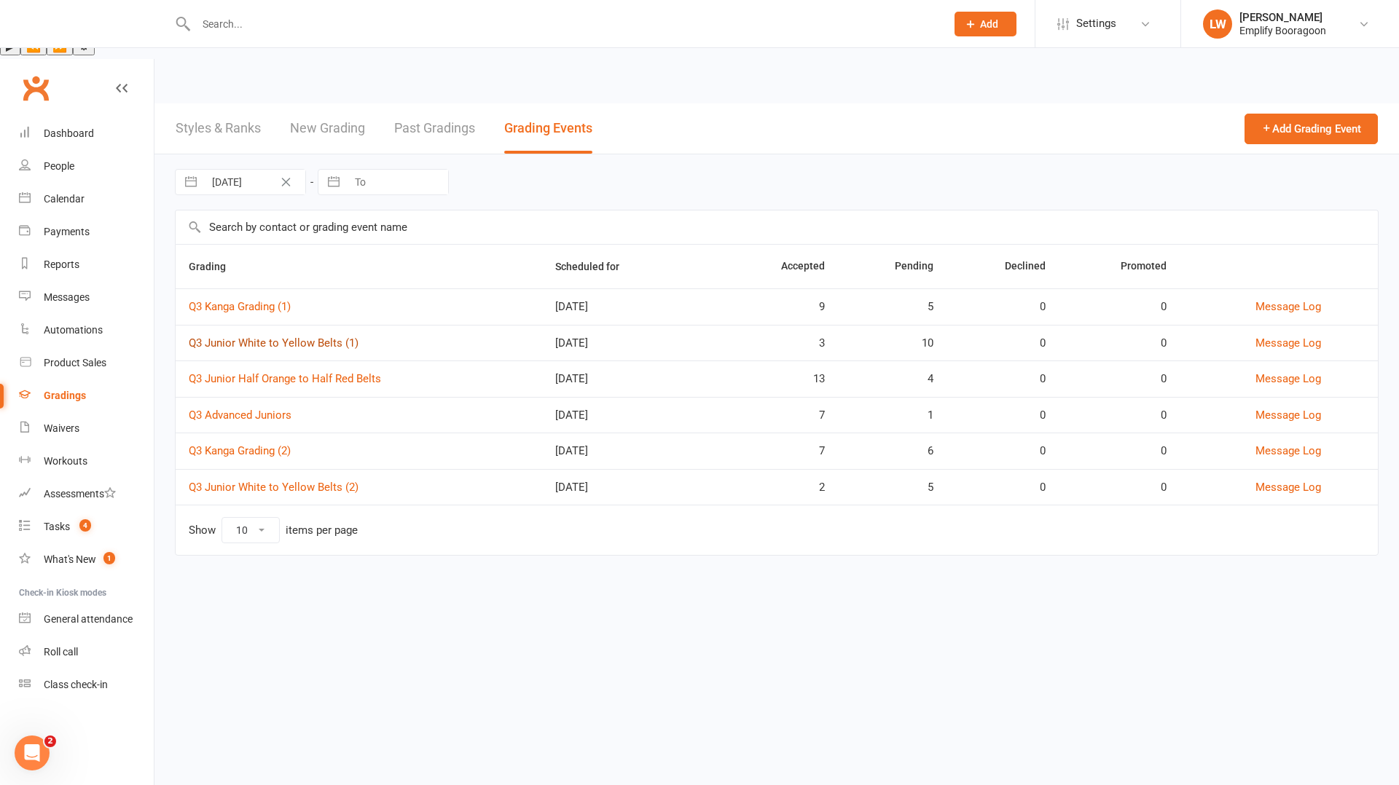
click at [291, 337] on link "Q3 Junior White to Yellow Belts (1)" at bounding box center [274, 343] width 170 height 13
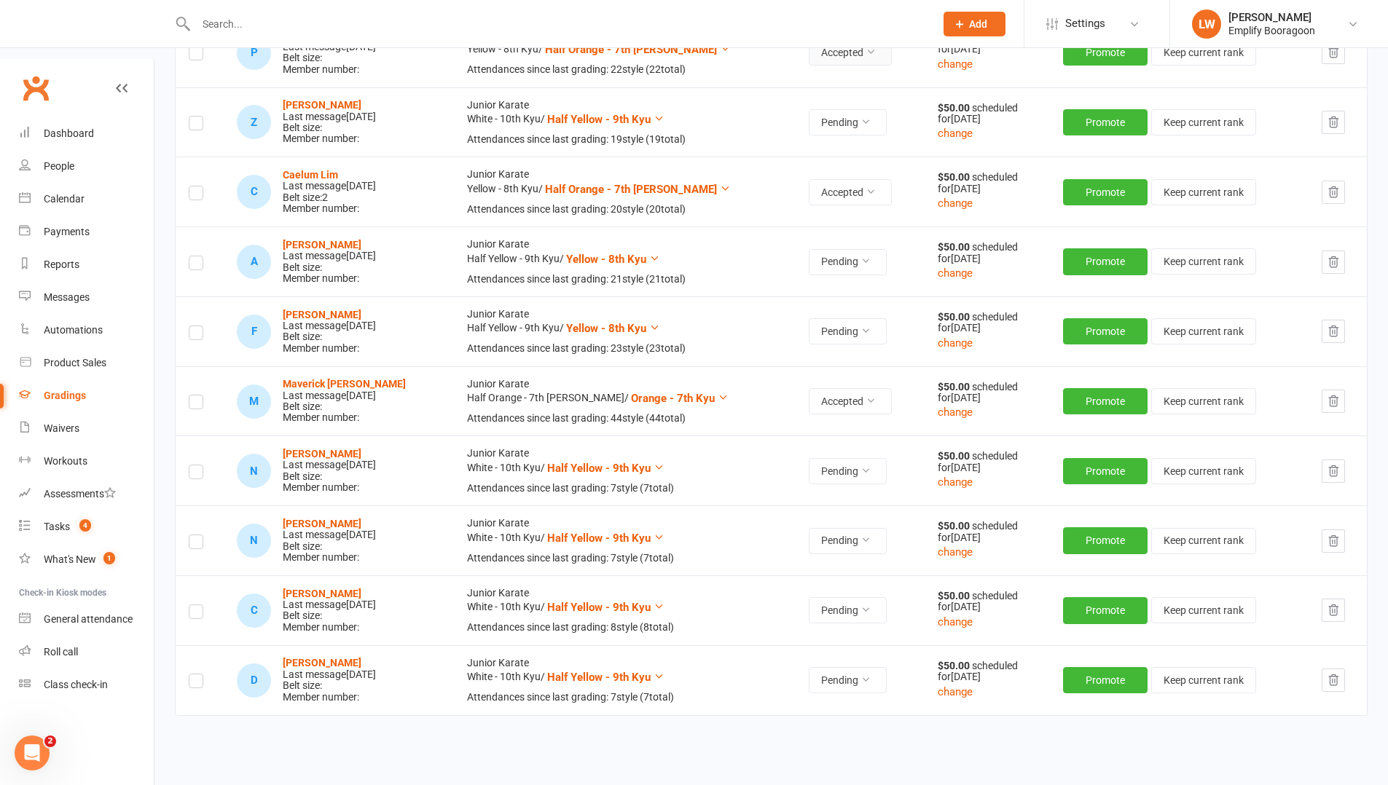
scroll to position [558, 0]
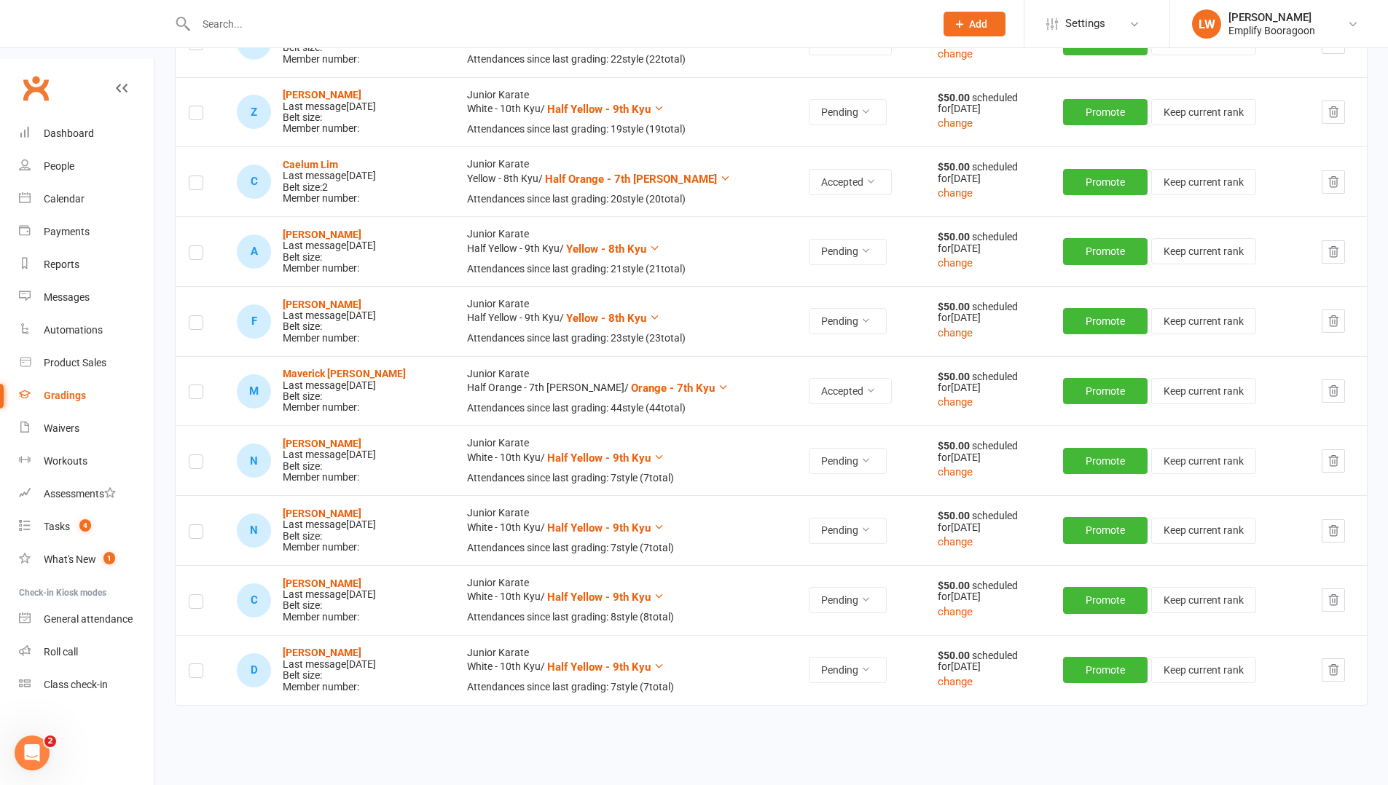
click at [559, 690] on div "Contact Rank Current / Next RSVP Payment F [PERSON_NAME] Last message [DATE] Be…" at bounding box center [771, 274] width 1193 height 1051
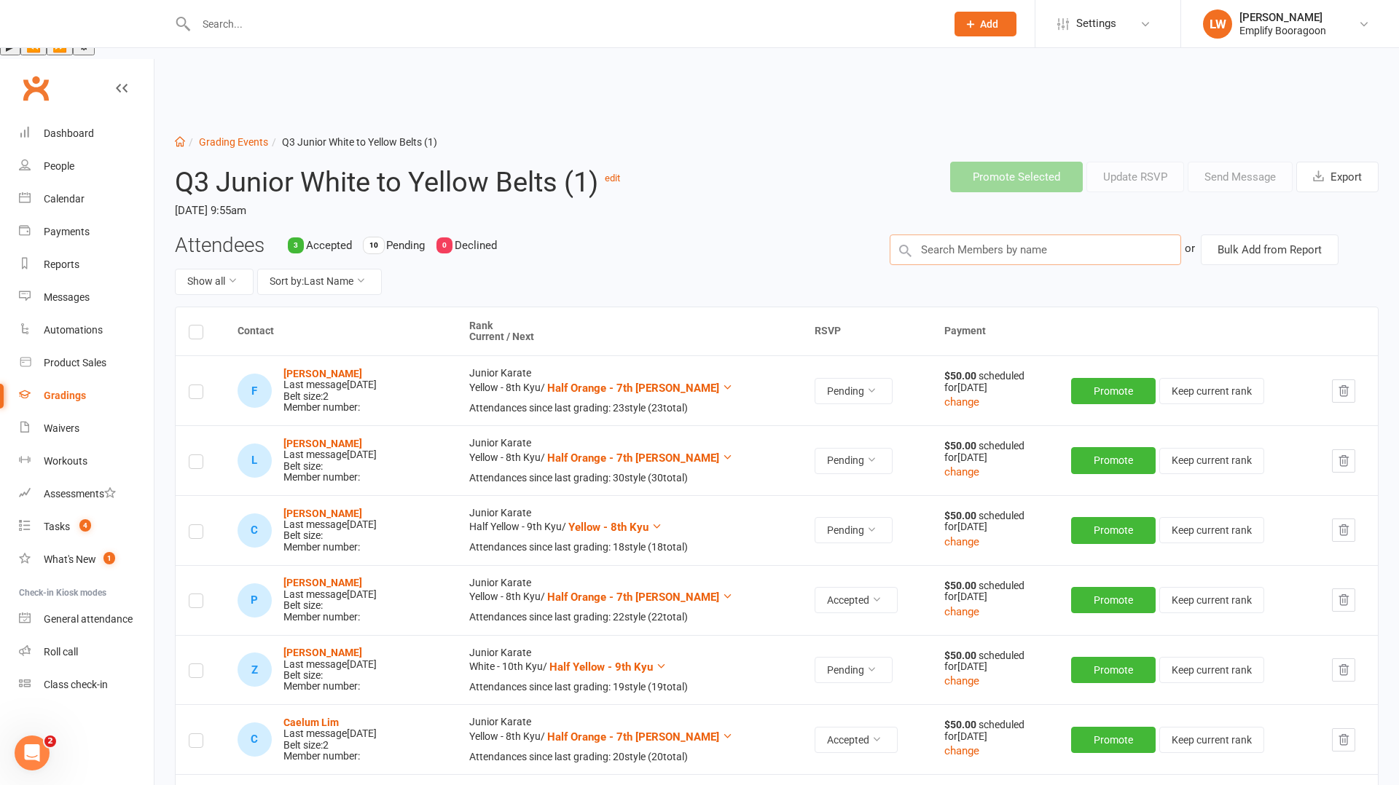
click at [973, 235] on input "text" at bounding box center [1035, 250] width 291 height 31
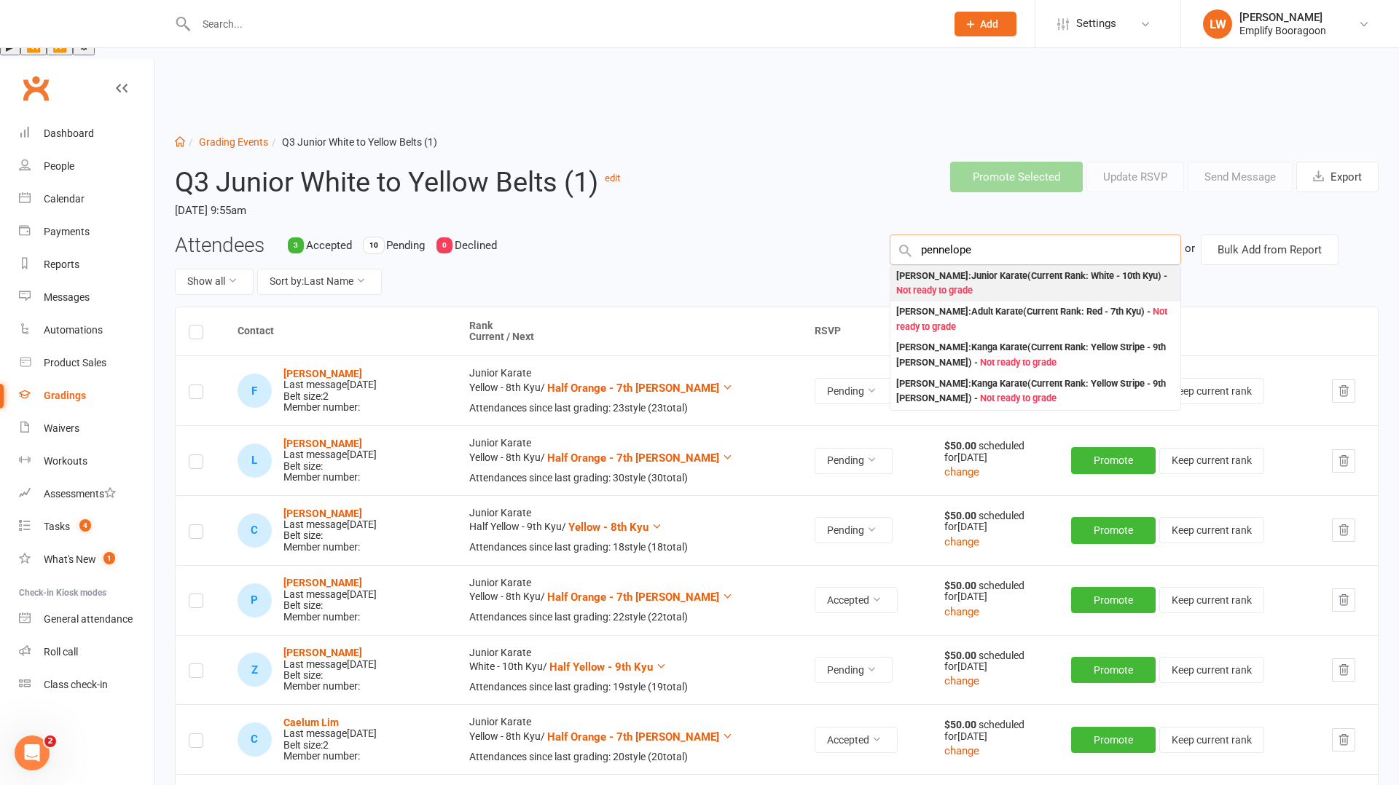
type input "pennelope"
click at [971, 269] on div "[PERSON_NAME] : Junior Karate (Current Rank: White - 10th Kyu ) - Not ready to …" at bounding box center [1035, 284] width 278 height 30
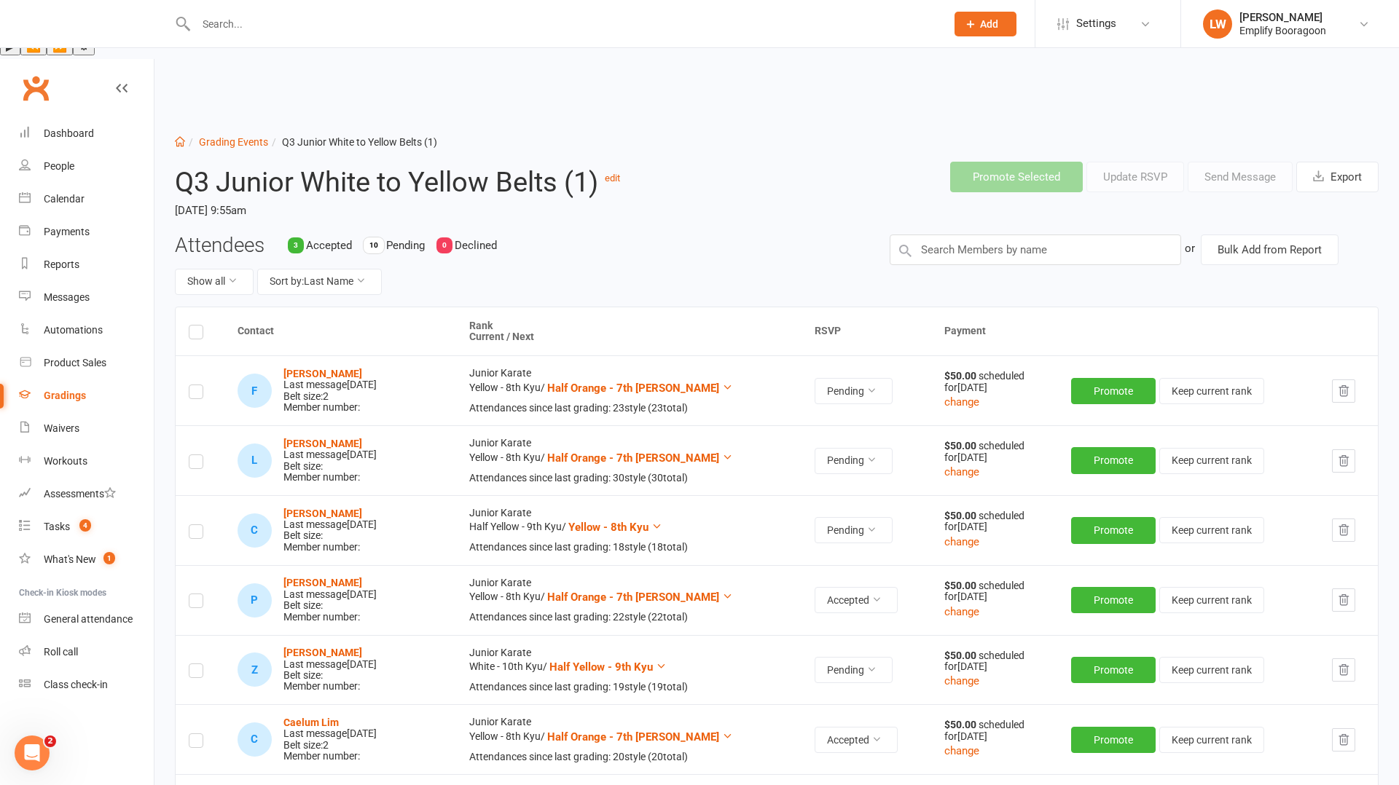
scroll to position [627, 0]
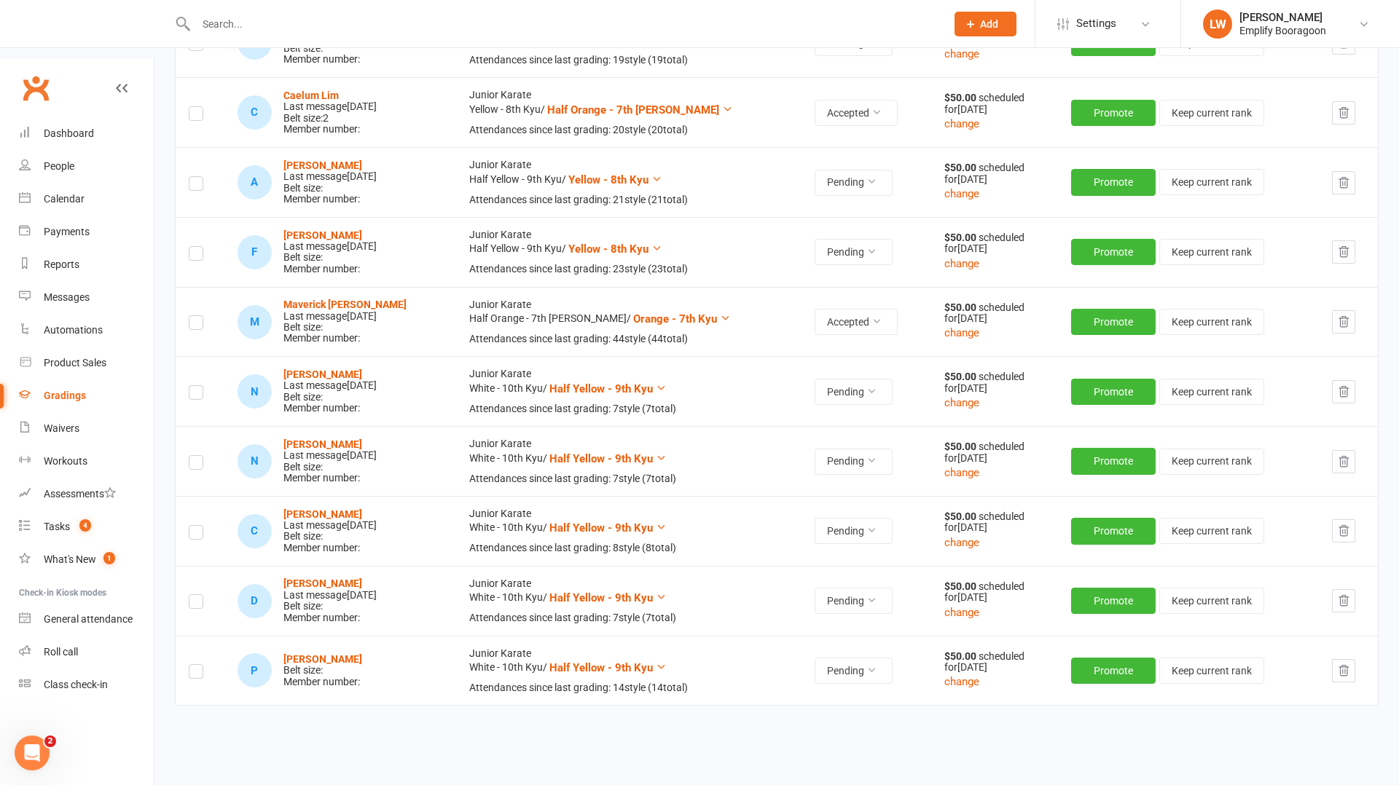
click at [197, 674] on label at bounding box center [196, 674] width 15 height 0
click at [197, 665] on input "checkbox" at bounding box center [196, 665] width 15 height 0
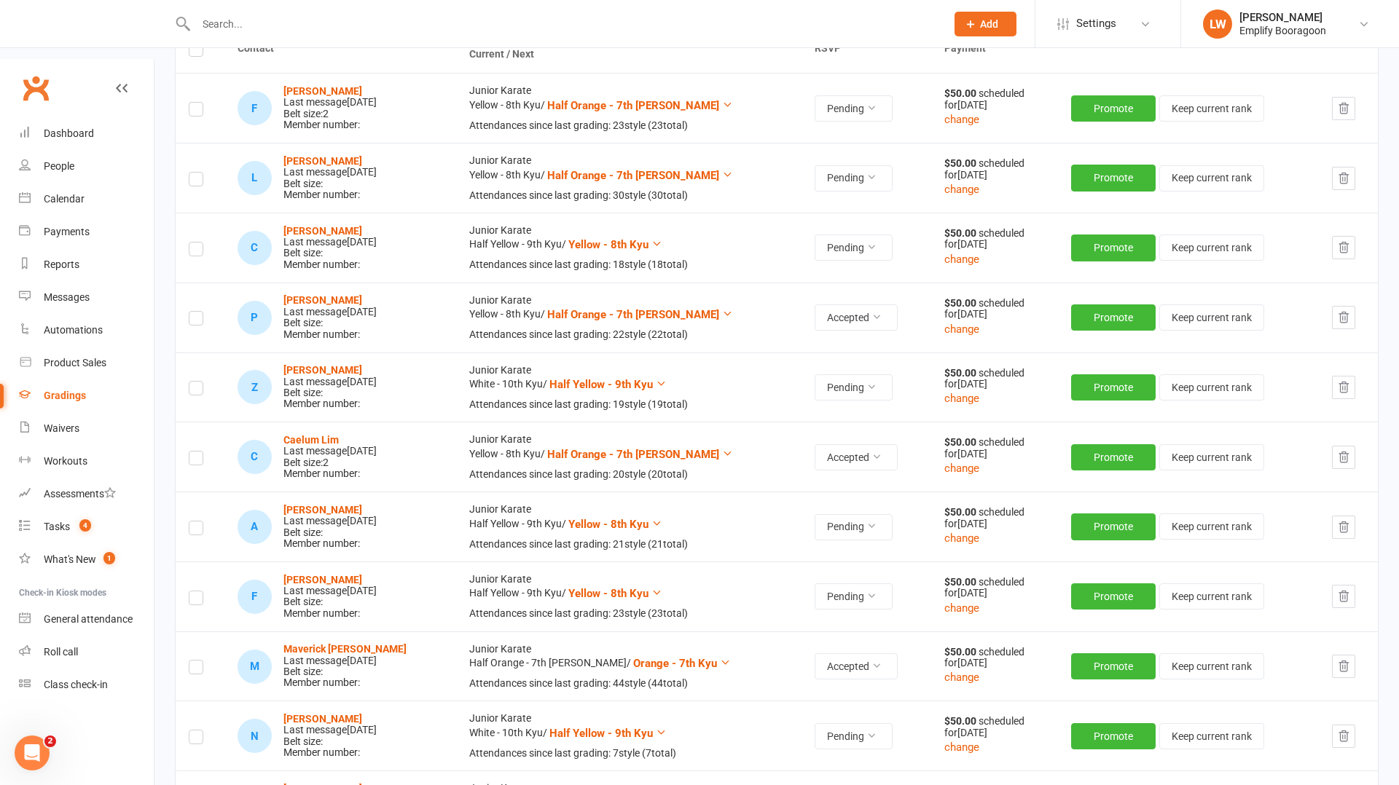
scroll to position [0, 0]
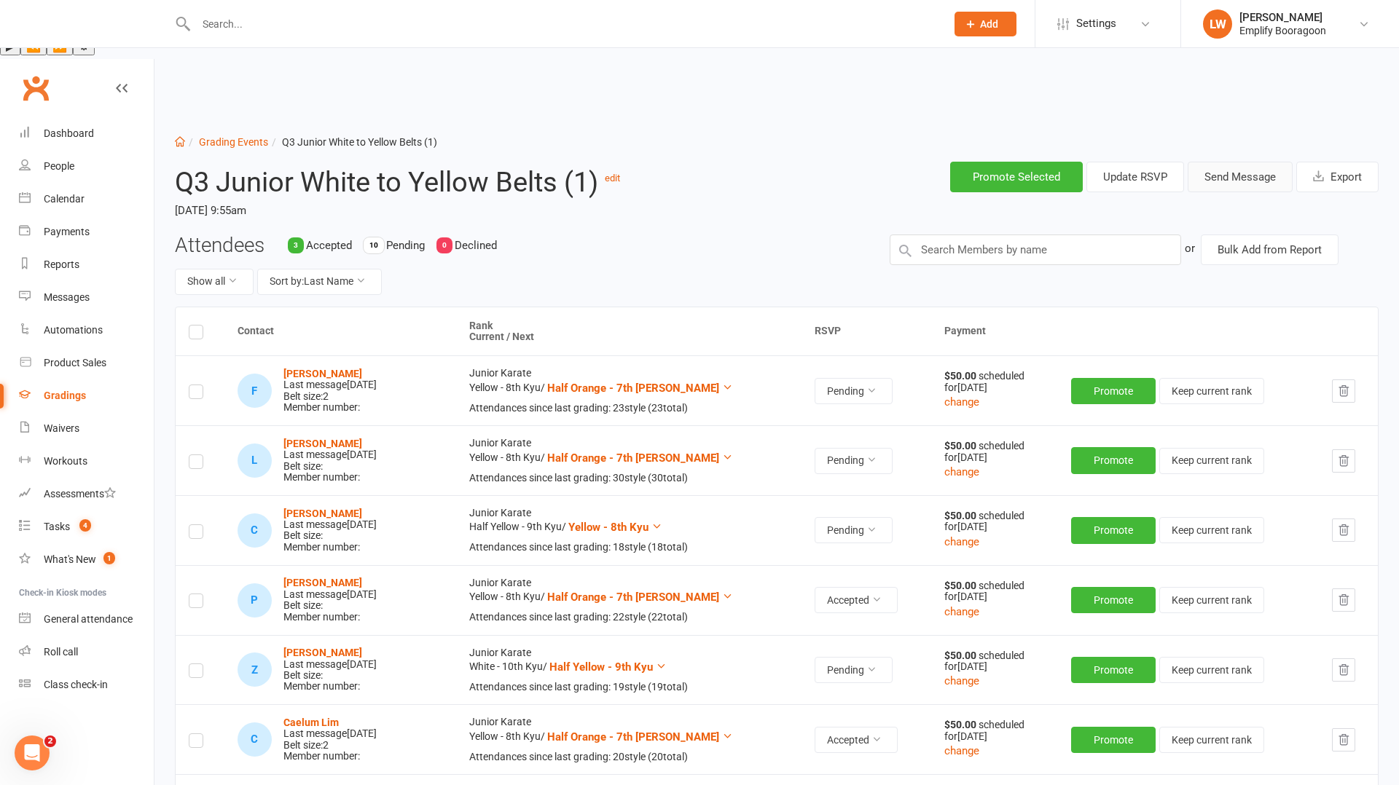
click at [1238, 162] on button "Send Message" at bounding box center [1240, 177] width 105 height 31
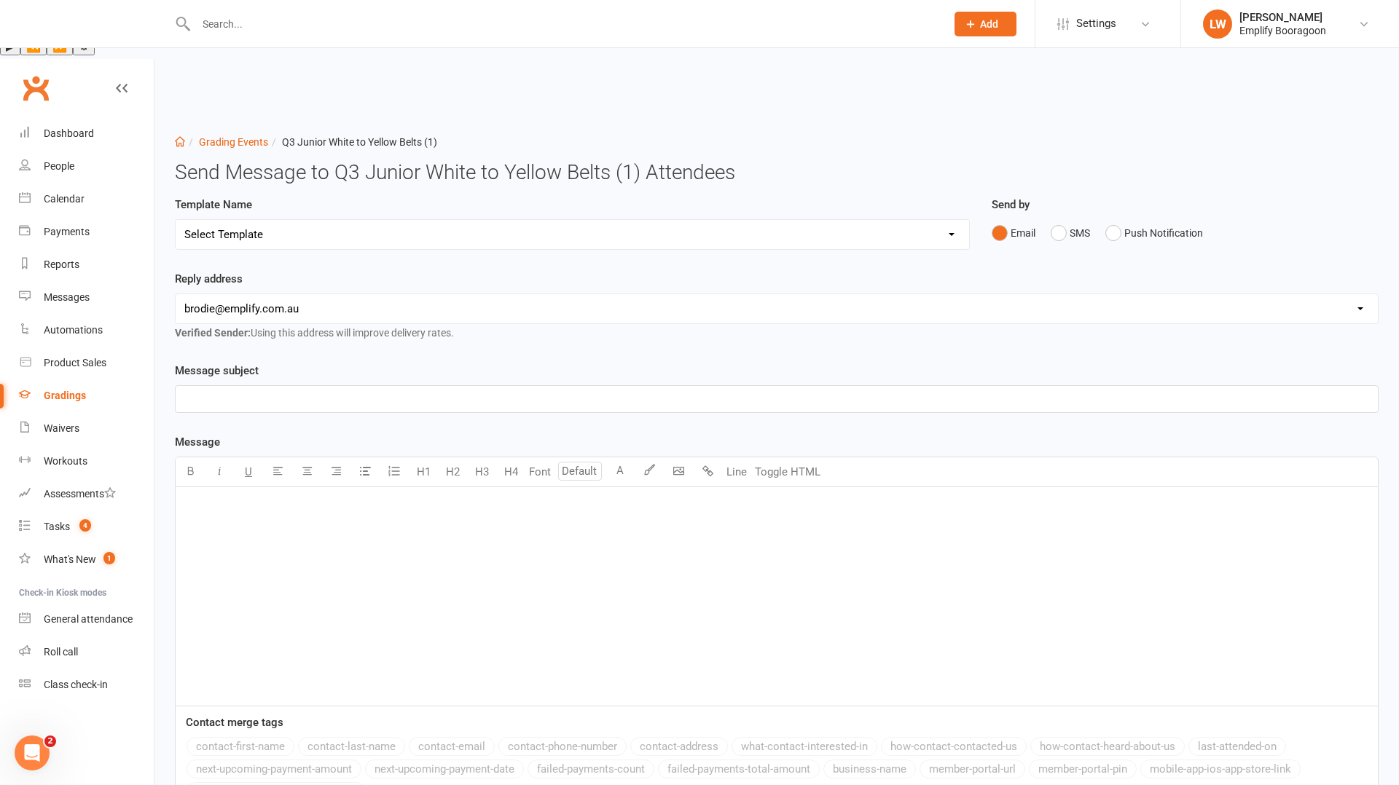
click at [863, 294] on select "[EMAIL_ADDRESS][DOMAIN_NAME] [EMAIL_ADDRESS][DOMAIN_NAME] [EMAIL_ADDRESS][DOMAI…" at bounding box center [777, 308] width 1202 height 29
select select "3"
click at [176, 294] on select "[EMAIL_ADDRESS][DOMAIN_NAME] [EMAIL_ADDRESS][DOMAIN_NAME] [EMAIL_ADDRESS][DOMAI…" at bounding box center [777, 308] width 1202 height 29
click at [1067, 219] on button "SMS" at bounding box center [1070, 233] width 39 height 28
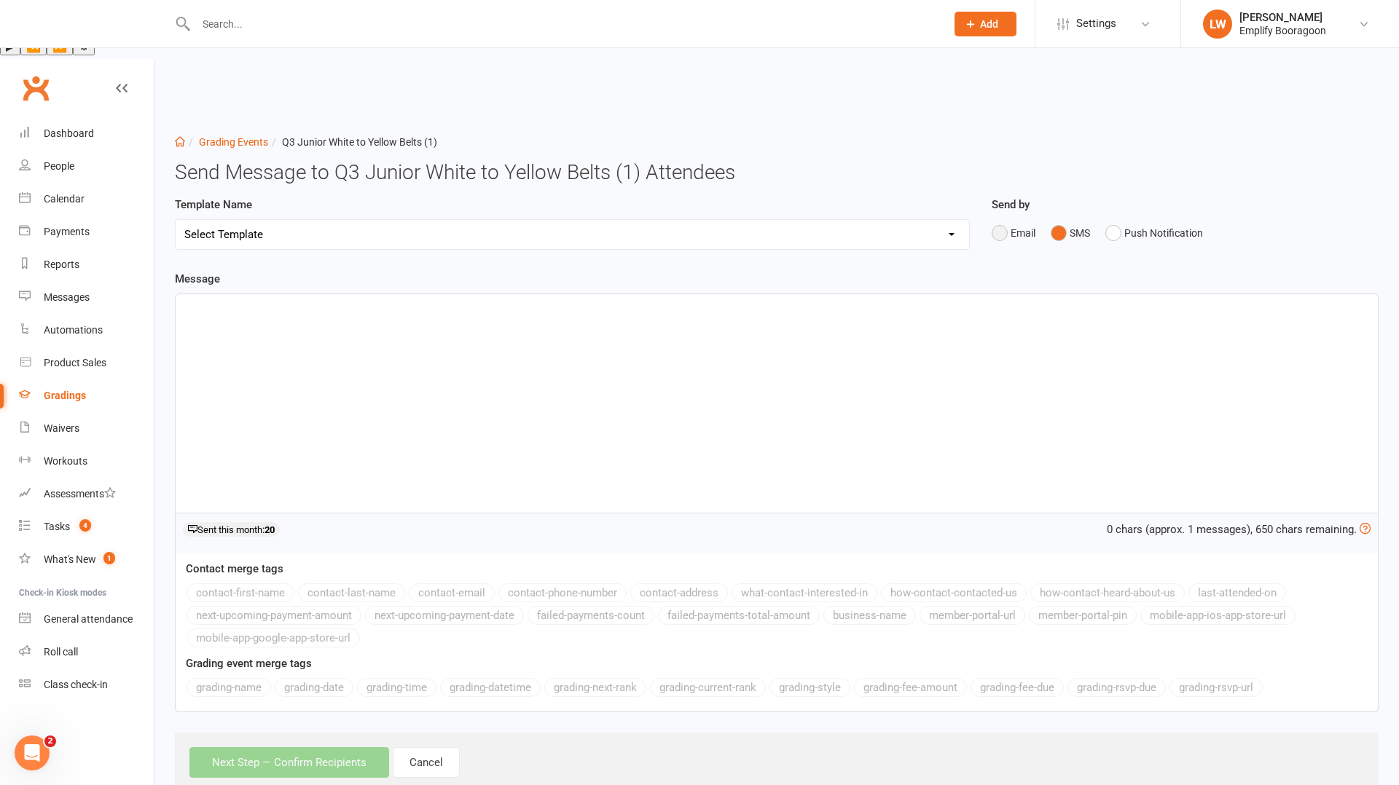
click at [1000, 219] on button "Email" at bounding box center [1014, 233] width 44 height 28
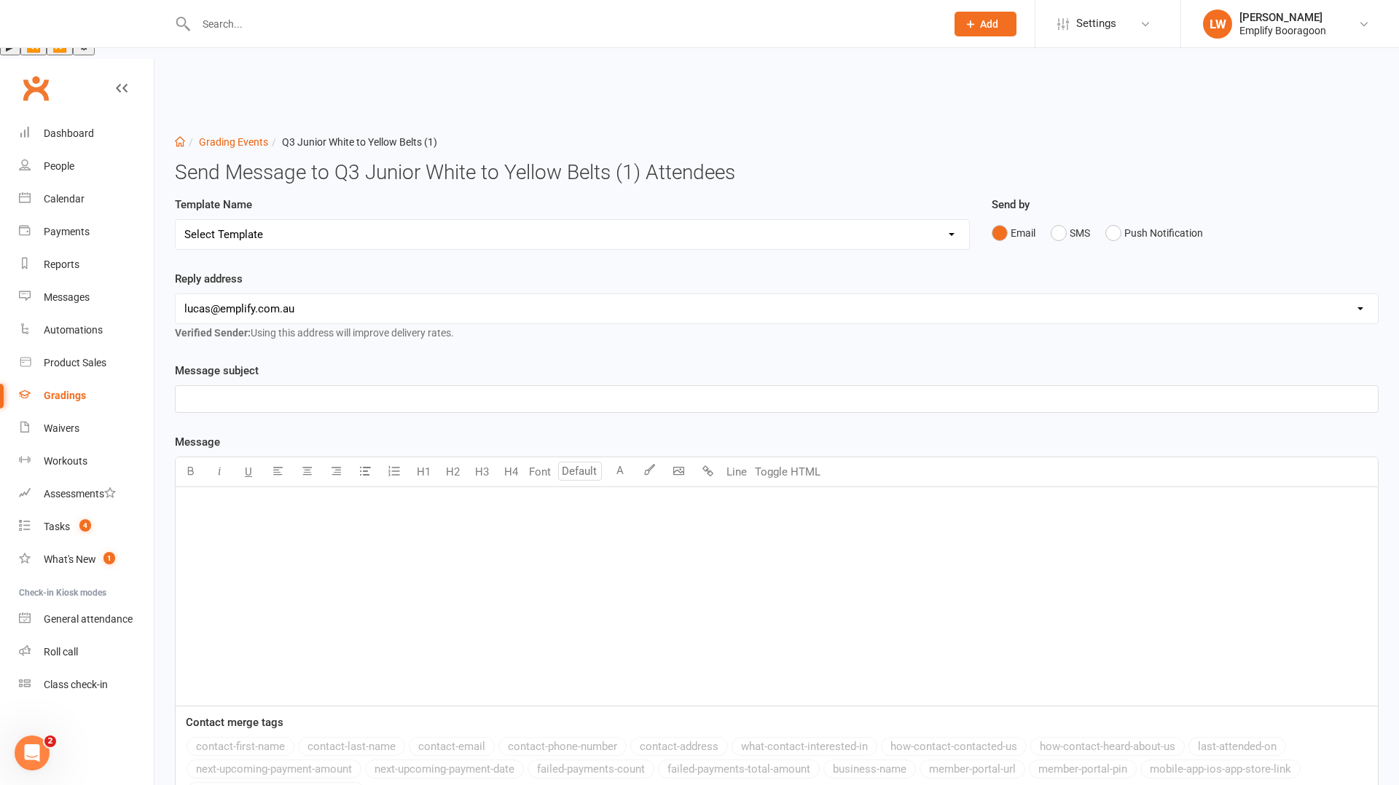
click at [835, 220] on select "Select Template [Email] Confirmation of Successful Grading [Email] Grading Even…" at bounding box center [572, 234] width 793 height 29
select select "2"
click at [176, 220] on select "Select Template [Email] Confirmation of Successful Grading [Email] Grading Even…" at bounding box center [572, 234] width 793 height 29
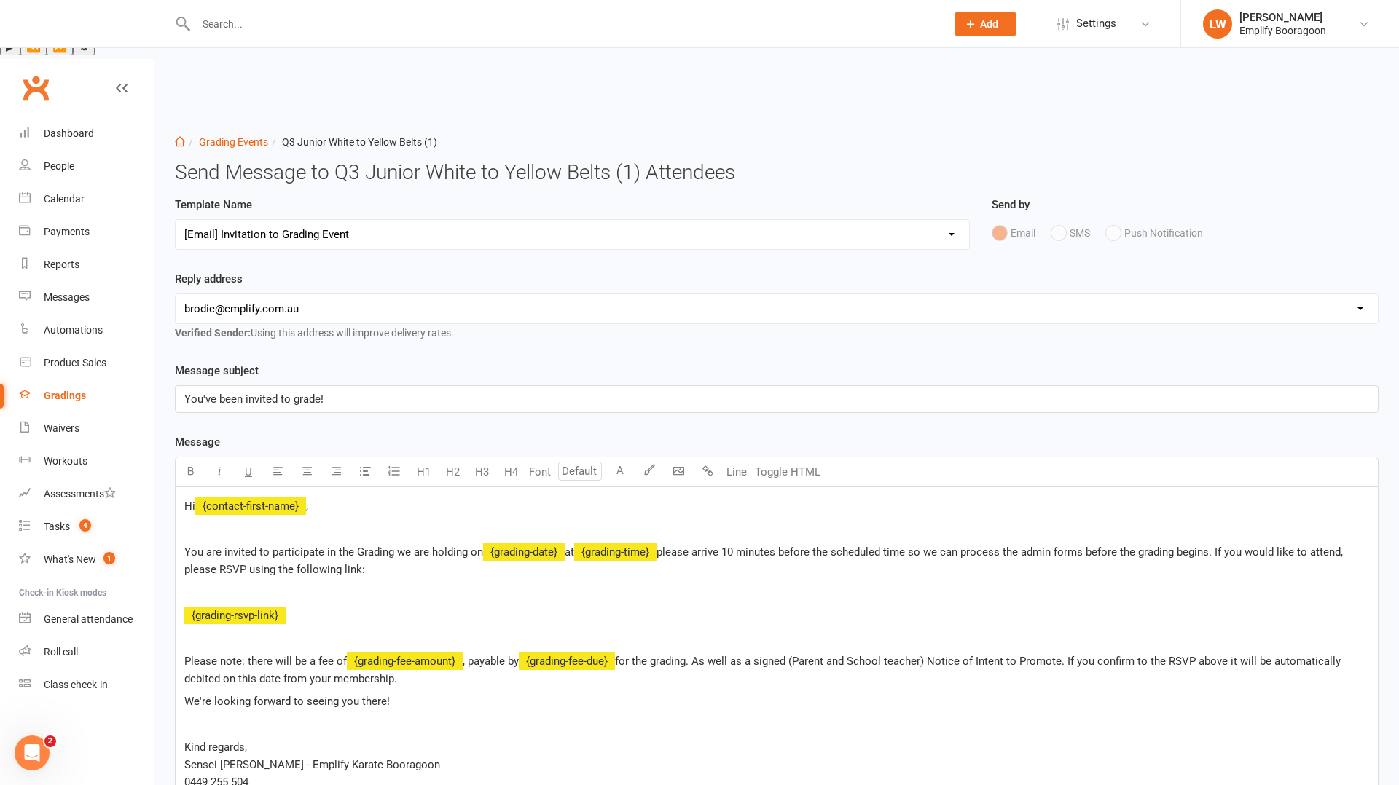
click at [657, 294] on select "[EMAIL_ADDRESS][DOMAIN_NAME] [EMAIL_ADDRESS][DOMAIN_NAME] [EMAIL_ADDRESS][DOMAI…" at bounding box center [777, 308] width 1202 height 29
select select "3"
click at [176, 294] on select "[EMAIL_ADDRESS][DOMAIN_NAME] [EMAIL_ADDRESS][DOMAIN_NAME] [EMAIL_ADDRESS][DOMAI…" at bounding box center [777, 308] width 1202 height 29
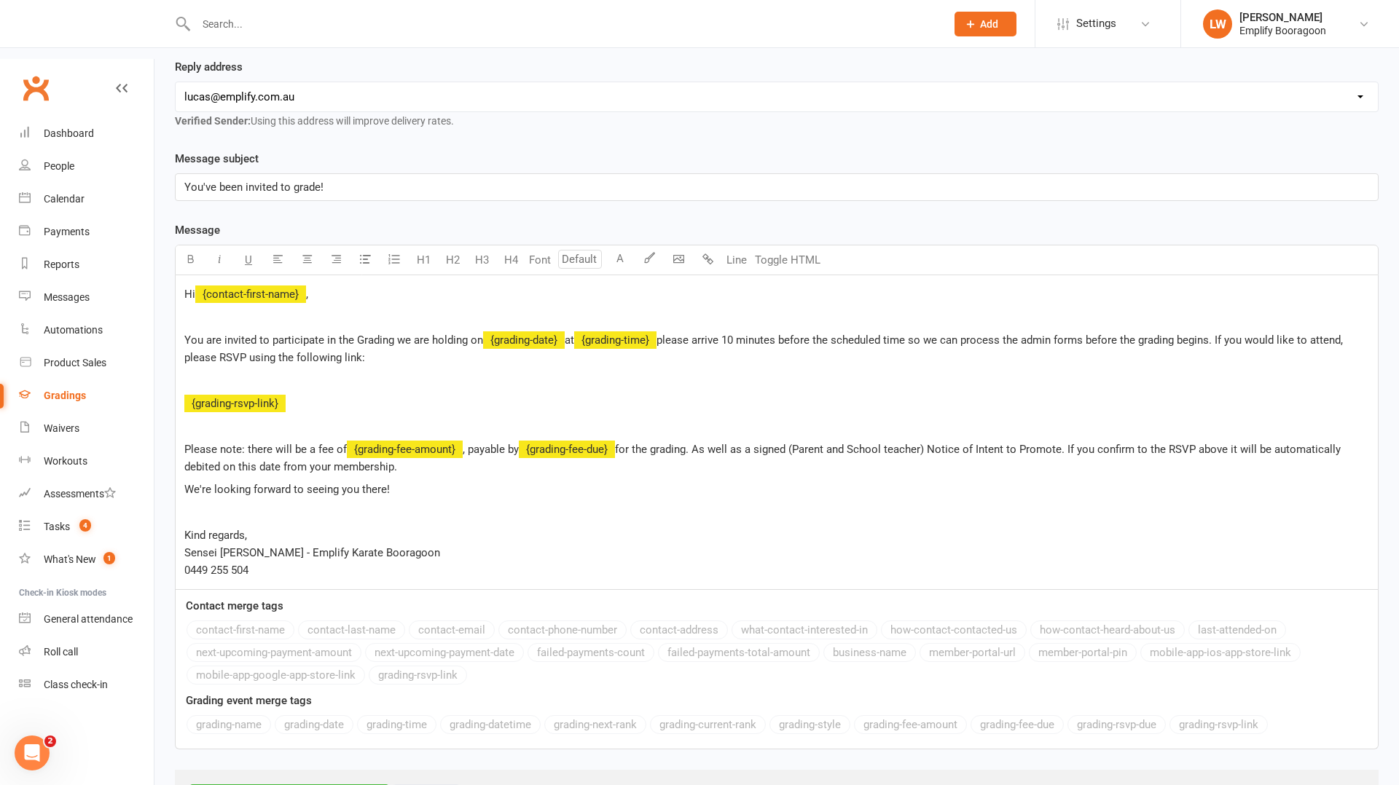
scroll to position [219, 0]
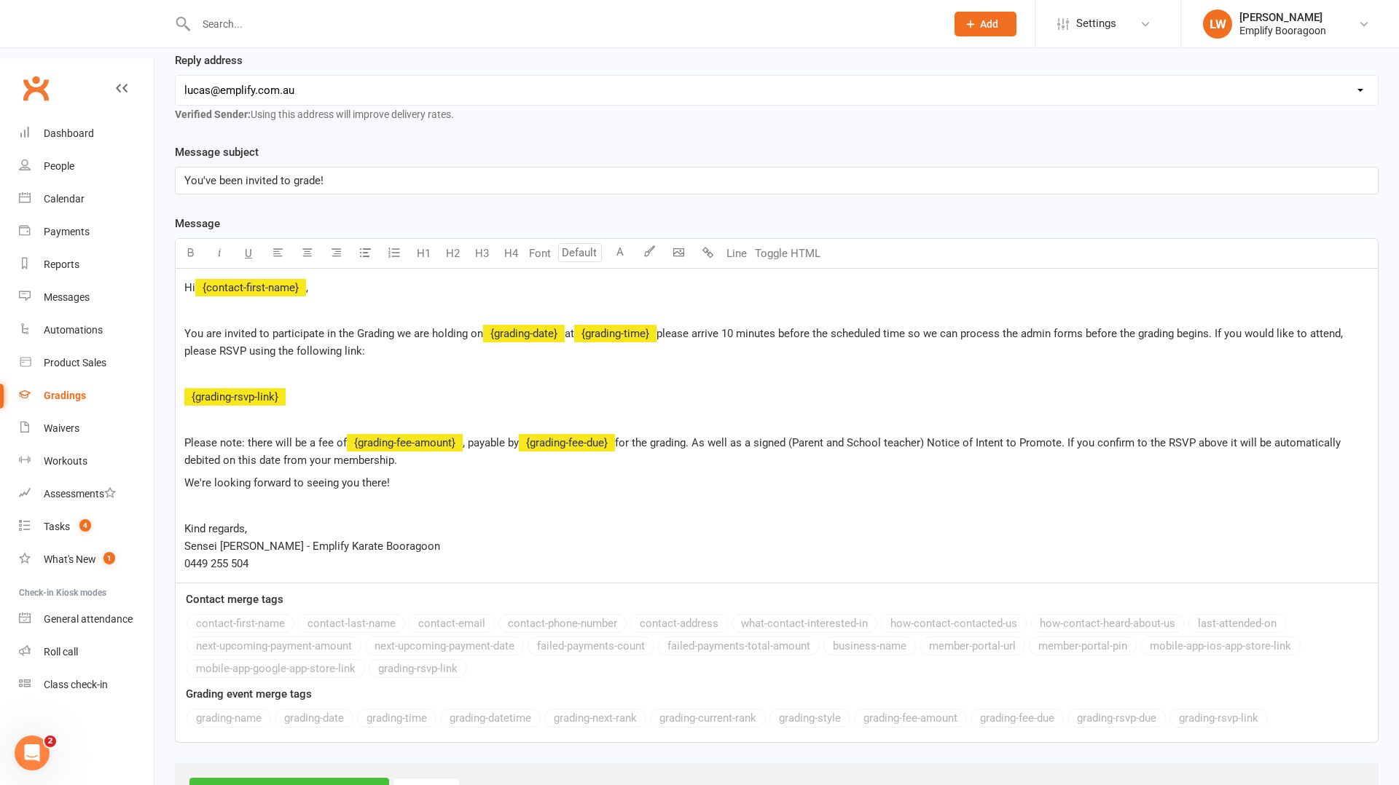
click at [307, 778] on button "Next Step — Confirm Recipients" at bounding box center [289, 793] width 200 height 31
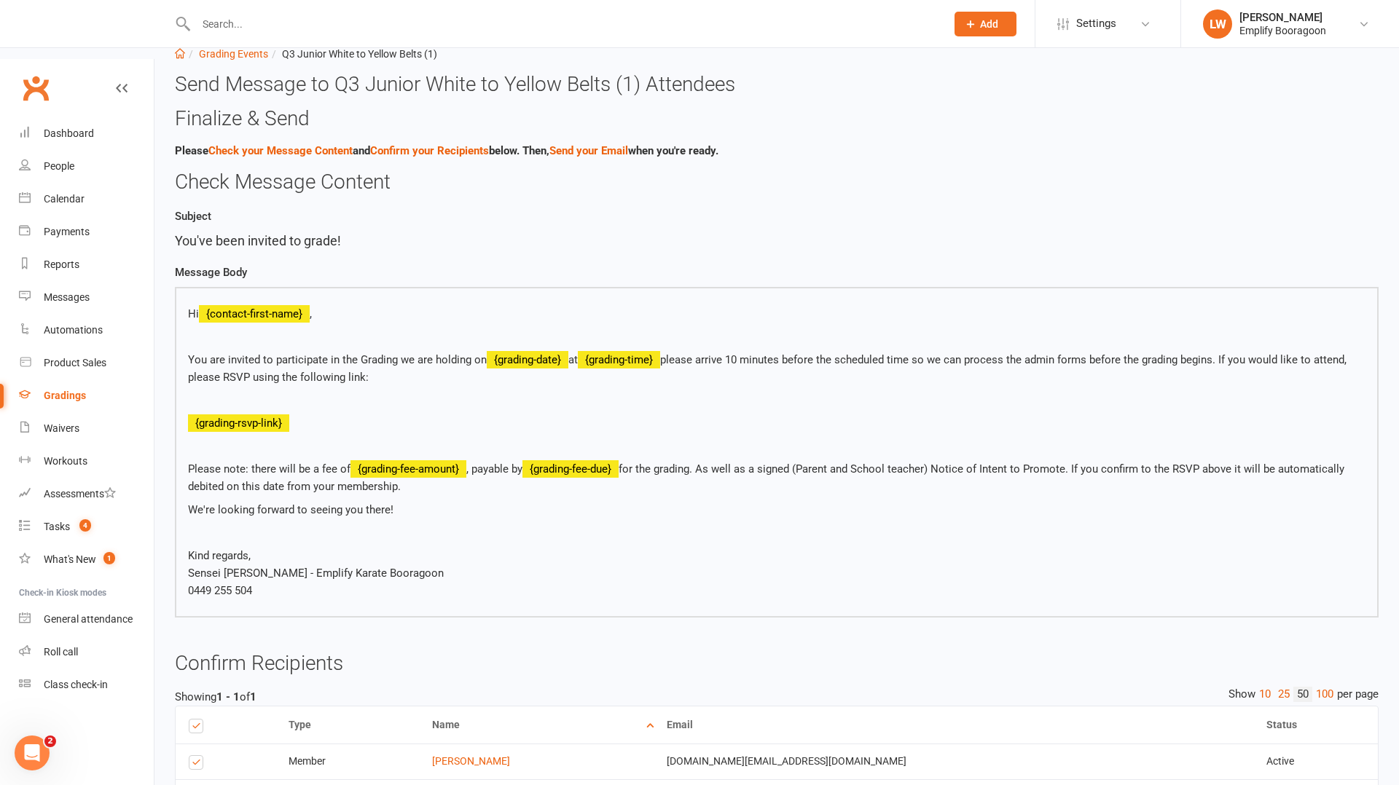
scroll to position [146, 0]
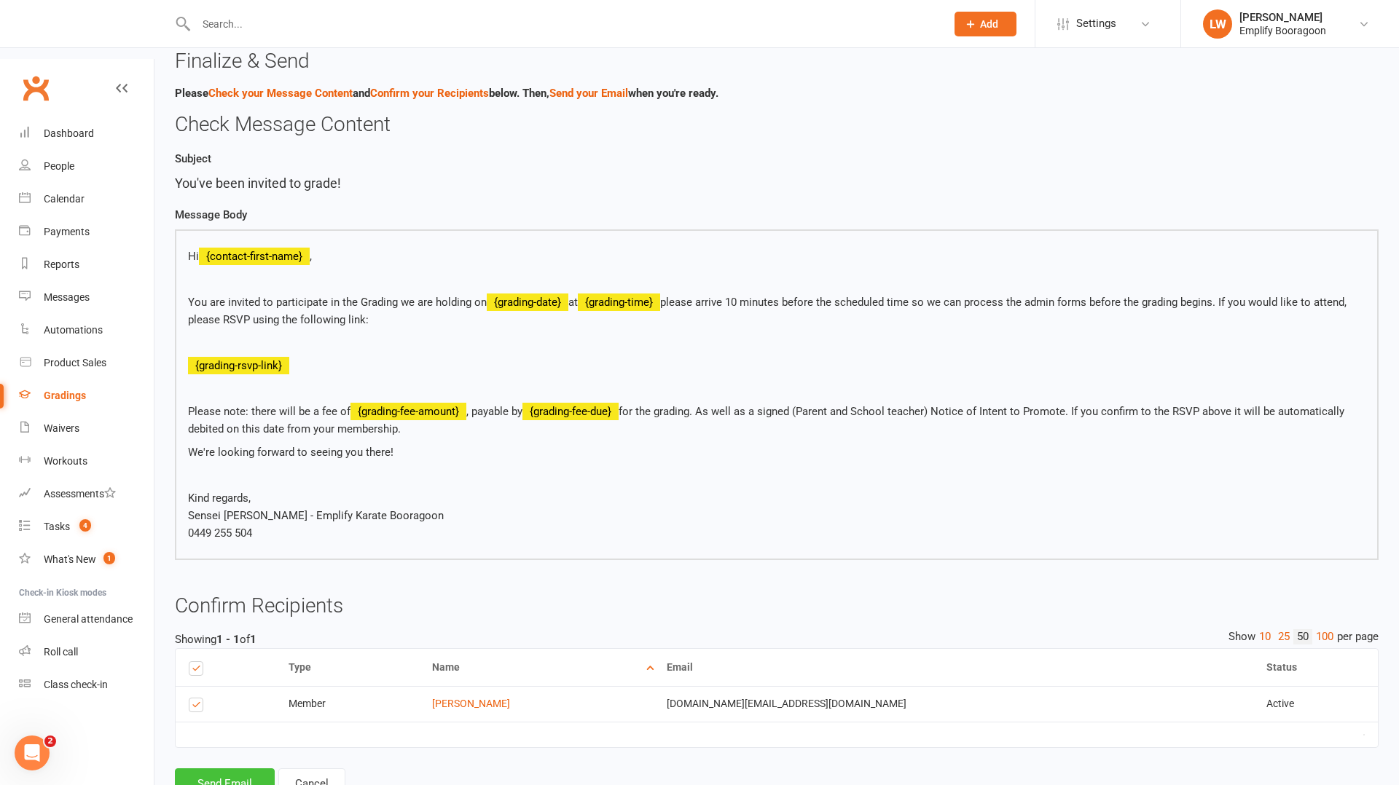
click at [243, 769] on button "Send Email" at bounding box center [225, 784] width 100 height 31
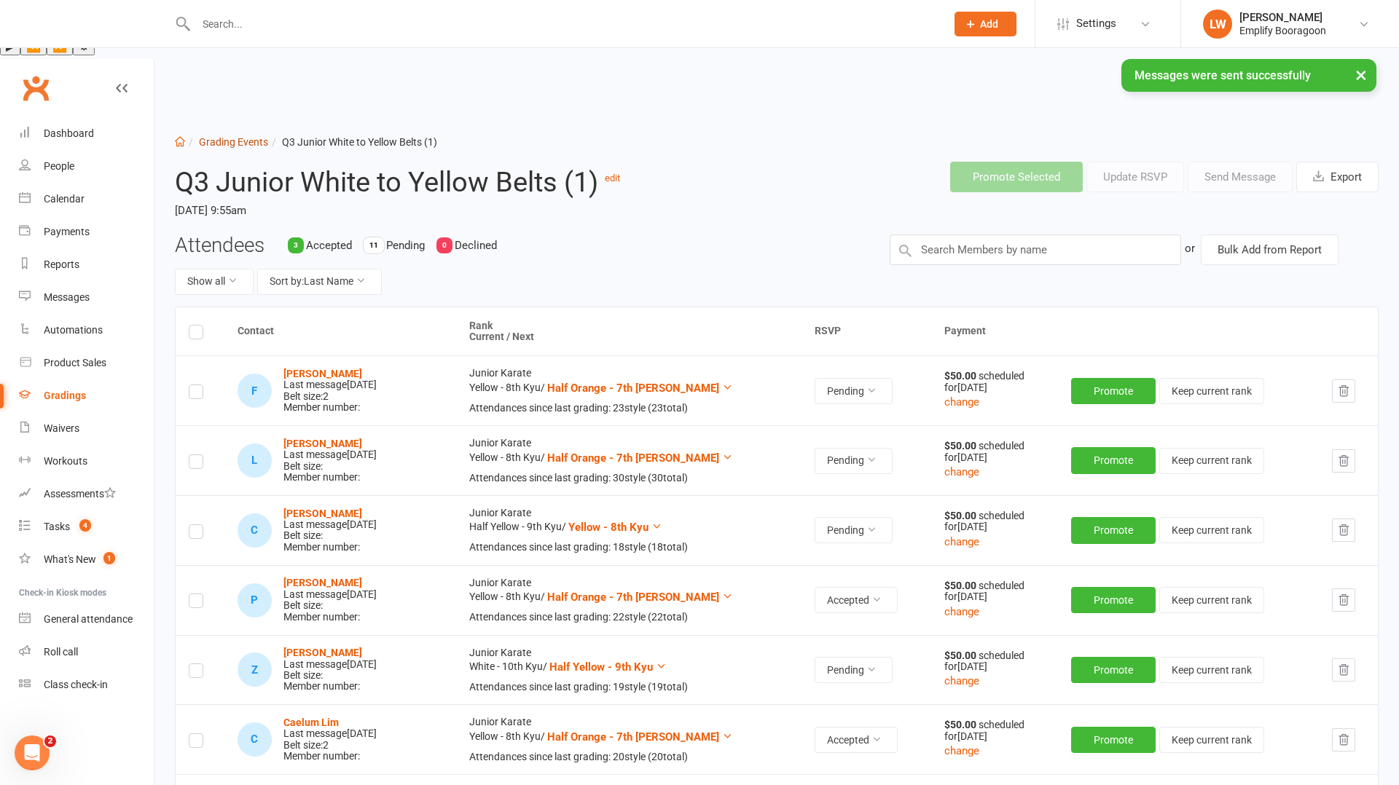
click at [240, 136] on link "Grading Events" at bounding box center [233, 142] width 69 height 12
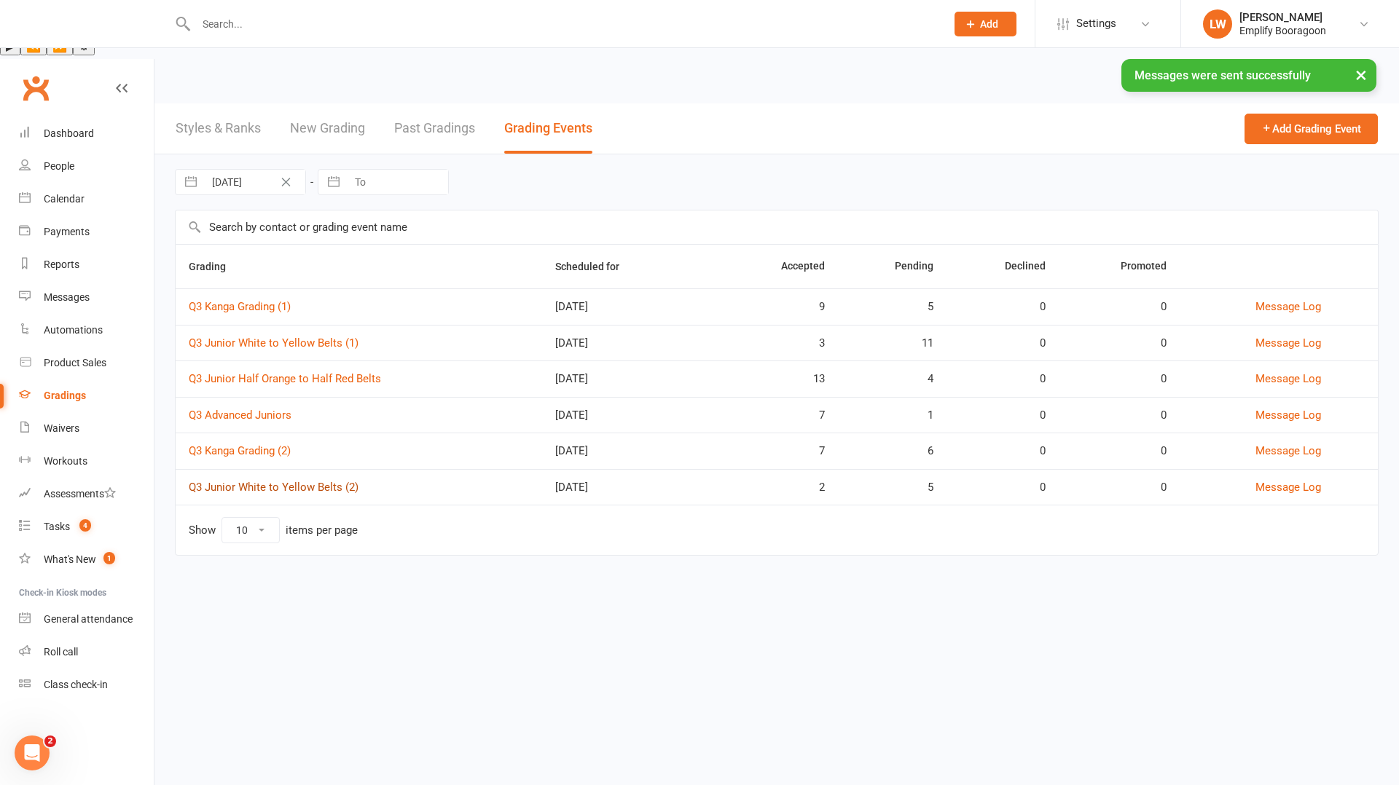
click at [264, 481] on link "Q3 Junior White to Yellow Belts (2)" at bounding box center [274, 487] width 170 height 13
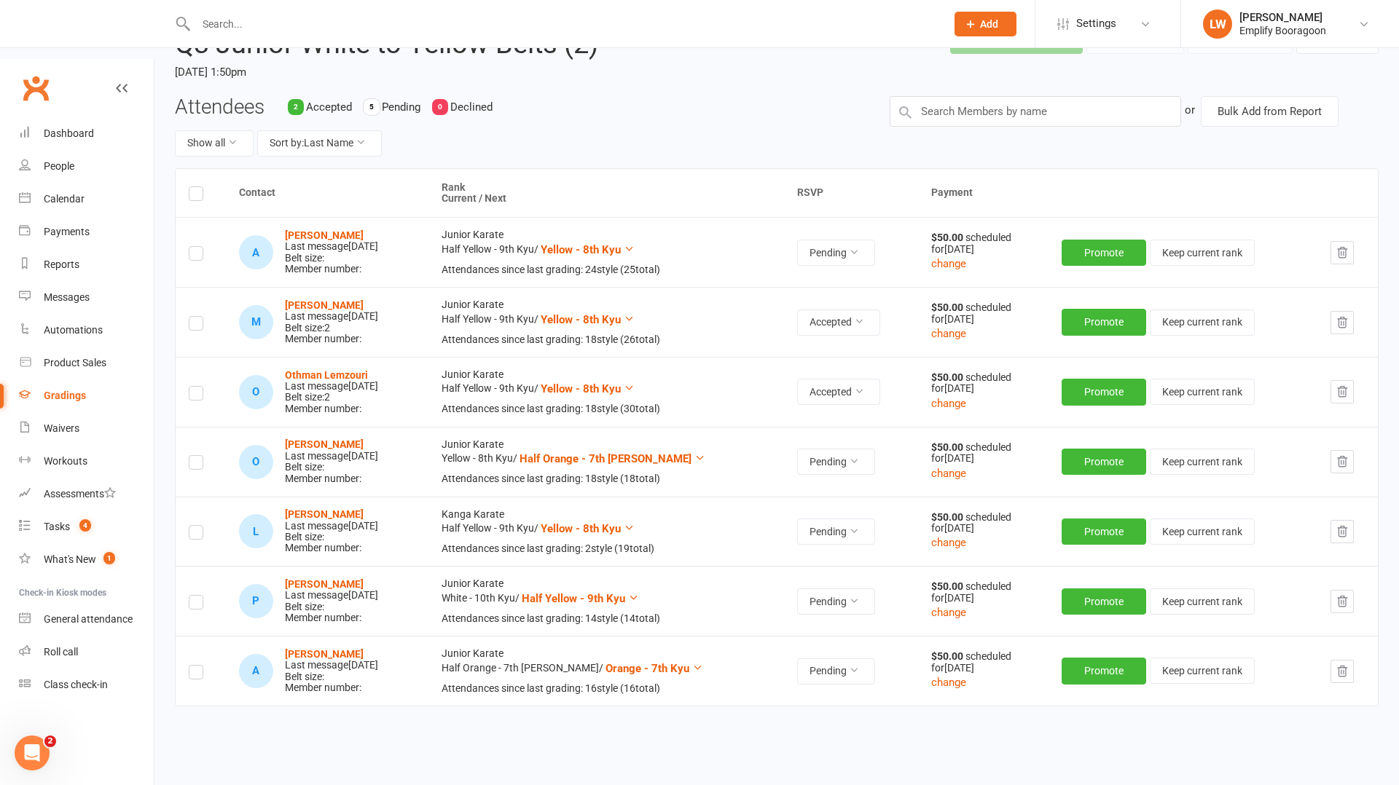
scroll to position [139, 0]
click at [193, 604] on label at bounding box center [196, 604] width 15 height 0
click at [193, 595] on input "checkbox" at bounding box center [196, 595] width 15 height 0
click at [1344, 589] on button "button" at bounding box center [1341, 600] width 23 height 23
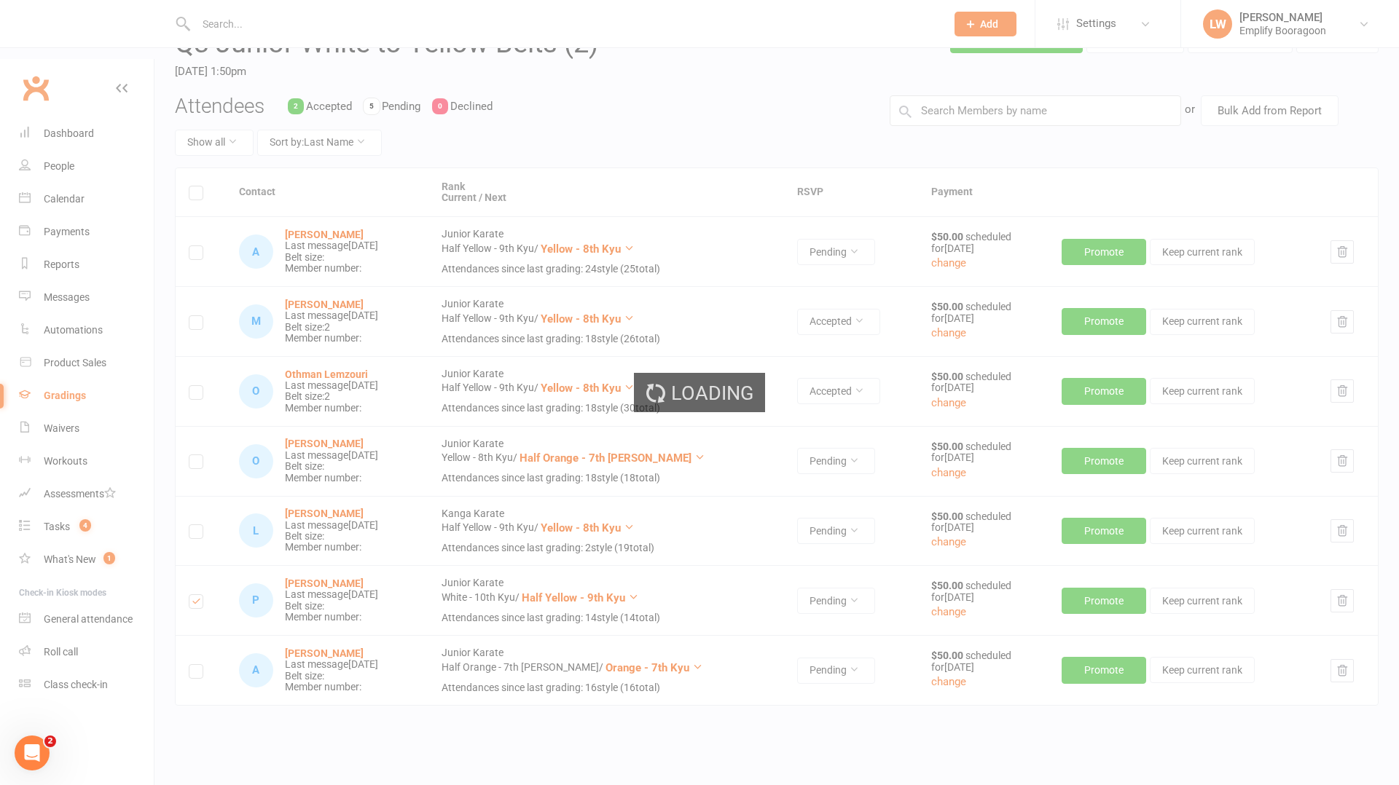
scroll to position [69, 0]
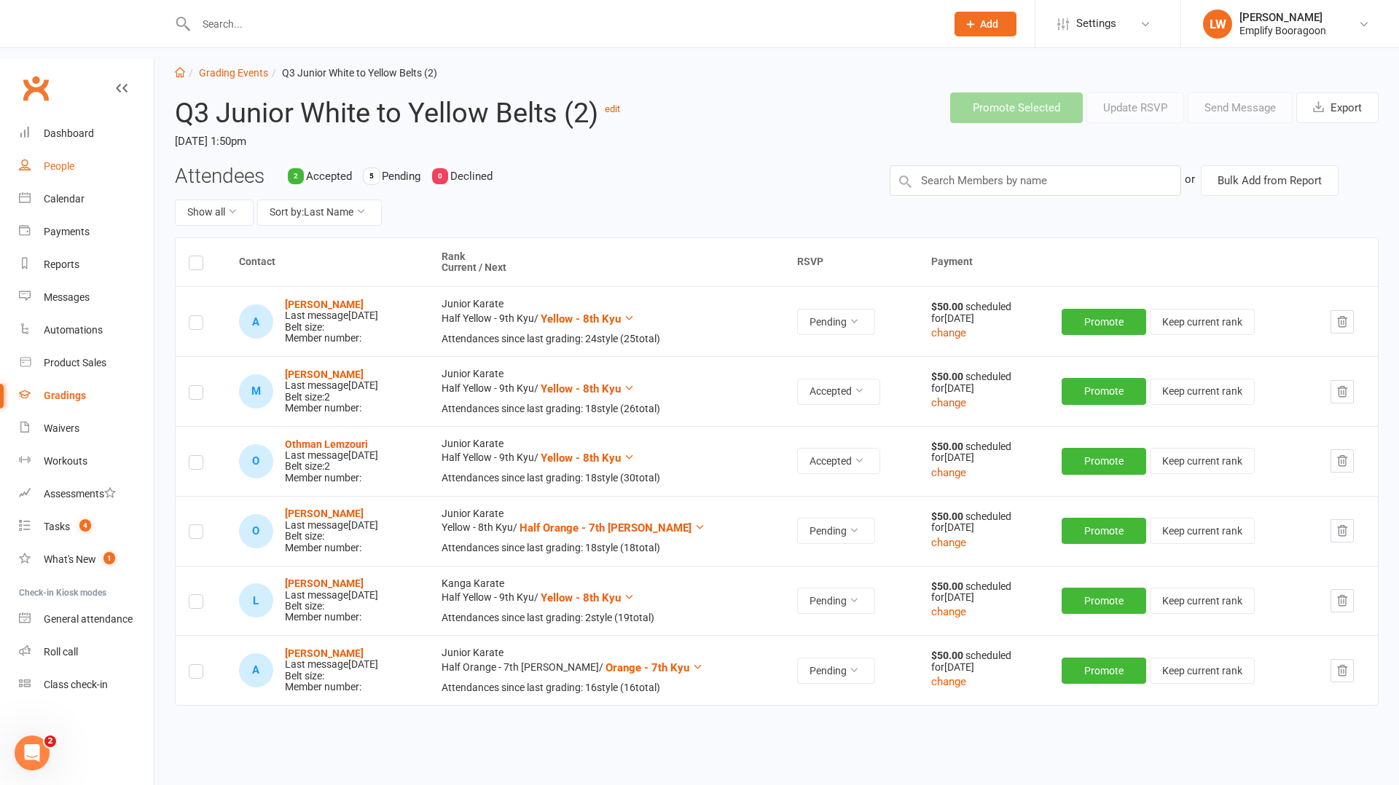
click at [70, 150] on link "People" at bounding box center [86, 166] width 135 height 33
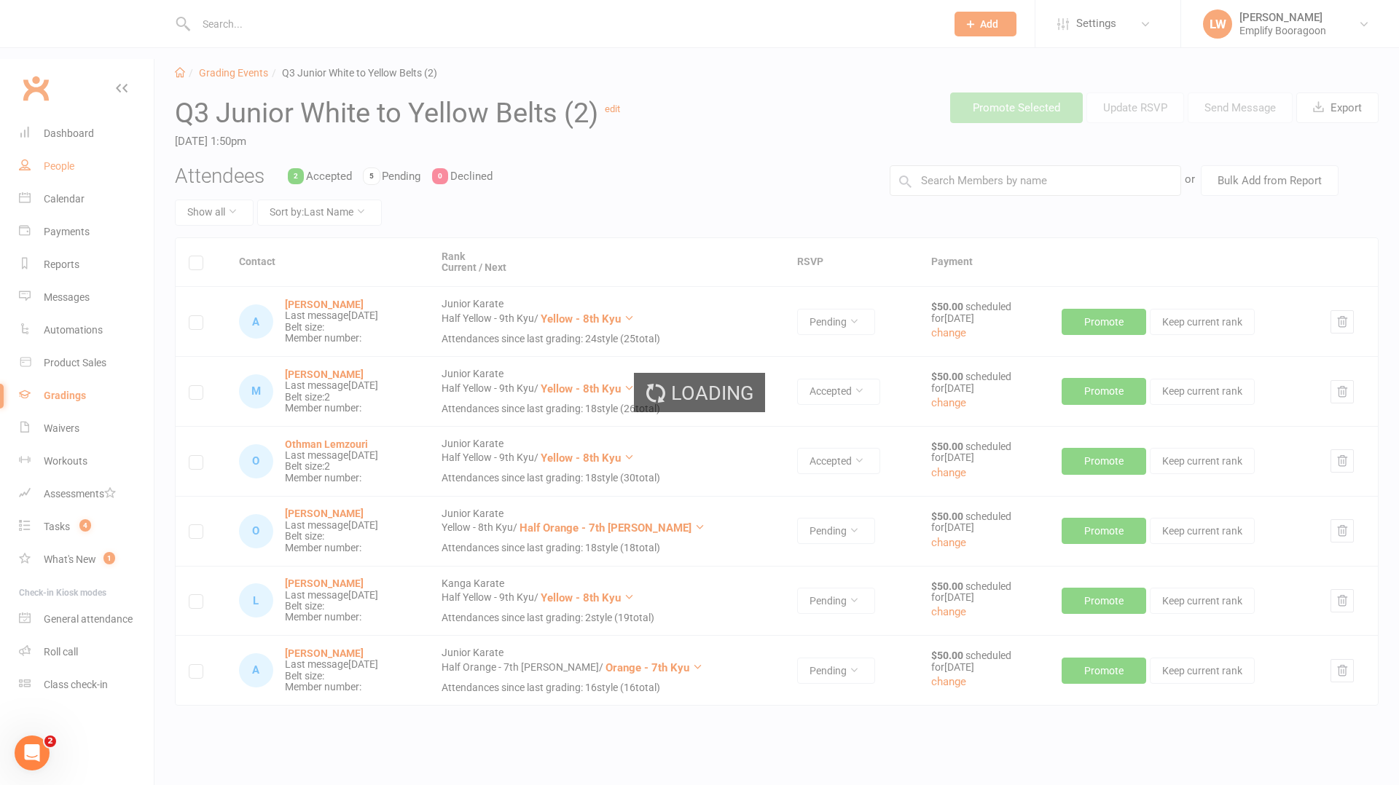
select select "100"
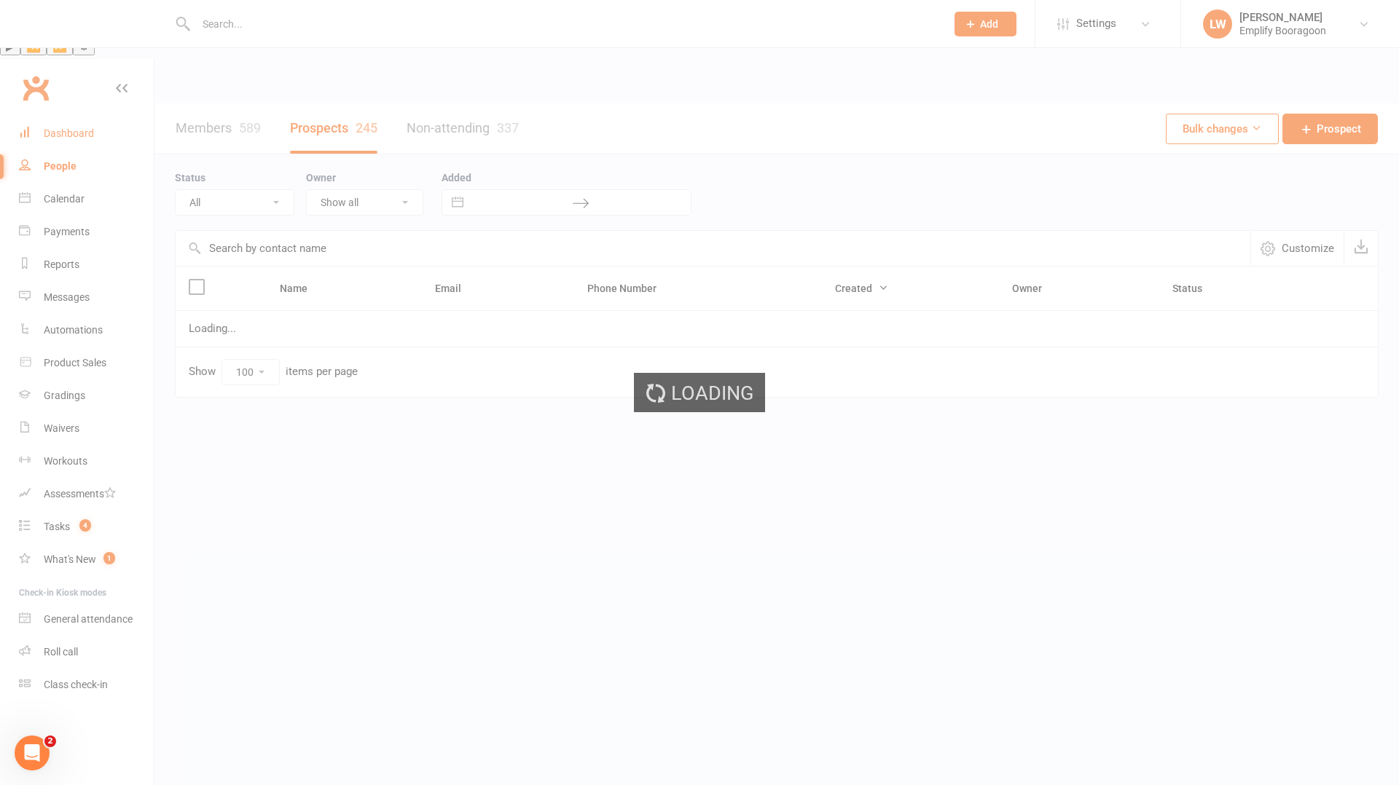
click at [71, 82] on ui-view "Prospect Member Non-attending contact Class / event Appointment Grading event T…" at bounding box center [699, 257] width 1399 height 396
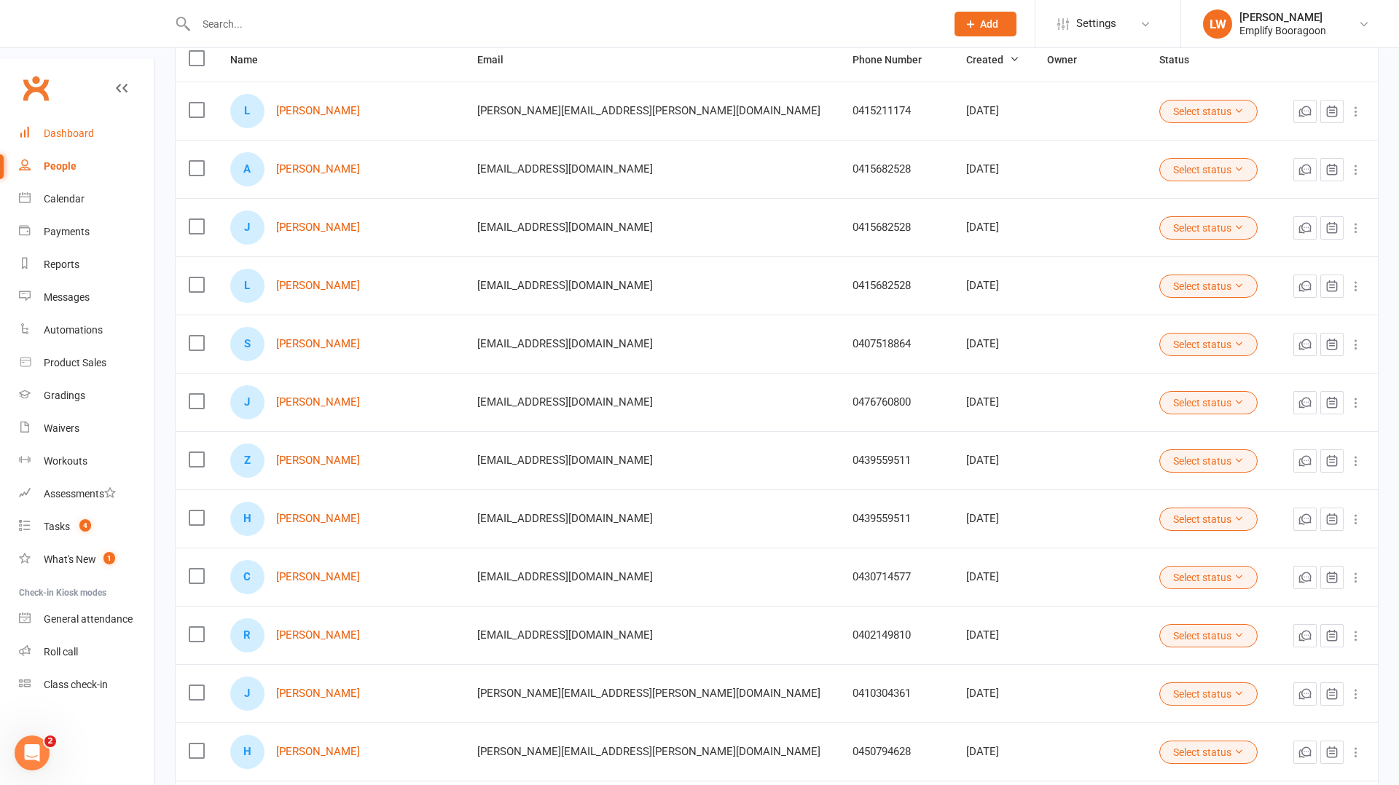
scroll to position [291, 0]
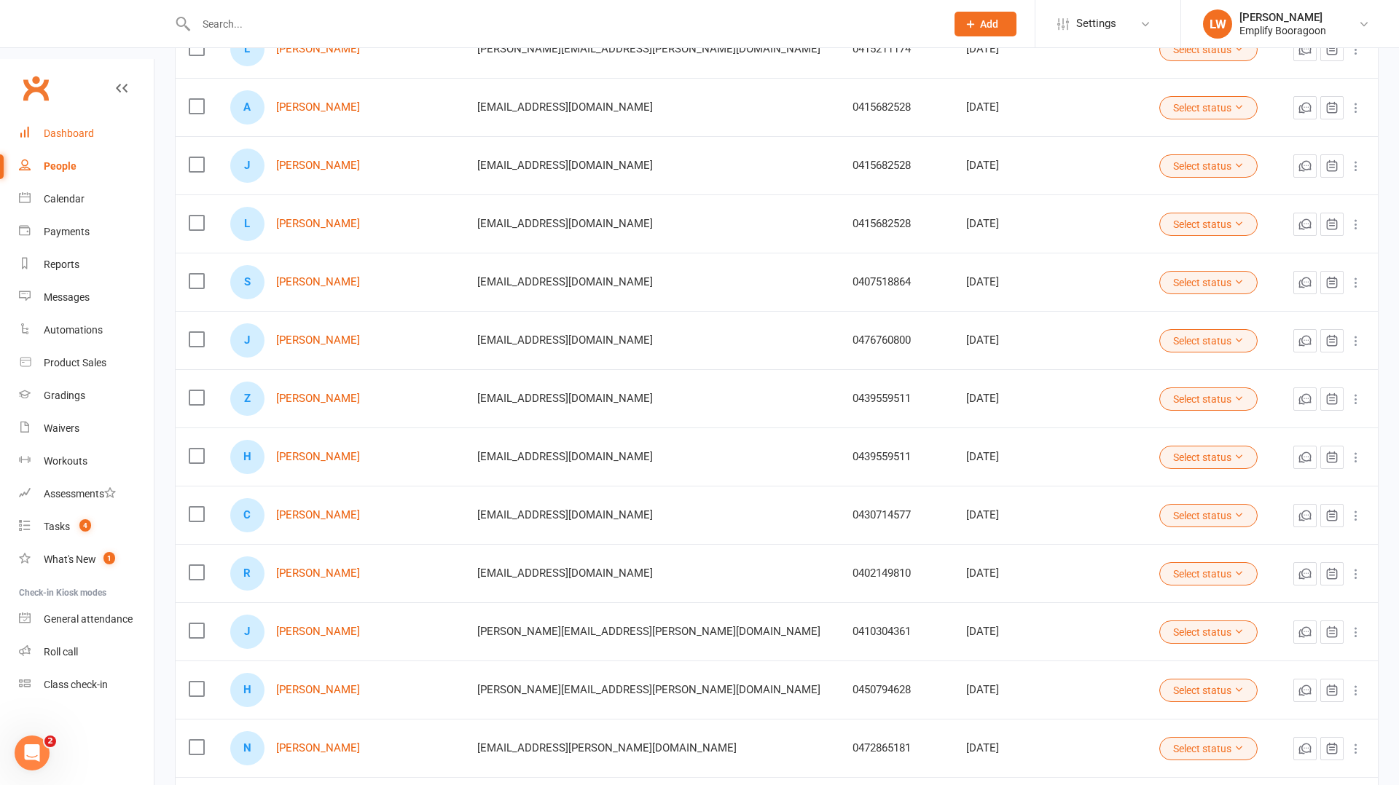
click at [74, 128] on div "Dashboard" at bounding box center [69, 134] width 50 height 12
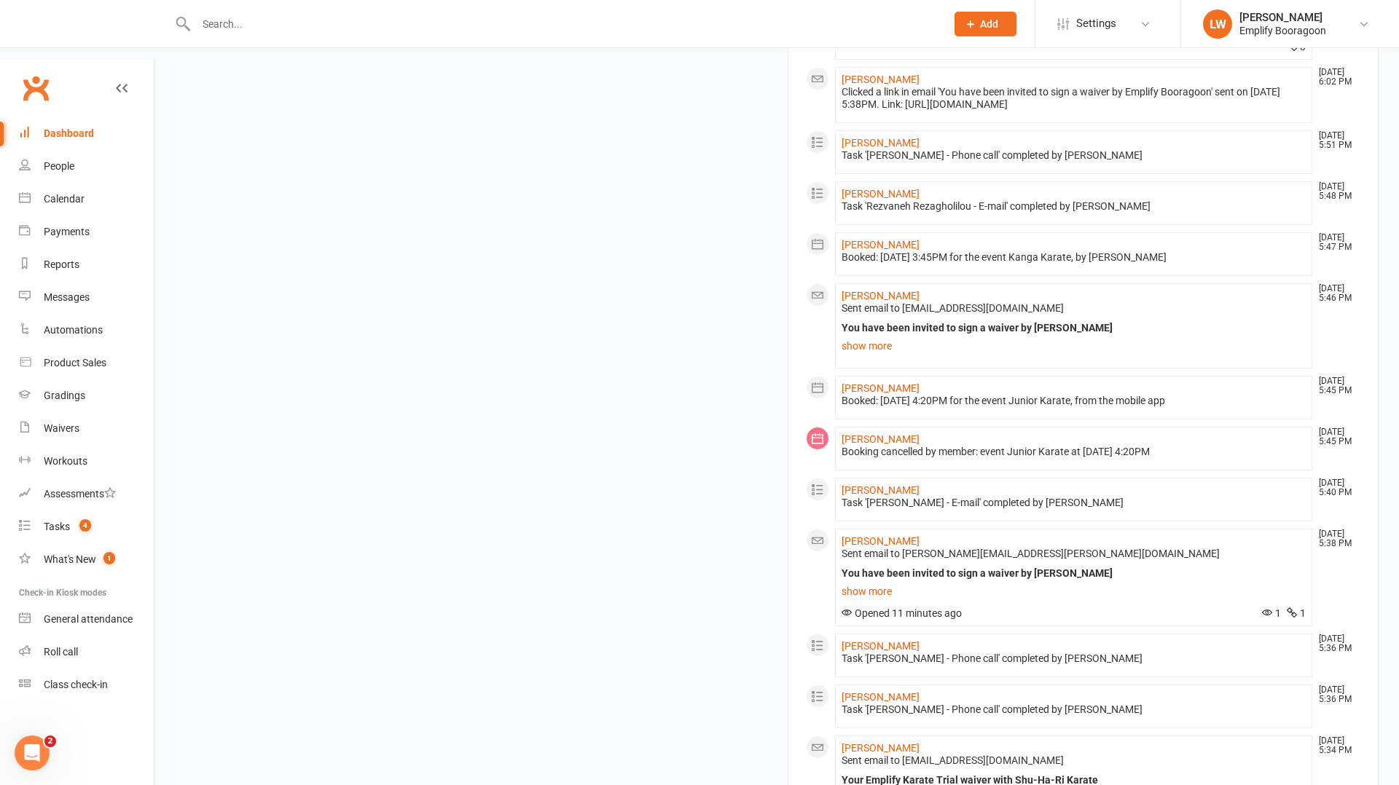
click at [638, 405] on div "Members show more 1.3% Last 30 Days Active / Suspended Members May Jun [DATE] A…" at bounding box center [777, 125] width 1226 height 1657
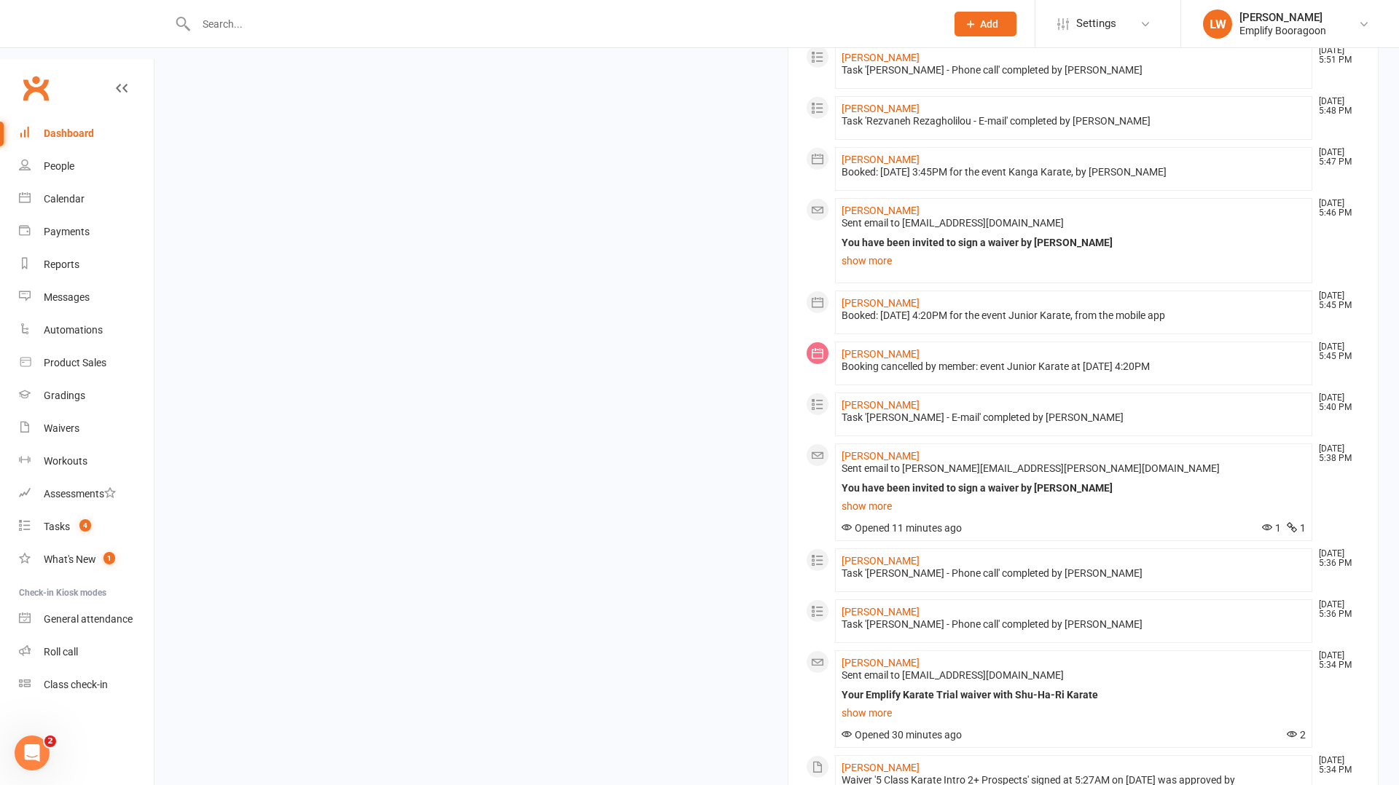
click at [638, 405] on div "Members show more 1.3% Last 30 Days Active / Suspended Members May Jun [DATE] A…" at bounding box center [777, 40] width 1226 height 1657
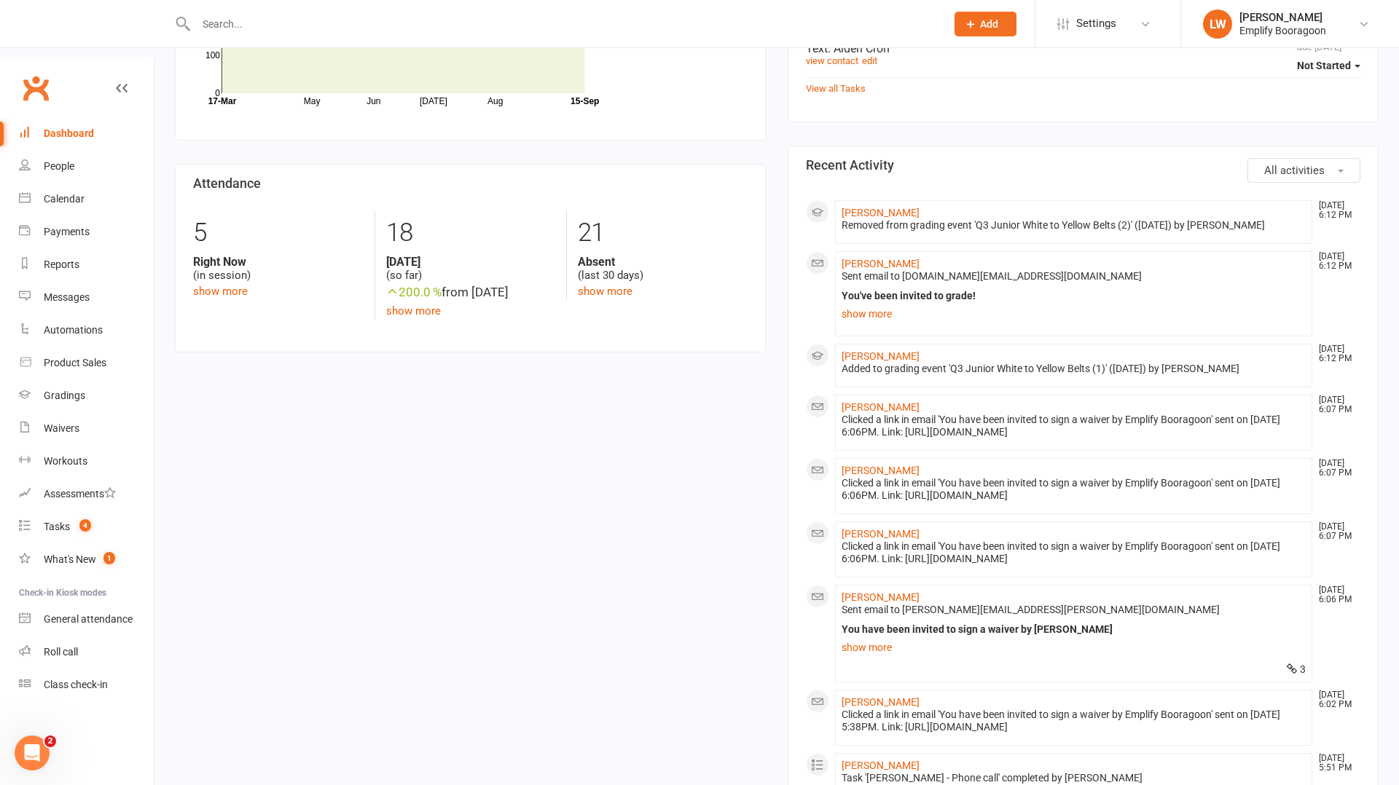
scroll to position [487, 0]
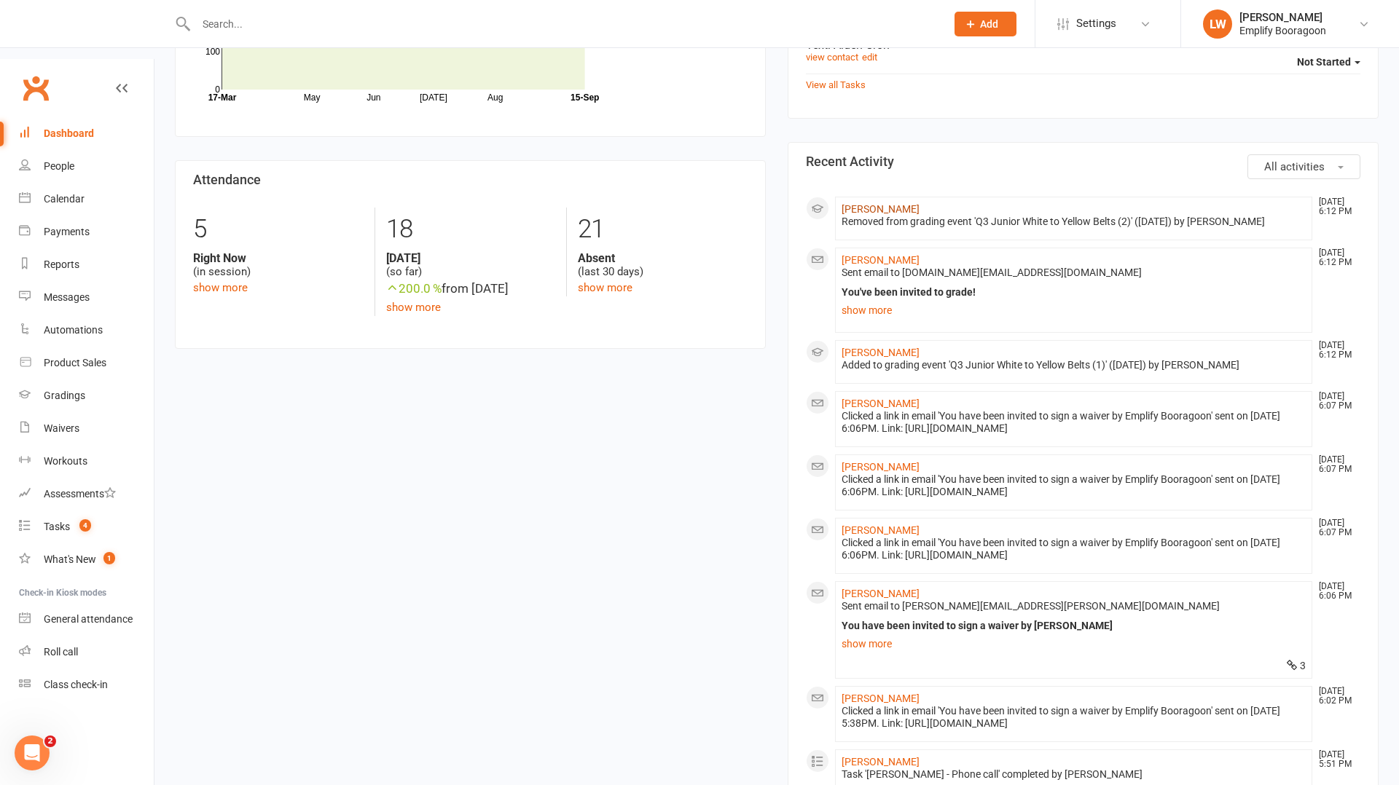
click at [855, 203] on link "[PERSON_NAME]" at bounding box center [881, 209] width 78 height 12
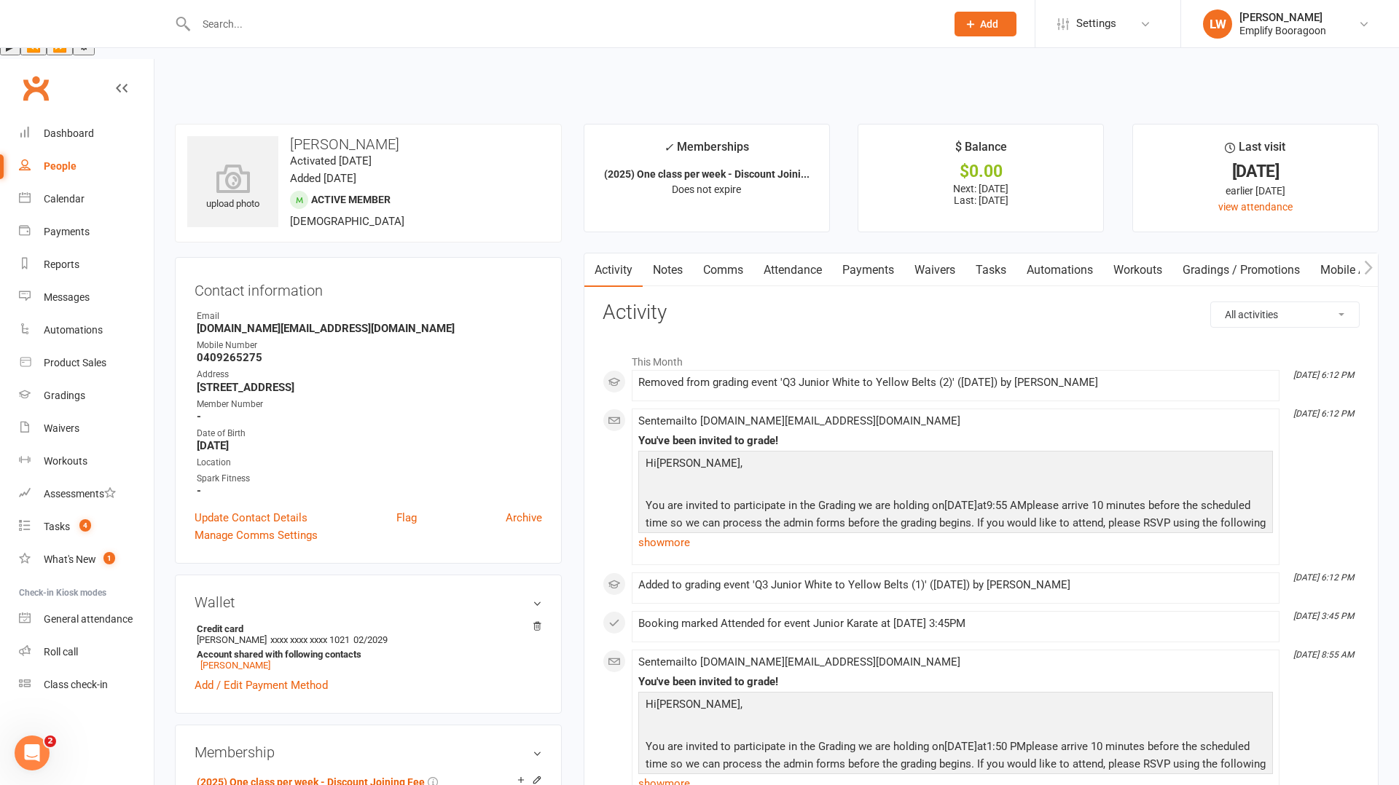
click at [740, 254] on link "Comms" at bounding box center [723, 271] width 60 height 34
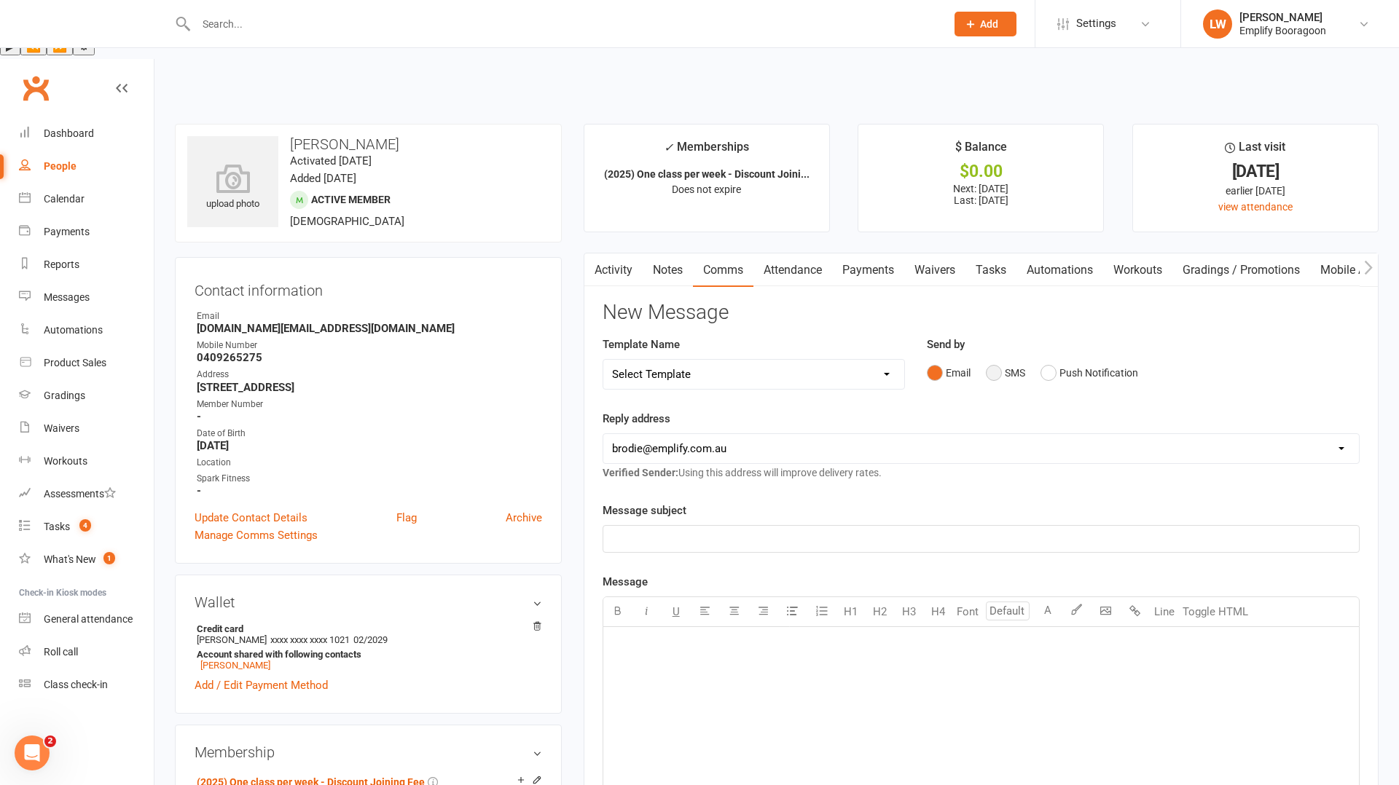
click at [992, 359] on button "SMS" at bounding box center [1005, 373] width 39 height 28
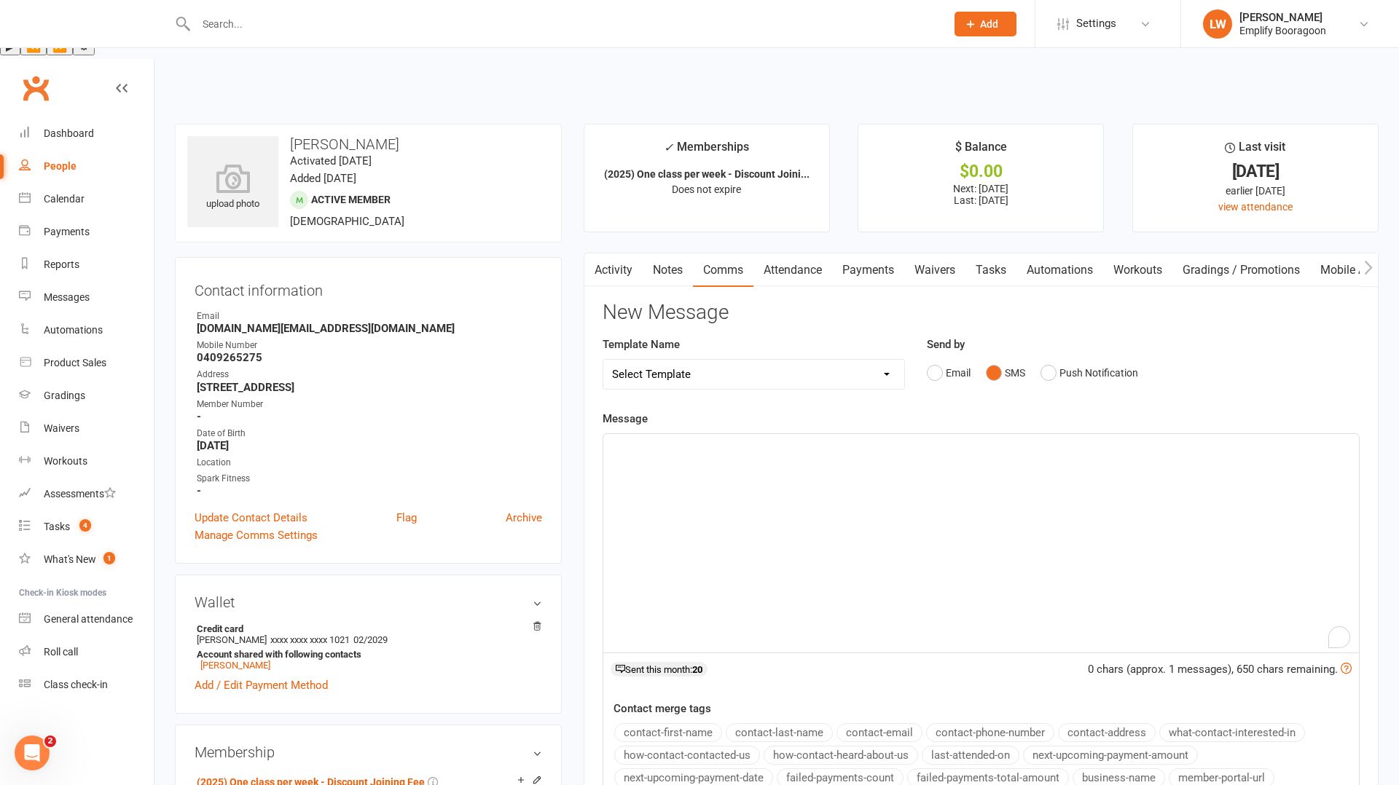
click at [847, 440] on div "﻿" at bounding box center [981, 543] width 756 height 219
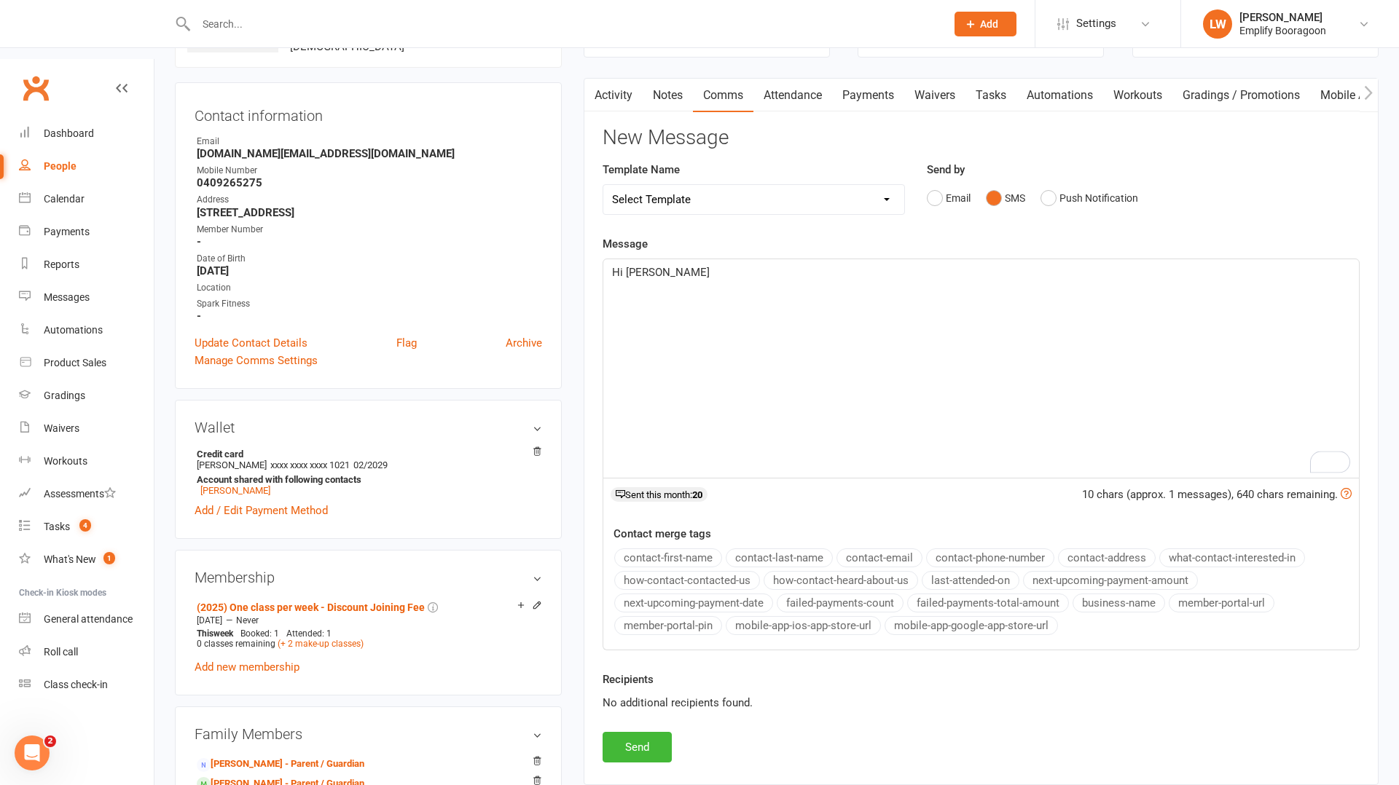
scroll to position [172, 0]
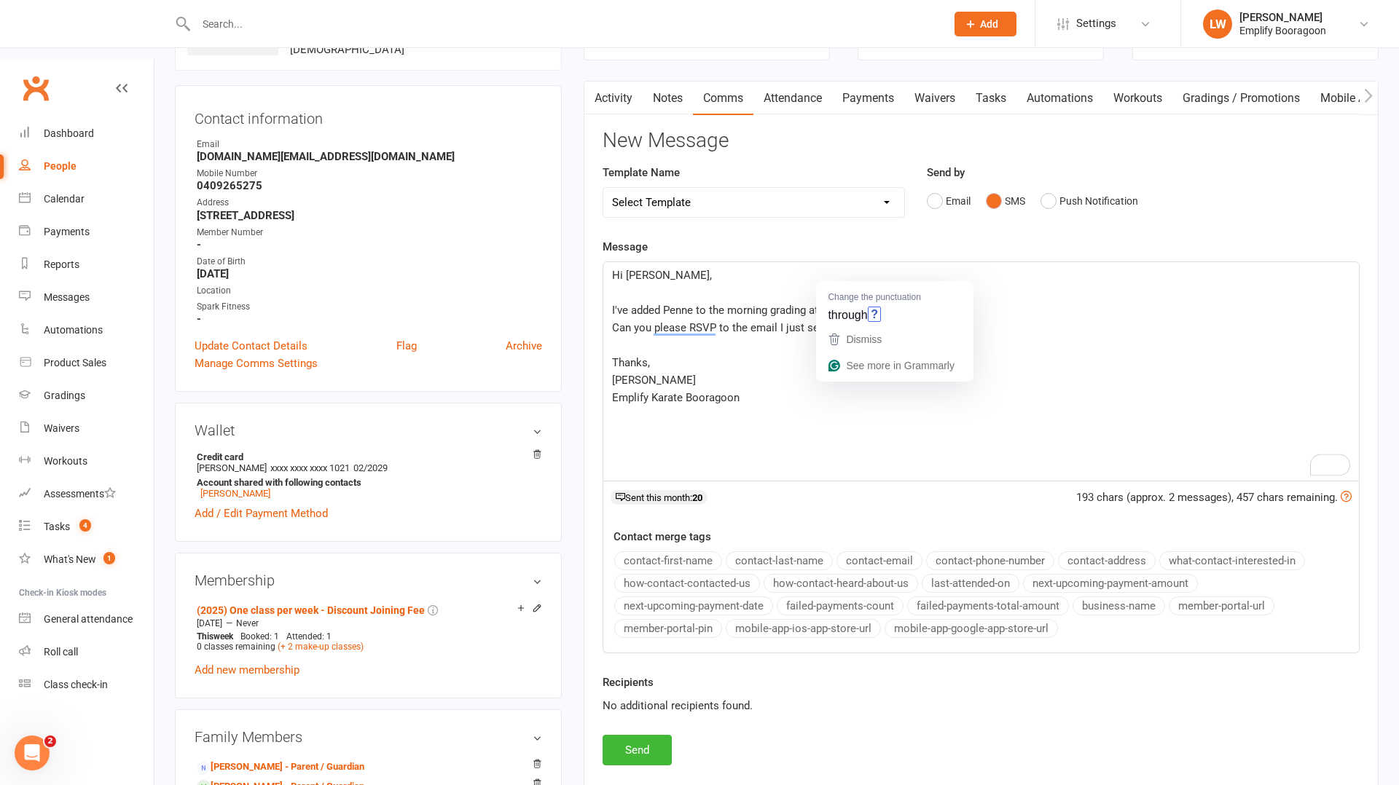
click at [758, 337] on p "﻿" at bounding box center [981, 345] width 738 height 17
click at [654, 735] on button "Send" at bounding box center [637, 750] width 69 height 31
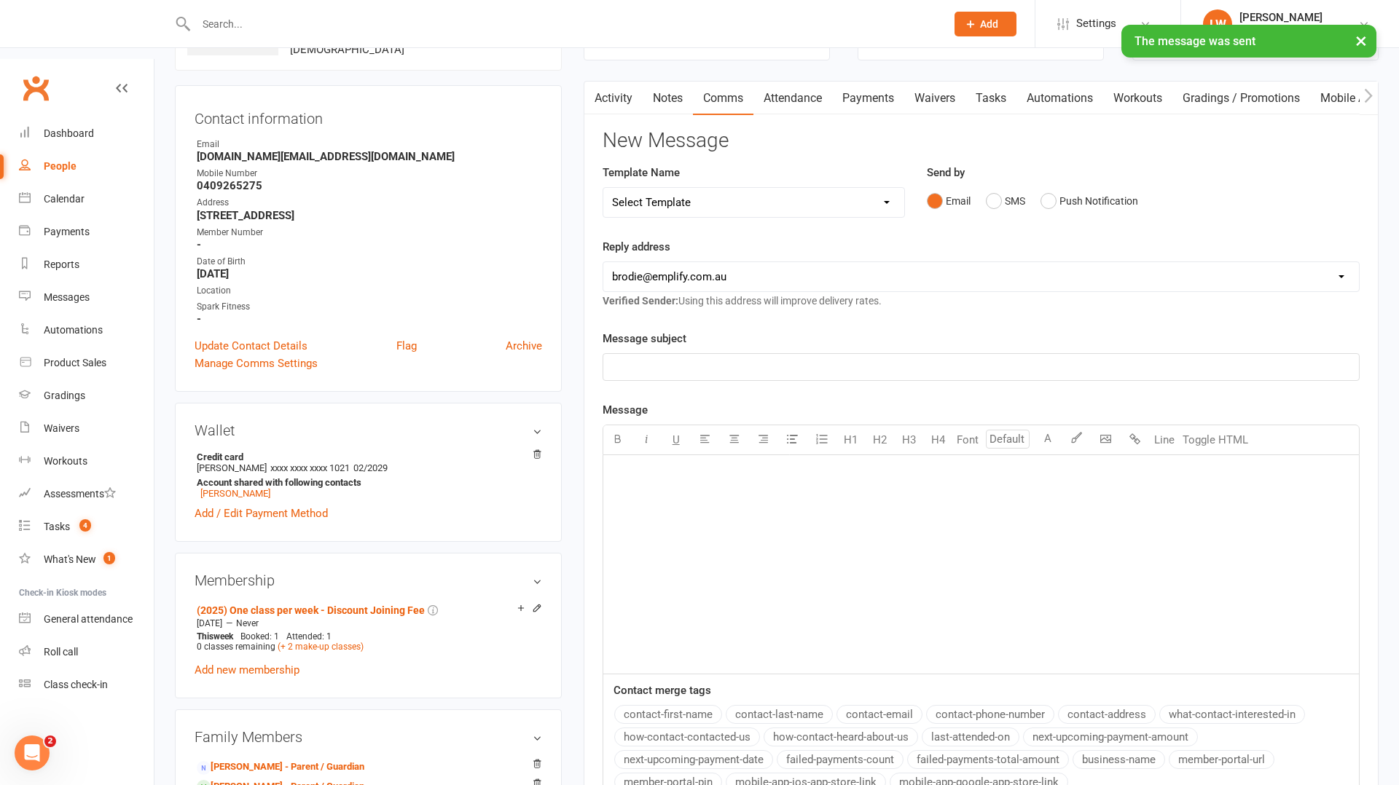
scroll to position [0, 0]
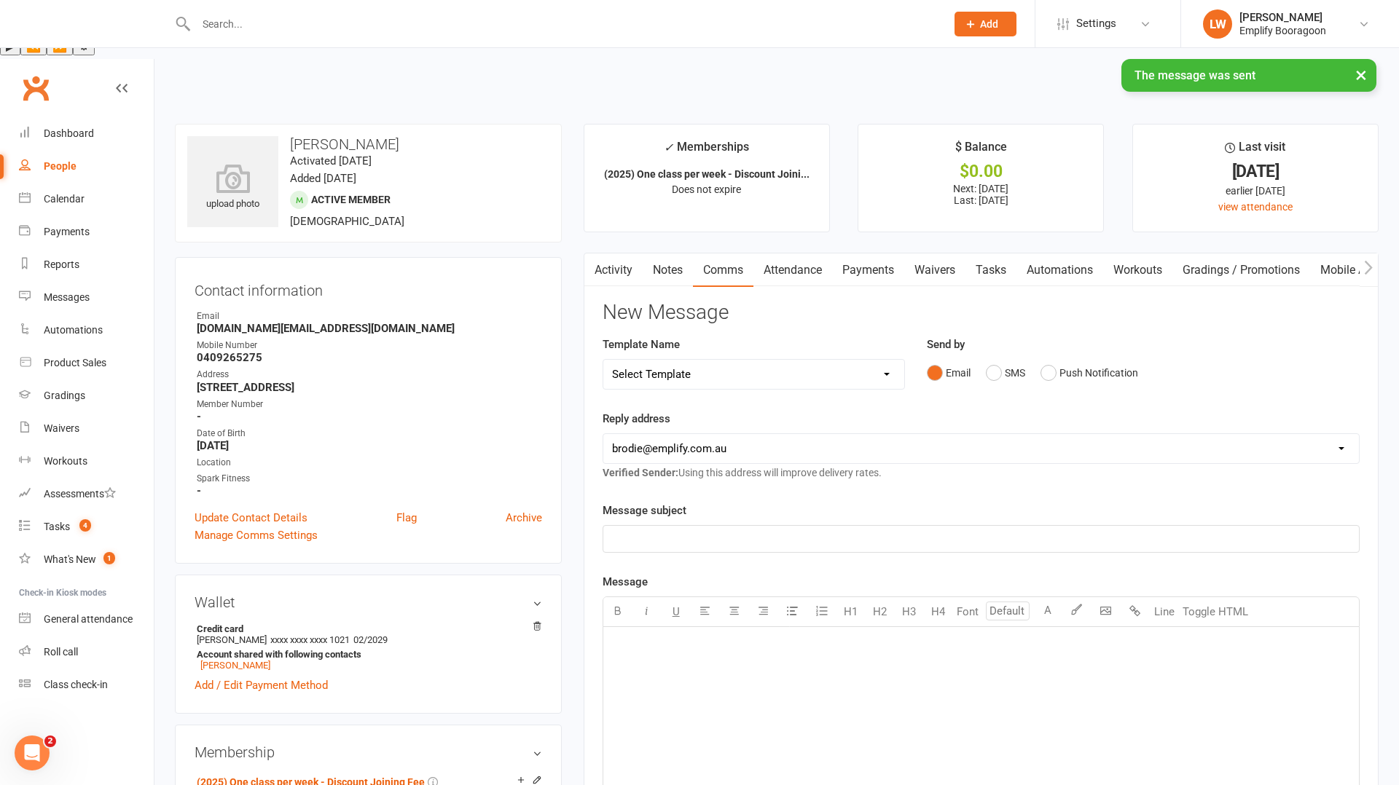
click at [616, 254] on link "Activity" at bounding box center [613, 271] width 58 height 34
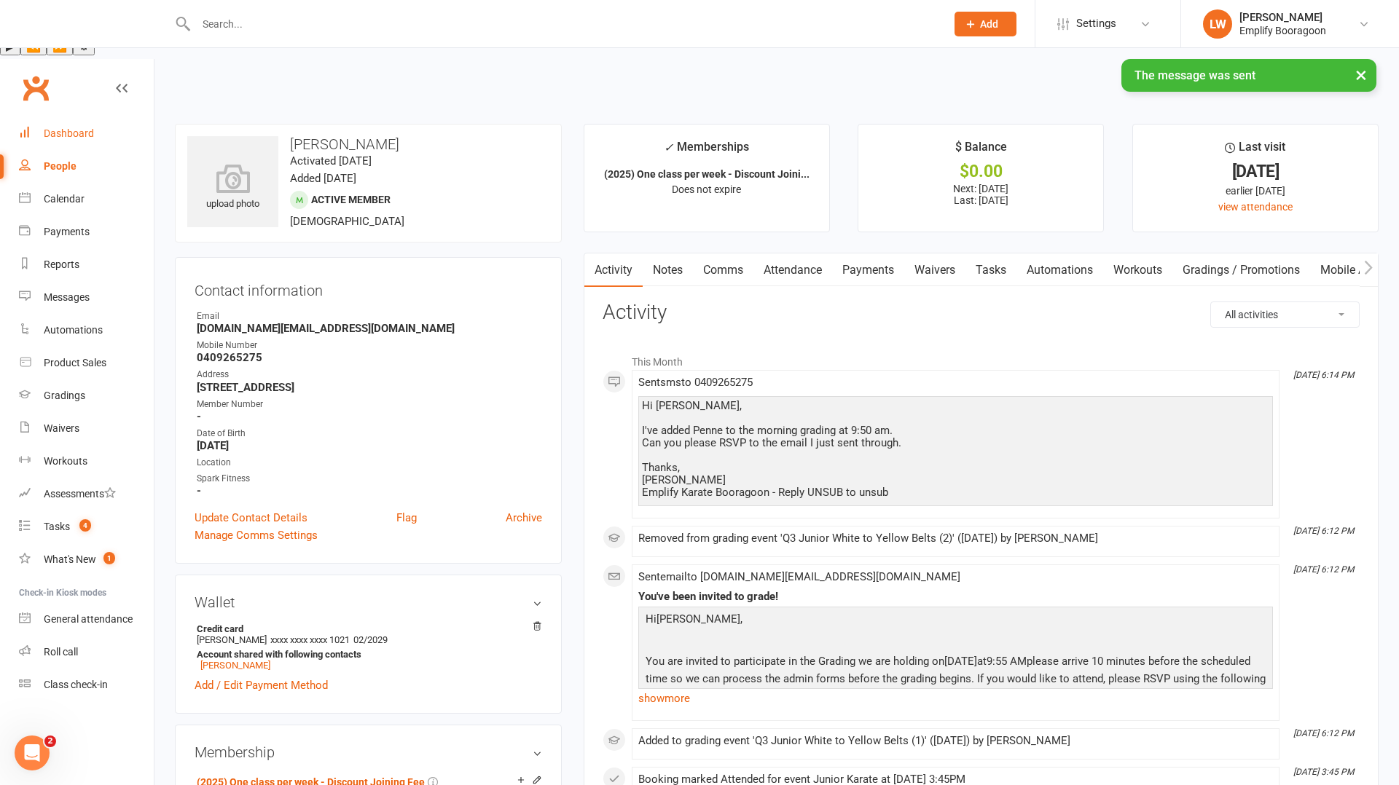
click at [86, 128] on div "Dashboard" at bounding box center [69, 134] width 50 height 12
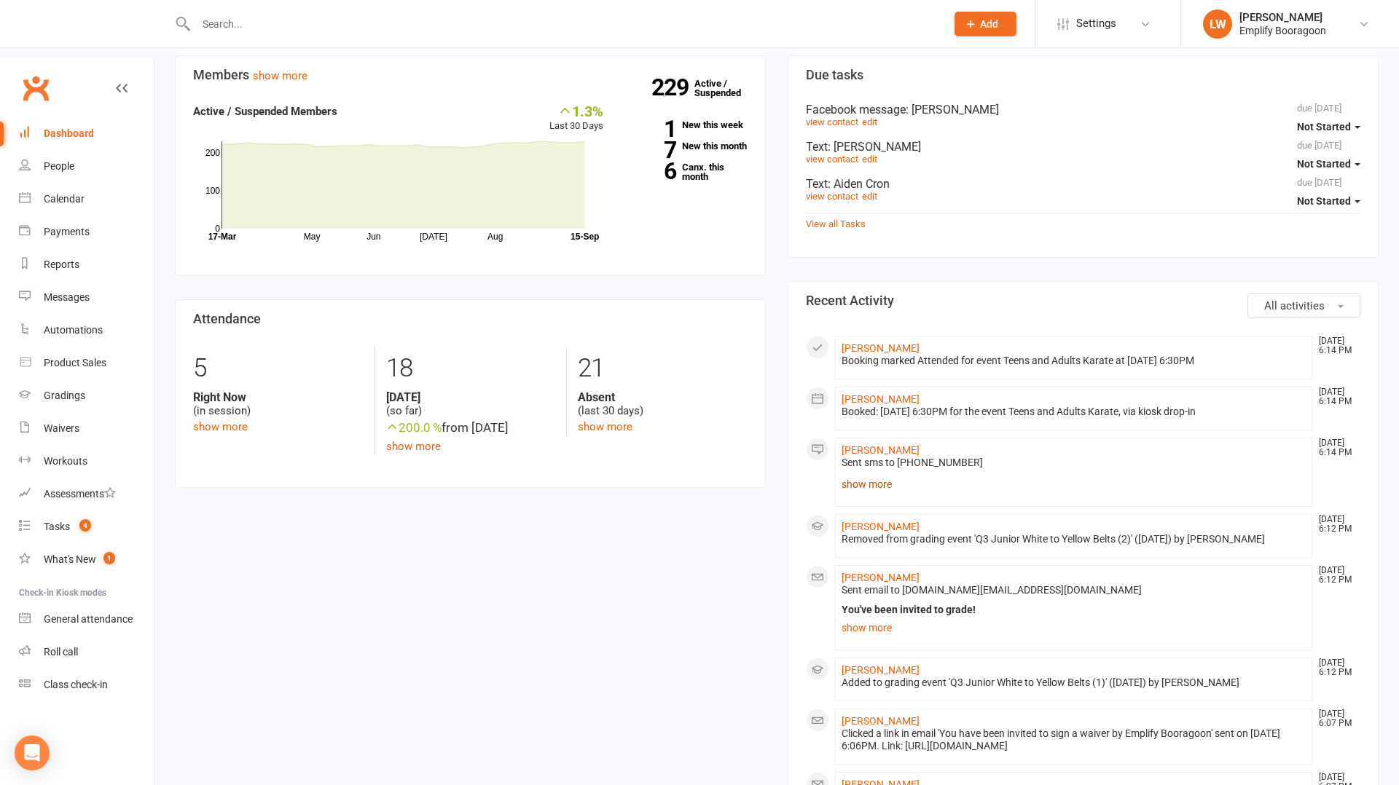
click at [885, 474] on link "show more" at bounding box center [1074, 484] width 464 height 20
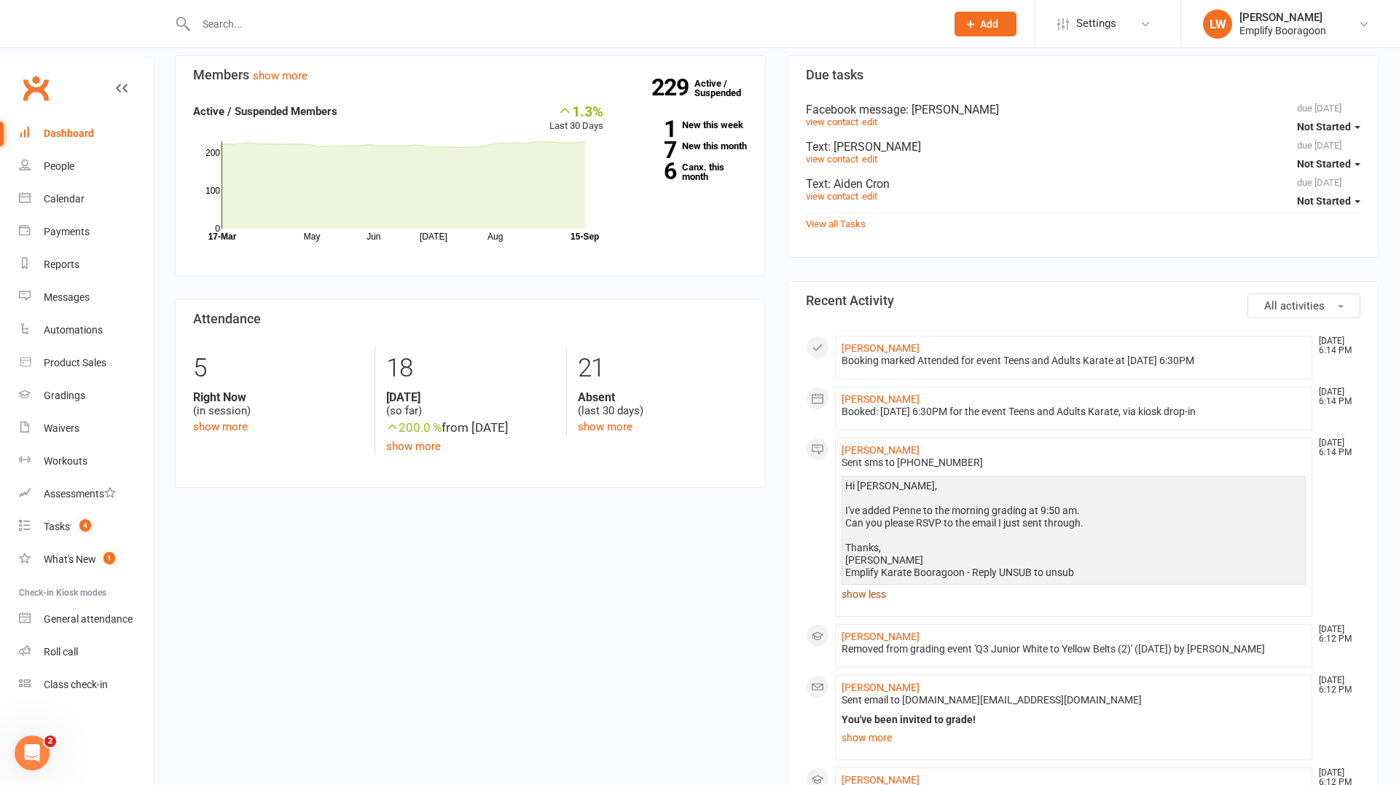
click at [868, 584] on link "show less" at bounding box center [1074, 594] width 464 height 20
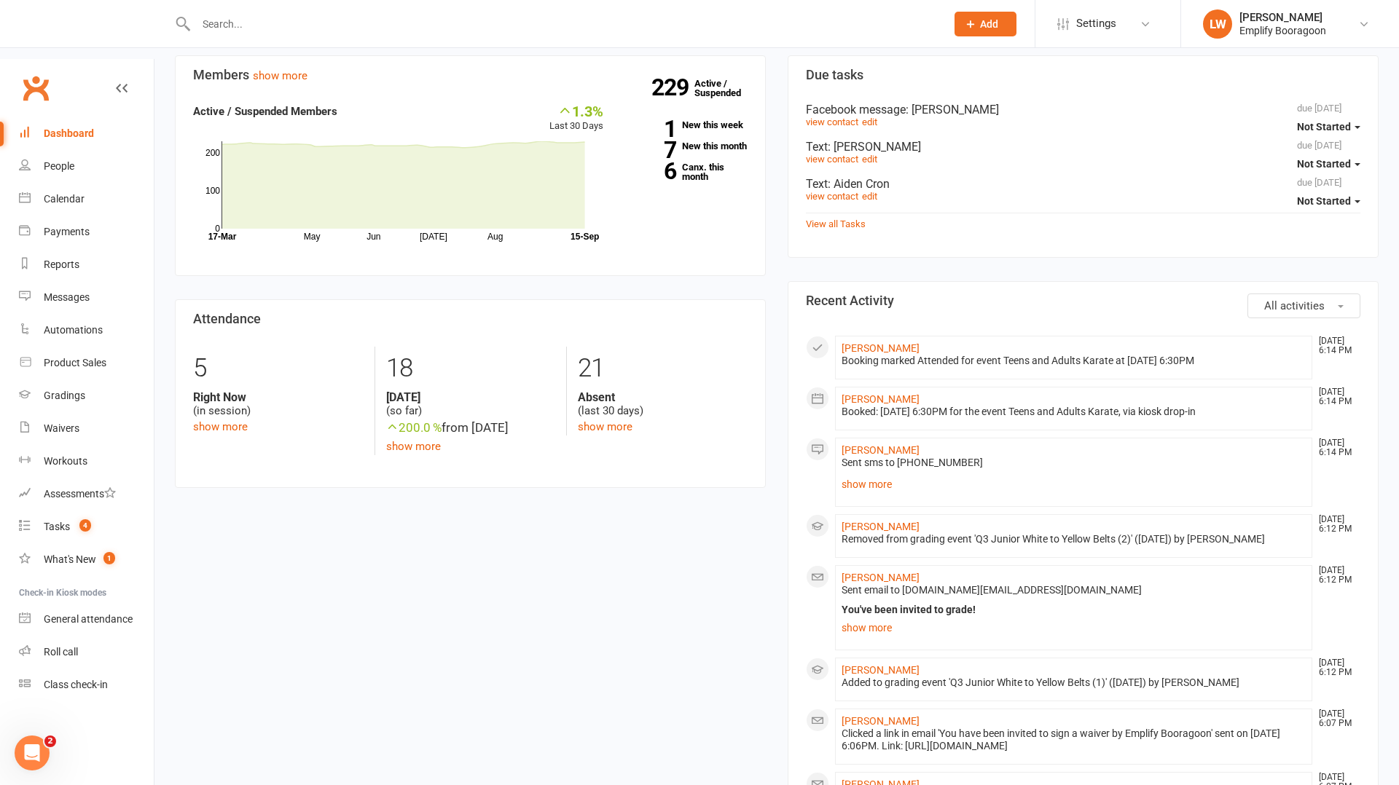
click at [278, 17] on input "text" at bounding box center [564, 24] width 744 height 20
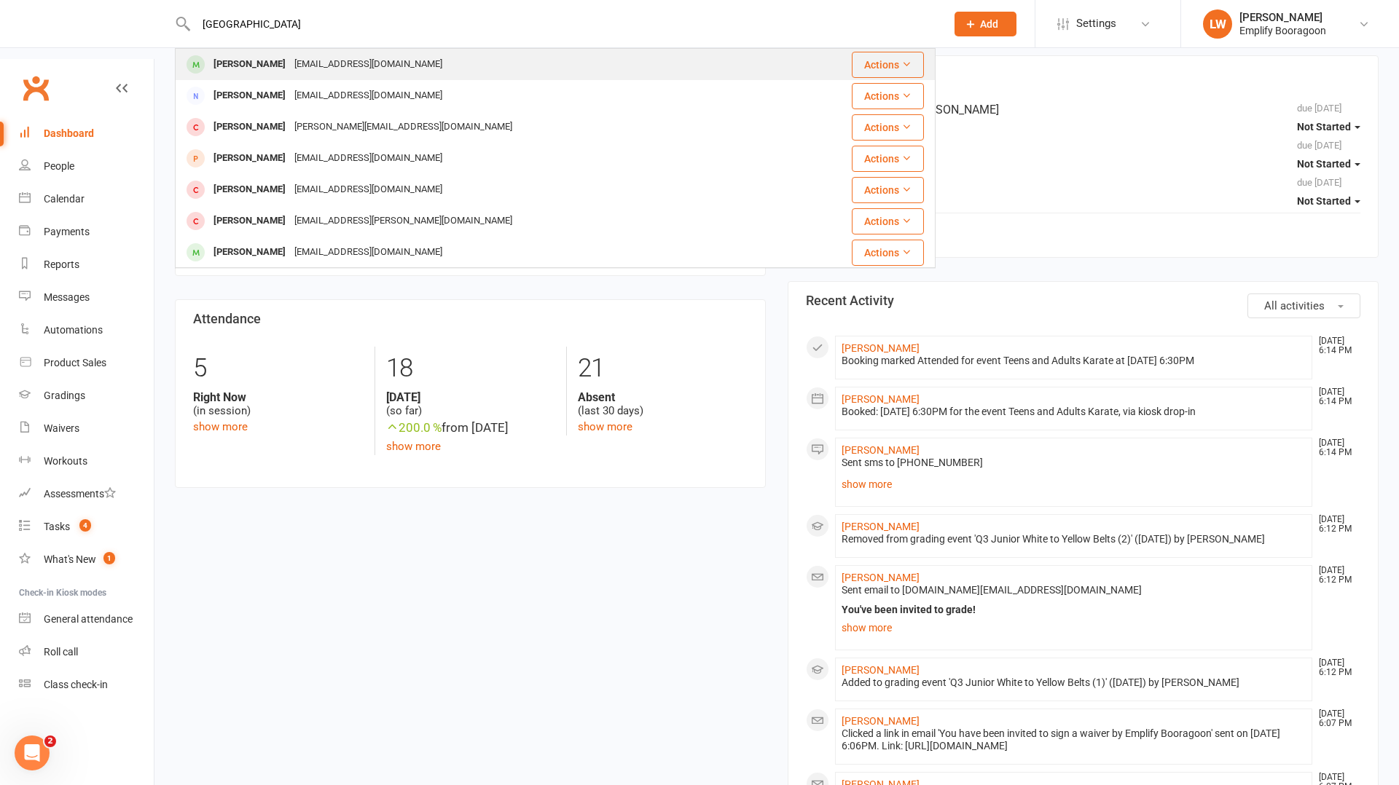
type input "milan"
click at [290, 63] on div "melinda_ong@yahoo.com.au" at bounding box center [368, 64] width 157 height 21
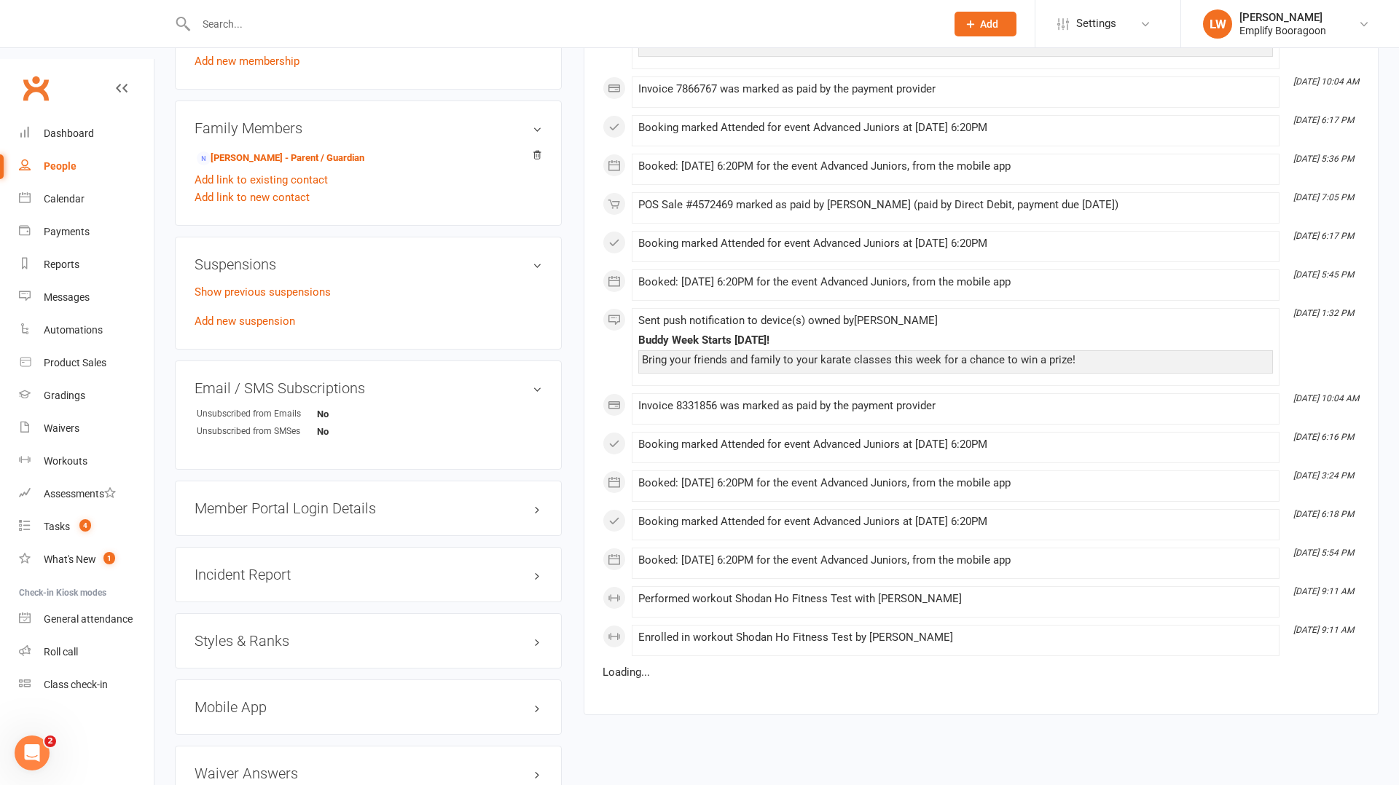
scroll to position [824, 0]
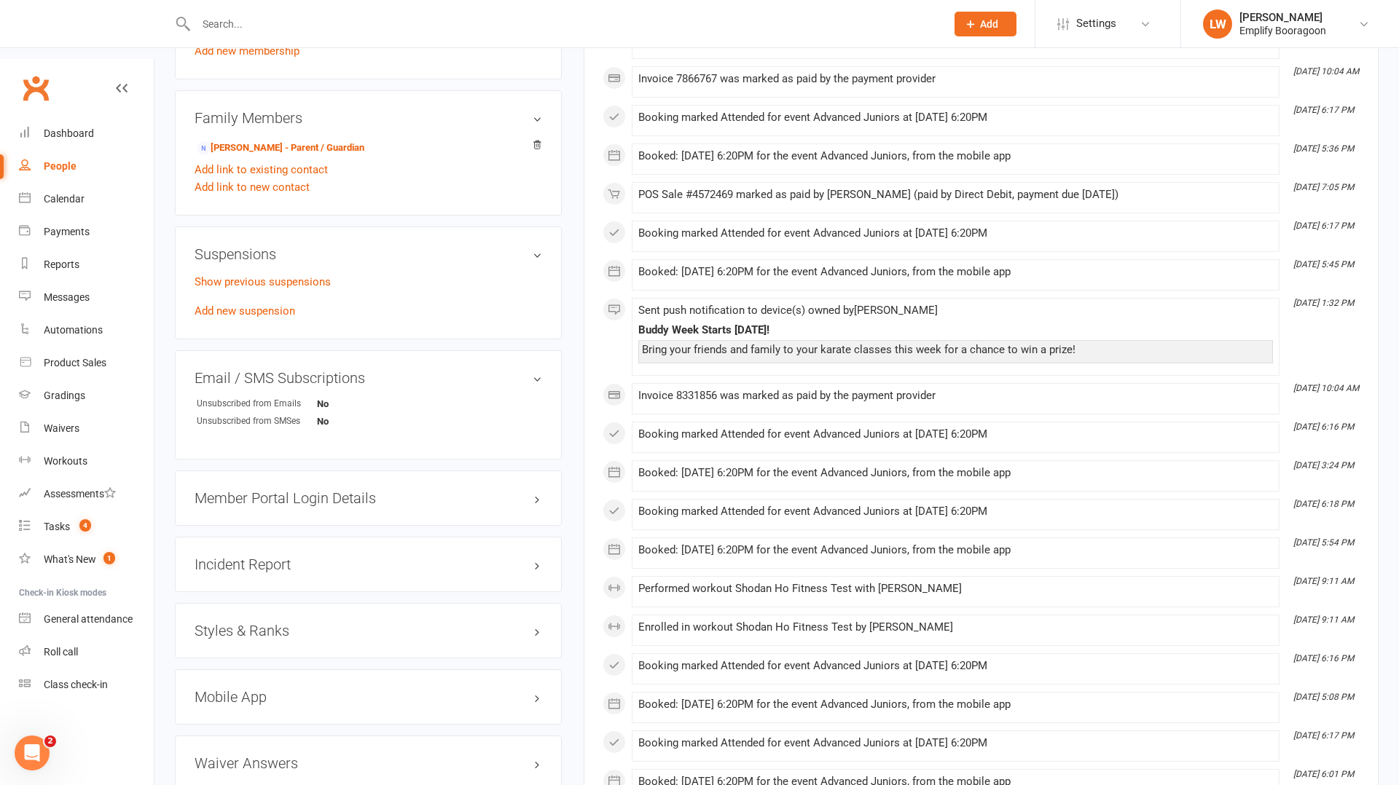
click at [248, 603] on div "Styles & Ranks" at bounding box center [368, 630] width 387 height 55
click at [248, 623] on h3 "Styles & Ranks" at bounding box center [369, 631] width 348 height 16
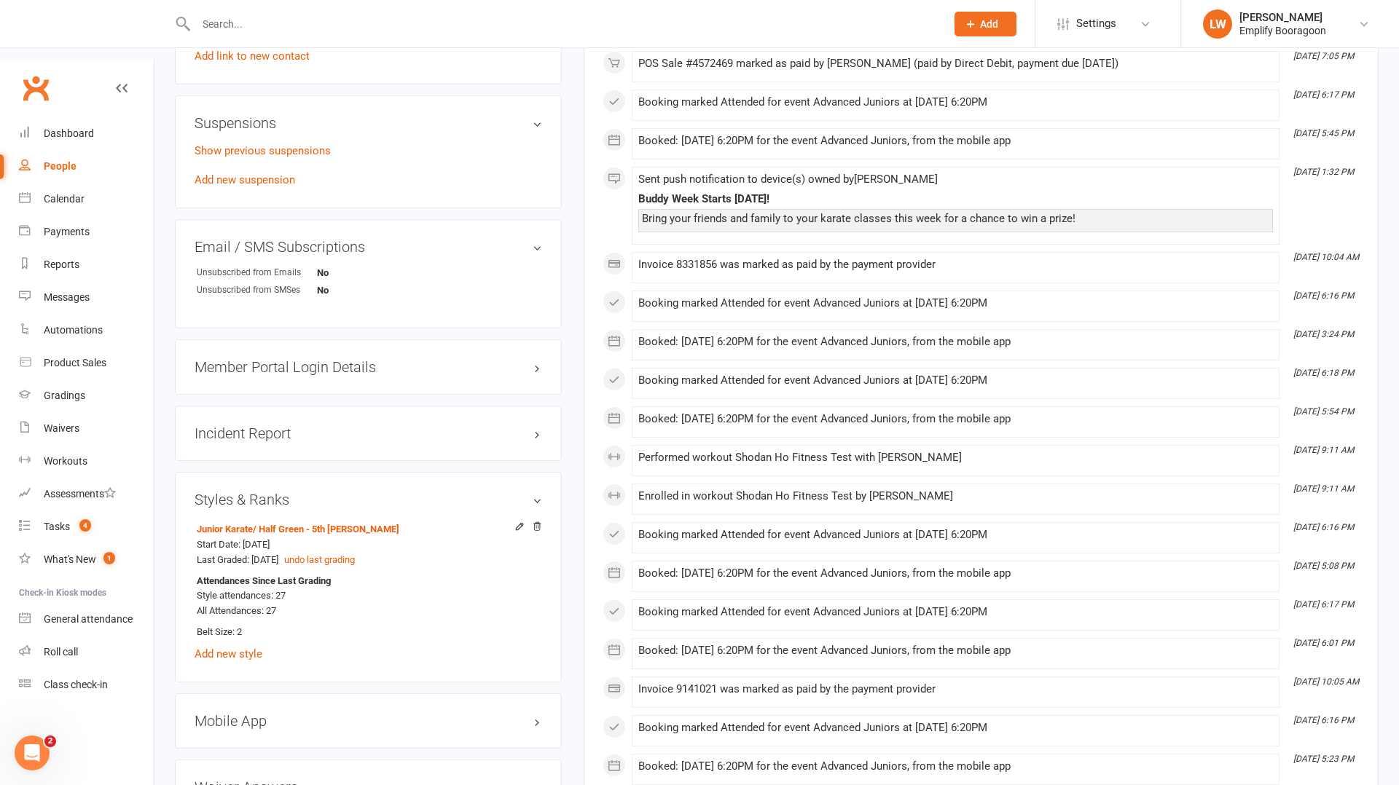
scroll to position [958, 0]
click at [281, 587] on span "Style attendances: 27" at bounding box center [241, 592] width 89 height 11
click at [280, 17] on input "text" at bounding box center [564, 24] width 744 height 20
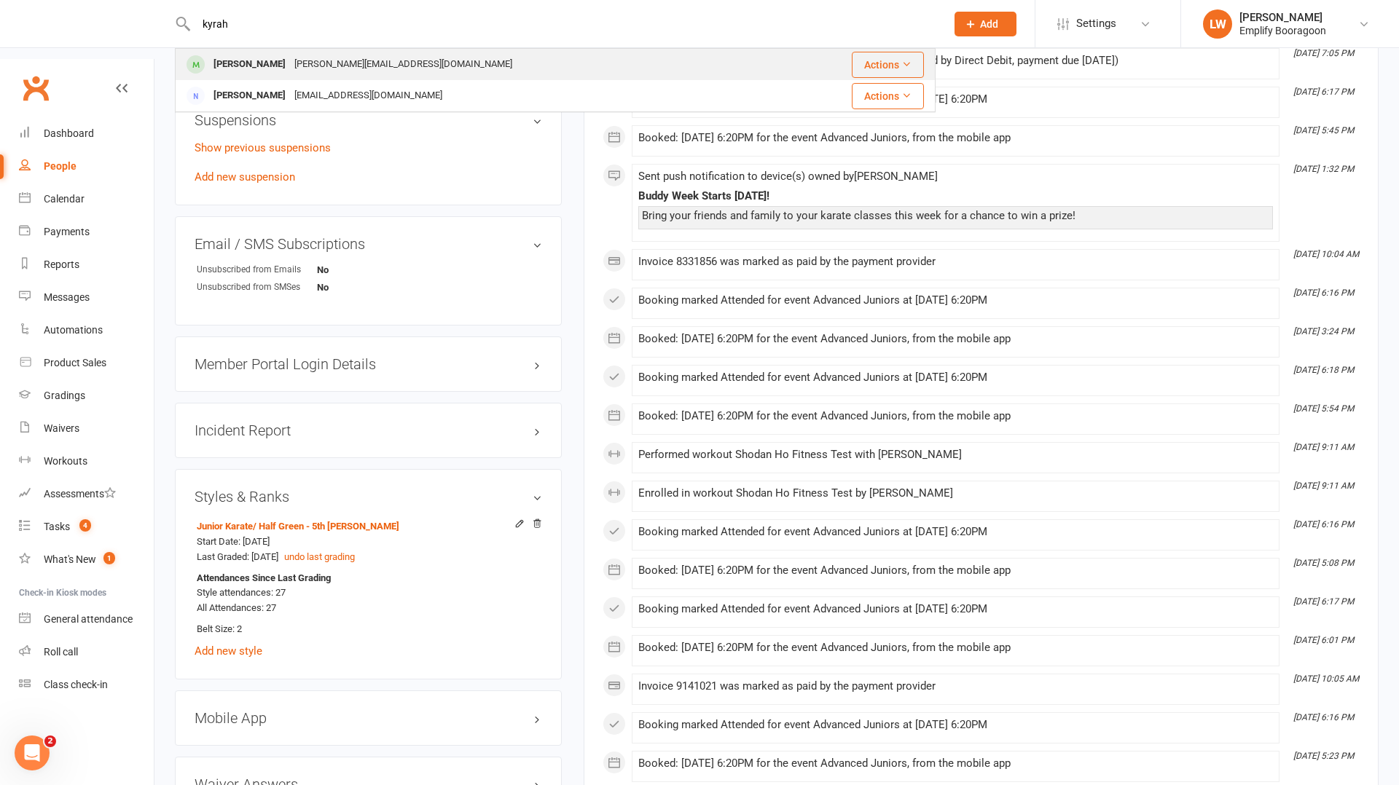
type input "kyrah"
click at [290, 54] on div "naomi_dann@yahoo.com.au" at bounding box center [403, 64] width 227 height 21
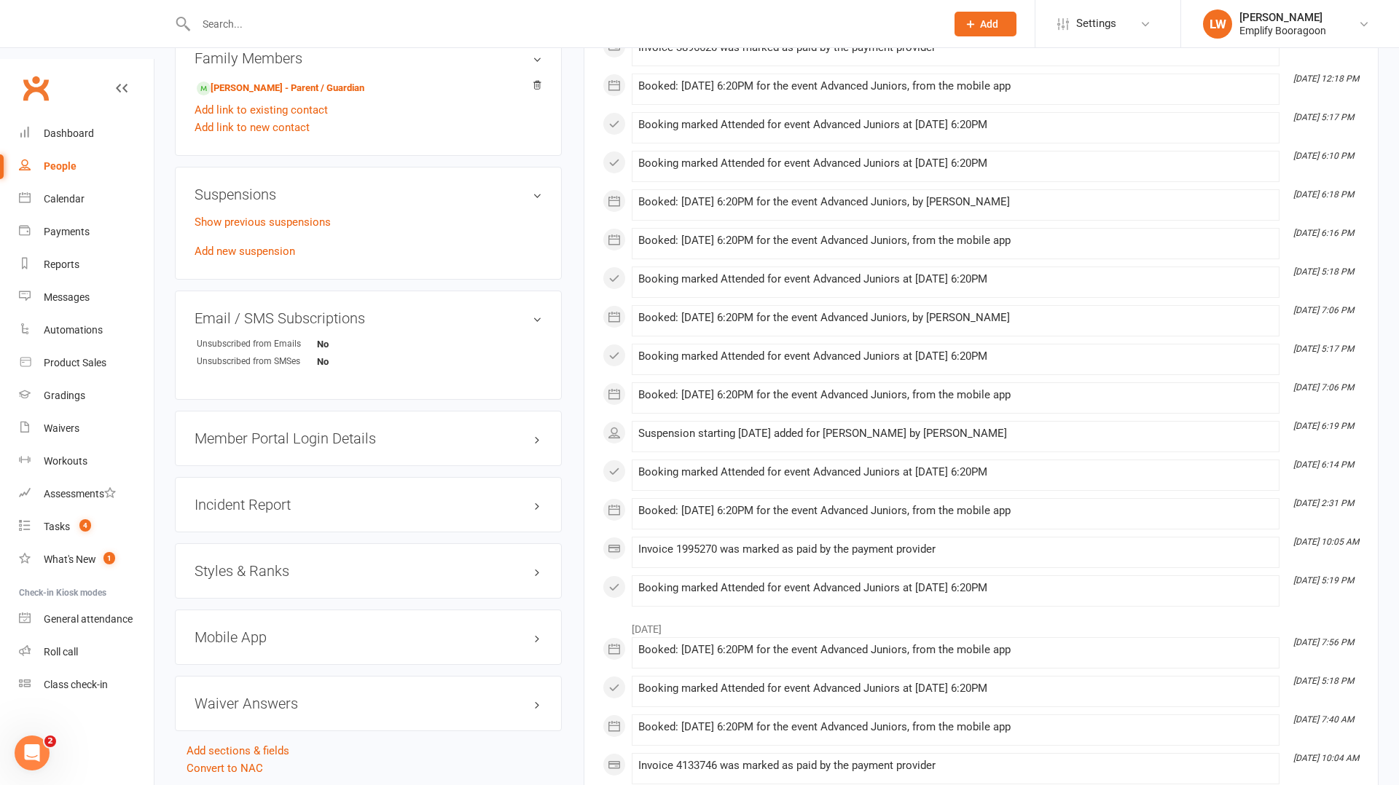
scroll to position [941, 0]
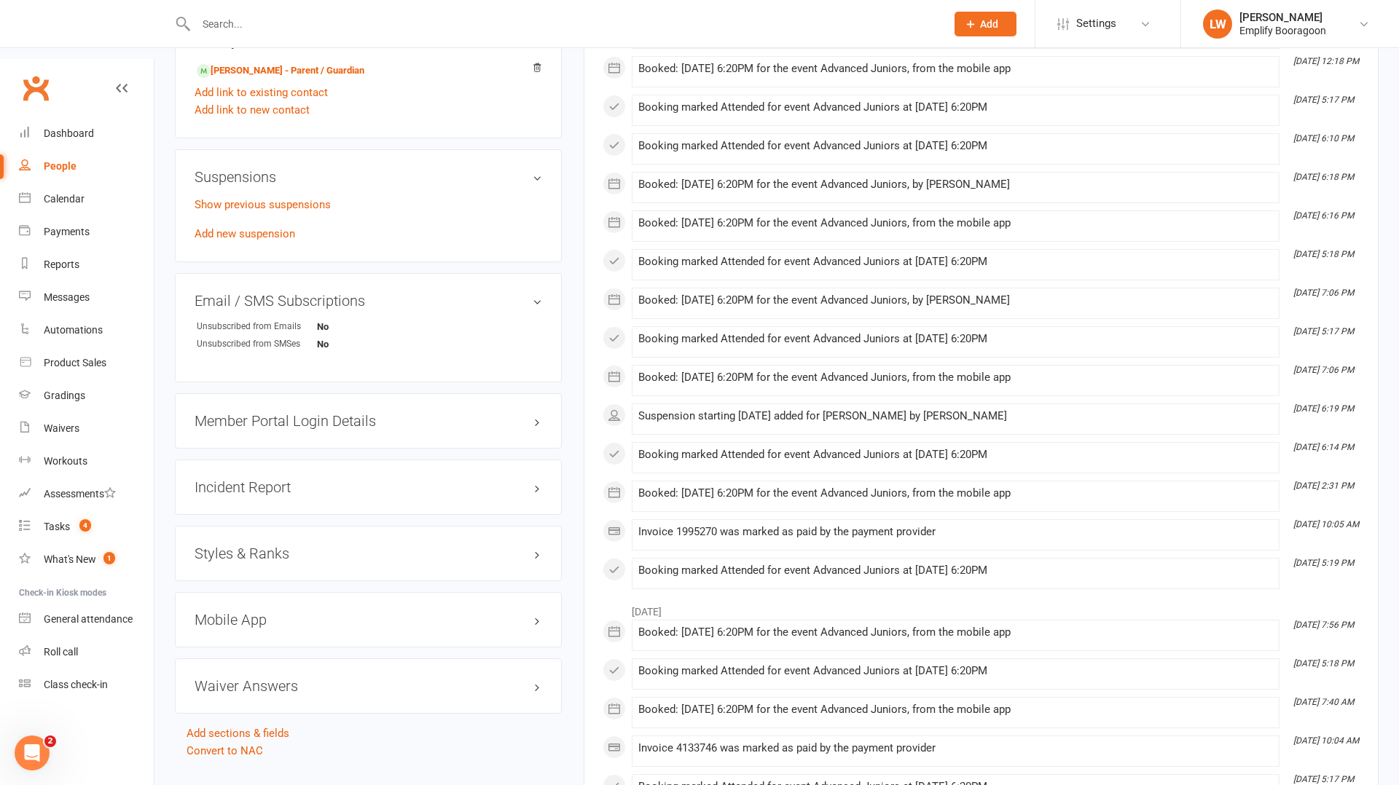
click at [261, 546] on h3 "Styles & Ranks" at bounding box center [369, 554] width 348 height 16
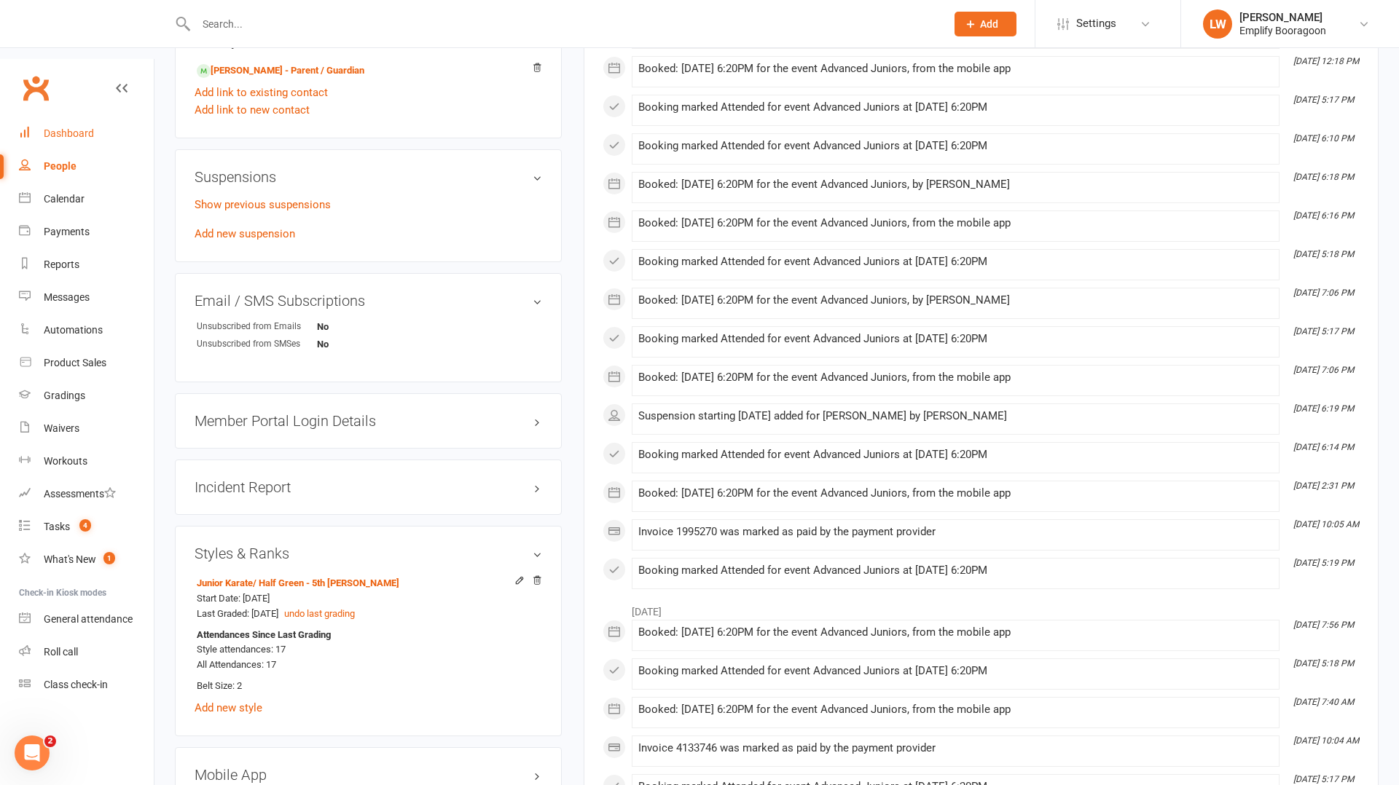
click at [104, 117] on link "Dashboard" at bounding box center [86, 133] width 135 height 33
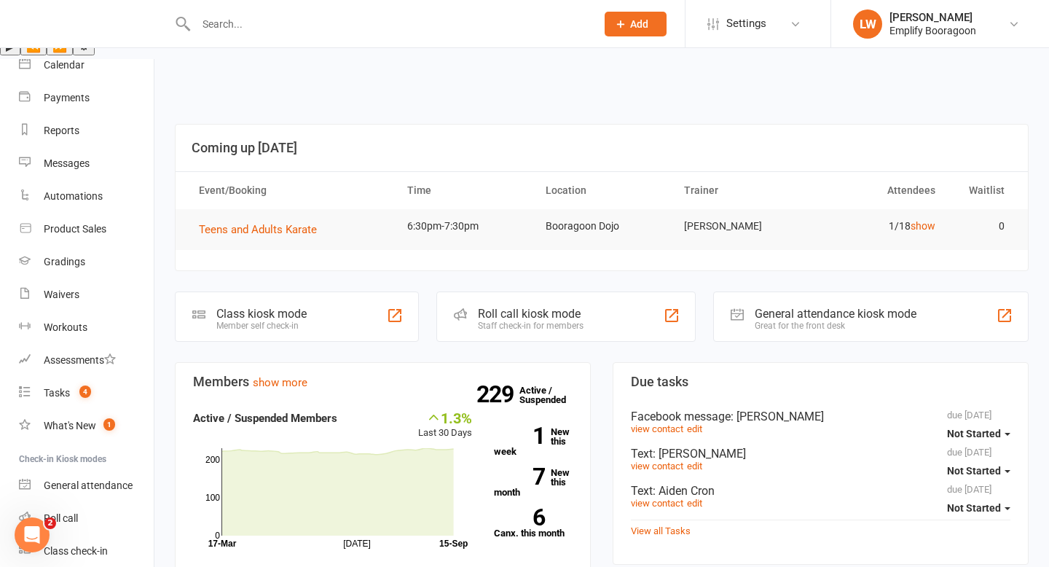
scroll to position [552, 0]
